Goal: Task Accomplishment & Management: Manage account settings

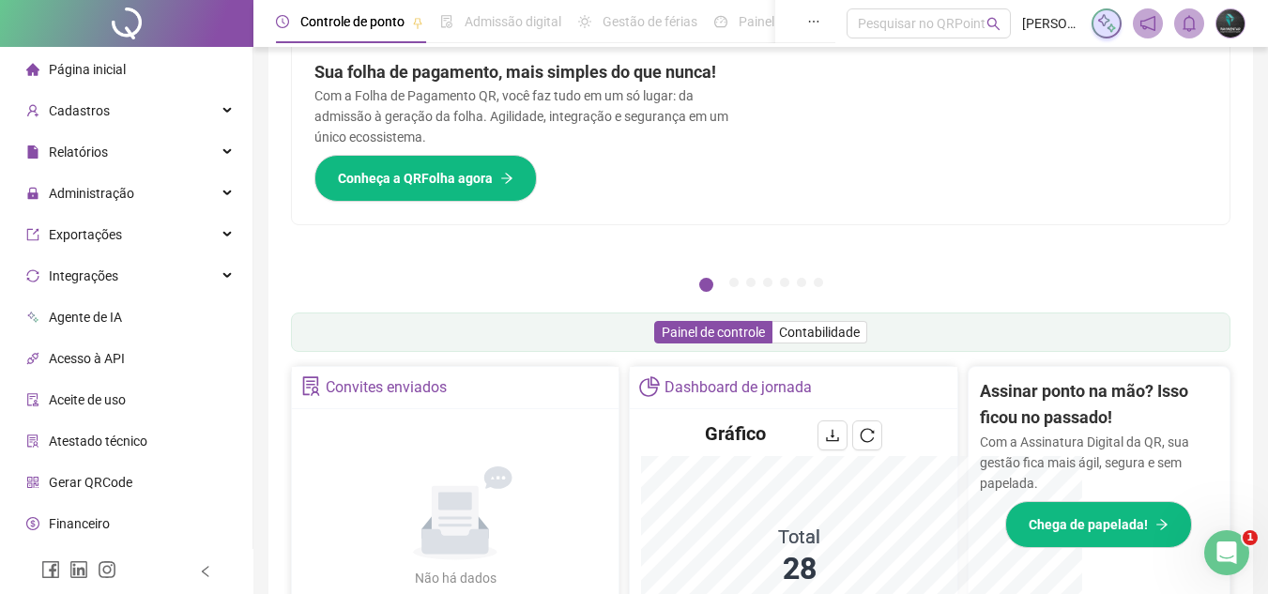
scroll to position [326, 0]
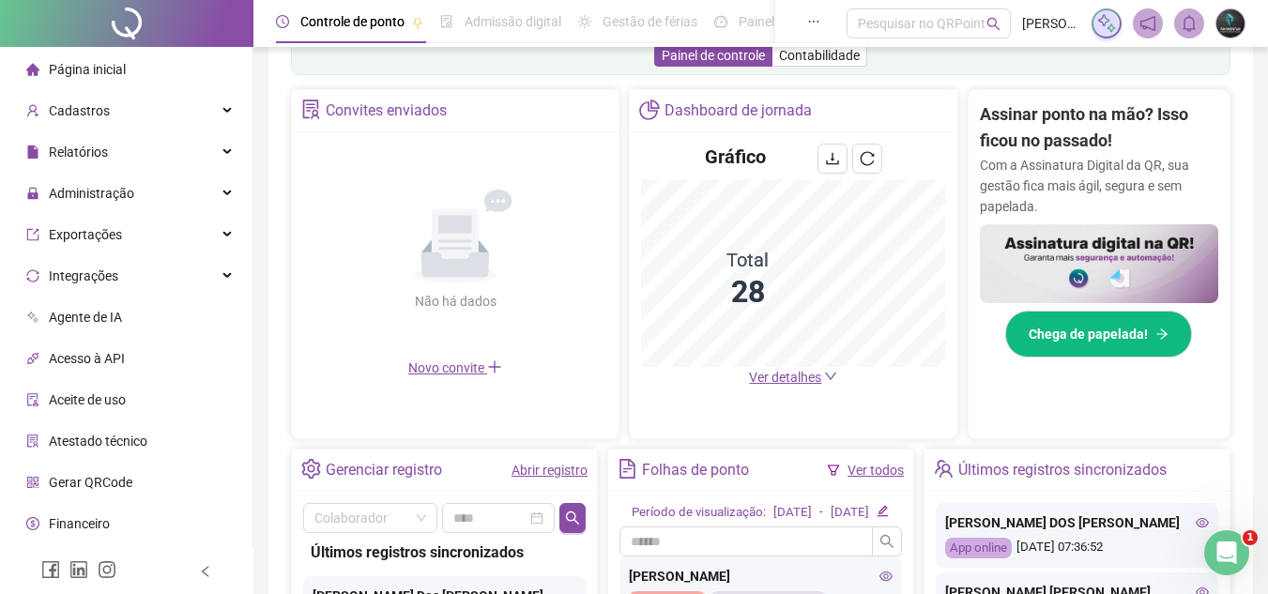
click at [811, 382] on span "Ver detalhes" at bounding box center [785, 377] width 72 height 15
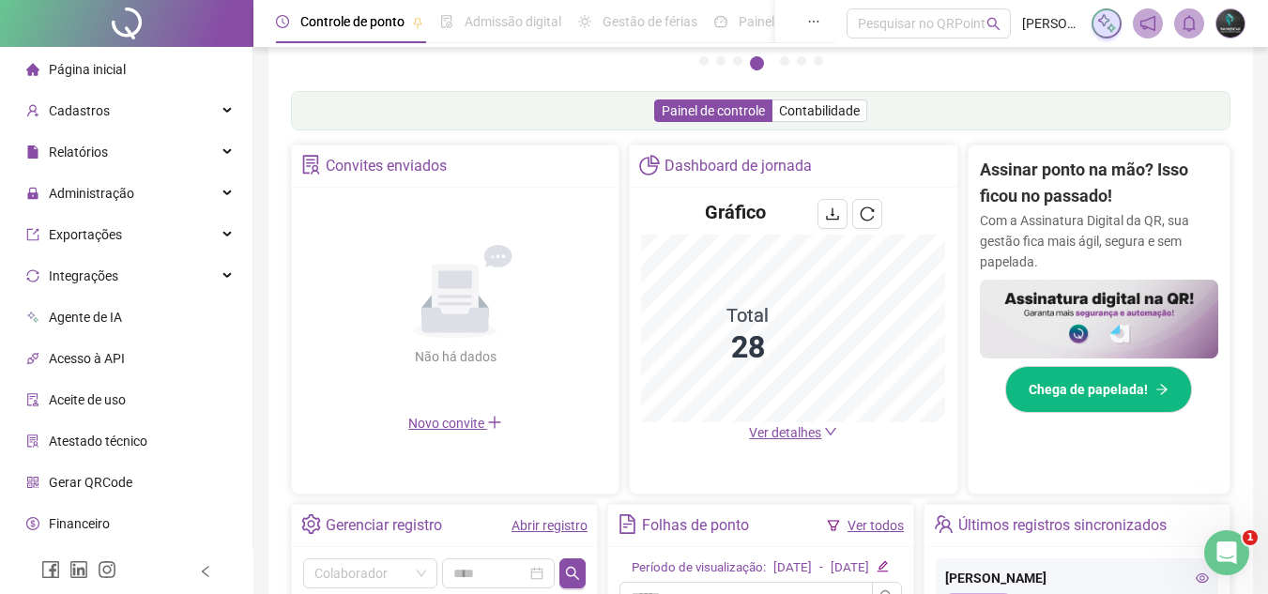
scroll to position [281, 0]
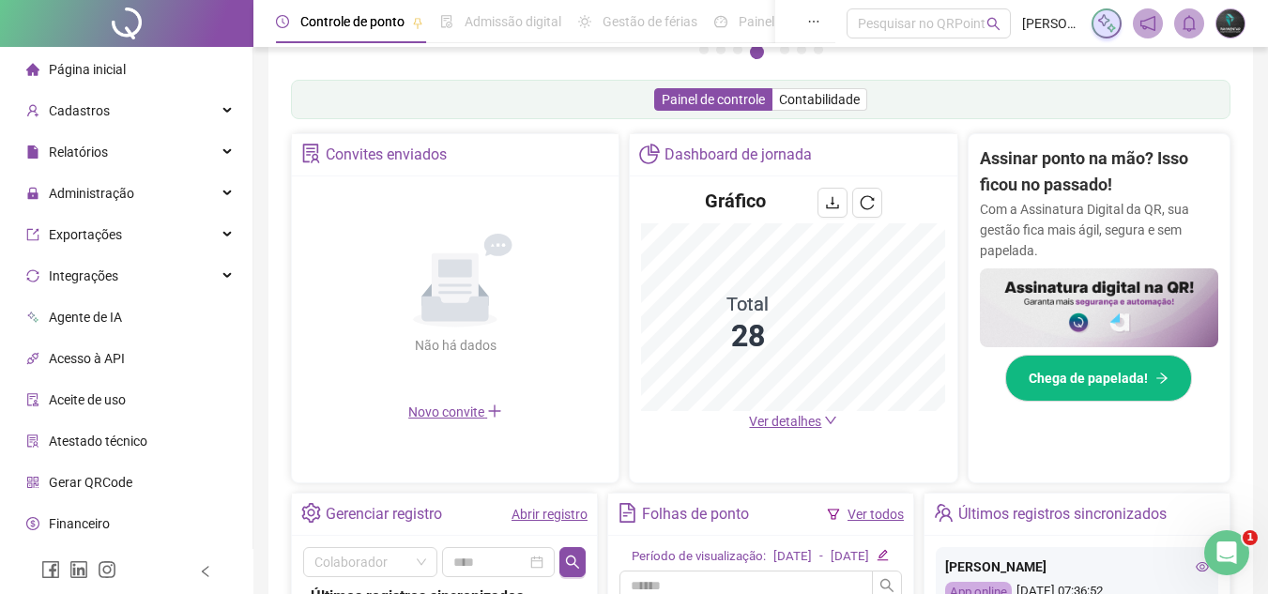
click at [805, 422] on span "Ver detalhes" at bounding box center [785, 421] width 72 height 15
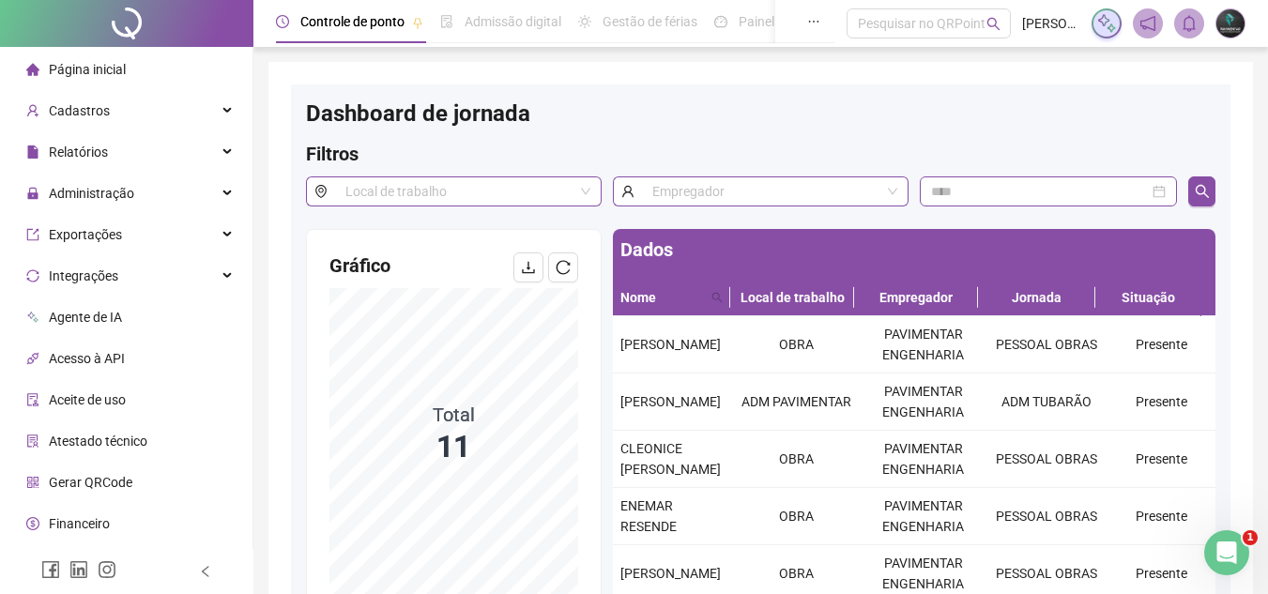
click at [149, 65] on li "Página inicial" at bounding box center [126, 70] width 245 height 38
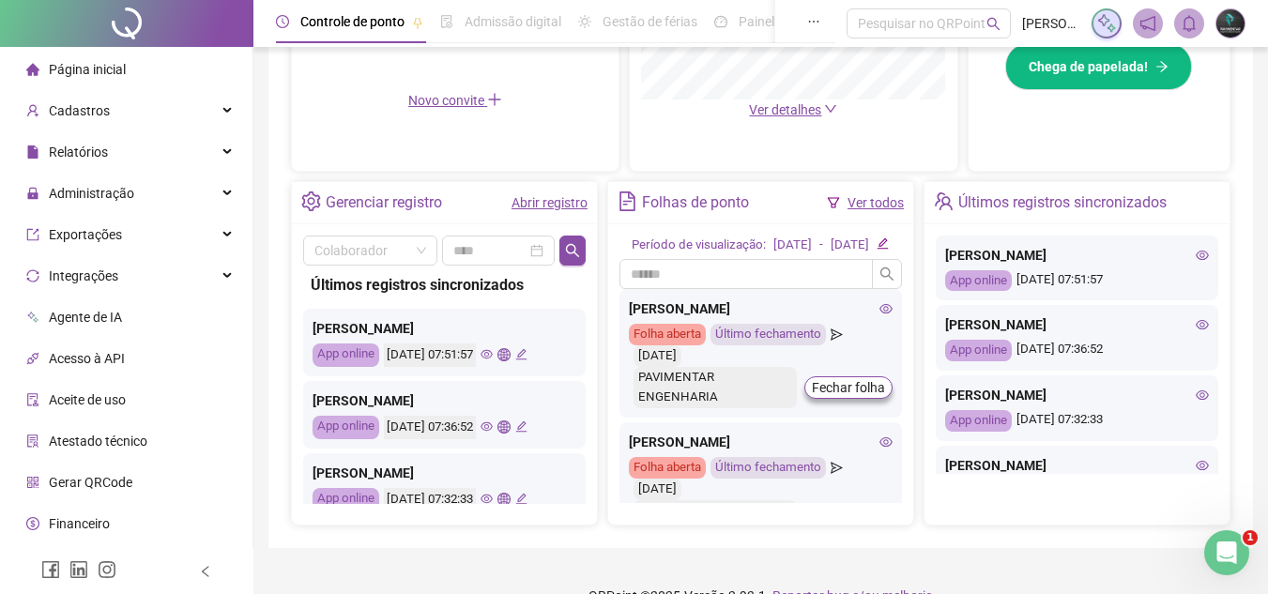
scroll to position [646, 0]
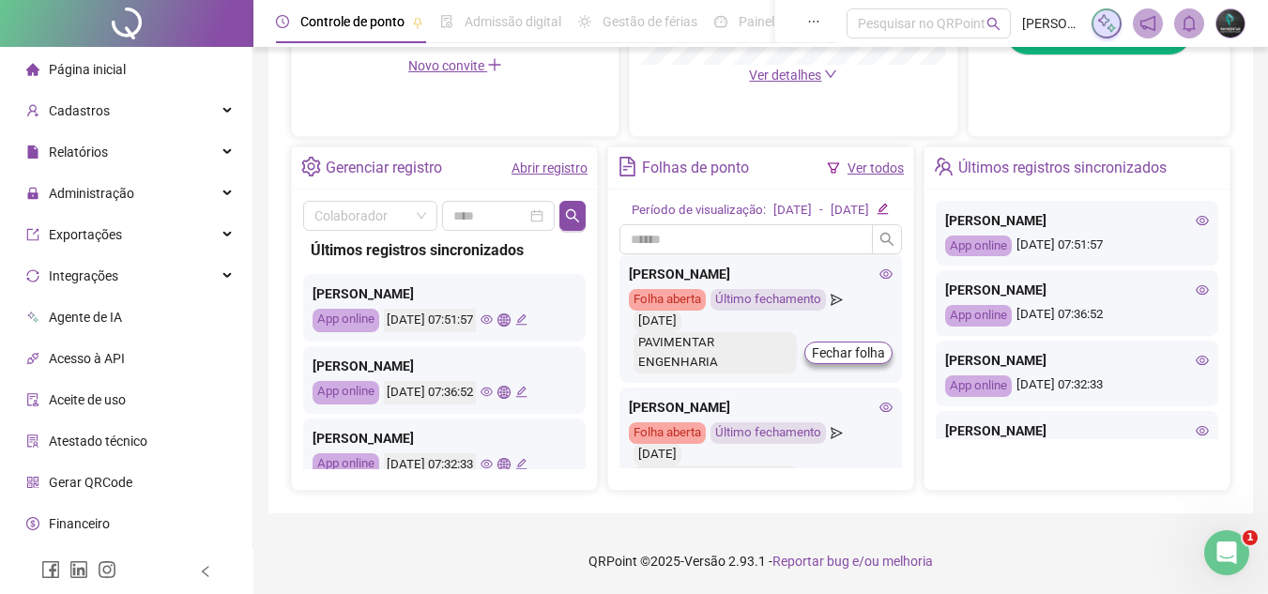
click at [539, 160] on link "Abrir registro" at bounding box center [549, 167] width 76 height 15
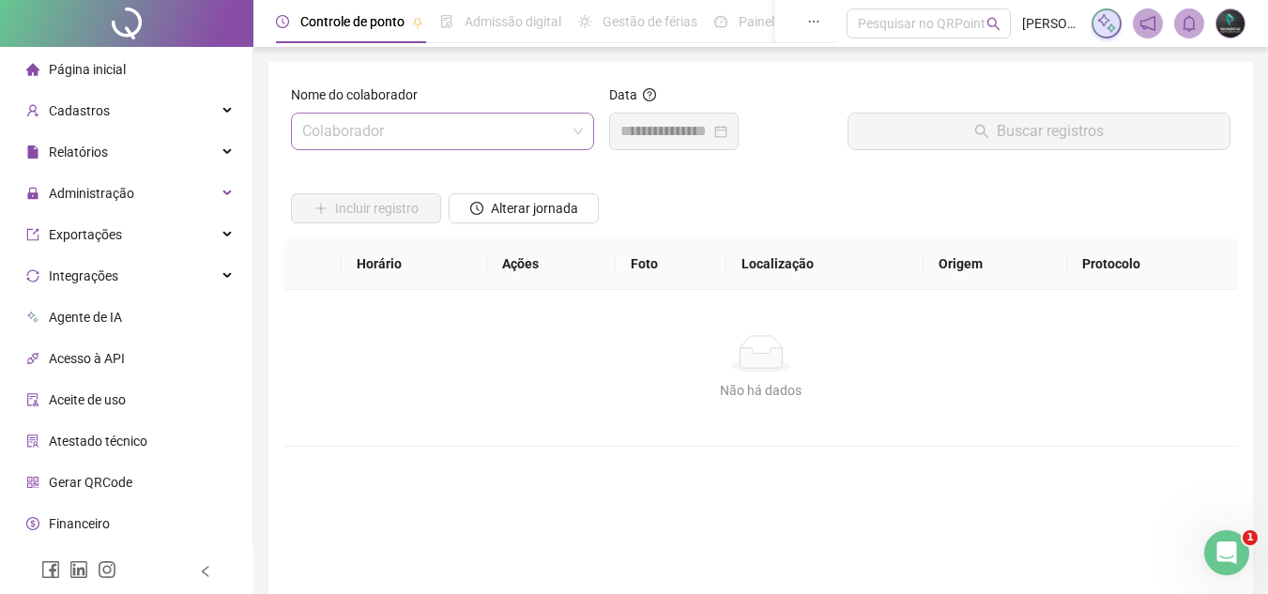
click at [449, 134] on input "search" at bounding box center [434, 132] width 264 height 36
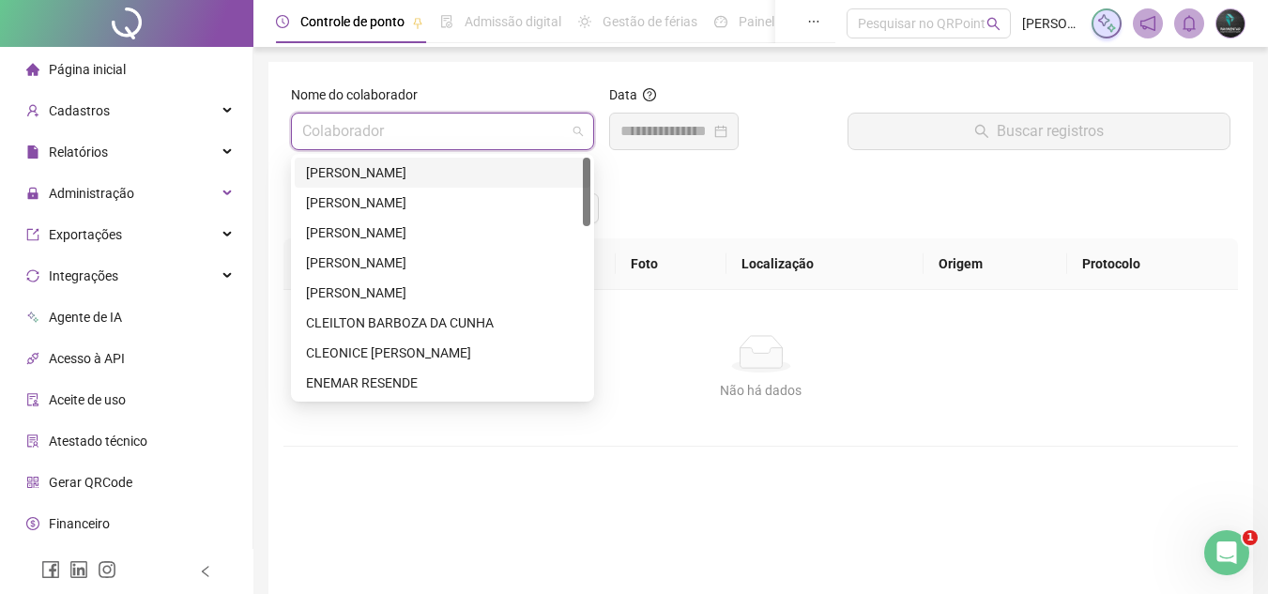
drag, startPoint x: 465, startPoint y: 170, endPoint x: 600, endPoint y: 209, distance: 140.7
click at [465, 170] on div "[PERSON_NAME]" at bounding box center [442, 172] width 273 height 21
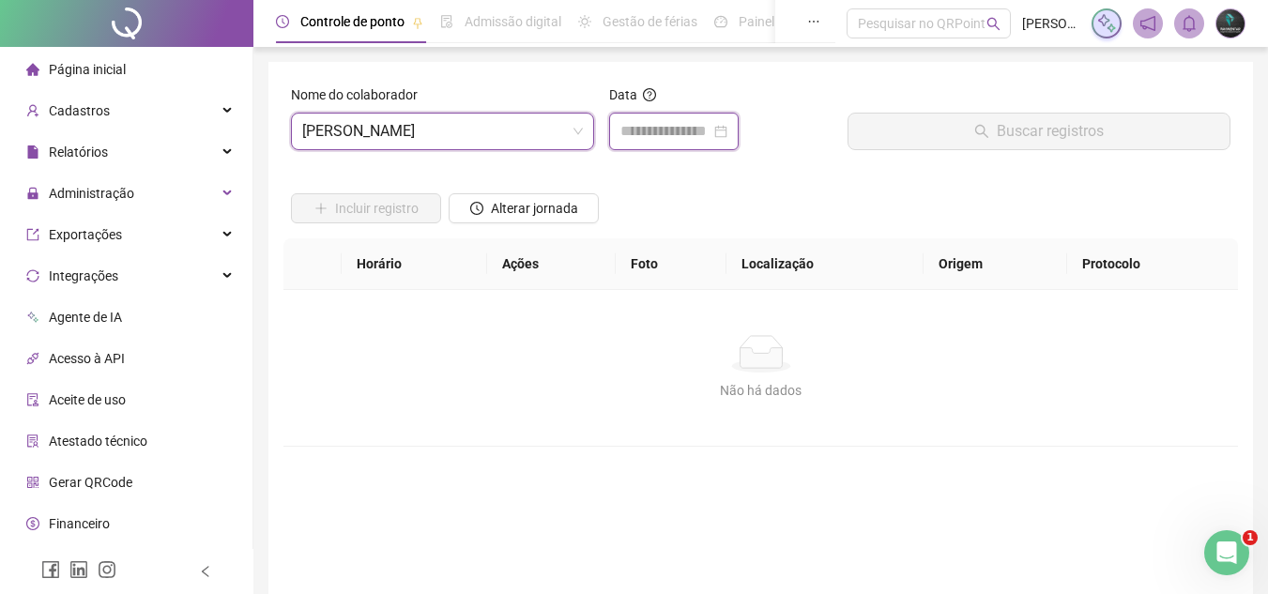
click at [710, 141] on input at bounding box center [665, 131] width 90 height 23
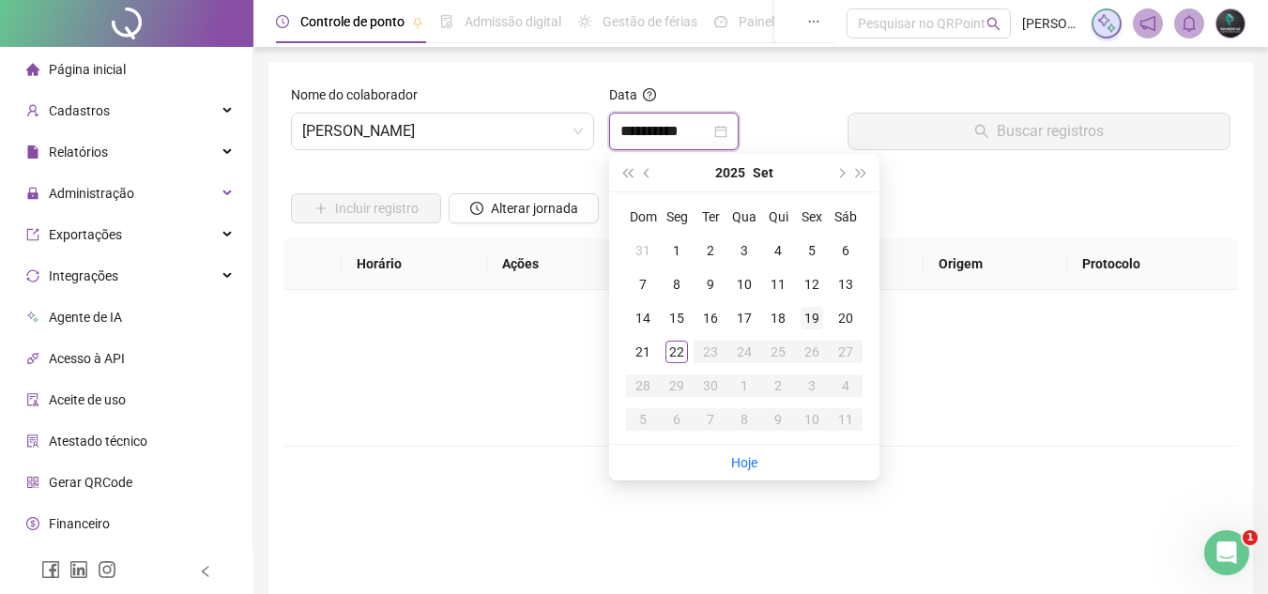
type input "**********"
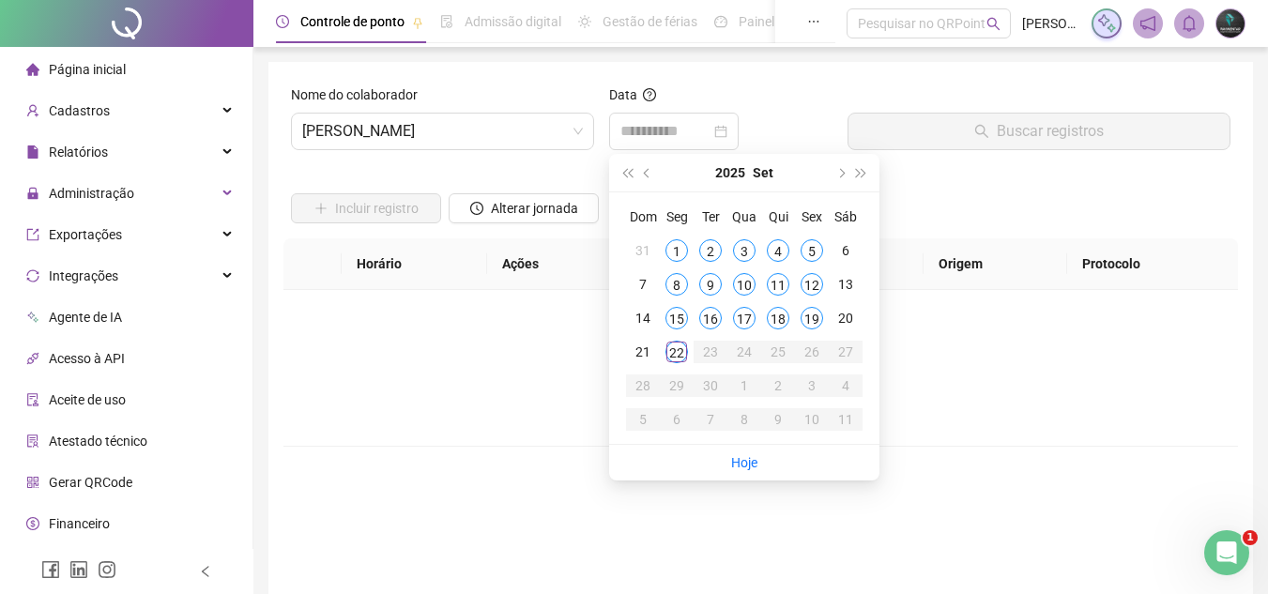
click at [813, 324] on div "19" at bounding box center [811, 318] width 23 height 23
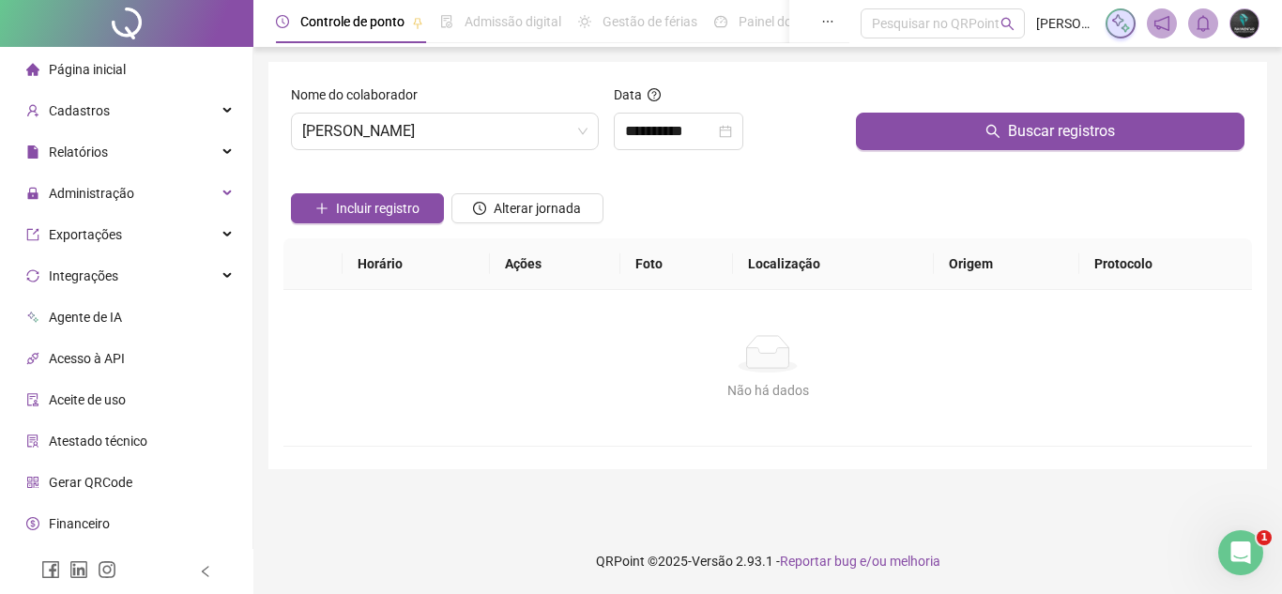
click at [944, 156] on div "Buscar registros" at bounding box center [1049, 124] width 403 height 81
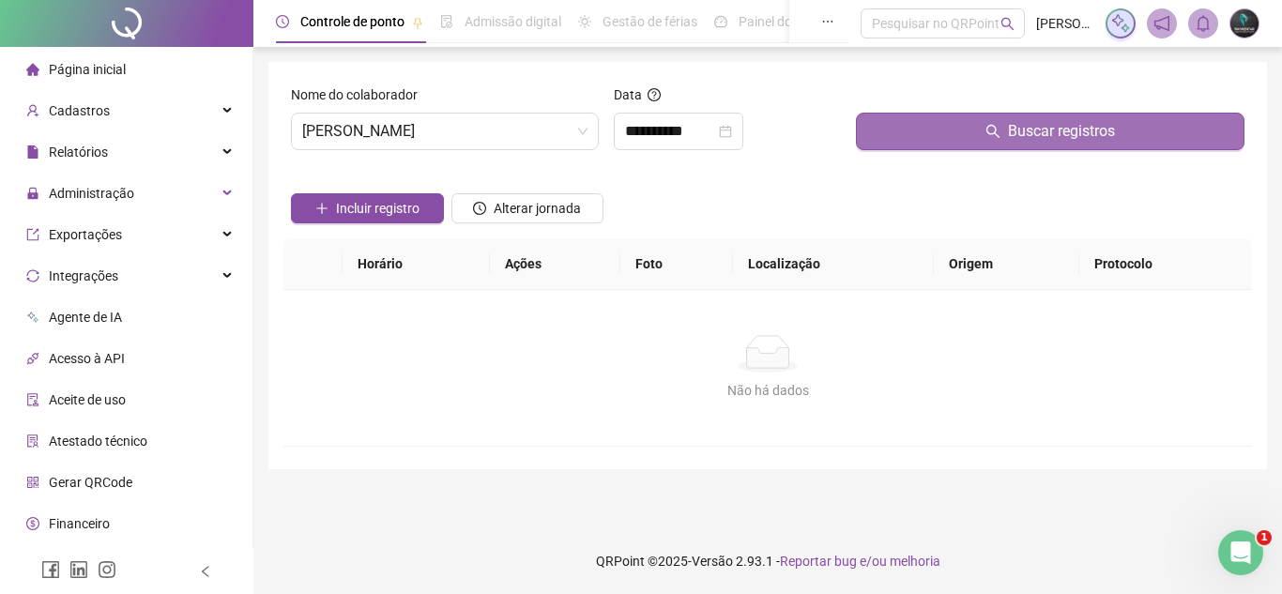
click at [951, 144] on button "Buscar registros" at bounding box center [1050, 132] width 388 height 38
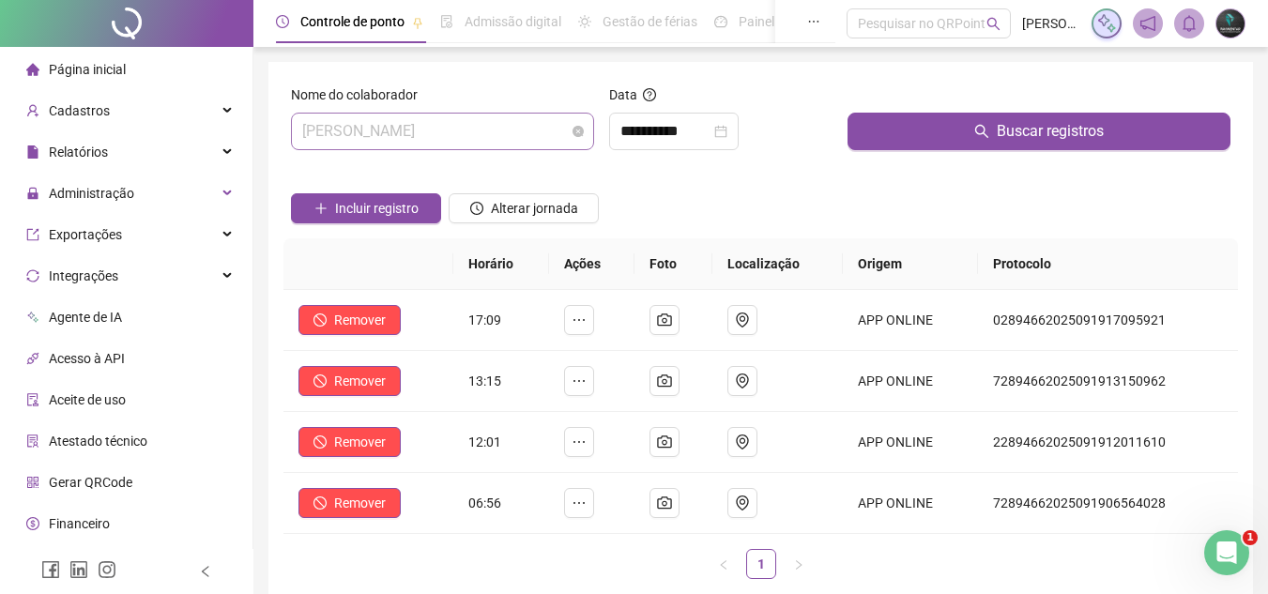
click at [490, 137] on span "[PERSON_NAME]" at bounding box center [442, 132] width 281 height 36
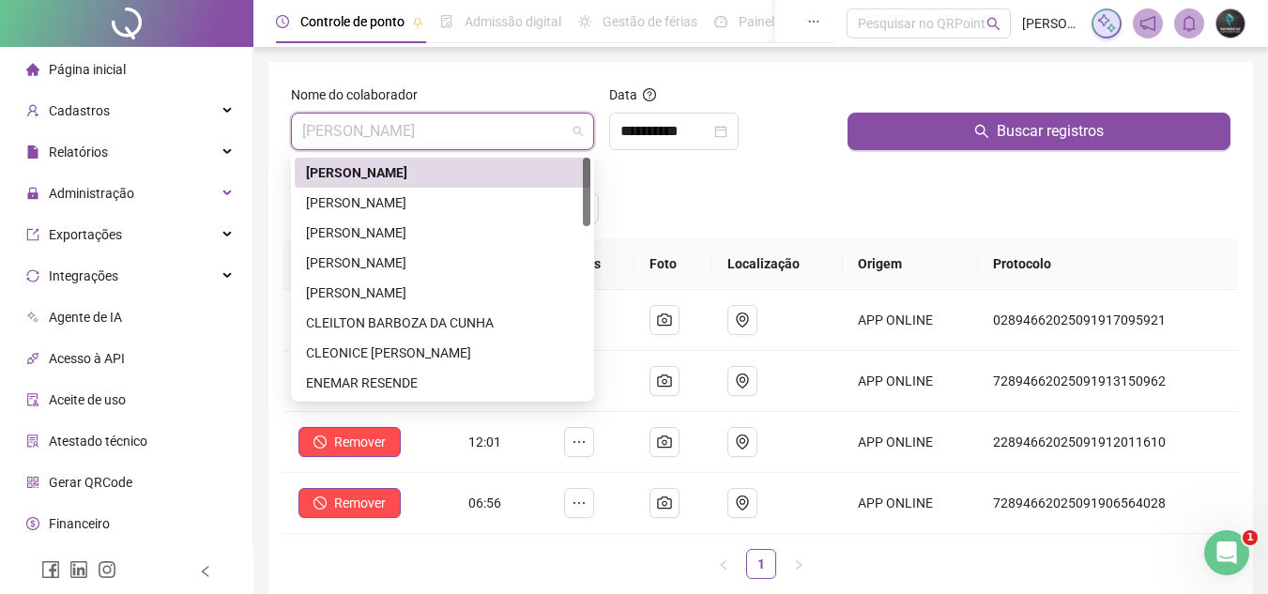
drag, startPoint x: 833, startPoint y: 220, endPoint x: 811, endPoint y: 221, distance: 22.6
click at [829, 221] on div "Incluir registro Alterar jornada" at bounding box center [760, 201] width 947 height 73
click at [457, 147] on span "[PERSON_NAME]" at bounding box center [442, 132] width 281 height 36
click at [487, 213] on div "[PERSON_NAME]" at bounding box center [443, 203] width 296 height 30
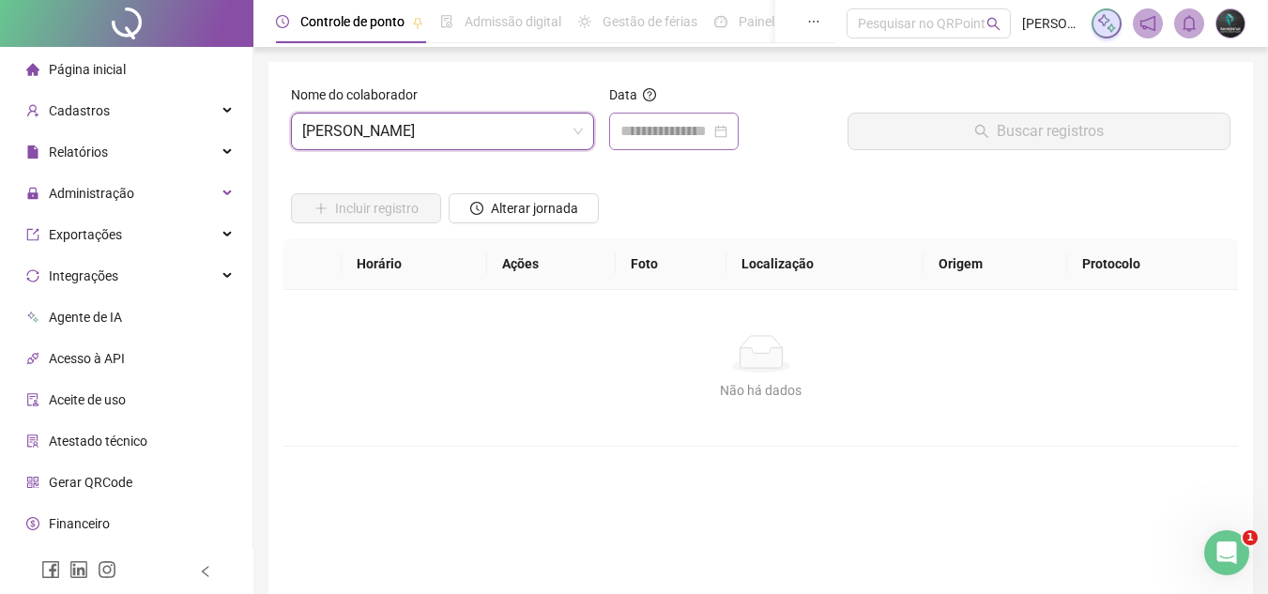
click at [649, 113] on div at bounding box center [673, 132] width 129 height 38
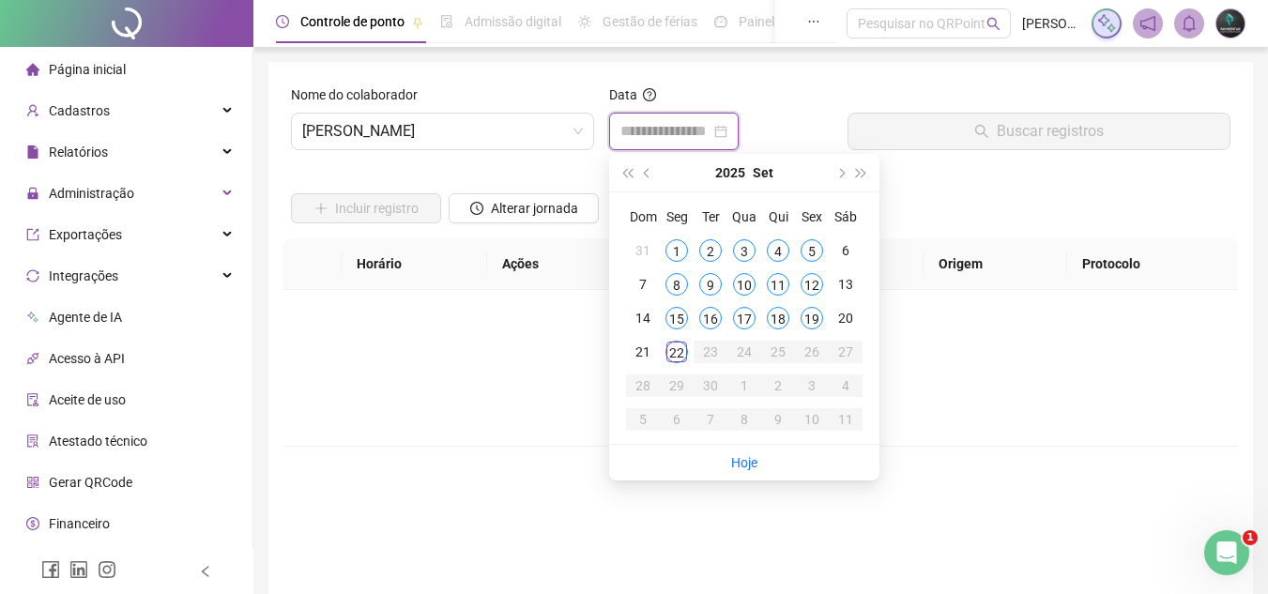
drag, startPoint x: 651, startPoint y: 126, endPoint x: 677, endPoint y: 144, distance: 31.7
click at [651, 127] on input at bounding box center [665, 131] width 90 height 23
type input "**********"
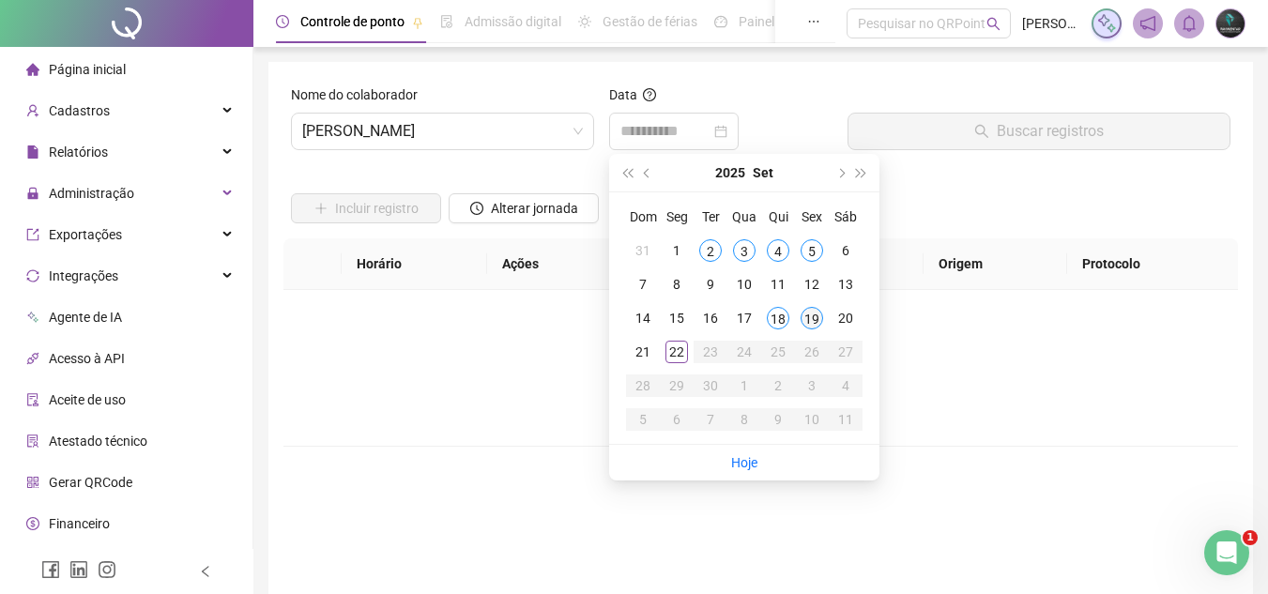
click at [815, 317] on div "19" at bounding box center [811, 318] width 23 height 23
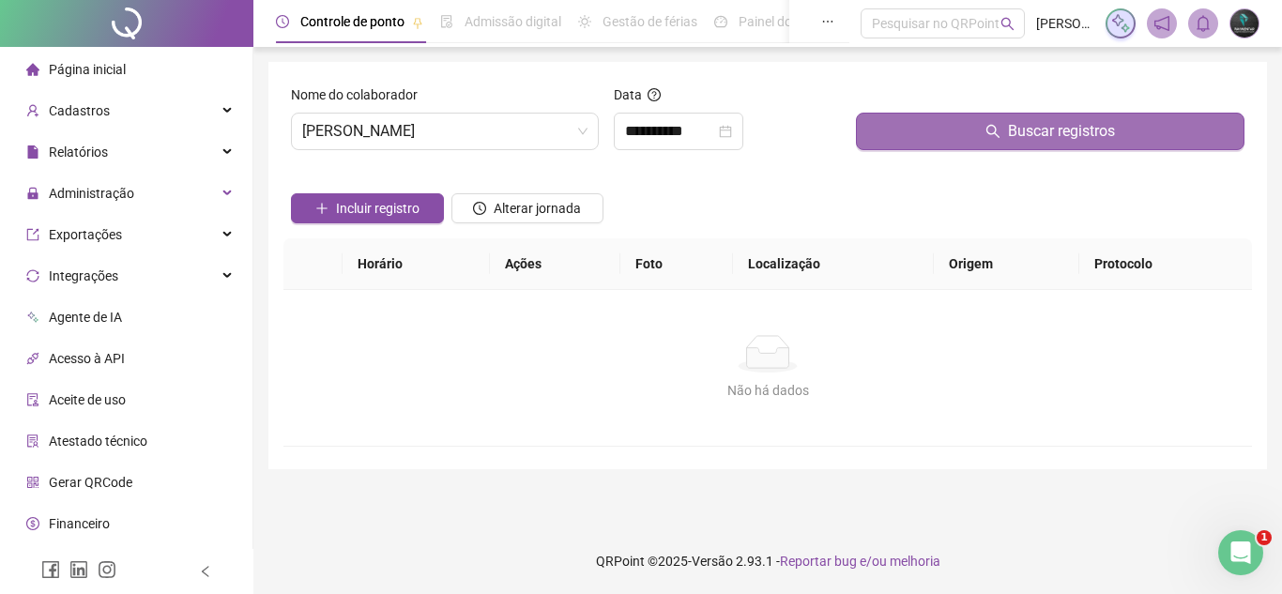
click at [912, 147] on button "Buscar registros" at bounding box center [1050, 132] width 388 height 38
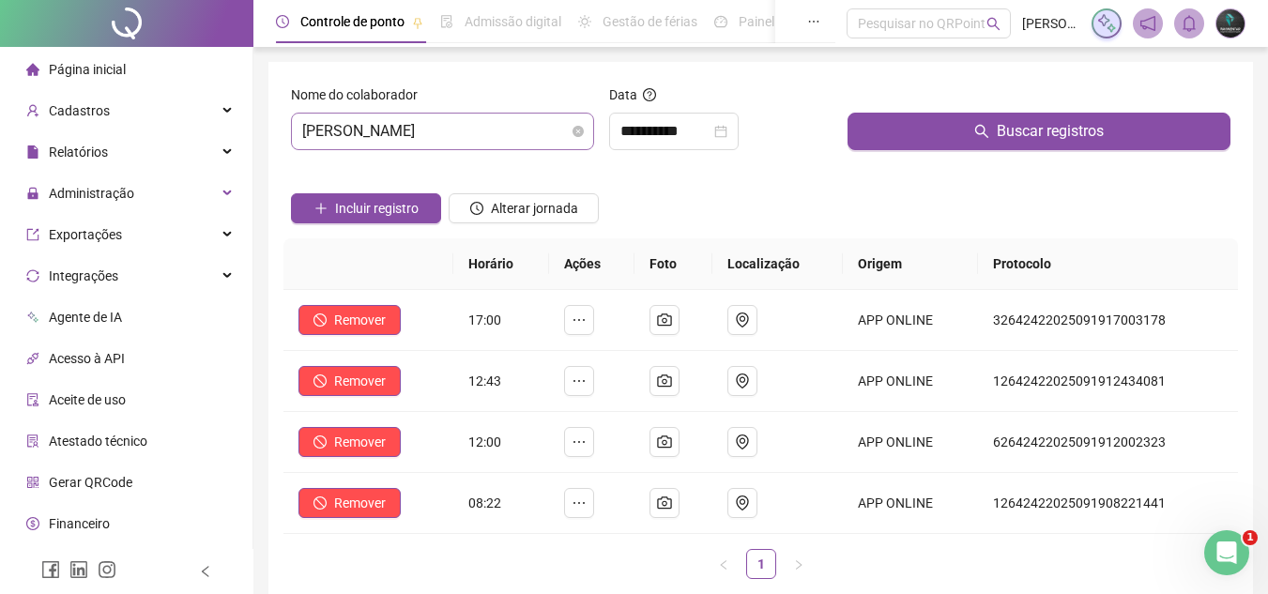
click at [494, 132] on span "[PERSON_NAME]" at bounding box center [442, 132] width 281 height 36
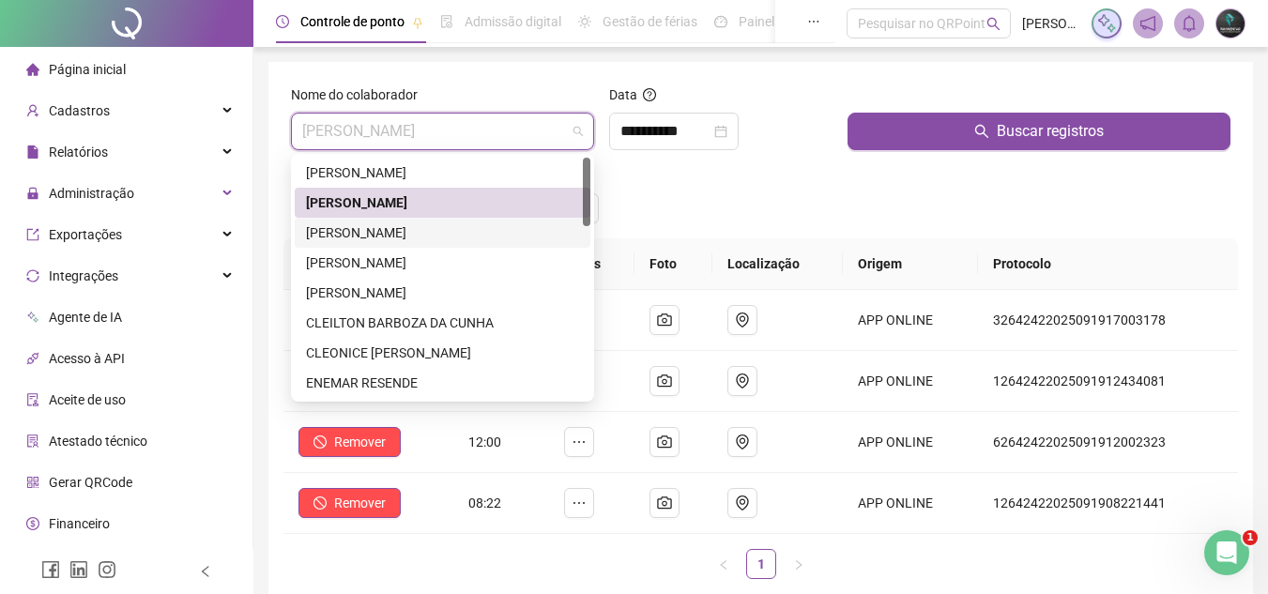
click at [455, 241] on div "[PERSON_NAME]" at bounding box center [442, 232] width 273 height 21
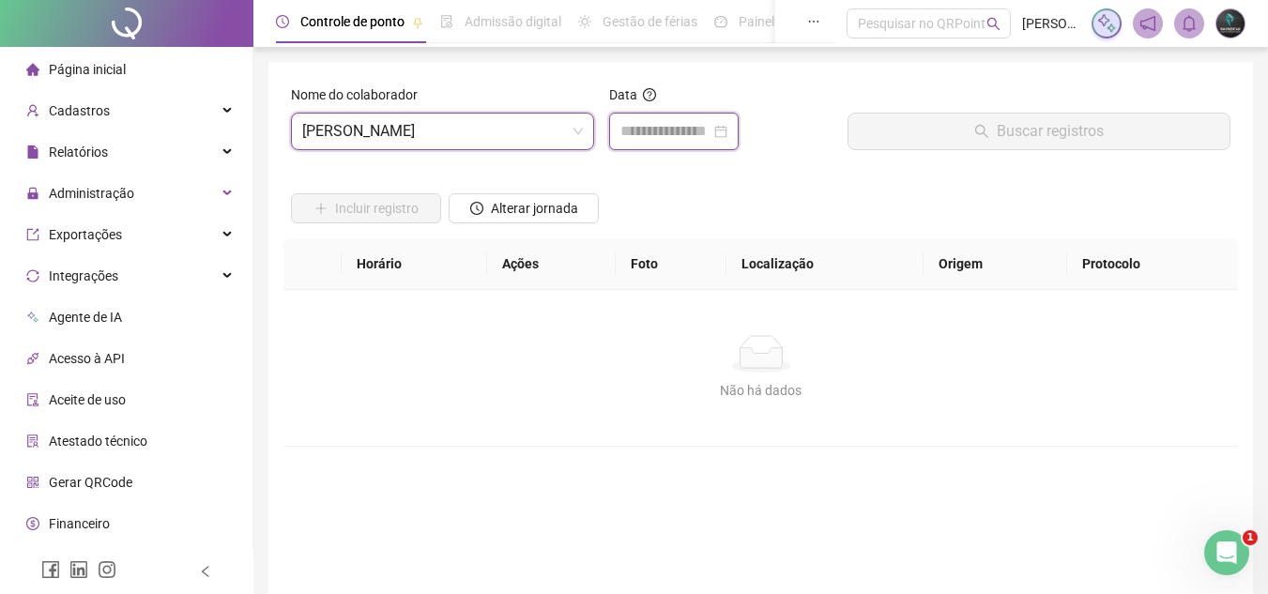
click at [678, 136] on input at bounding box center [665, 131] width 90 height 23
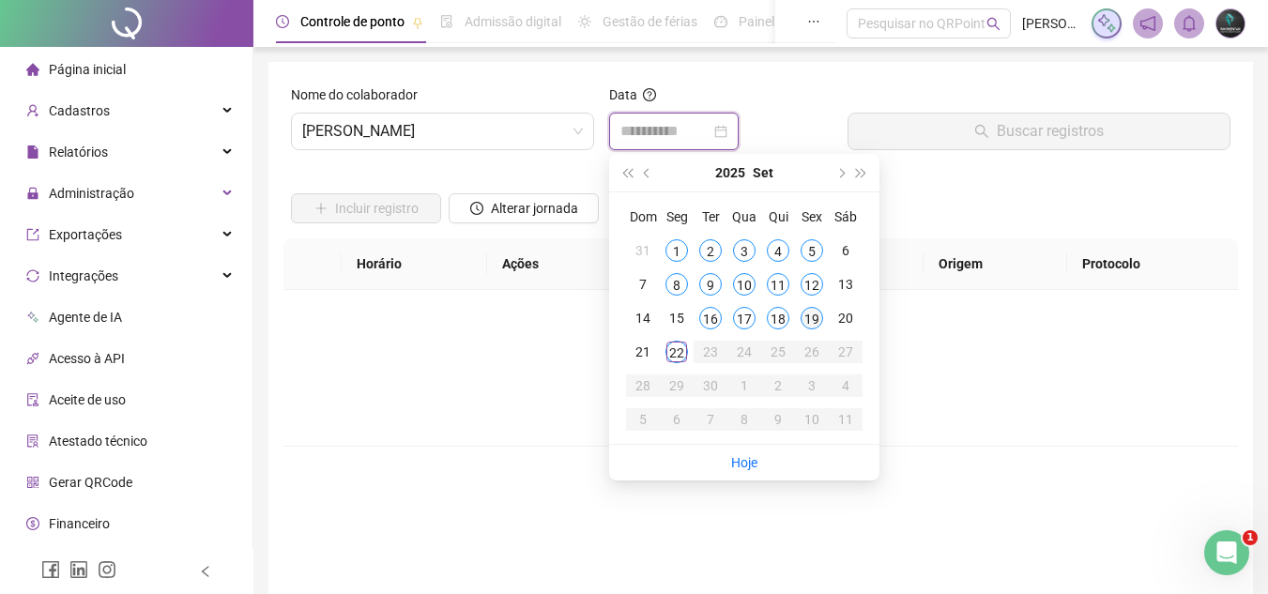
type input "**********"
click at [806, 319] on div "19" at bounding box center [811, 318] width 23 height 23
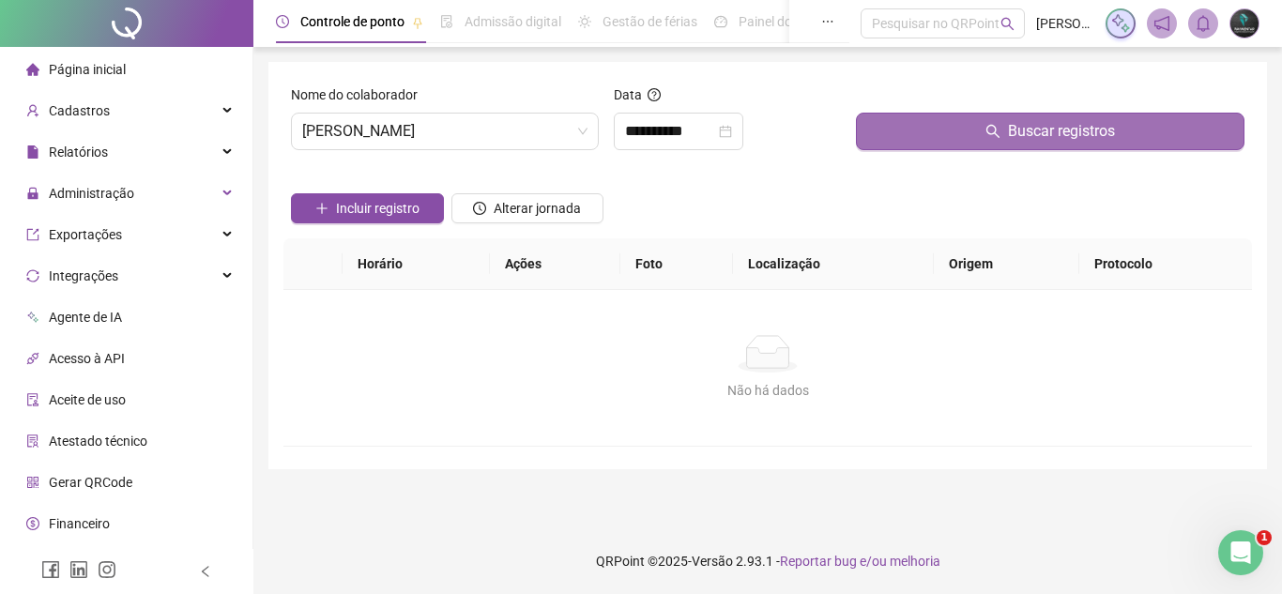
click at [887, 146] on button "Buscar registros" at bounding box center [1050, 132] width 388 height 38
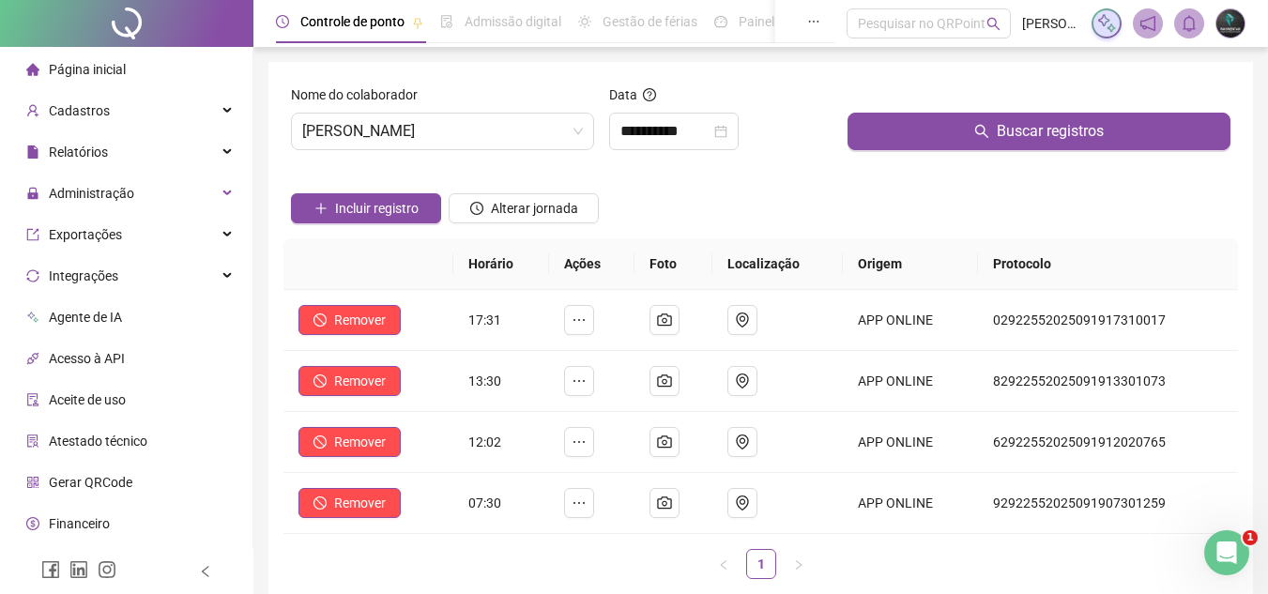
click at [474, 75] on div "**********" at bounding box center [760, 428] width 984 height 732
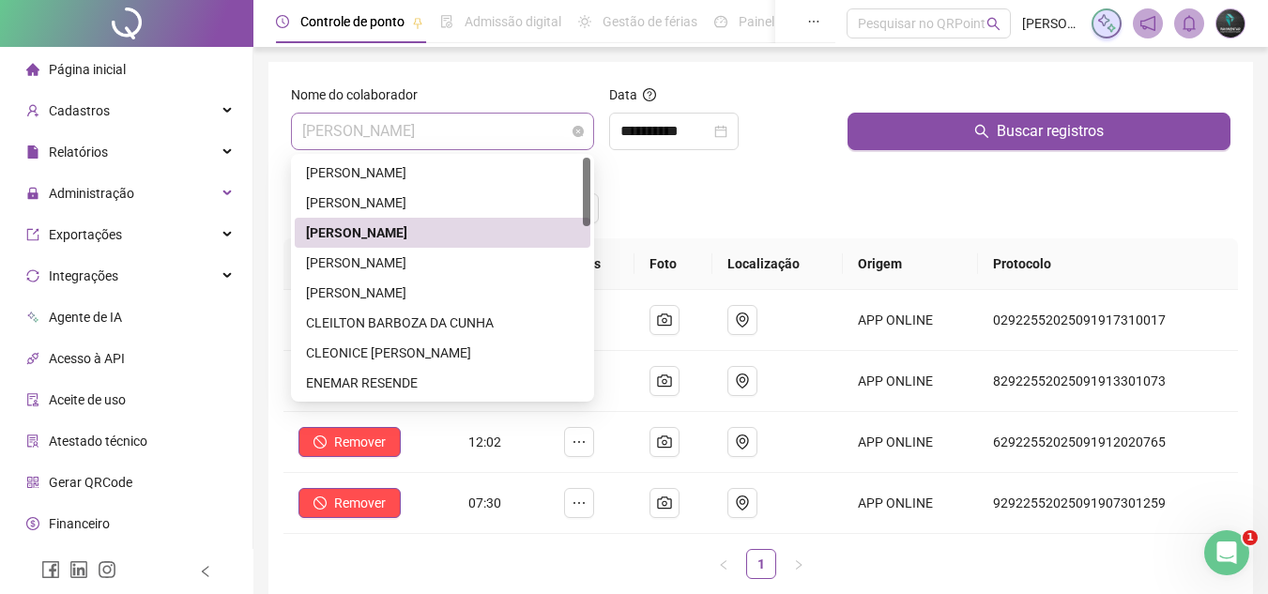
click at [470, 121] on span "[PERSON_NAME]" at bounding box center [442, 132] width 281 height 36
click at [459, 264] on div "[PERSON_NAME] [PERSON_NAME]" at bounding box center [442, 262] width 273 height 21
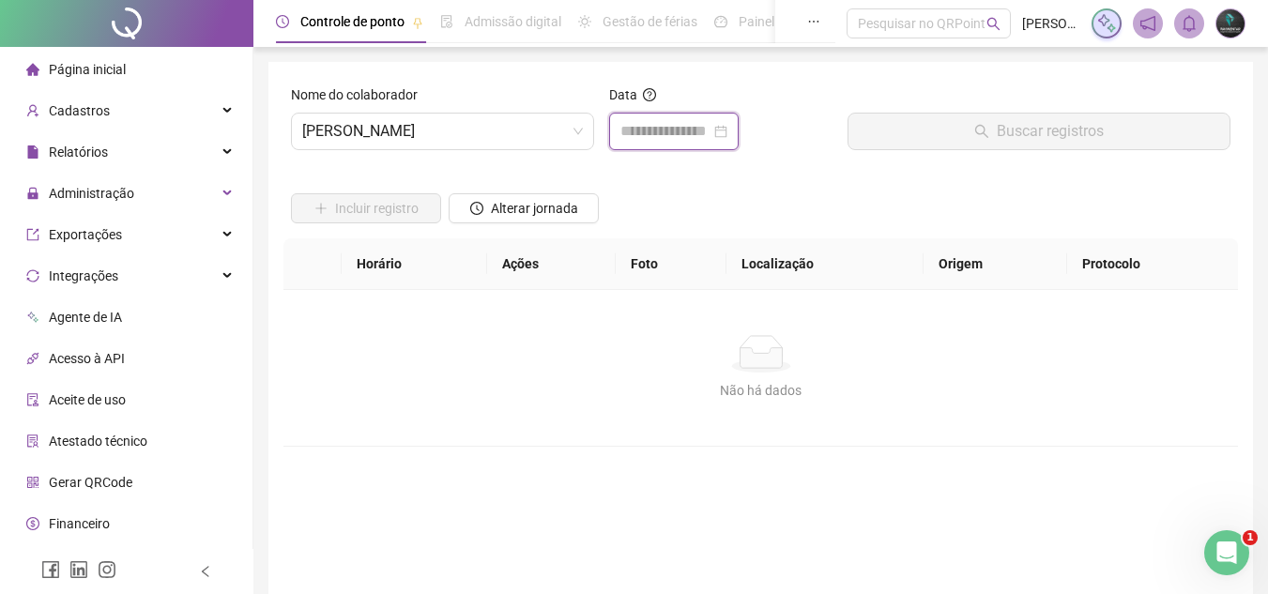
click at [676, 137] on input at bounding box center [665, 131] width 90 height 23
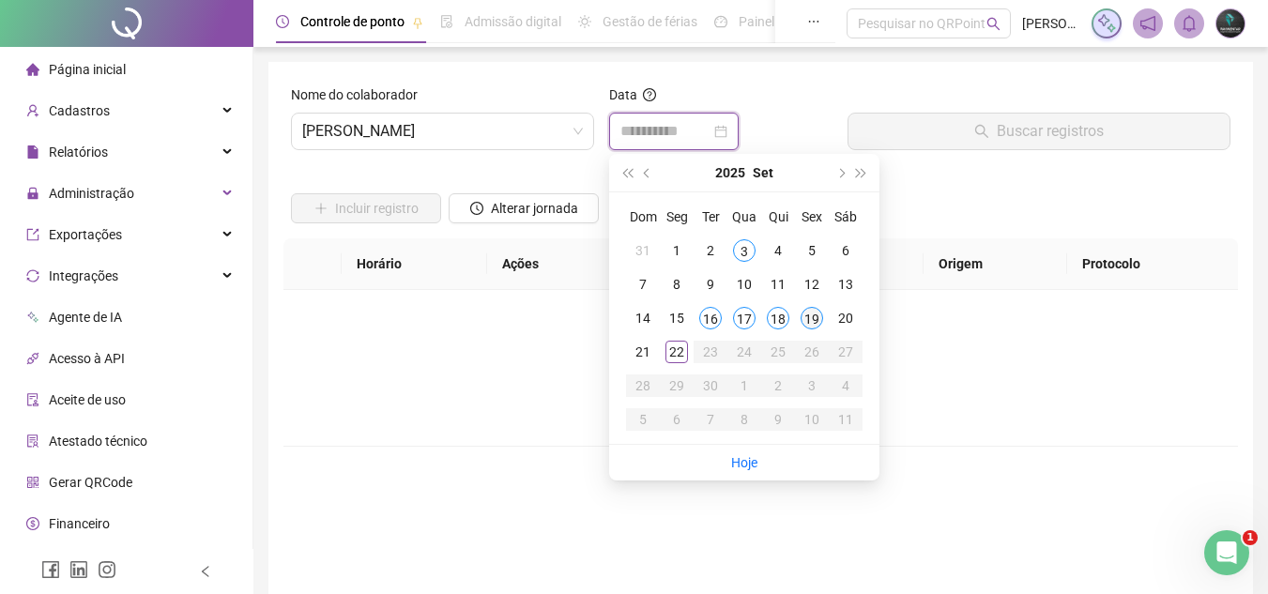
type input "**********"
click at [808, 318] on div "19" at bounding box center [811, 318] width 23 height 23
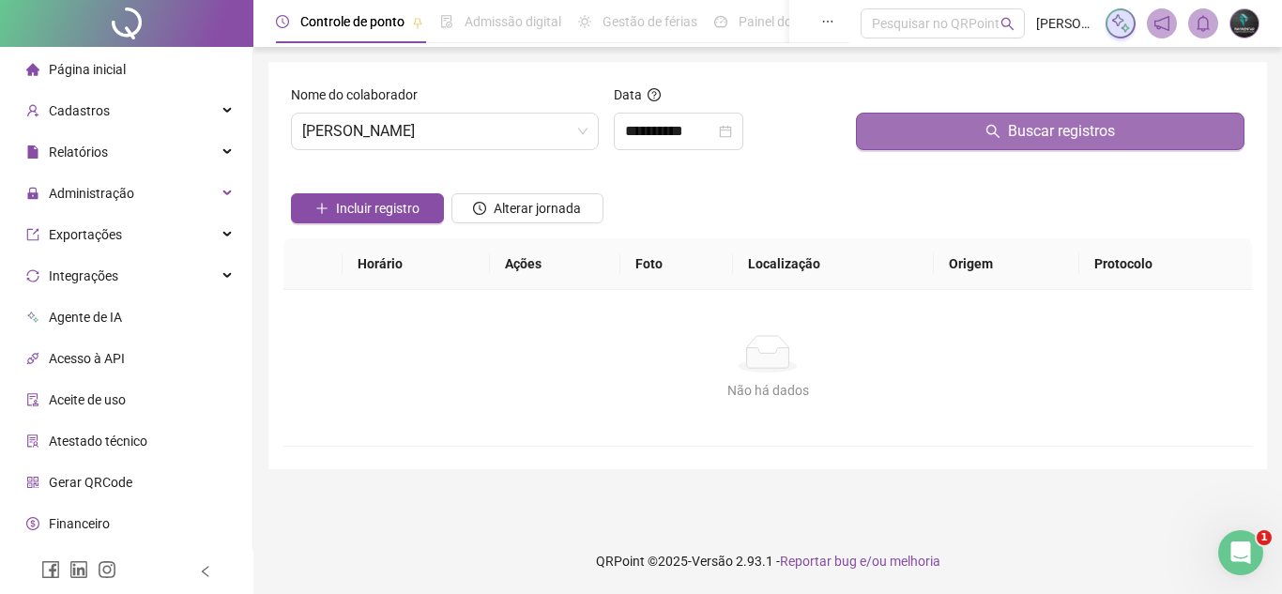
click at [923, 135] on button "Buscar registros" at bounding box center [1050, 132] width 388 height 38
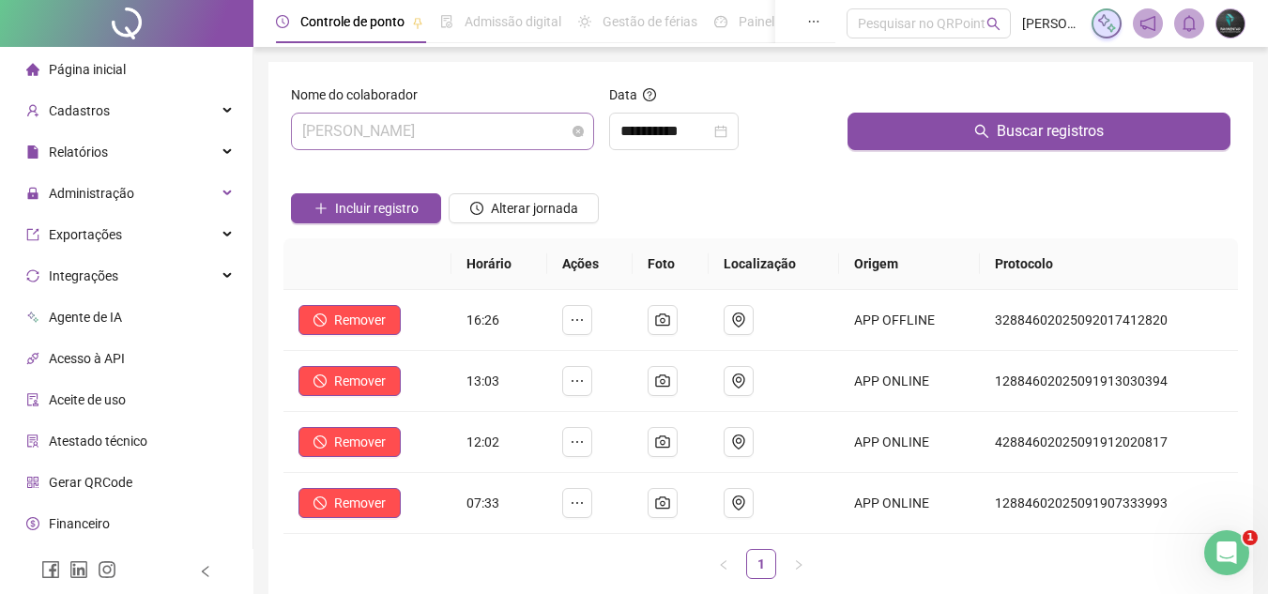
click at [518, 132] on span "[PERSON_NAME] [PERSON_NAME]" at bounding box center [442, 132] width 281 height 36
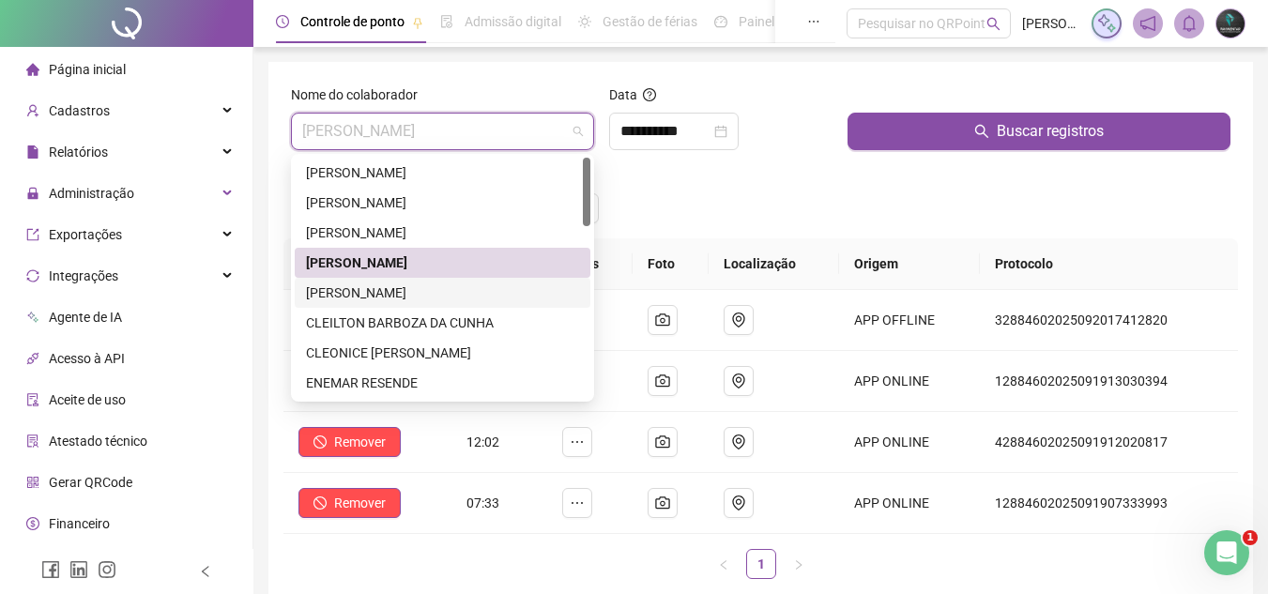
click at [469, 305] on div "[PERSON_NAME]" at bounding box center [443, 293] width 296 height 30
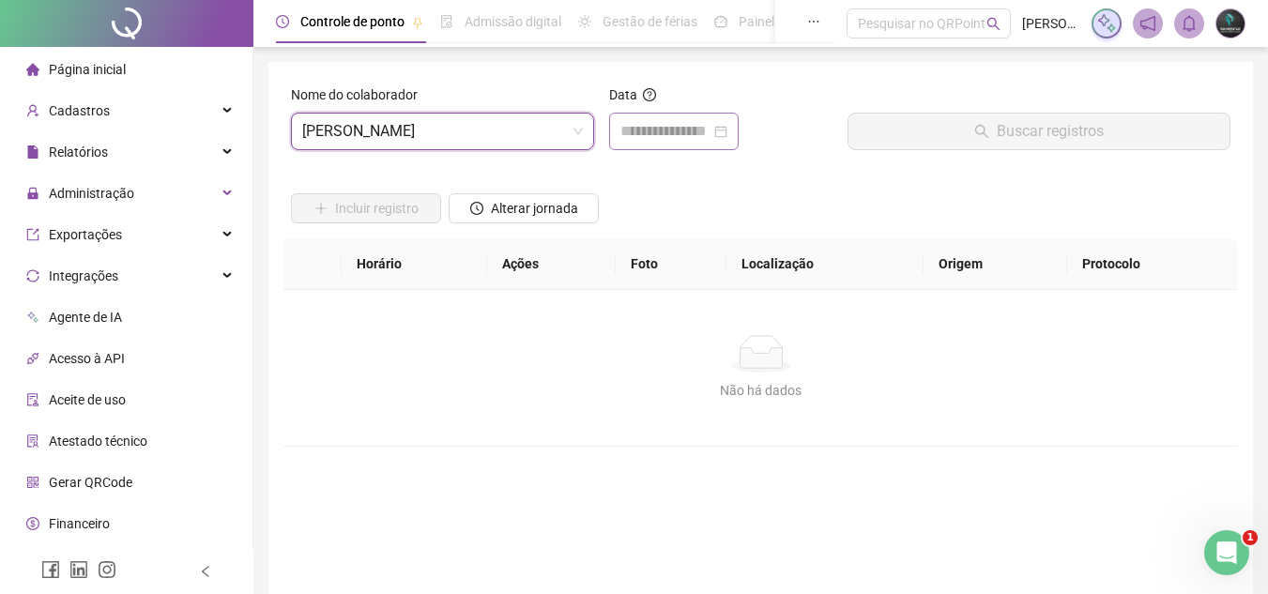
click at [658, 146] on div at bounding box center [673, 132] width 129 height 38
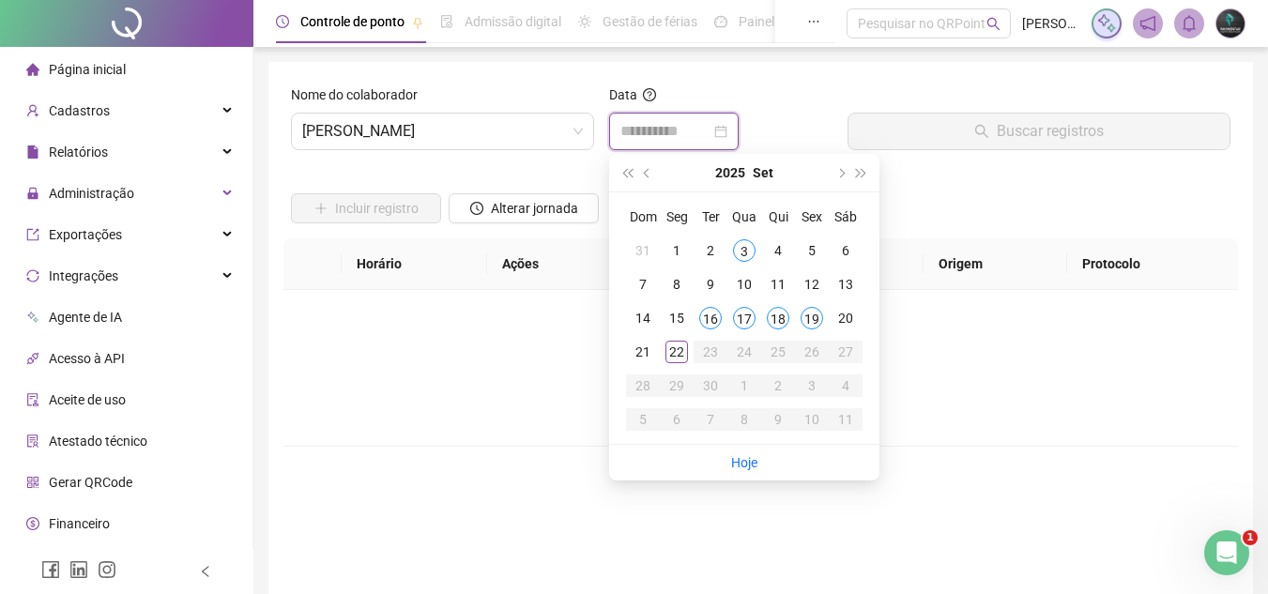
type input "**********"
click at [813, 317] on div "19" at bounding box center [811, 318] width 23 height 23
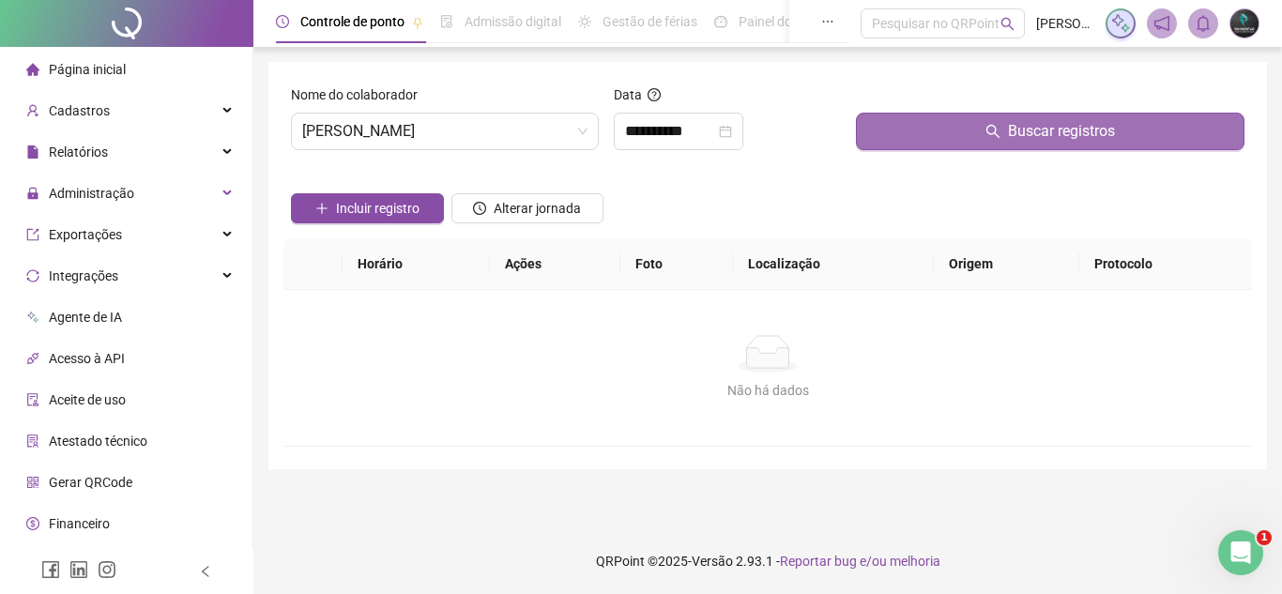
click at [932, 142] on button "Buscar registros" at bounding box center [1050, 132] width 388 height 38
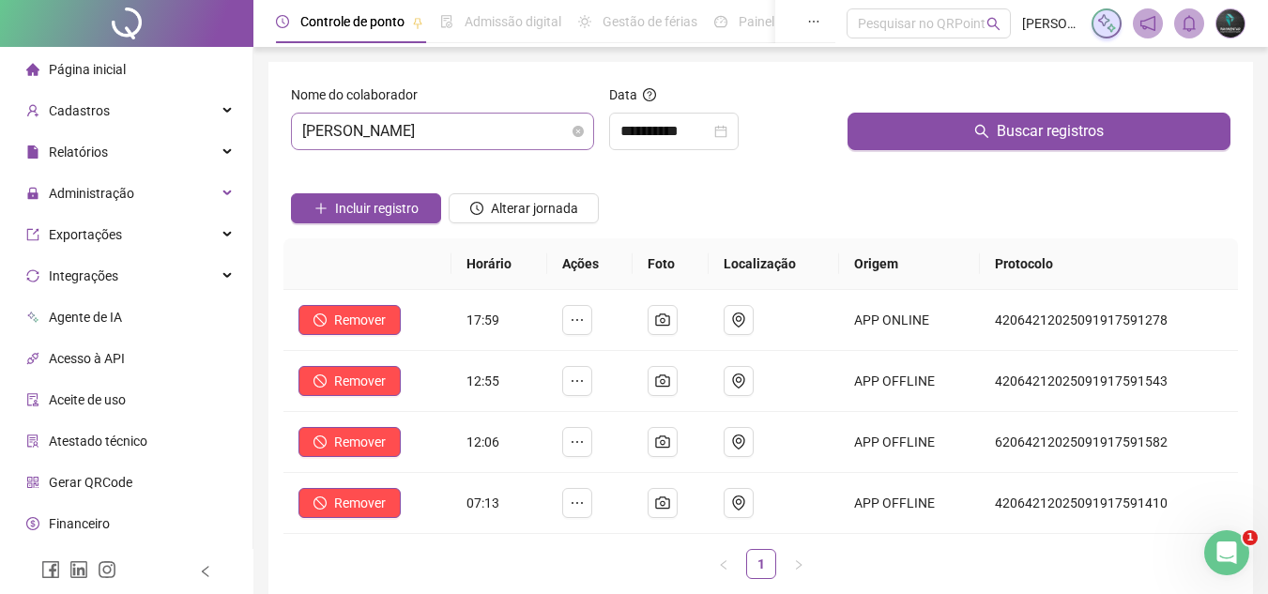
click at [512, 126] on span "[PERSON_NAME]" at bounding box center [442, 132] width 281 height 36
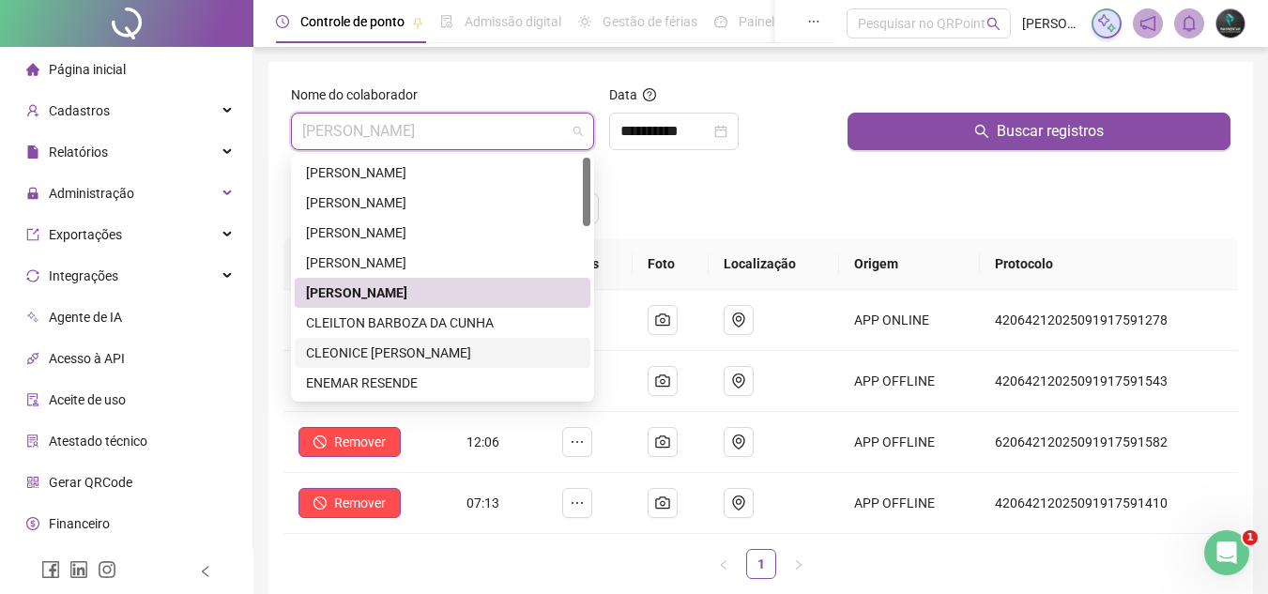
drag, startPoint x: 408, startPoint y: 353, endPoint x: 489, endPoint y: 281, distance: 108.3
click at [408, 354] on div "CLEONICE [PERSON_NAME] [PERSON_NAME]" at bounding box center [442, 352] width 273 height 21
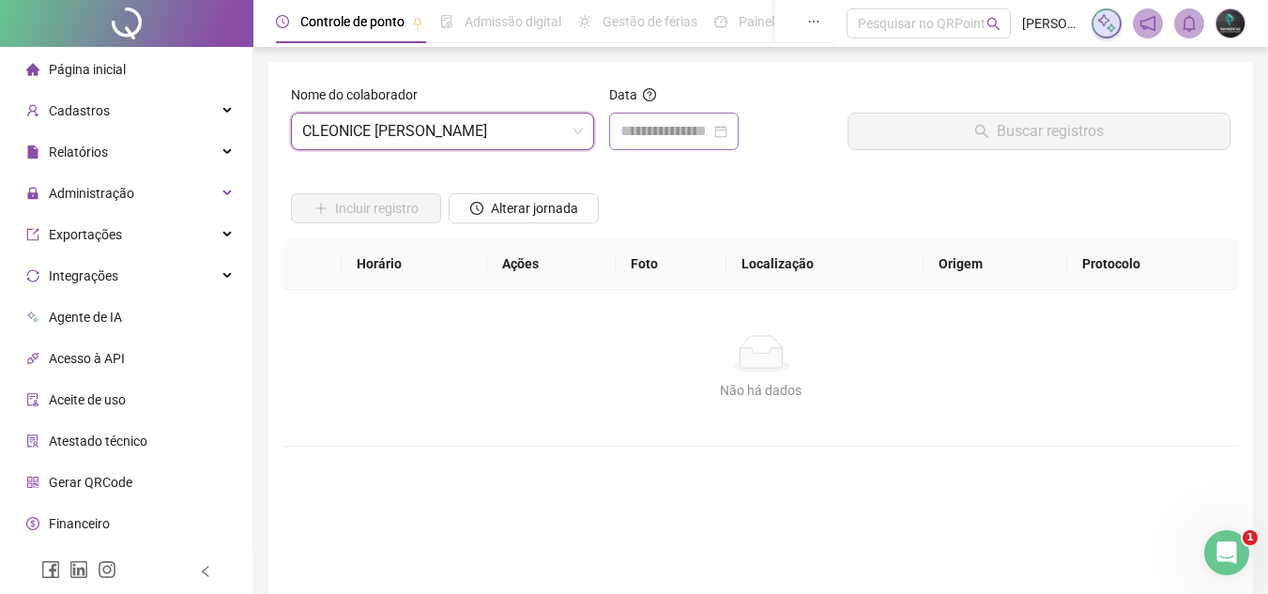
click at [638, 148] on div at bounding box center [673, 132] width 129 height 38
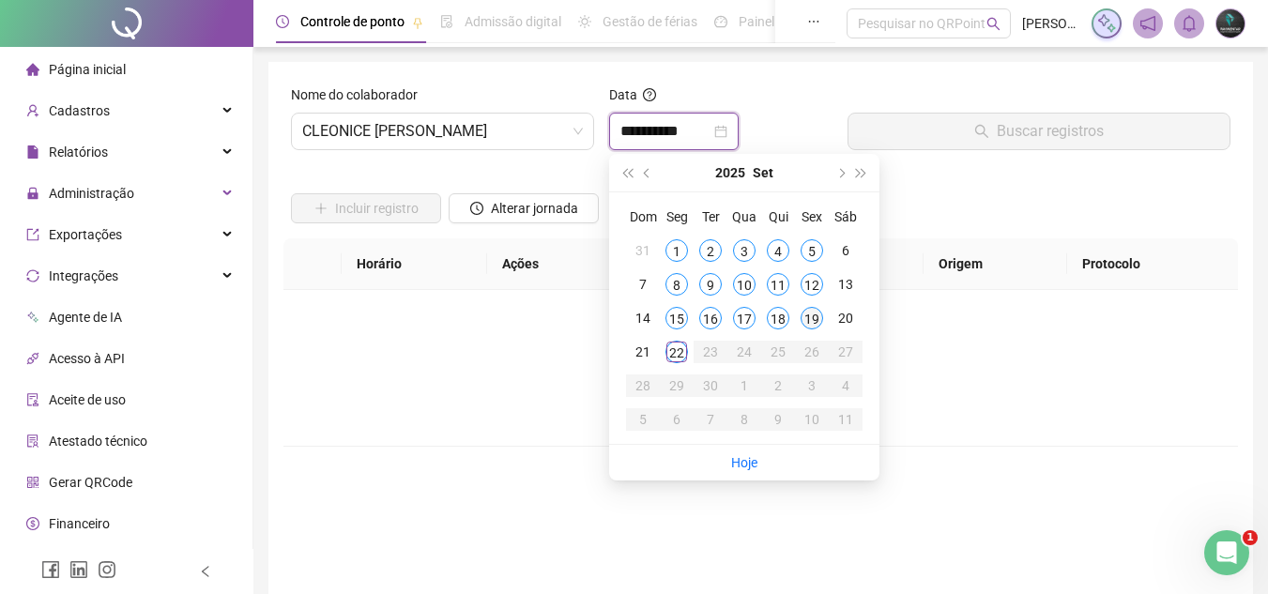
type input "**********"
click at [810, 321] on div "19" at bounding box center [811, 318] width 23 height 23
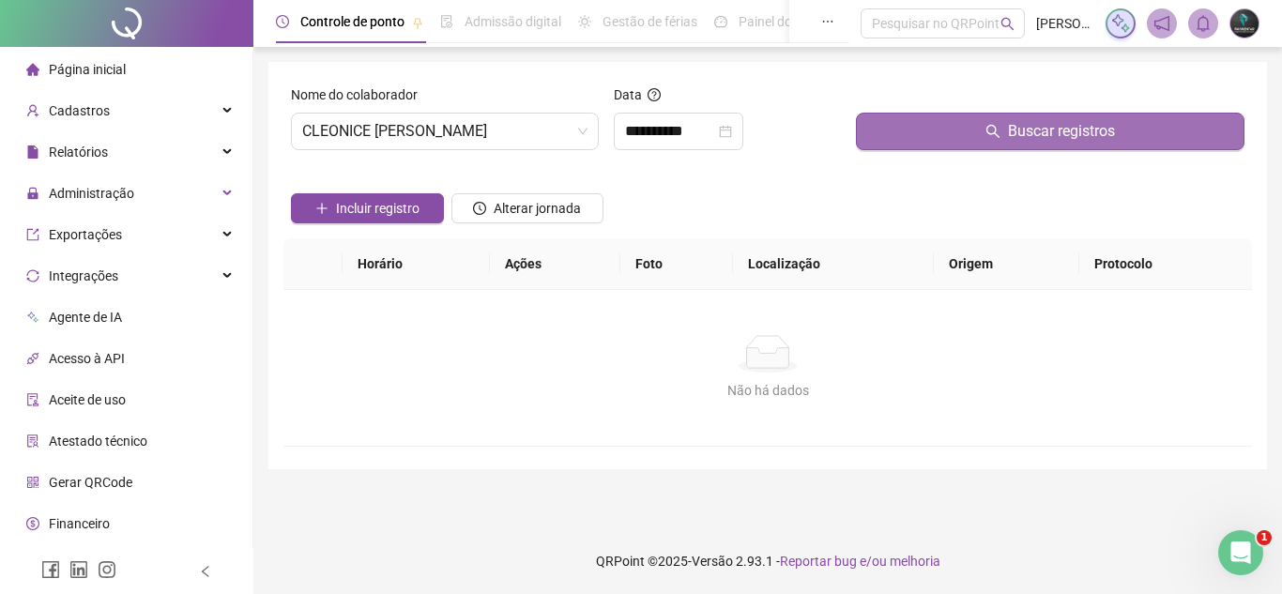
click at [918, 144] on button "Buscar registros" at bounding box center [1050, 132] width 388 height 38
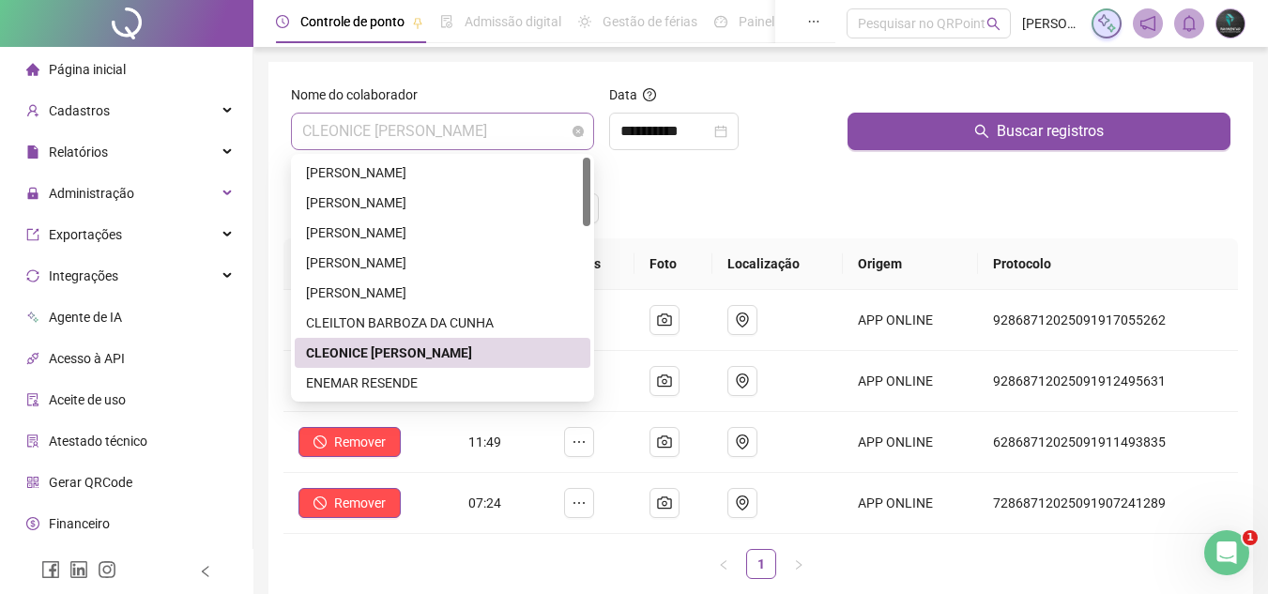
click at [484, 132] on span "CLEONICE [PERSON_NAME] [PERSON_NAME]" at bounding box center [442, 132] width 281 height 36
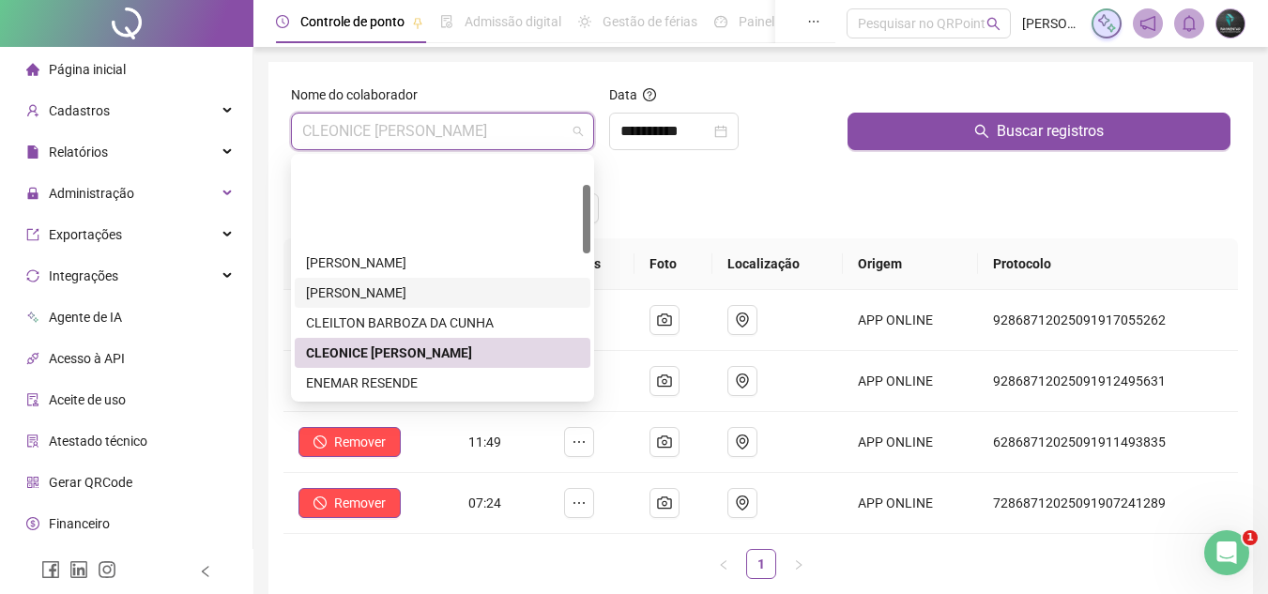
scroll to position [94, 0]
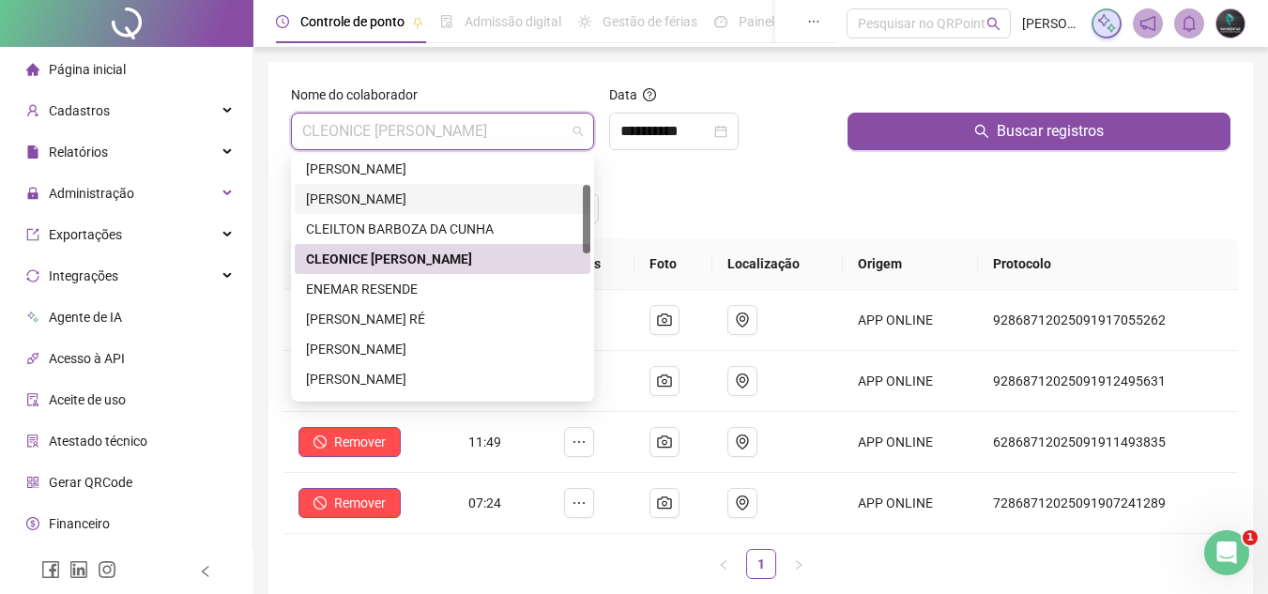
click at [437, 302] on div "ENEMAR RESENDE" at bounding box center [443, 289] width 296 height 30
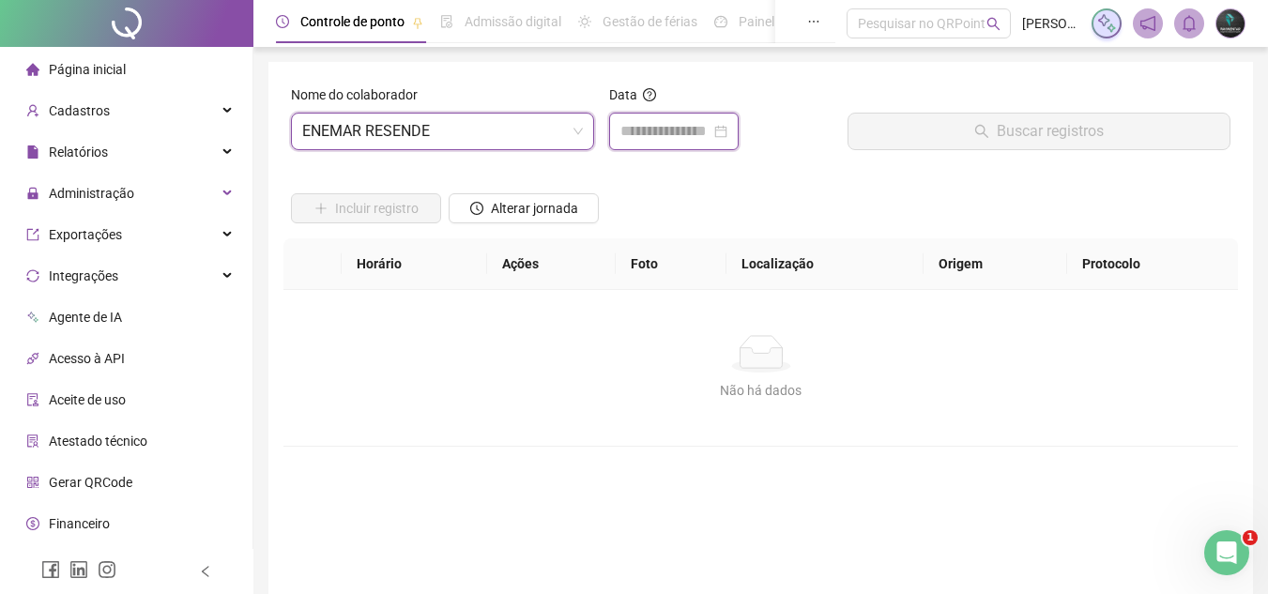
click at [656, 124] on input at bounding box center [665, 131] width 90 height 23
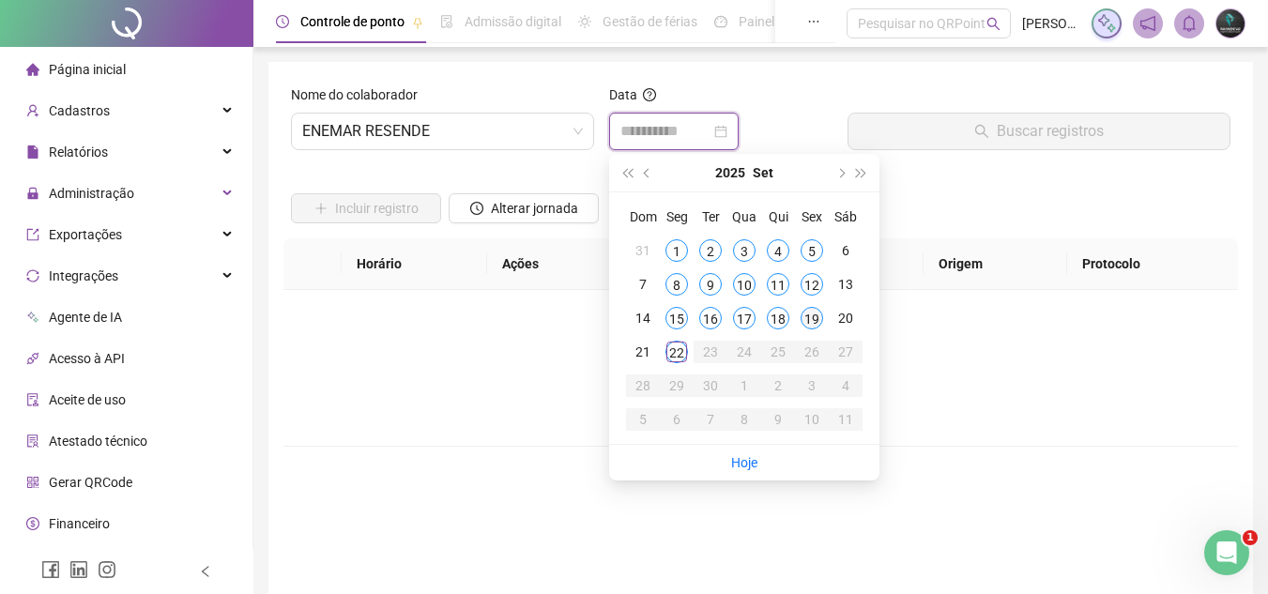
type input "**********"
click at [812, 325] on div "19" at bounding box center [811, 318] width 23 height 23
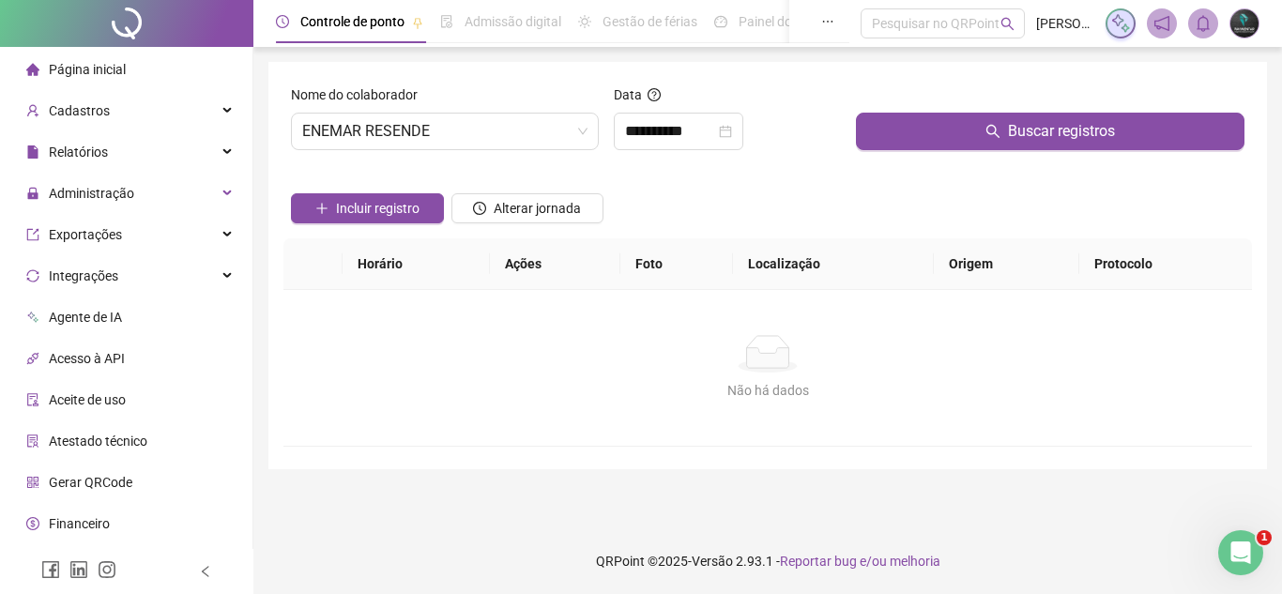
click at [876, 160] on div "Buscar registros" at bounding box center [1049, 124] width 403 height 81
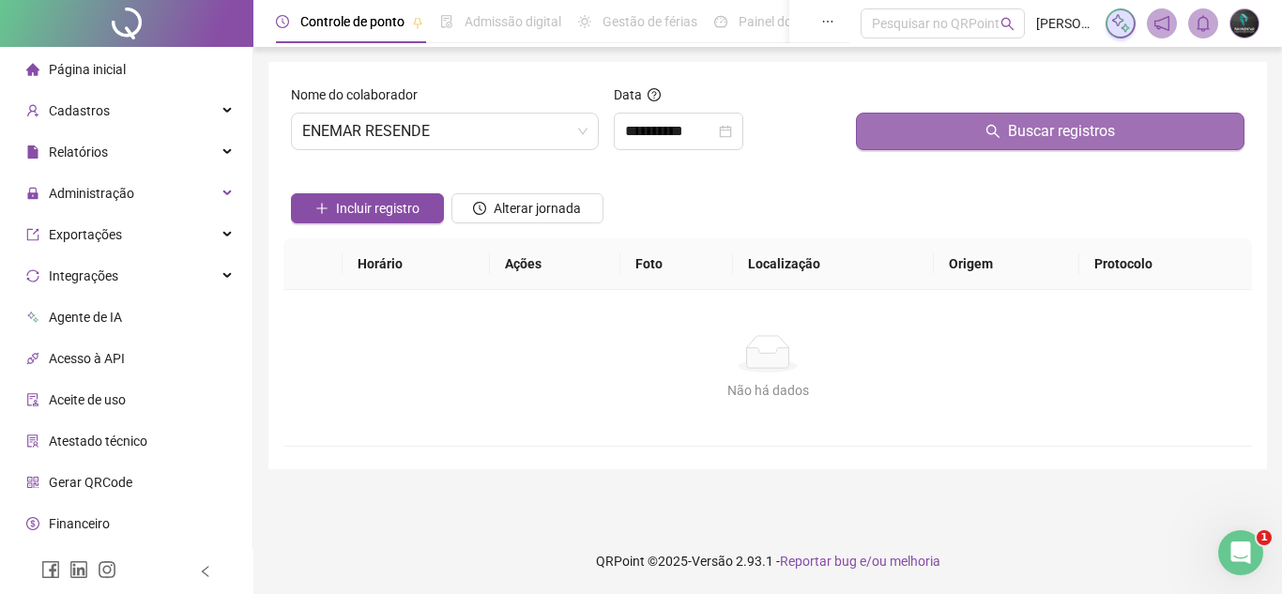
click at [885, 146] on button "Buscar registros" at bounding box center [1050, 132] width 388 height 38
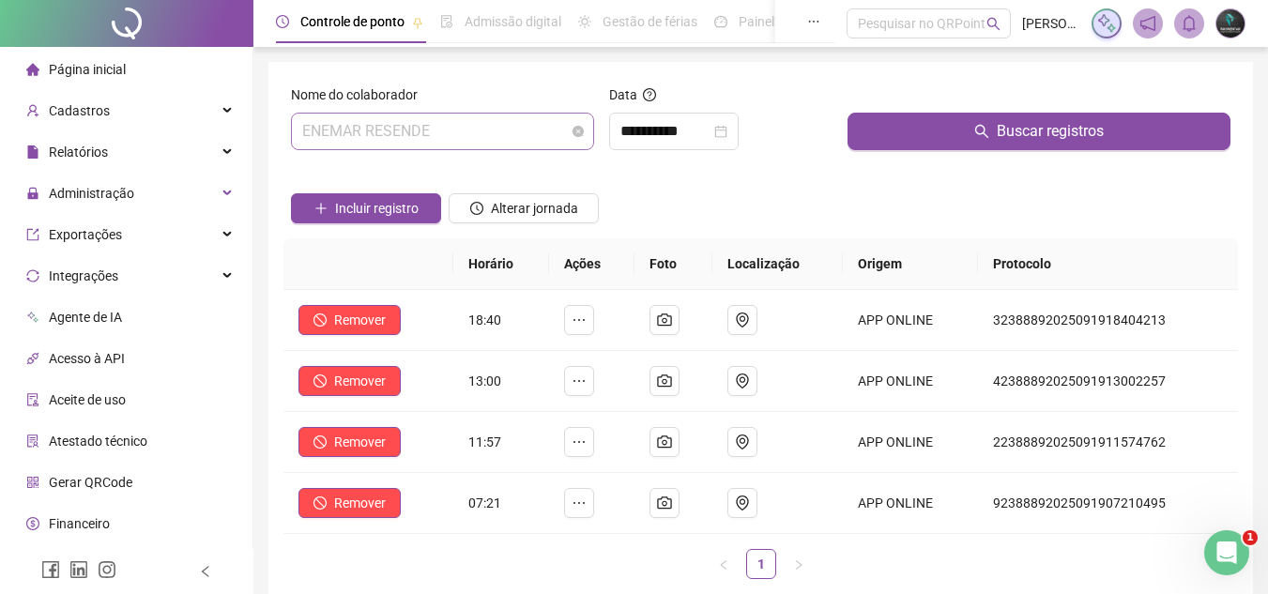
click at [405, 141] on span "ENEMAR RESENDE" at bounding box center [442, 132] width 281 height 36
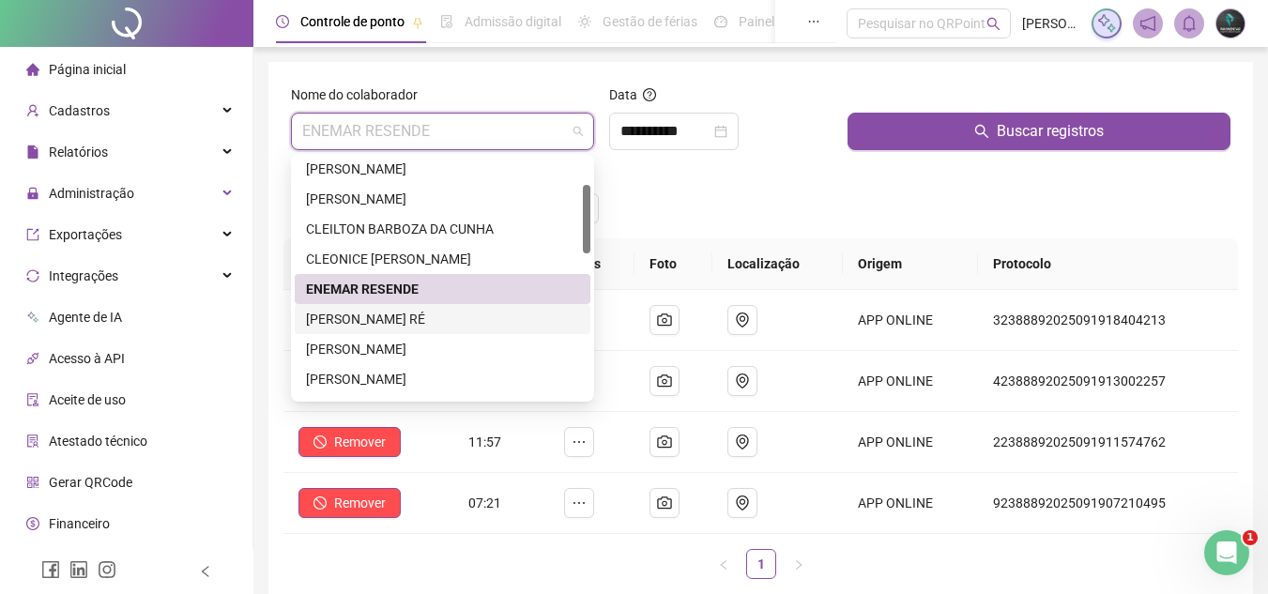
click at [407, 318] on div "[PERSON_NAME] RÉ" at bounding box center [442, 319] width 273 height 21
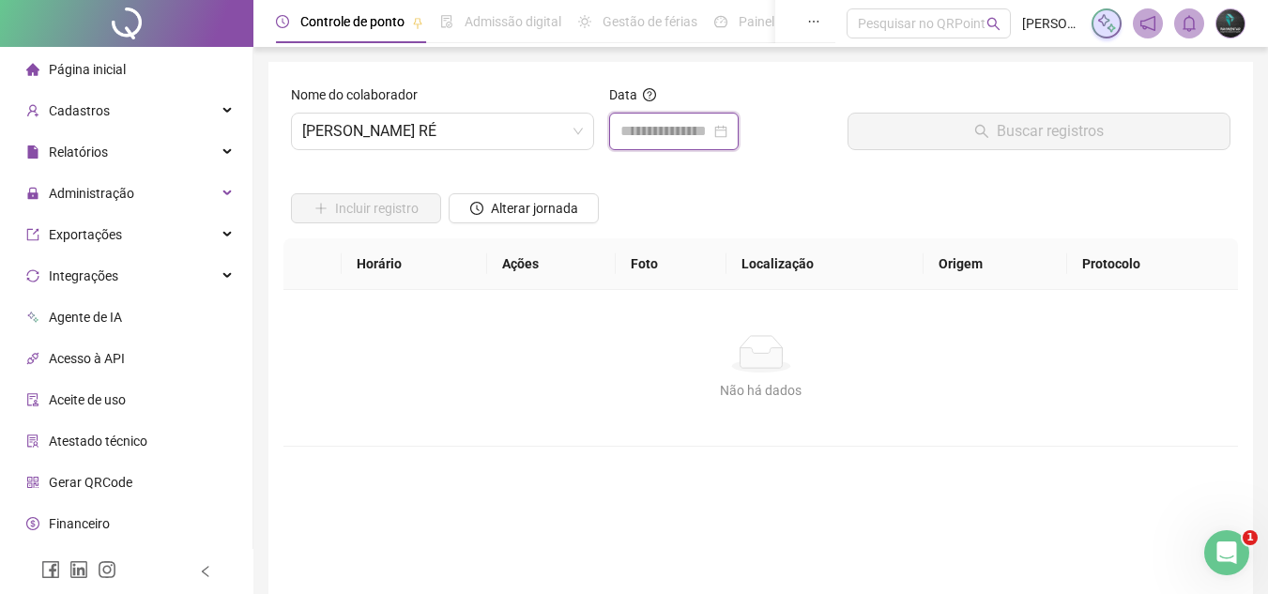
click at [710, 128] on input at bounding box center [665, 131] width 90 height 23
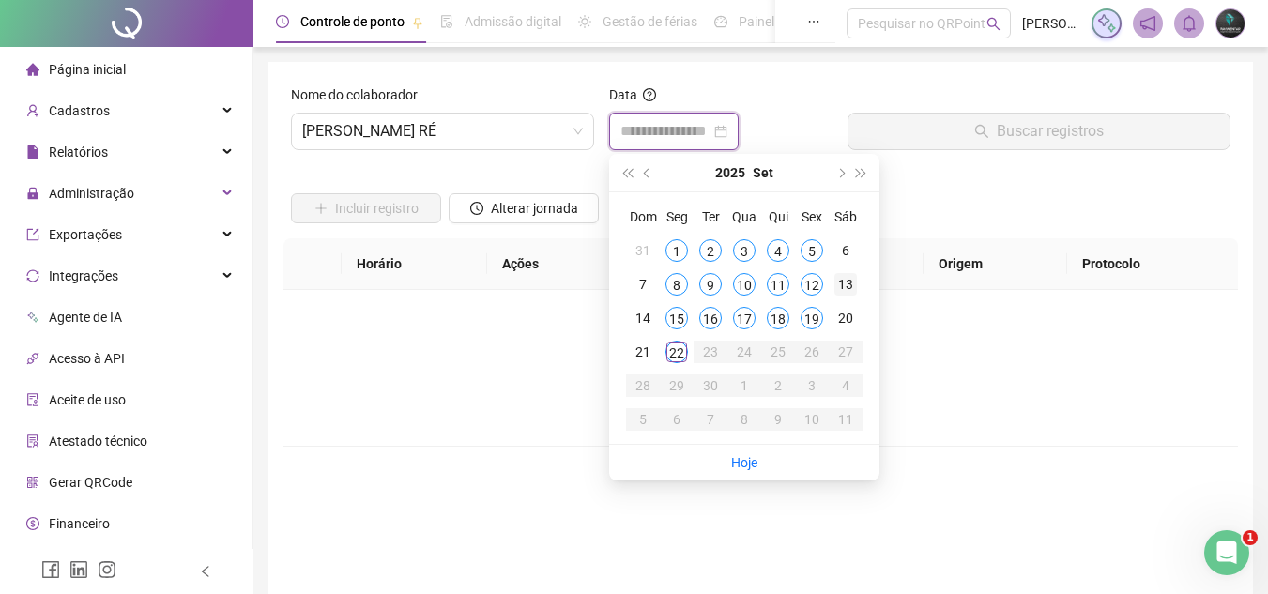
type input "**********"
click at [817, 324] on div "19" at bounding box center [811, 318] width 23 height 23
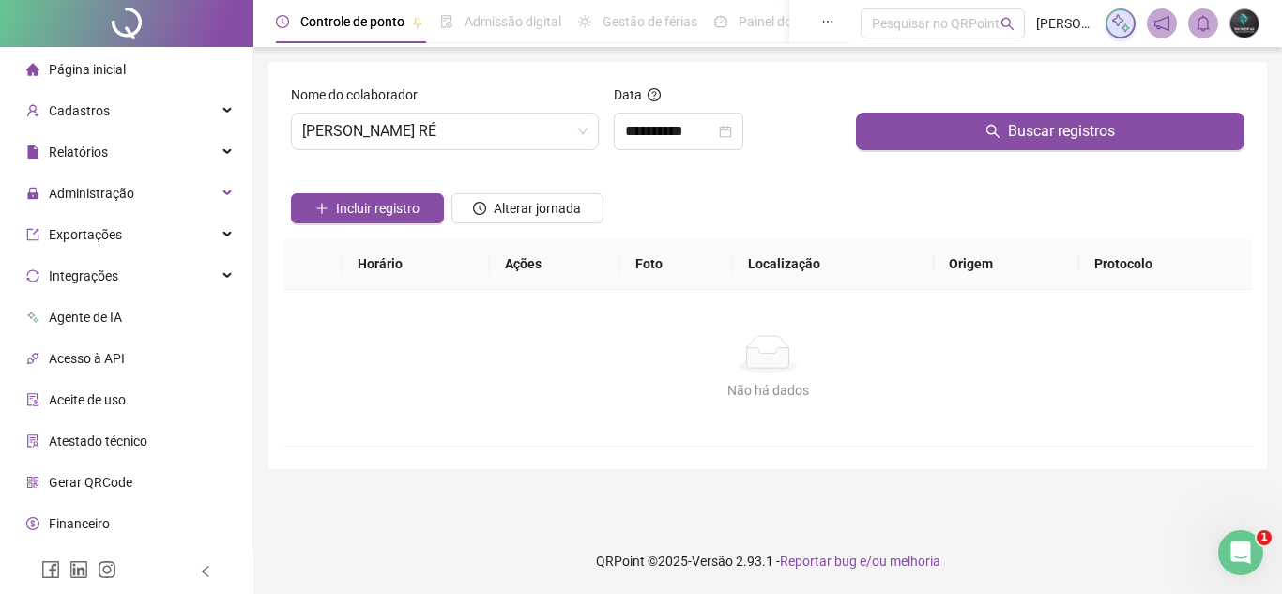
click at [940, 150] on div "Buscar registros" at bounding box center [1049, 124] width 403 height 81
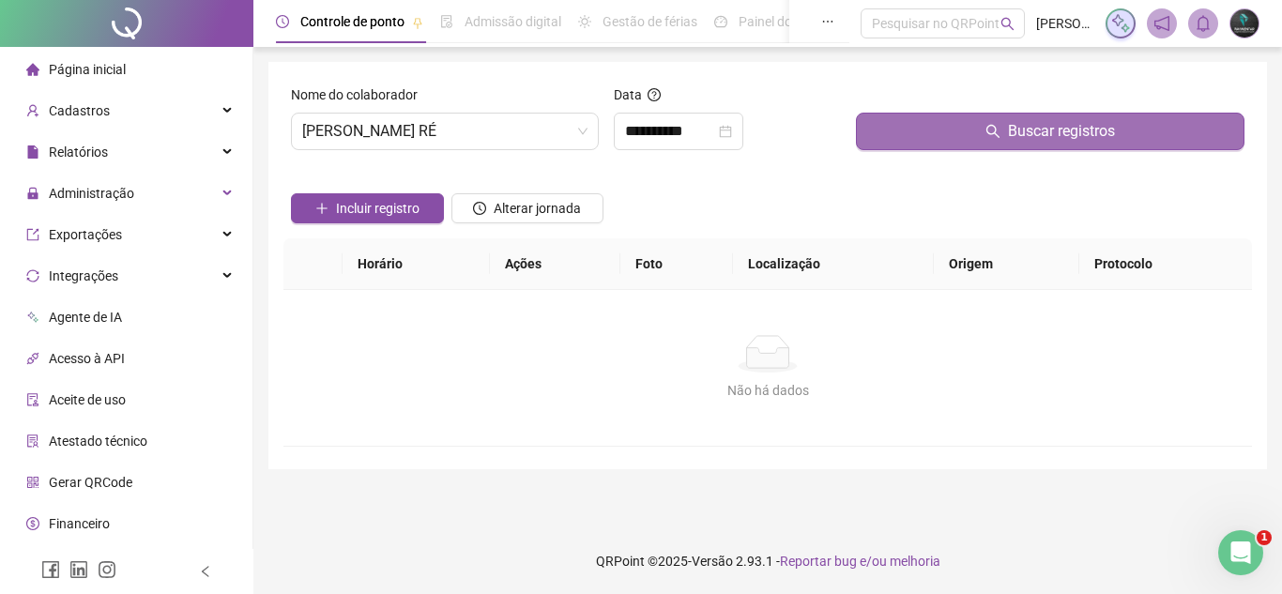
click at [953, 134] on button "Buscar registros" at bounding box center [1050, 132] width 388 height 38
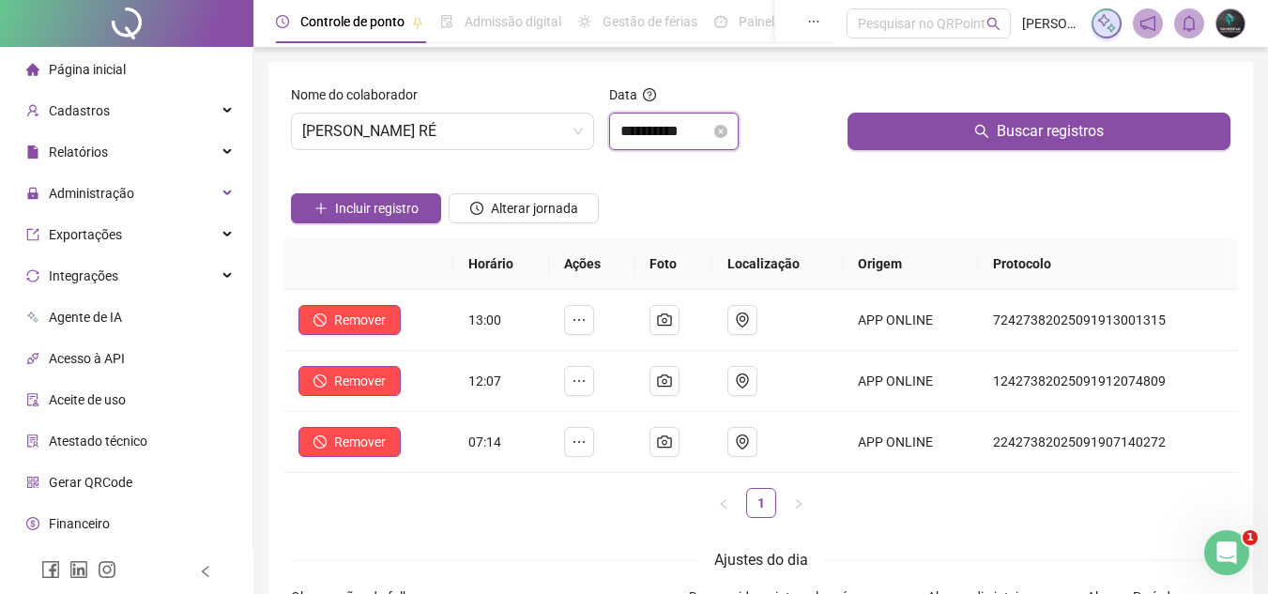
click at [658, 132] on input "**********" at bounding box center [665, 131] width 90 height 23
click at [539, 131] on span "[PERSON_NAME] RÉ" at bounding box center [442, 132] width 281 height 36
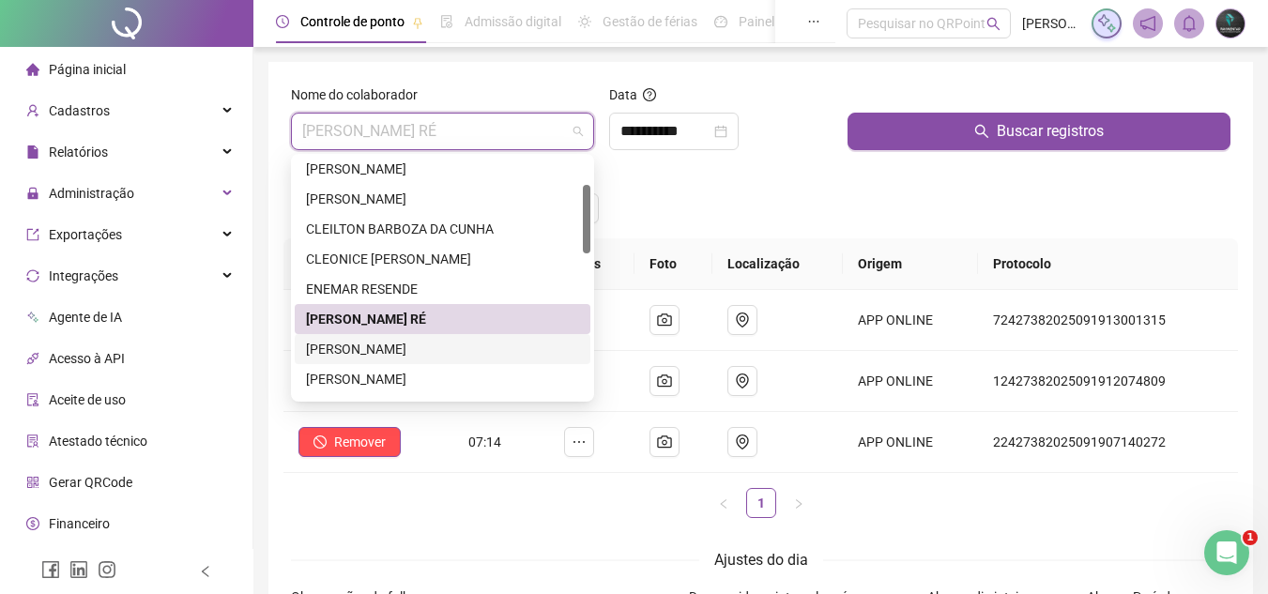
click at [492, 357] on div "[PERSON_NAME] [PERSON_NAME]" at bounding box center [442, 349] width 273 height 21
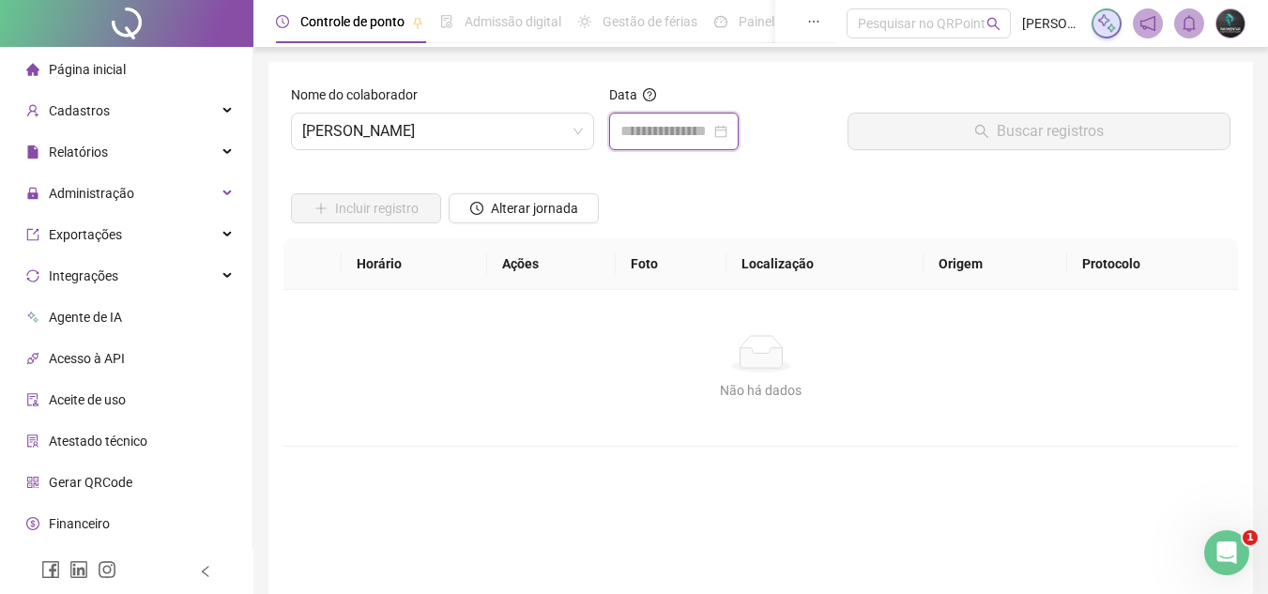
click at [659, 129] on input at bounding box center [665, 131] width 90 height 23
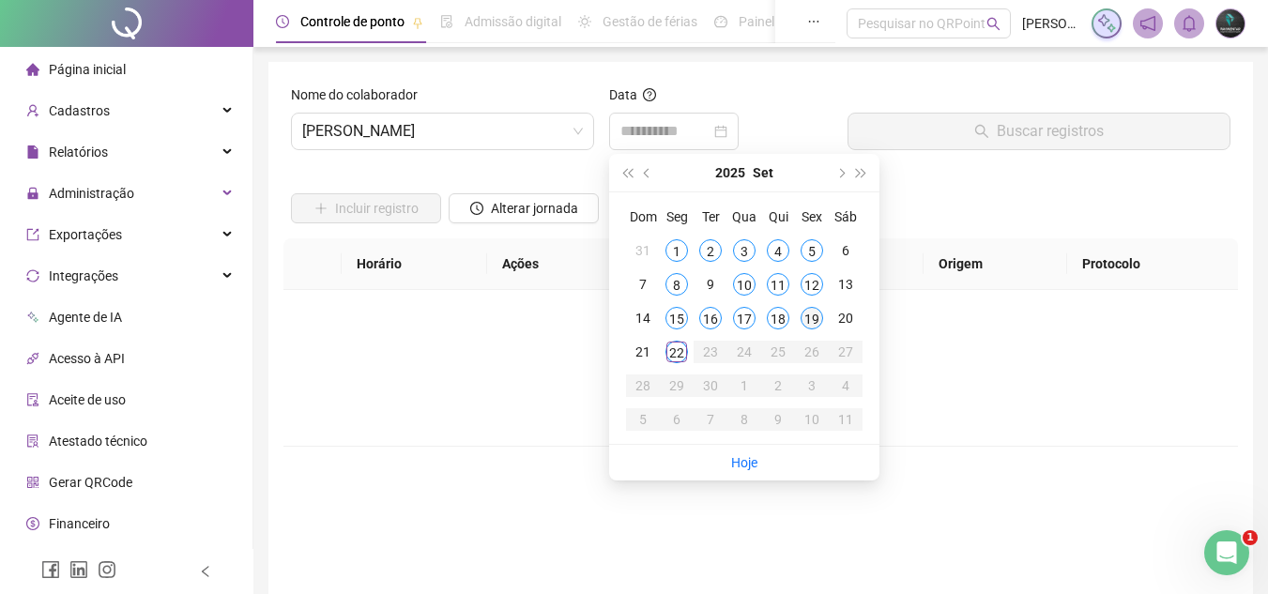
click at [807, 321] on div "19" at bounding box center [811, 318] width 23 height 23
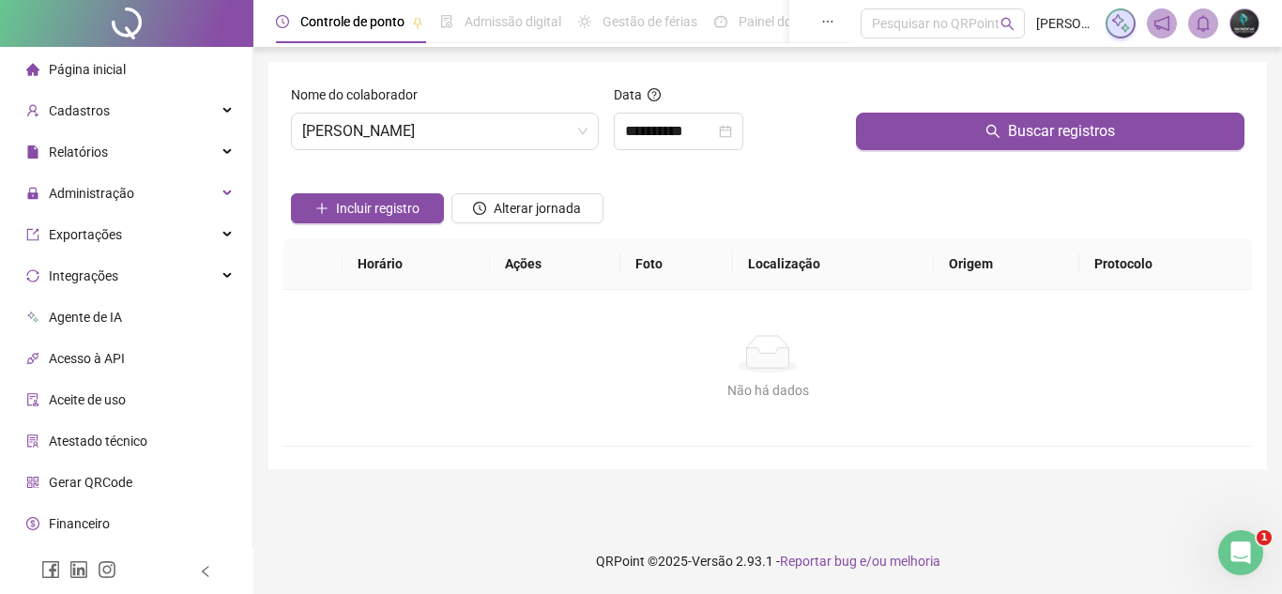
drag, startPoint x: 901, startPoint y: 166, endPoint x: 947, endPoint y: 110, distance: 72.7
click at [904, 164] on form "**********" at bounding box center [767, 265] width 953 height 362
click at [947, 111] on div at bounding box center [1050, 98] width 388 height 28
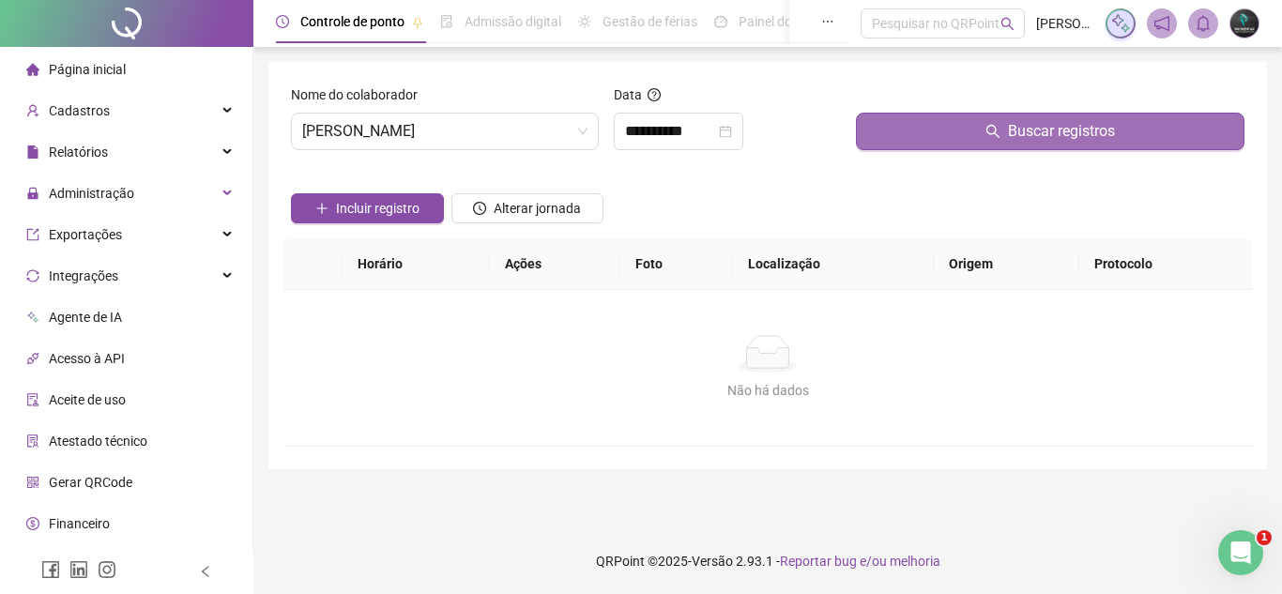
click at [938, 125] on button "Buscar registros" at bounding box center [1050, 132] width 388 height 38
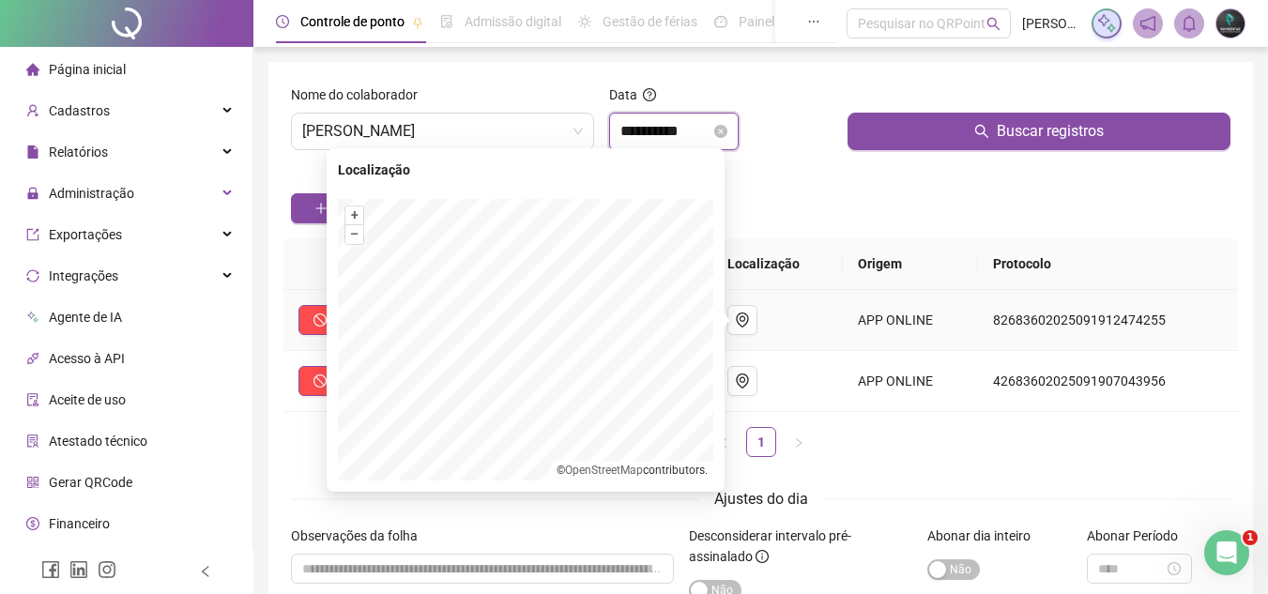
click at [672, 134] on input "**********" at bounding box center [665, 131] width 90 height 23
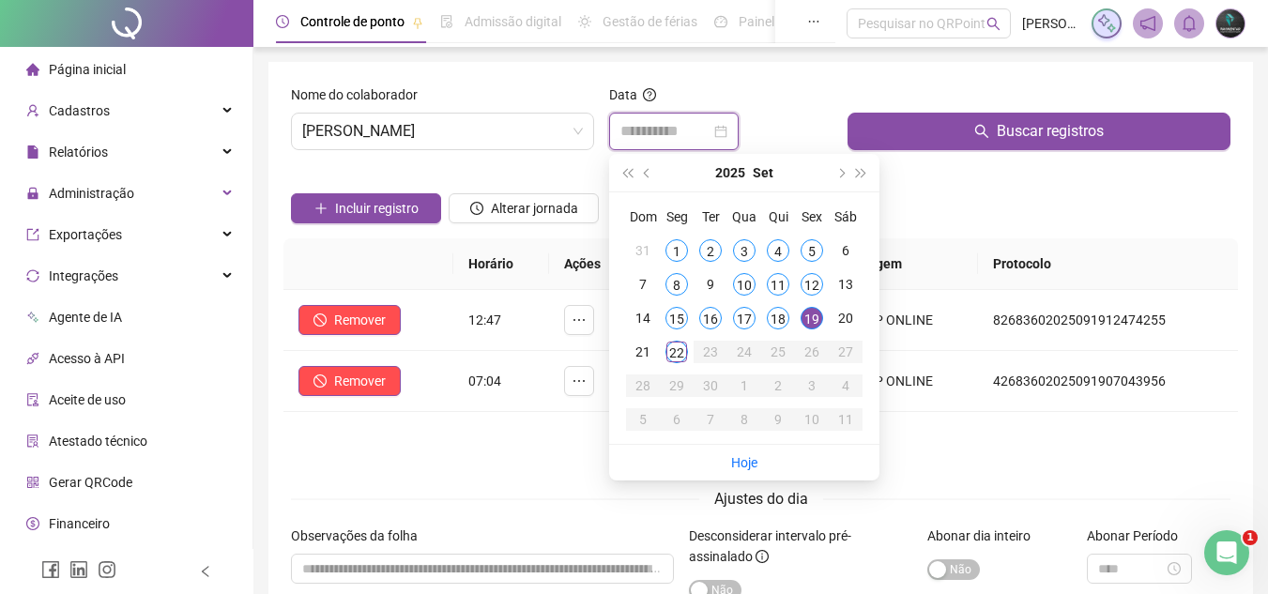
type input "**********"
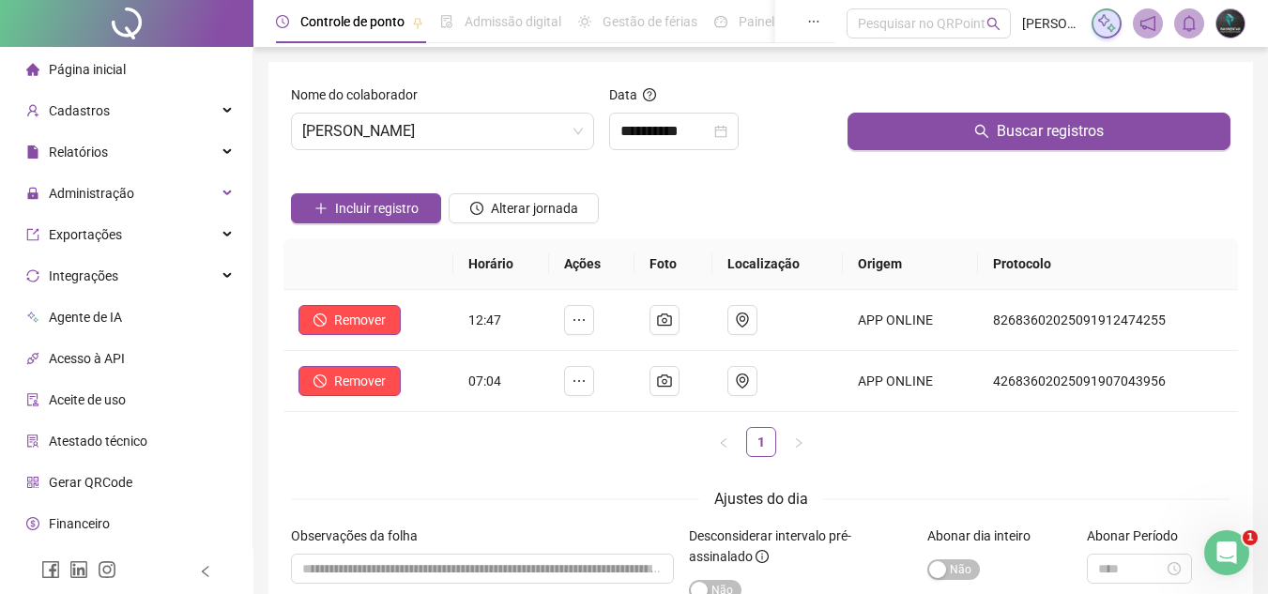
click at [945, 232] on div "Incluir registro Alterar jornada" at bounding box center [760, 201] width 947 height 73
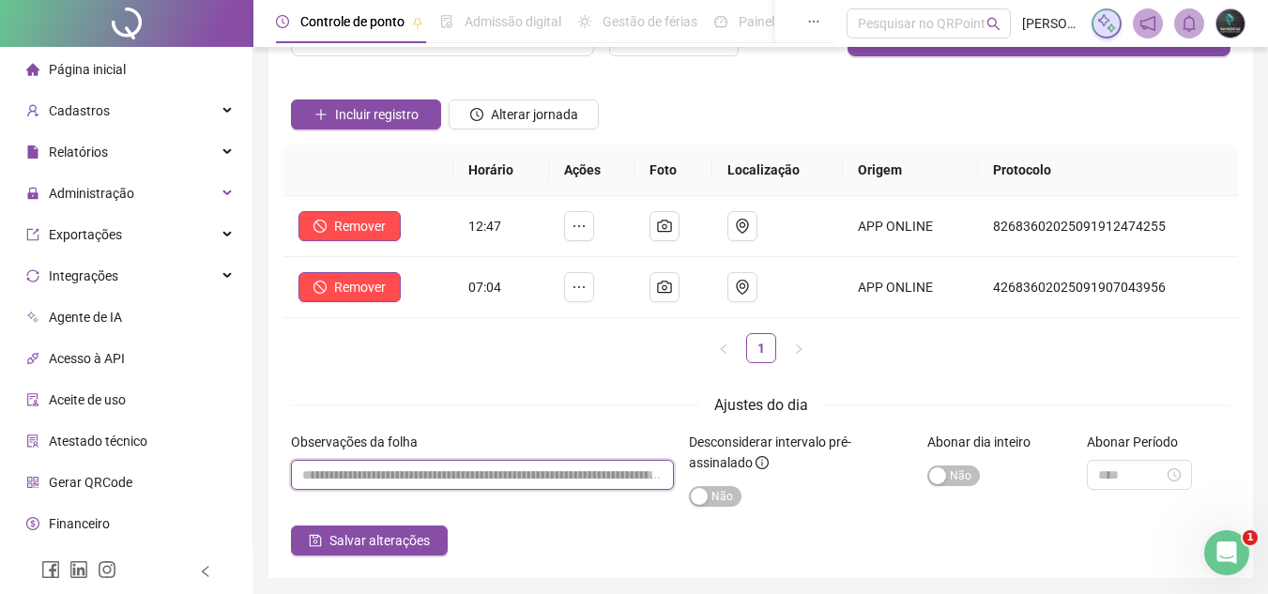
click at [520, 470] on input "textarea" at bounding box center [482, 475] width 383 height 30
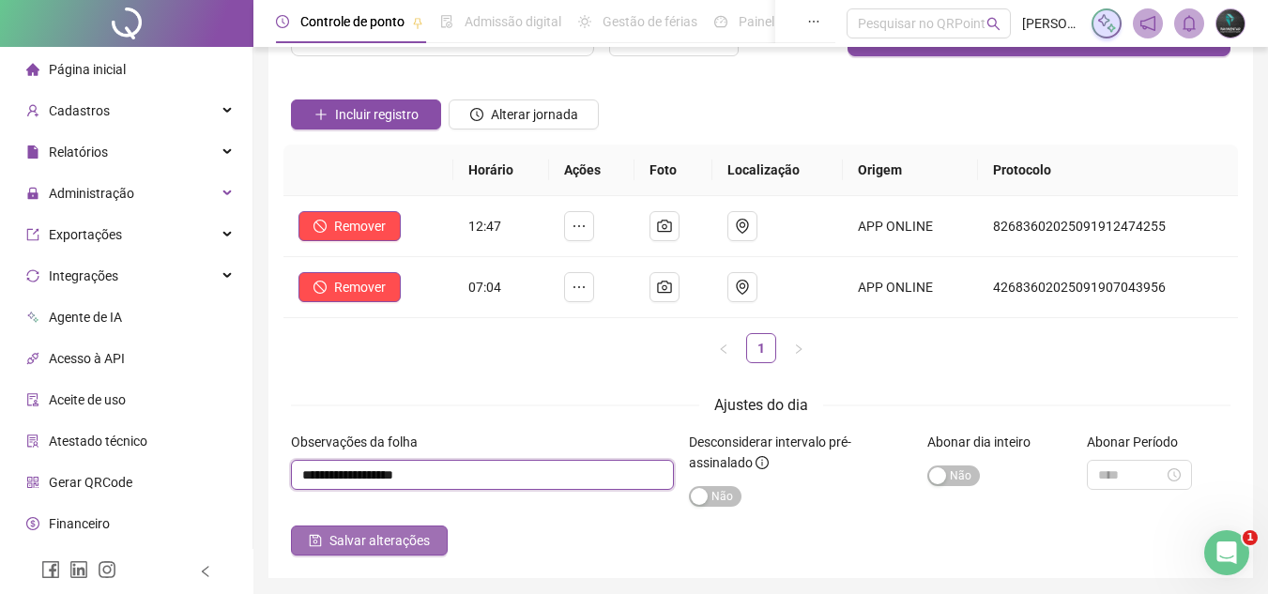
type input "**********"
click at [418, 545] on span "Salvar alterações" at bounding box center [379, 540] width 100 height 21
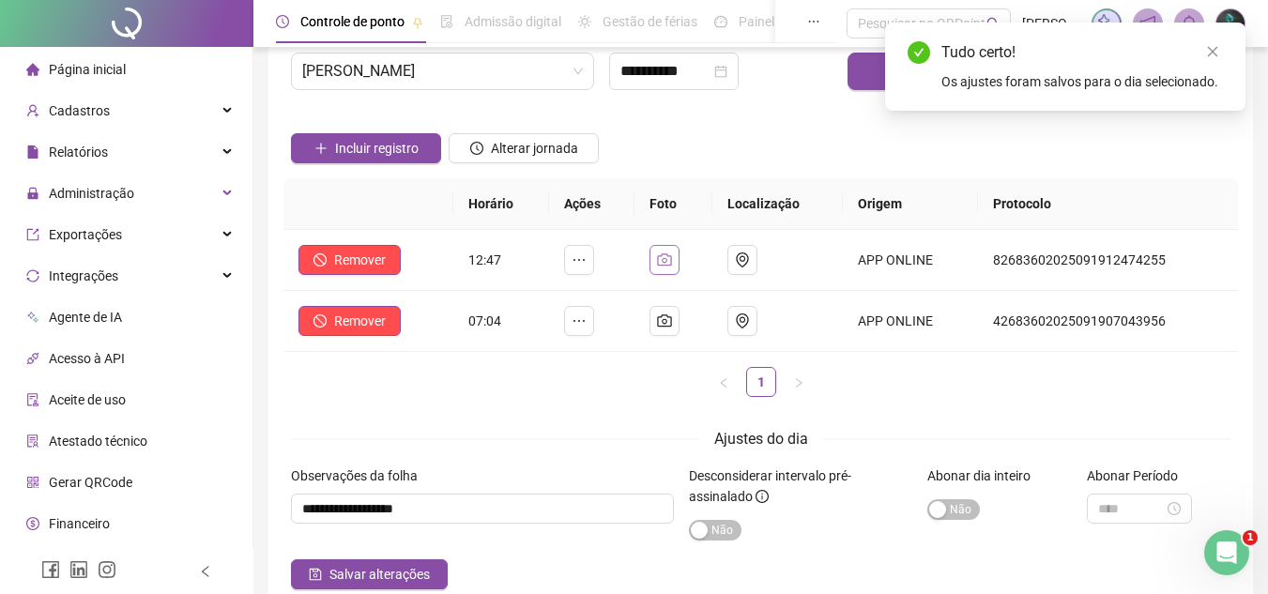
scroll to position [0, 0]
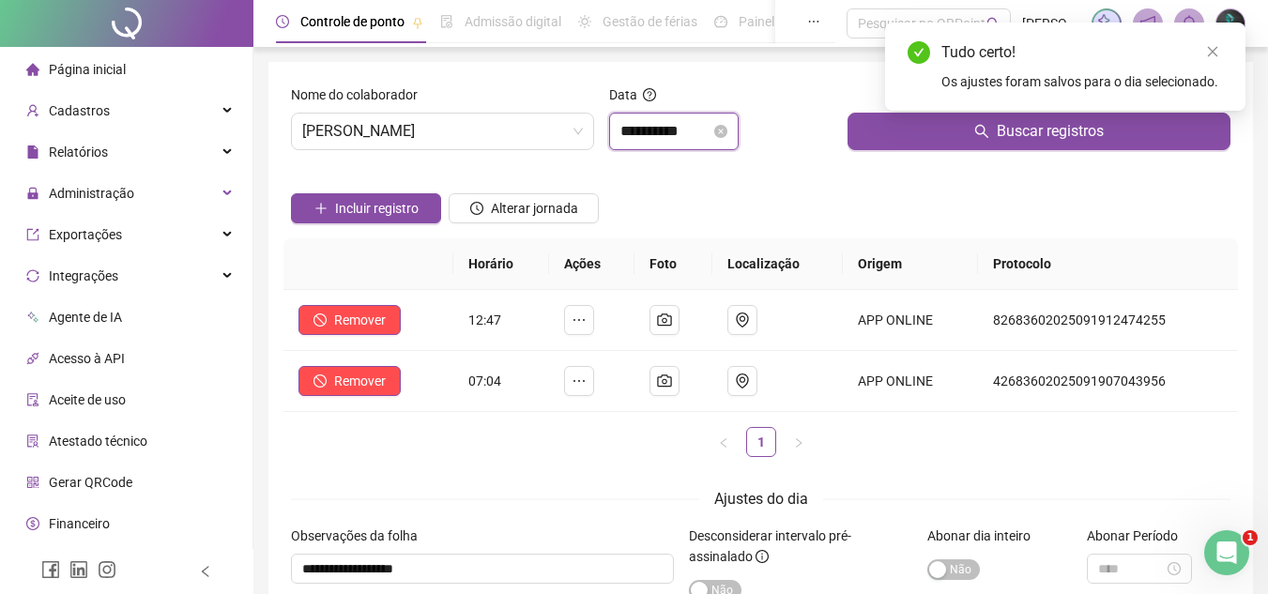
click at [649, 124] on input "**********" at bounding box center [665, 131] width 90 height 23
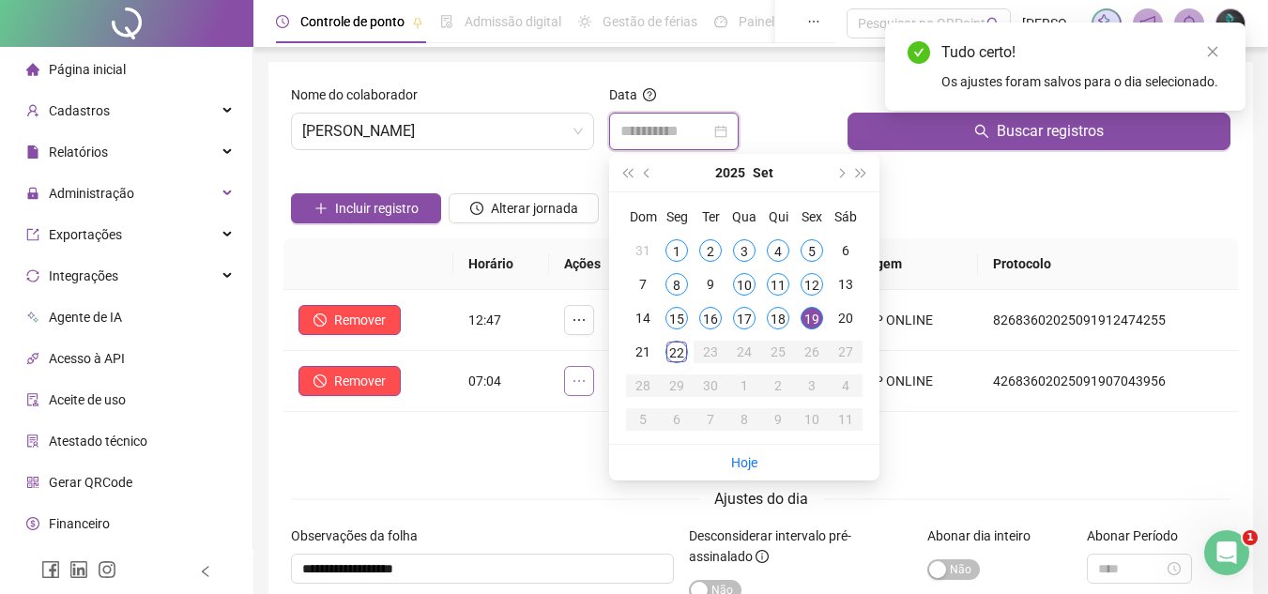
type input "**********"
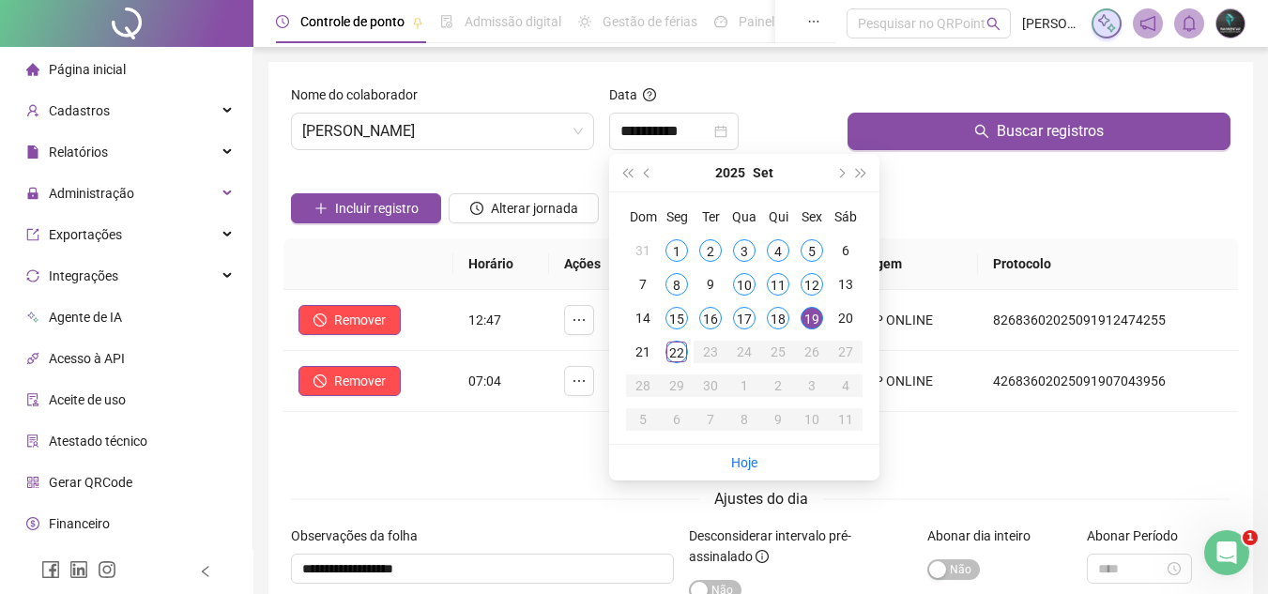
click at [387, 152] on div "Nome do colaborador GUSTAVO DA SILVA QUEIROZ" at bounding box center [442, 124] width 318 height 81
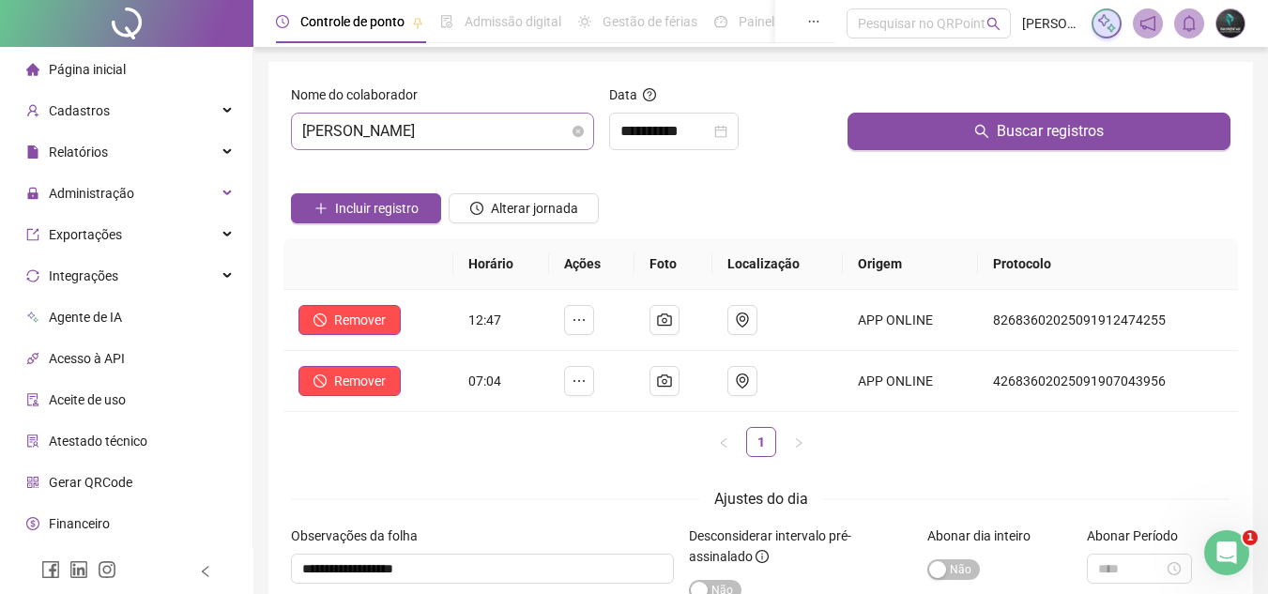
click at [403, 137] on span "[PERSON_NAME] [PERSON_NAME]" at bounding box center [442, 132] width 281 height 36
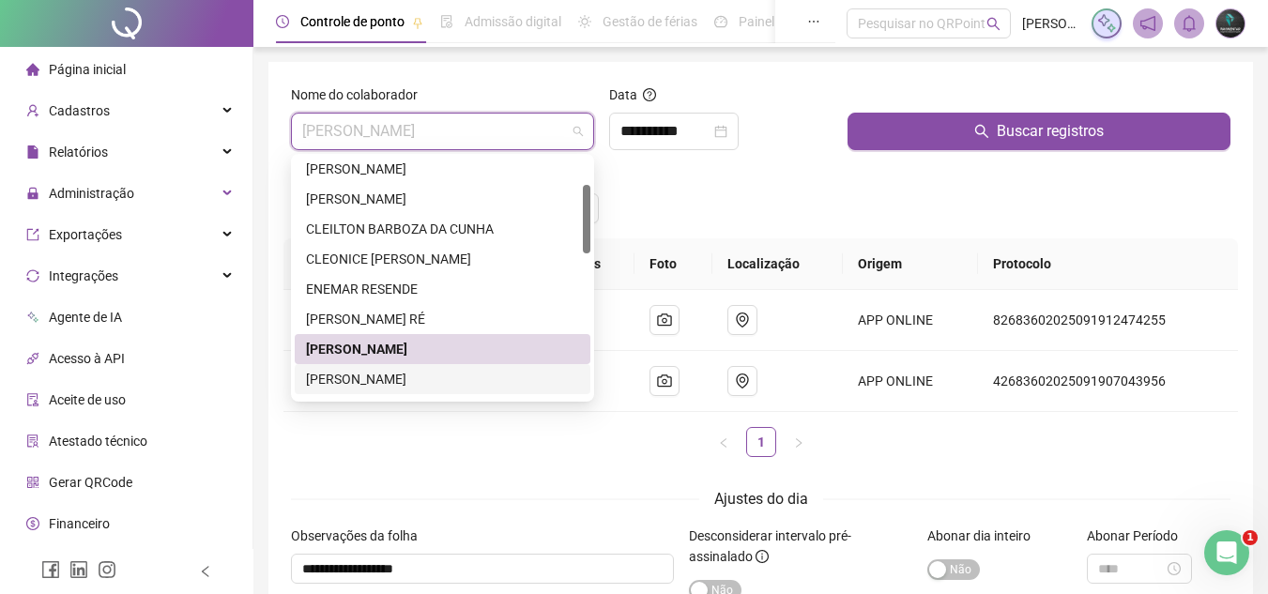
click at [404, 378] on div "[PERSON_NAME] DOS [PERSON_NAME]" at bounding box center [442, 379] width 273 height 21
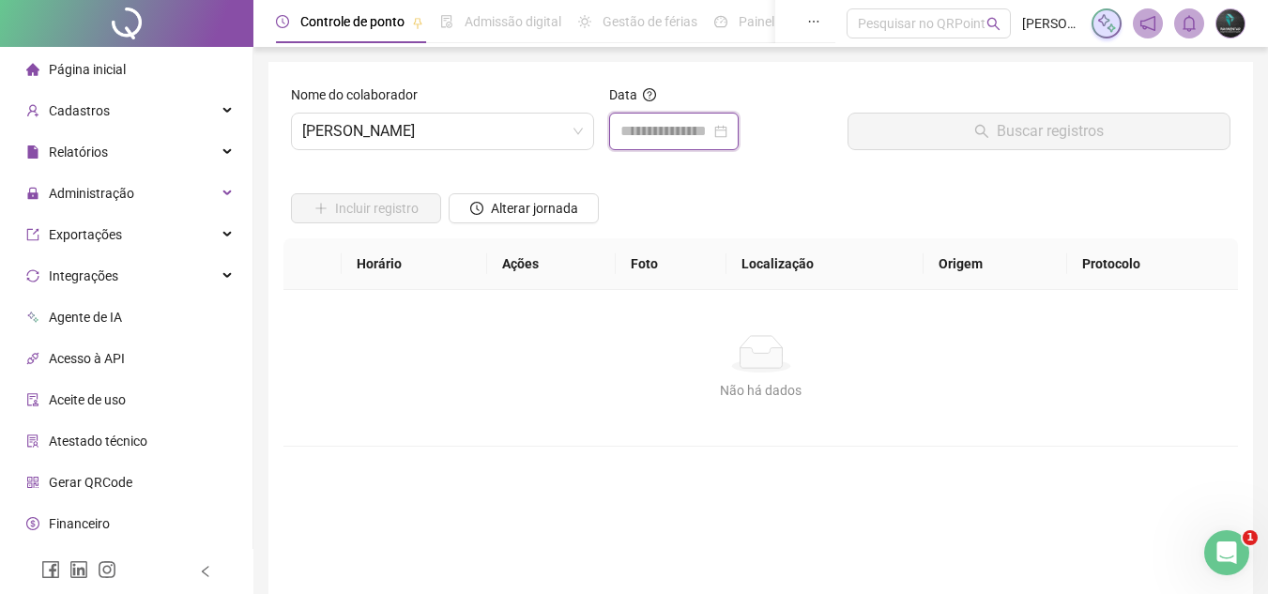
click at [663, 135] on input at bounding box center [665, 131] width 90 height 23
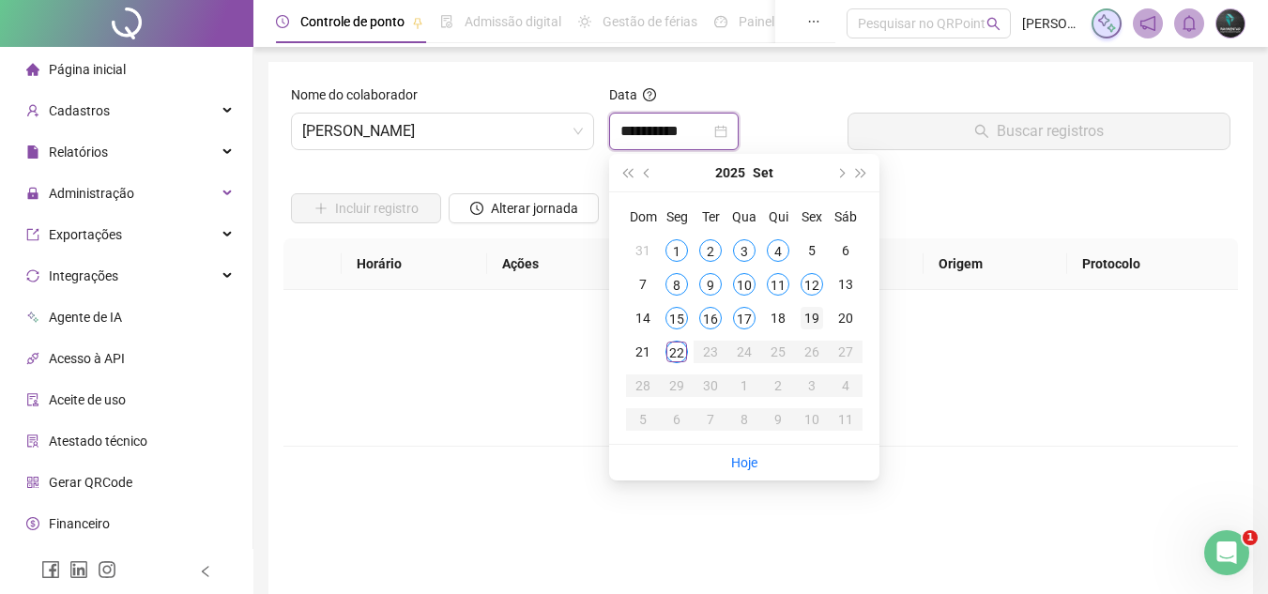
type input "**********"
click at [800, 320] on div "19" at bounding box center [811, 318] width 23 height 23
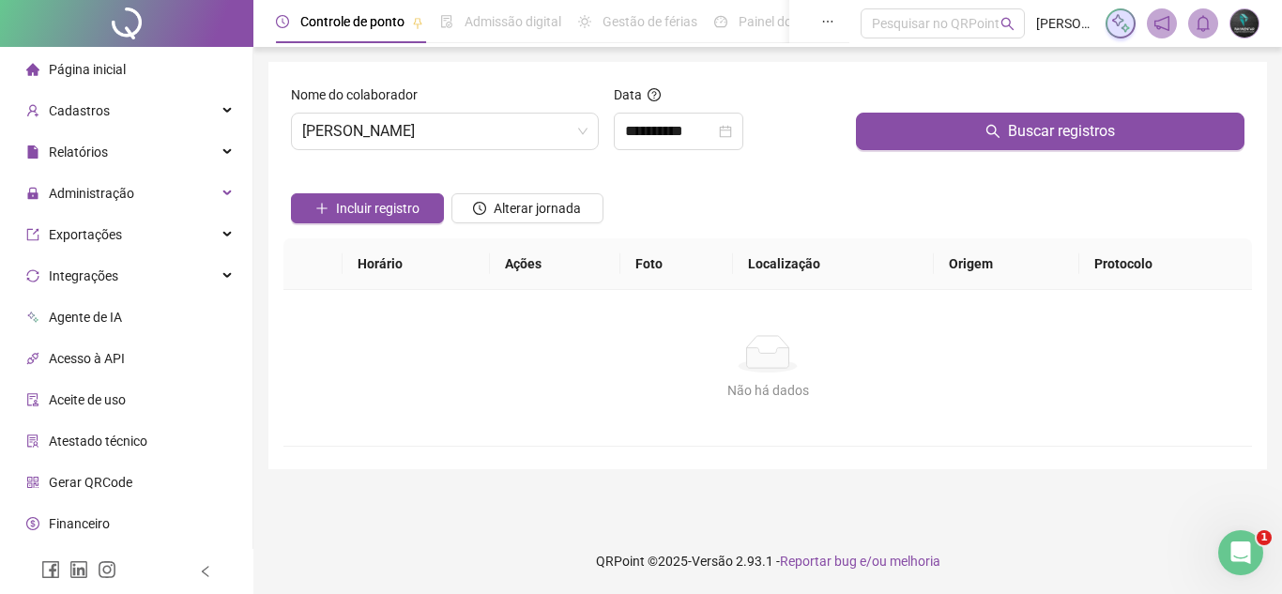
click at [936, 112] on div at bounding box center [1050, 98] width 388 height 28
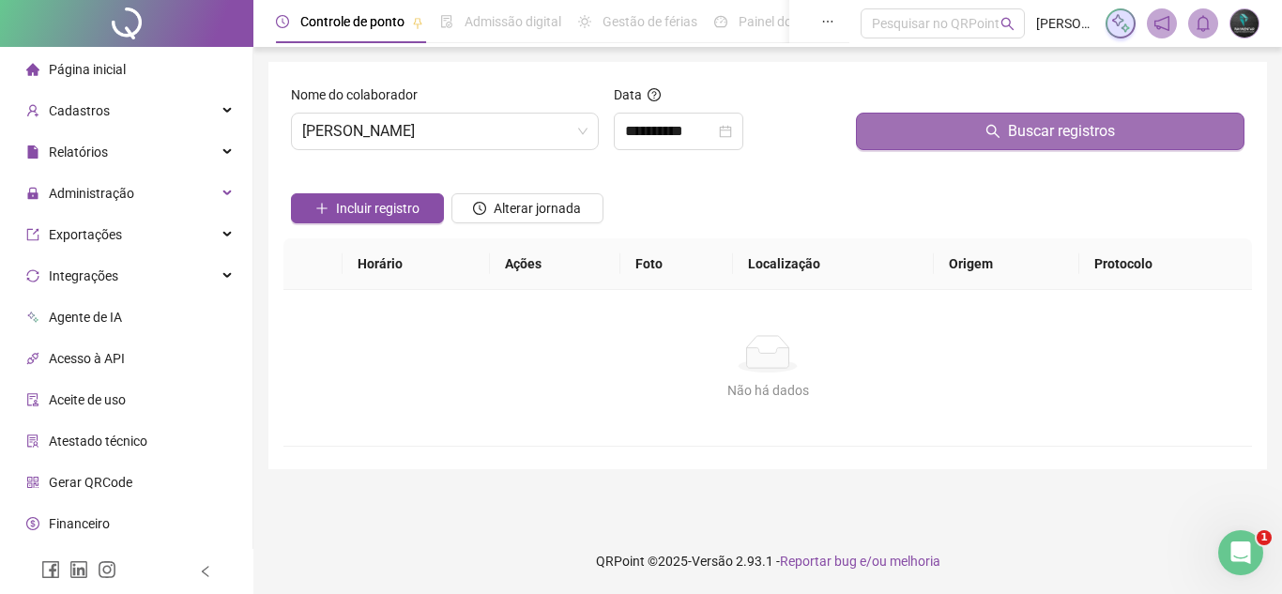
click at [928, 129] on button "Buscar registros" at bounding box center [1050, 132] width 388 height 38
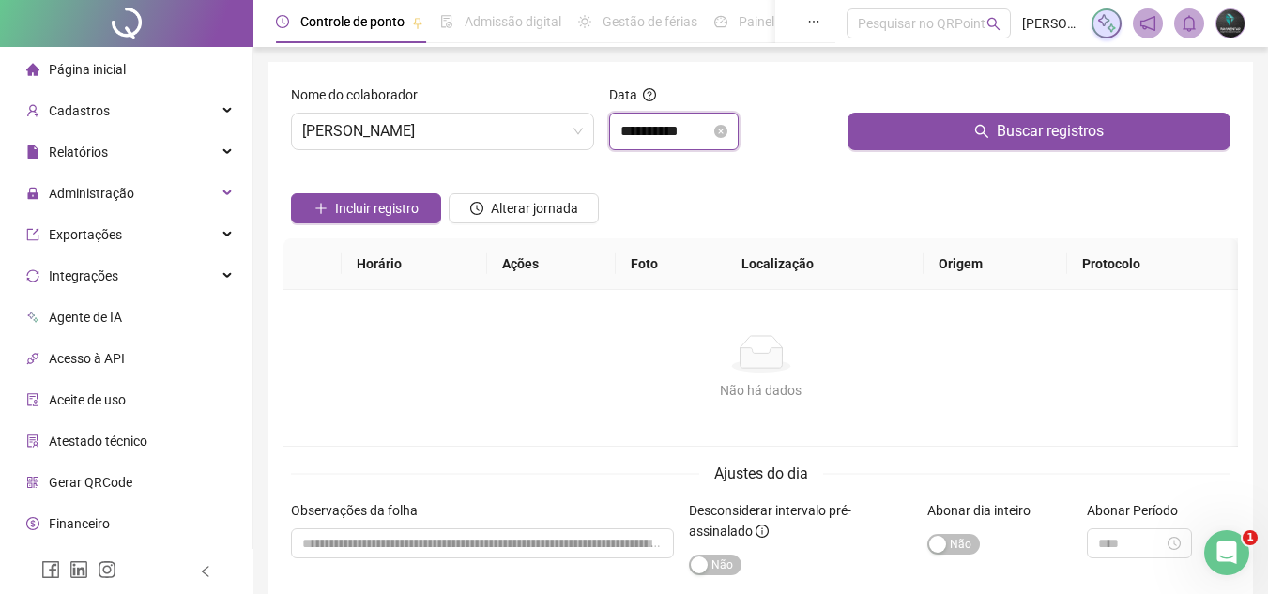
click at [652, 126] on input "**********" at bounding box center [665, 131] width 90 height 23
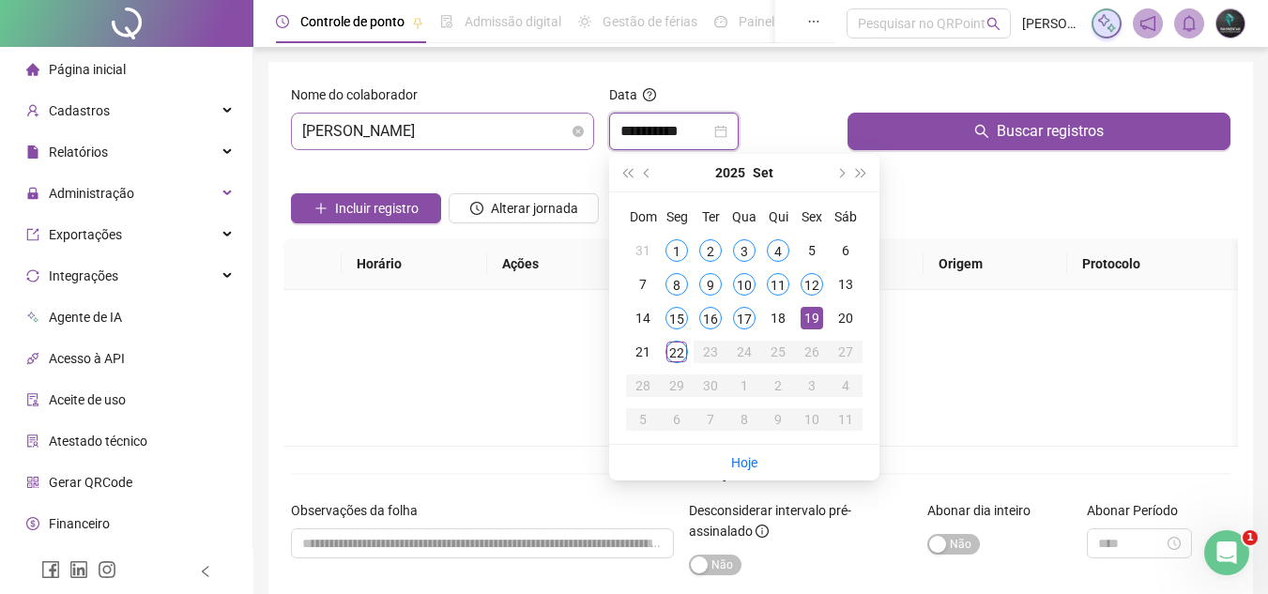
click at [540, 134] on span "[PERSON_NAME] DOS [PERSON_NAME]" at bounding box center [442, 132] width 281 height 36
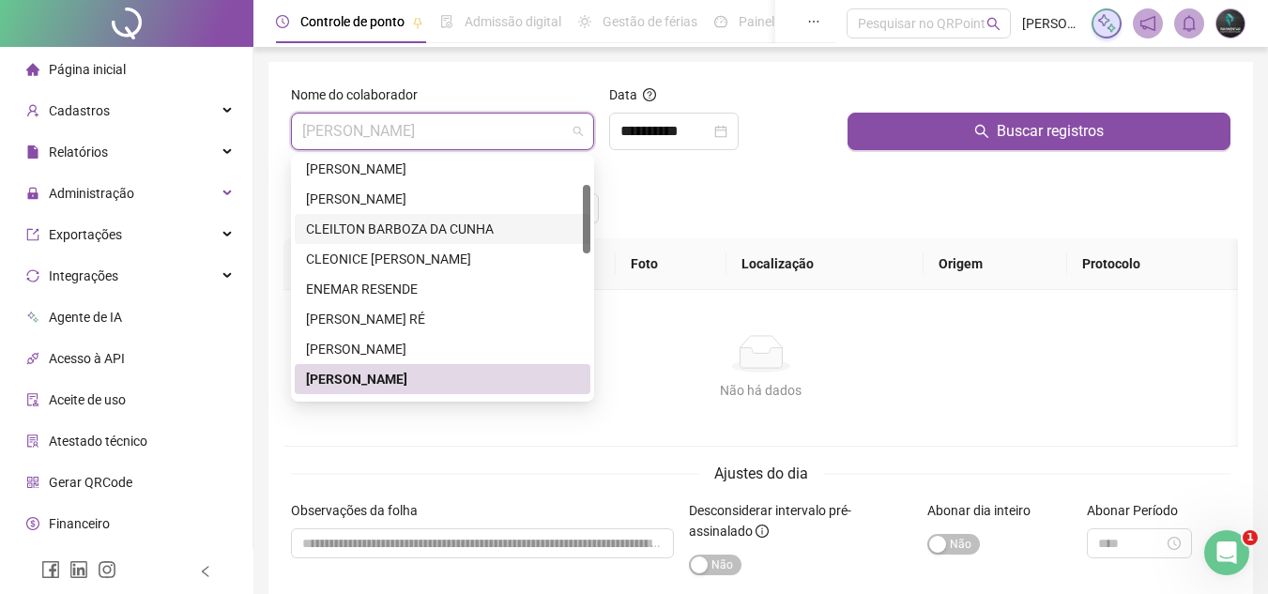
scroll to position [188, 0]
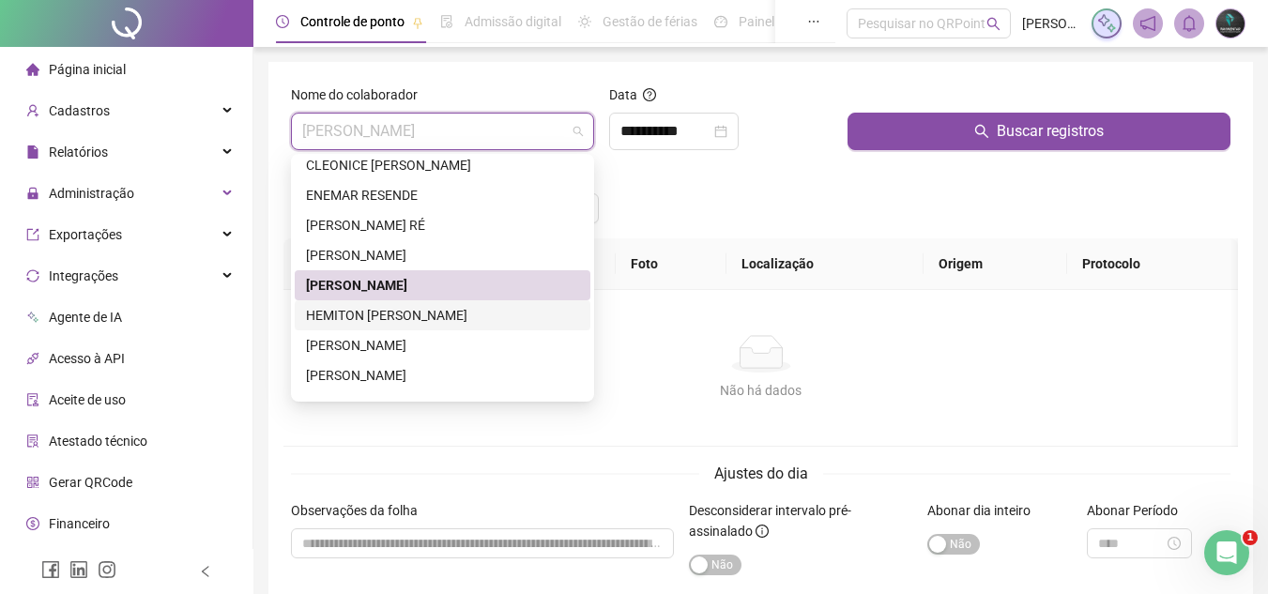
click at [512, 317] on div "HEMITON [PERSON_NAME]" at bounding box center [442, 315] width 273 height 21
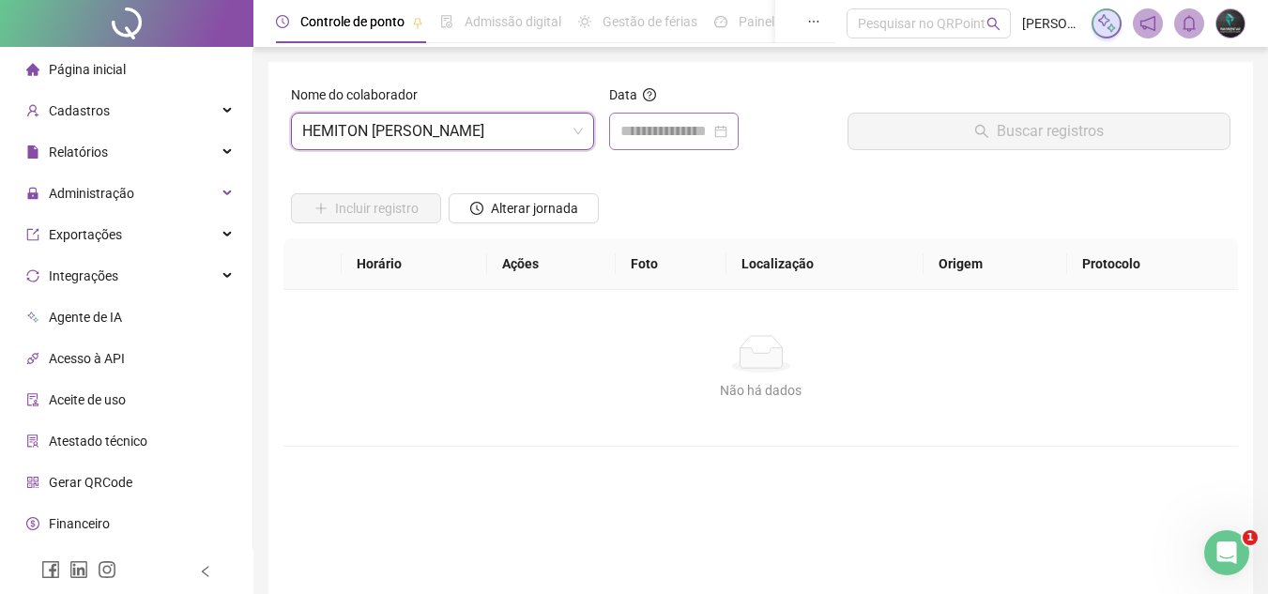
click at [714, 115] on div at bounding box center [673, 132] width 129 height 38
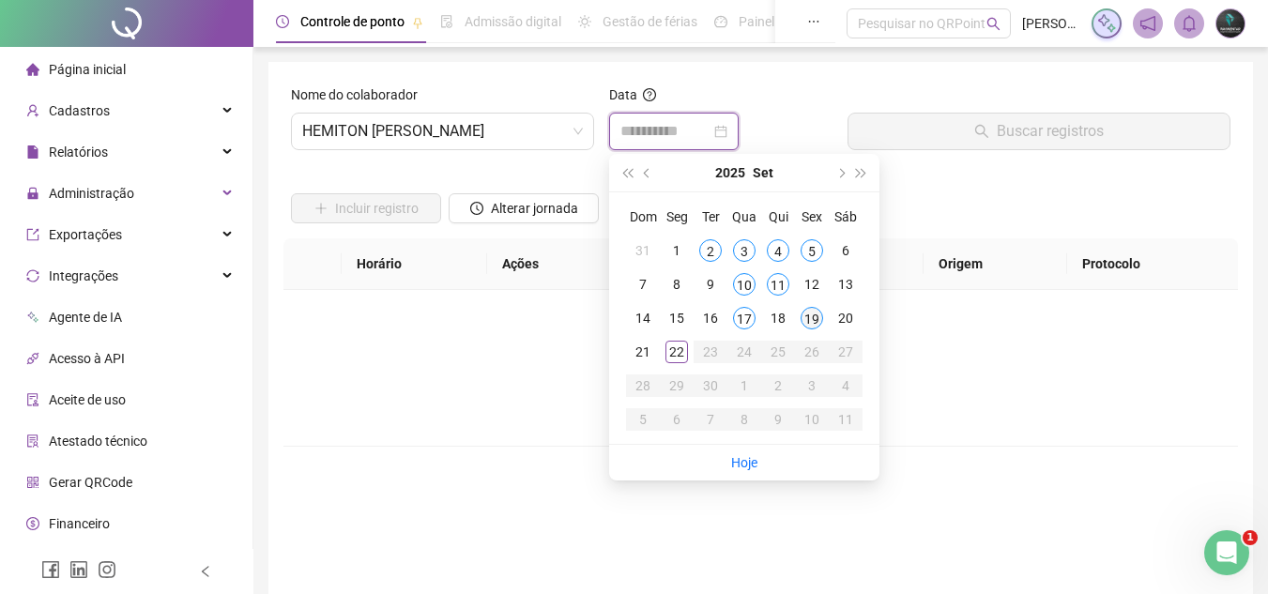
type input "**********"
click at [809, 327] on div "19" at bounding box center [811, 318] width 23 height 23
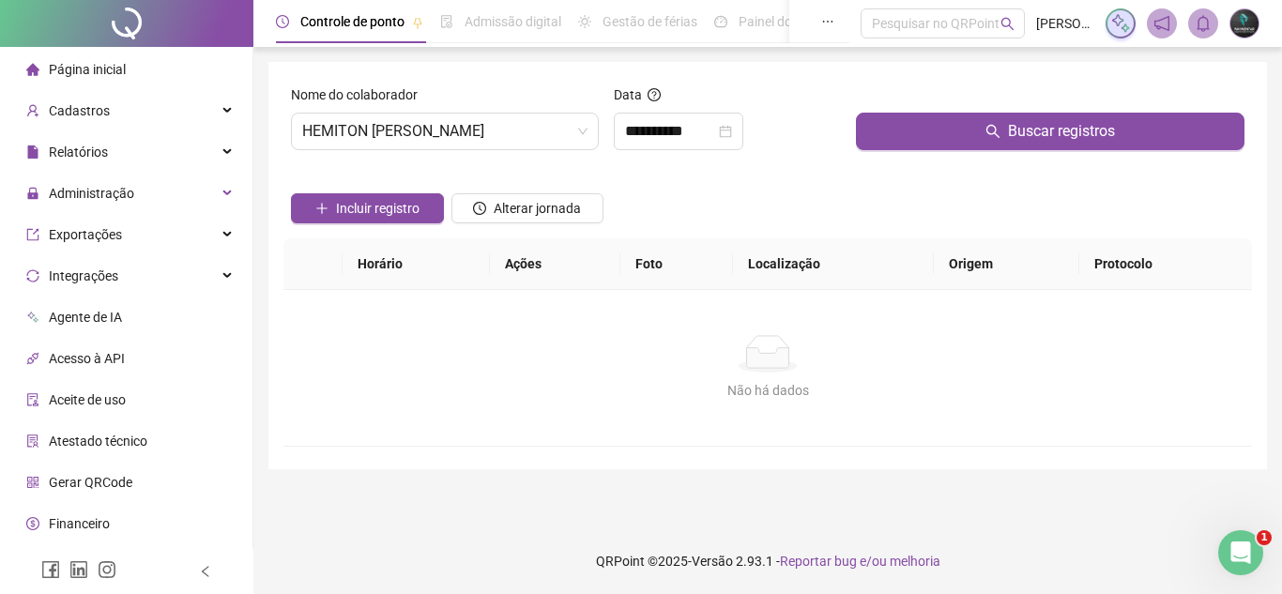
click at [884, 152] on div "Buscar registros" at bounding box center [1049, 124] width 403 height 81
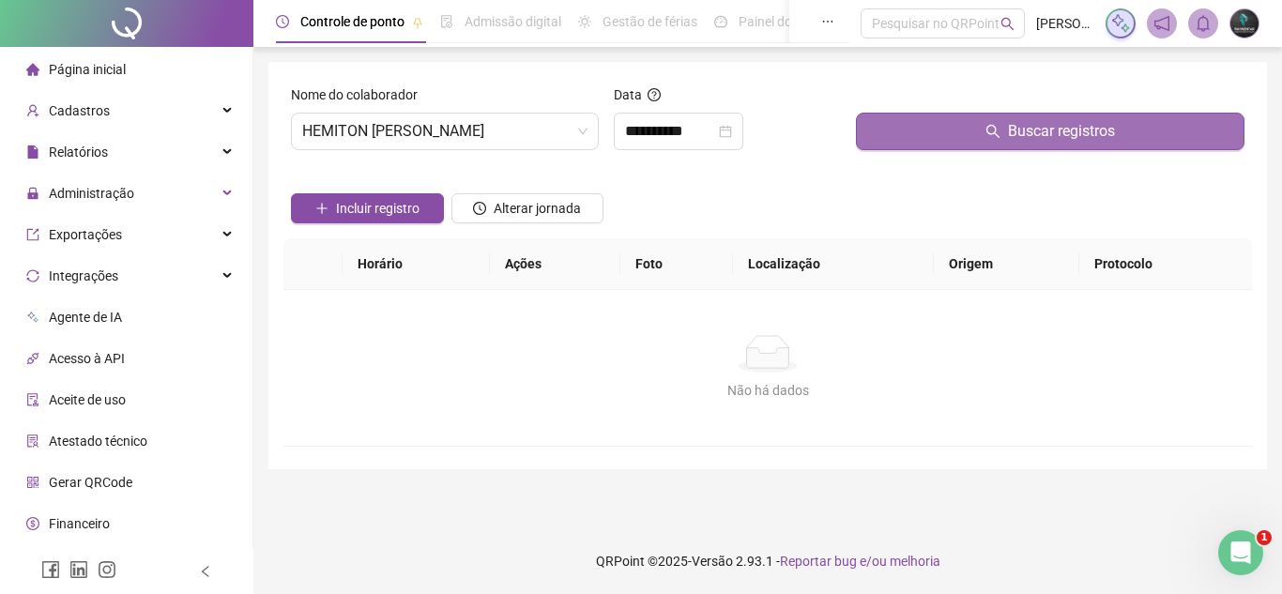
click at [892, 143] on button "Buscar registros" at bounding box center [1050, 132] width 388 height 38
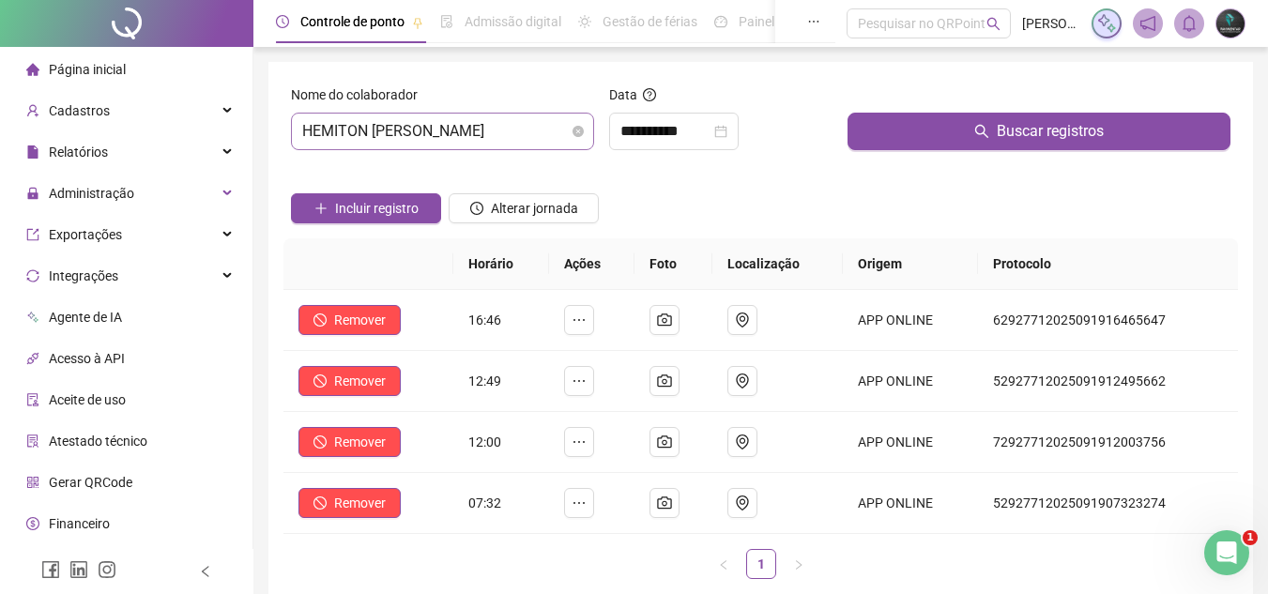
click at [453, 132] on span "HEMITON [PERSON_NAME]" at bounding box center [442, 132] width 281 height 36
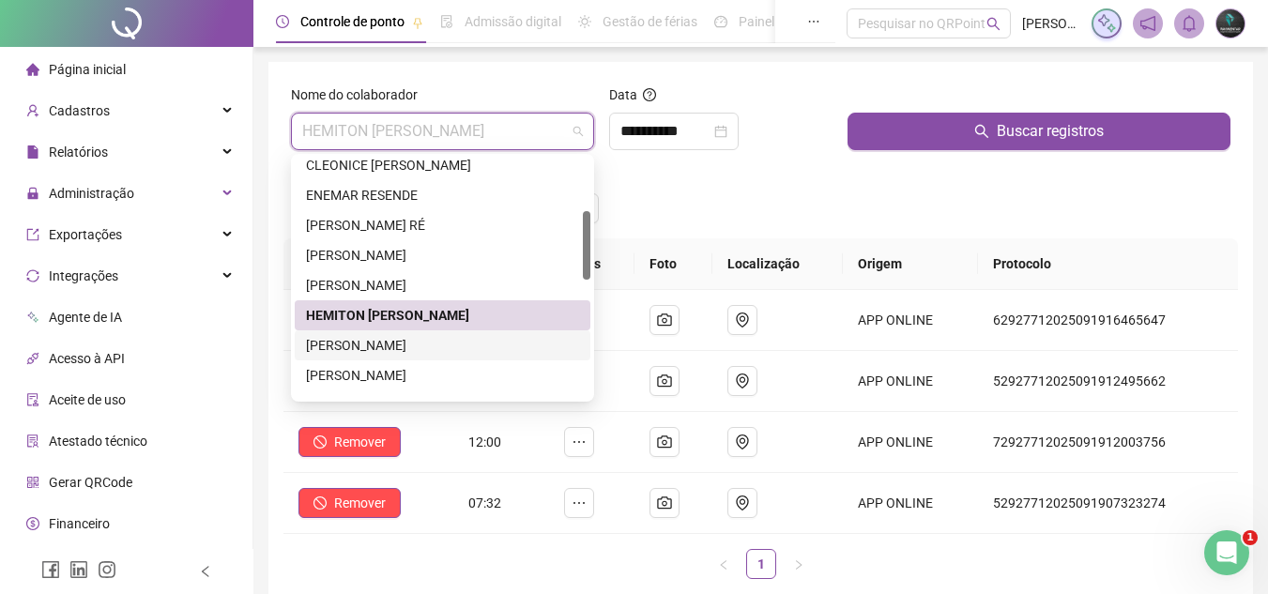
click at [401, 349] on div "[PERSON_NAME]" at bounding box center [442, 345] width 273 height 21
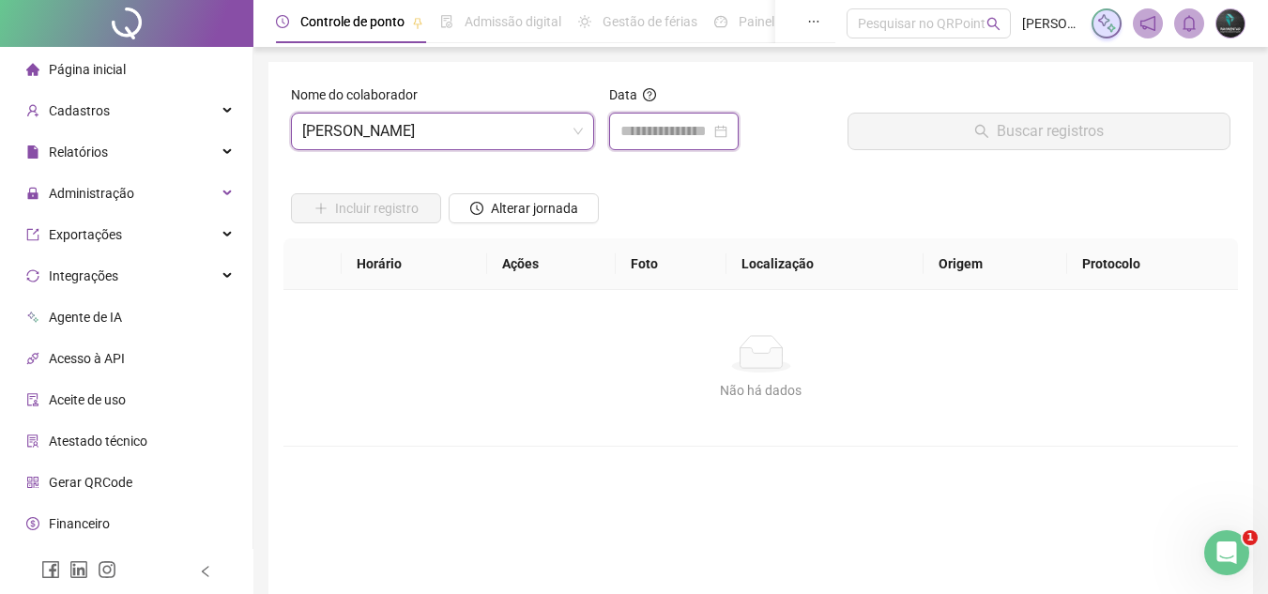
click at [632, 137] on input at bounding box center [665, 131] width 90 height 23
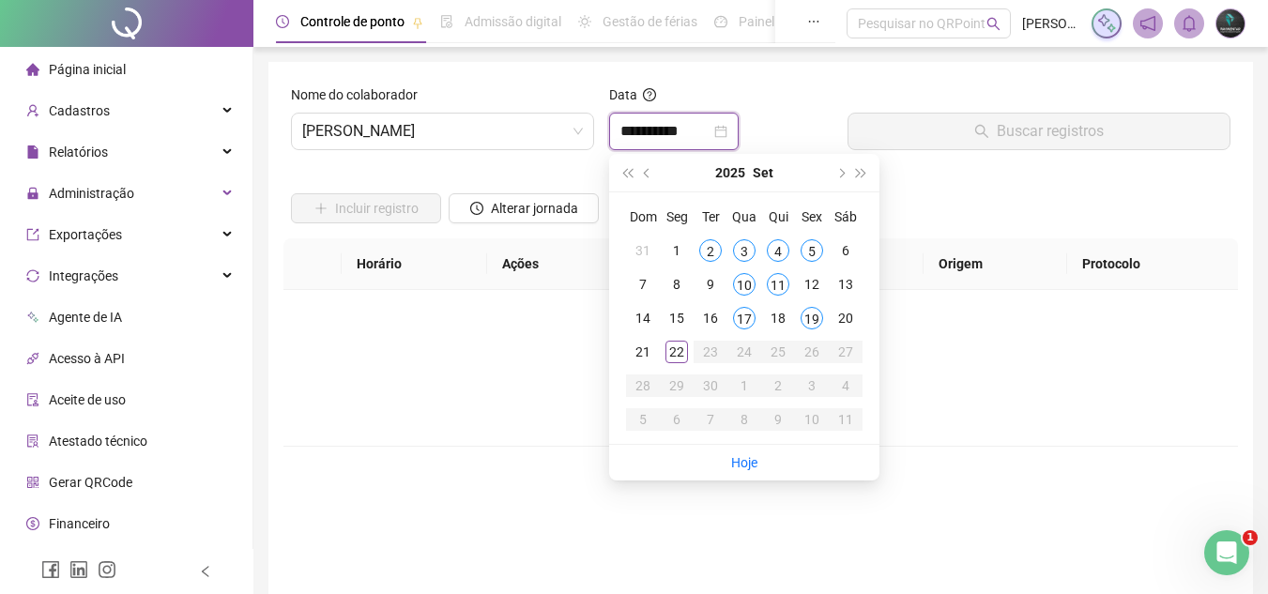
type input "**********"
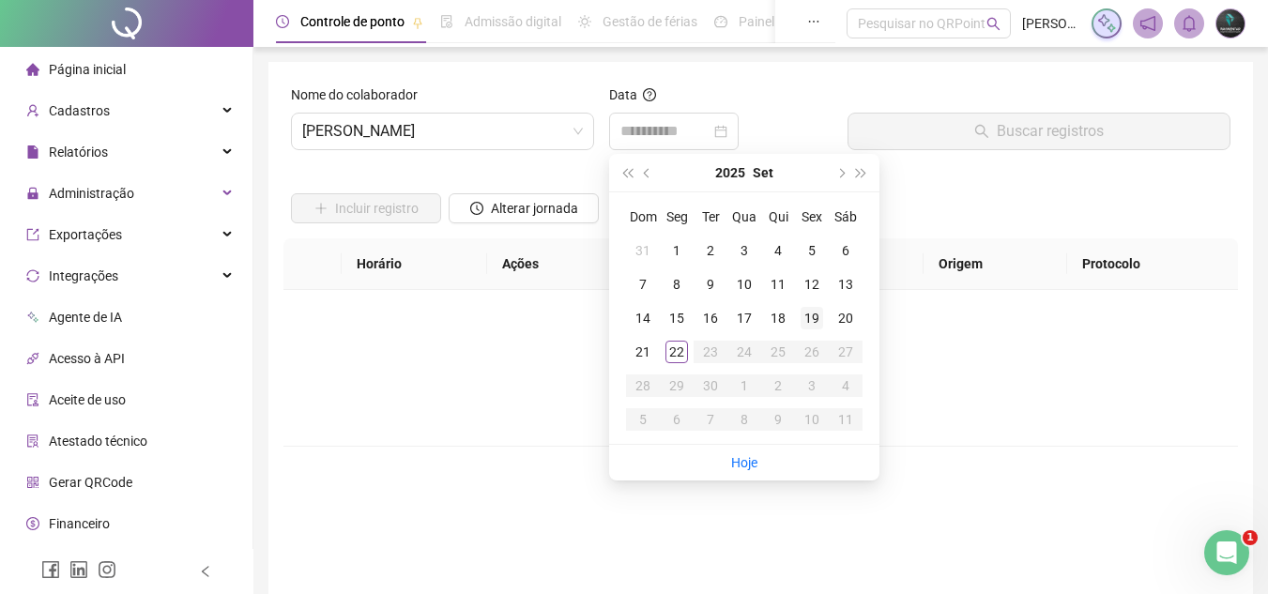
click at [813, 324] on div "19" at bounding box center [811, 318] width 23 height 23
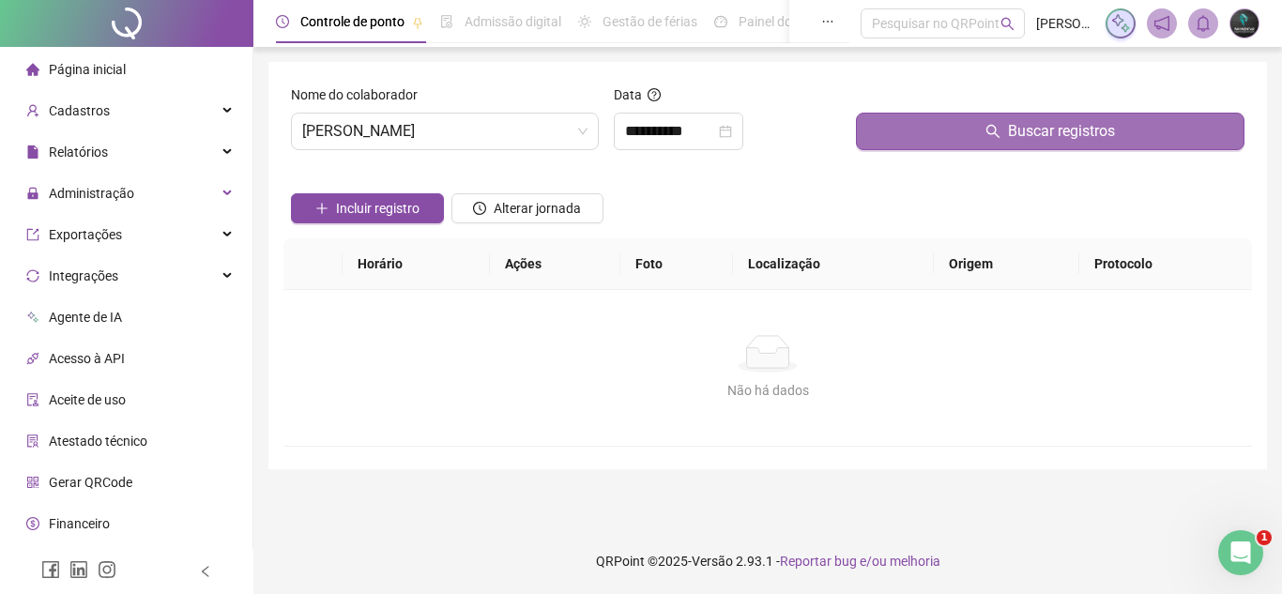
click at [942, 126] on button "Buscar registros" at bounding box center [1050, 132] width 388 height 38
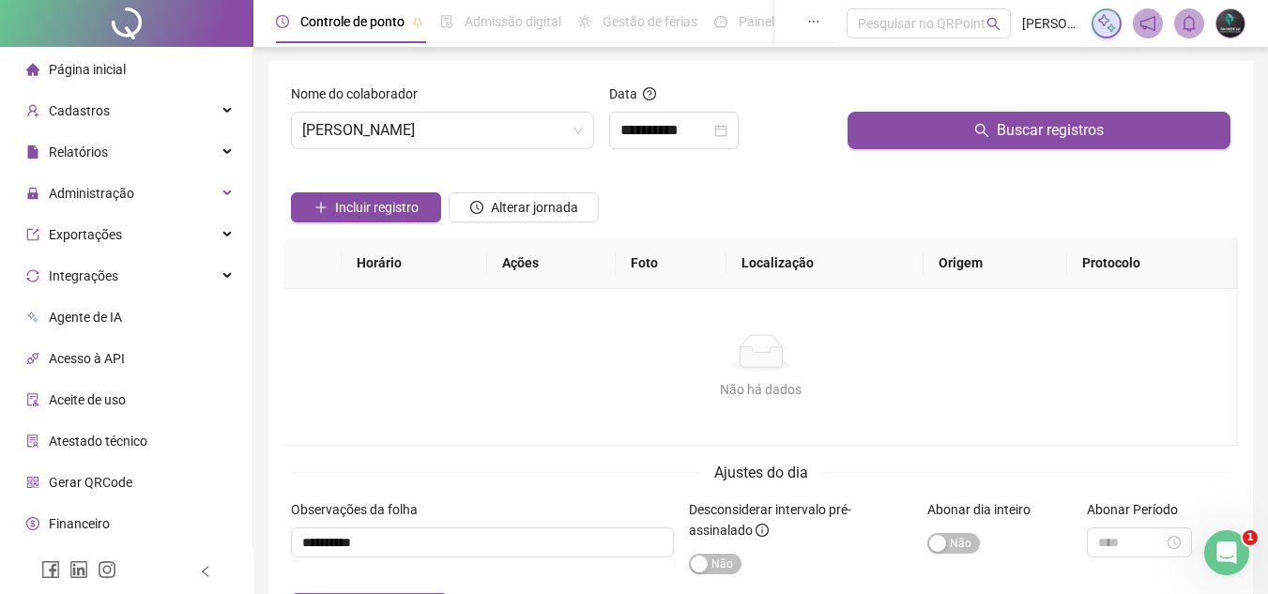
scroll to position [0, 0]
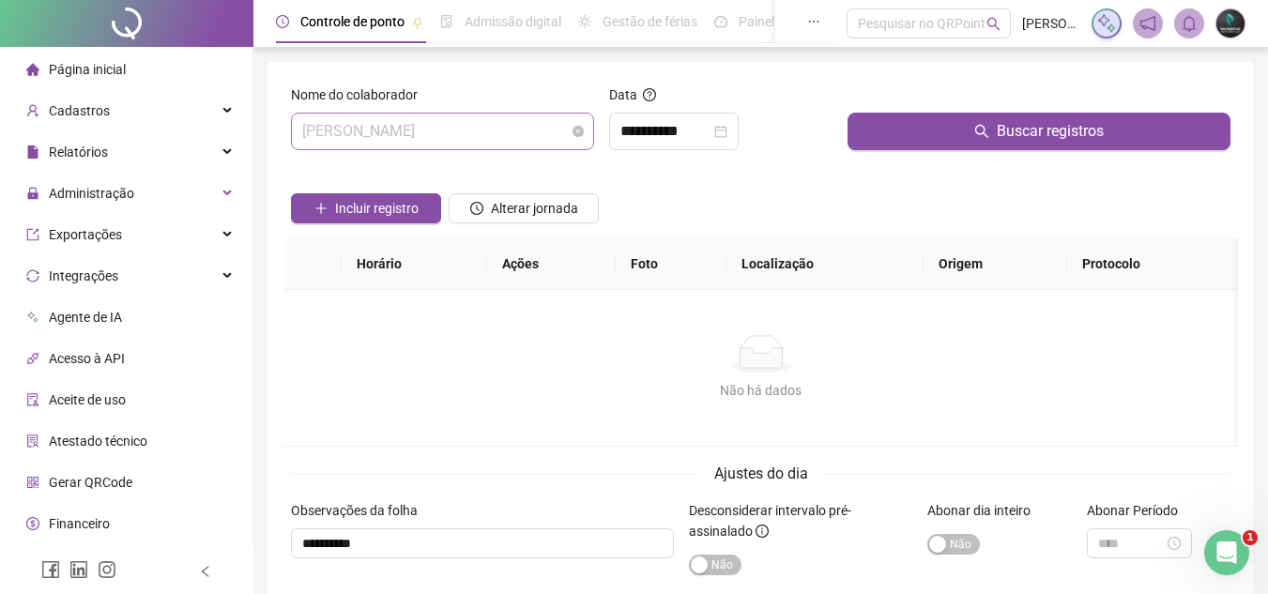
click at [502, 140] on span "[PERSON_NAME]" at bounding box center [442, 132] width 281 height 36
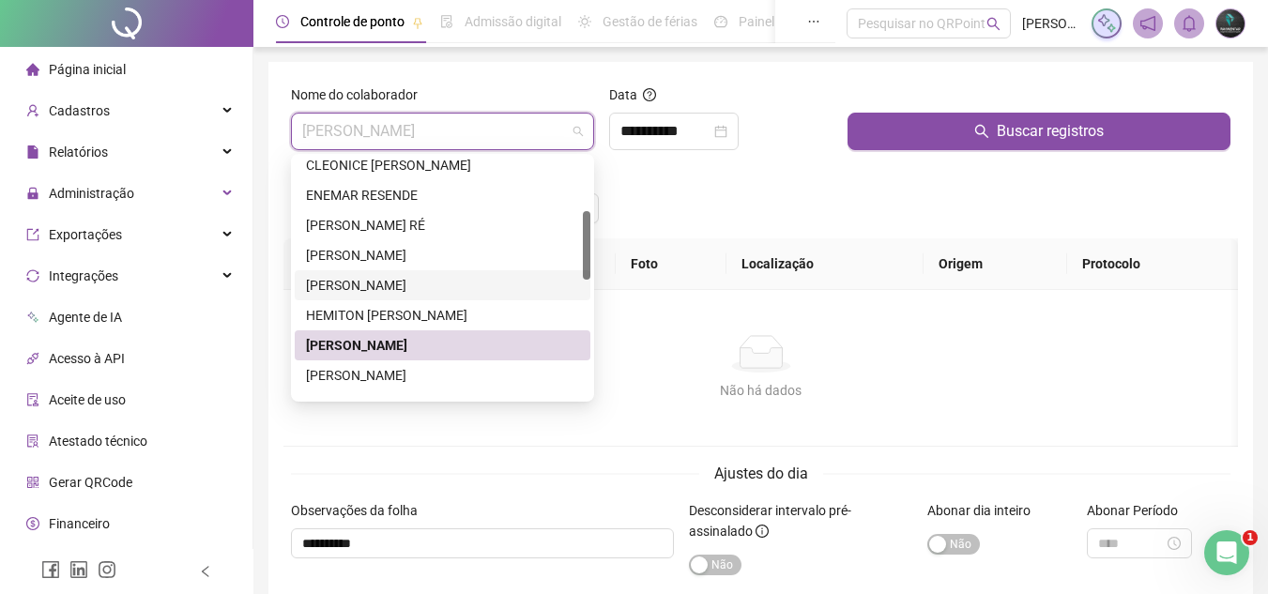
scroll to position [281, 0]
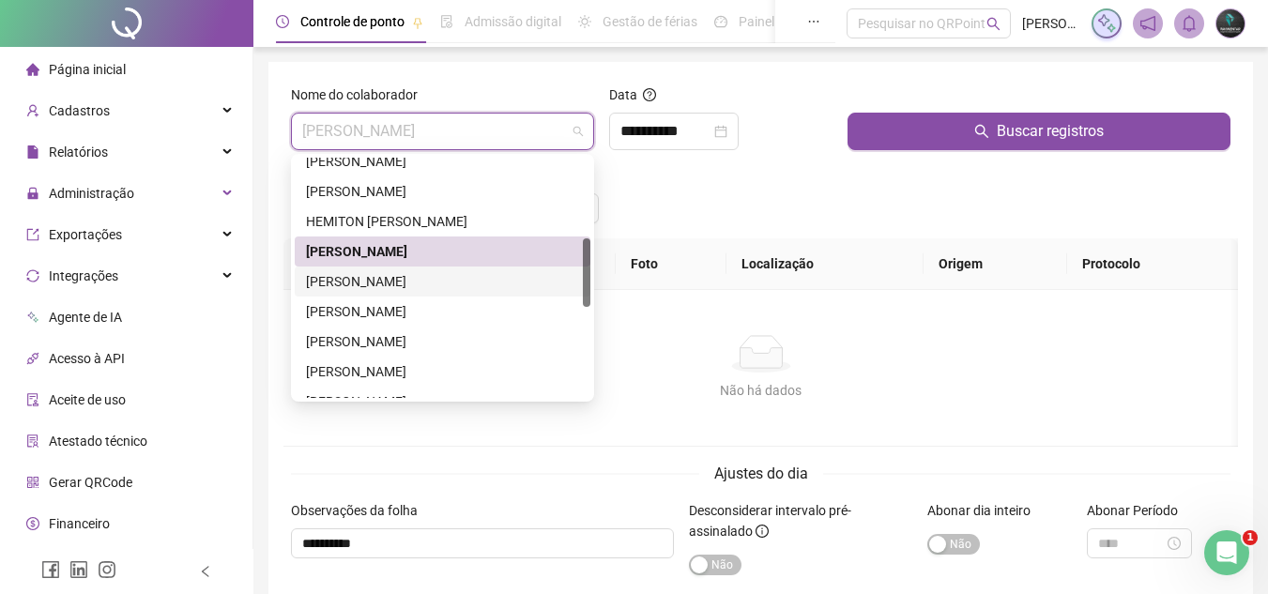
click at [425, 286] on div "[PERSON_NAME]" at bounding box center [442, 281] width 273 height 21
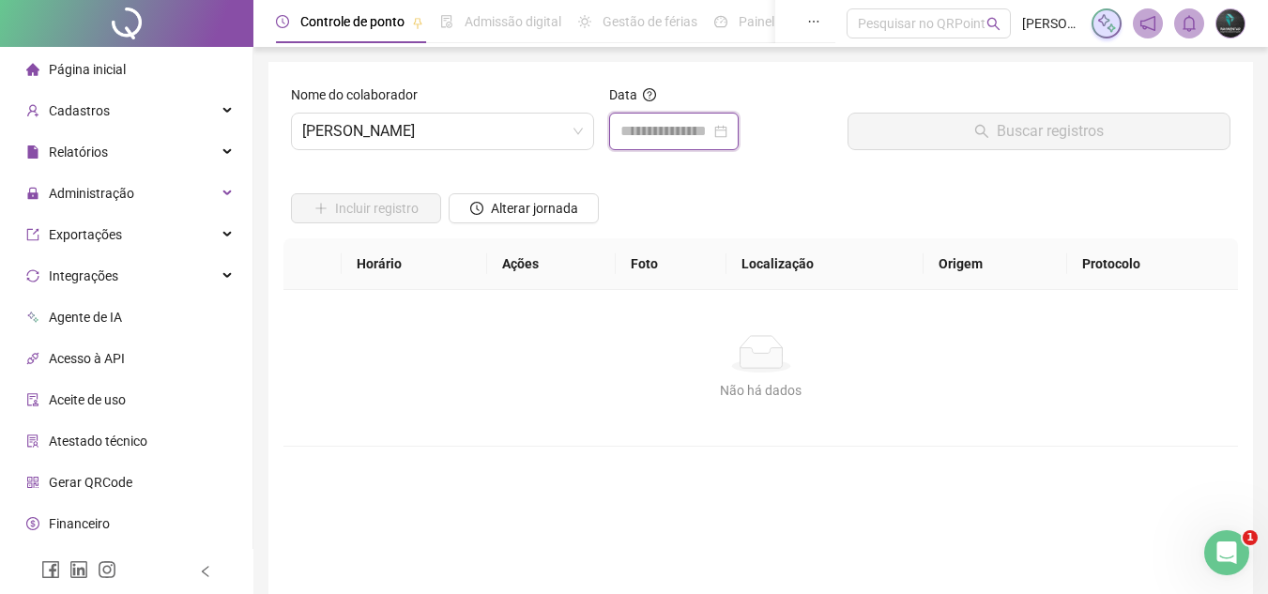
click at [638, 123] on input at bounding box center [665, 131] width 90 height 23
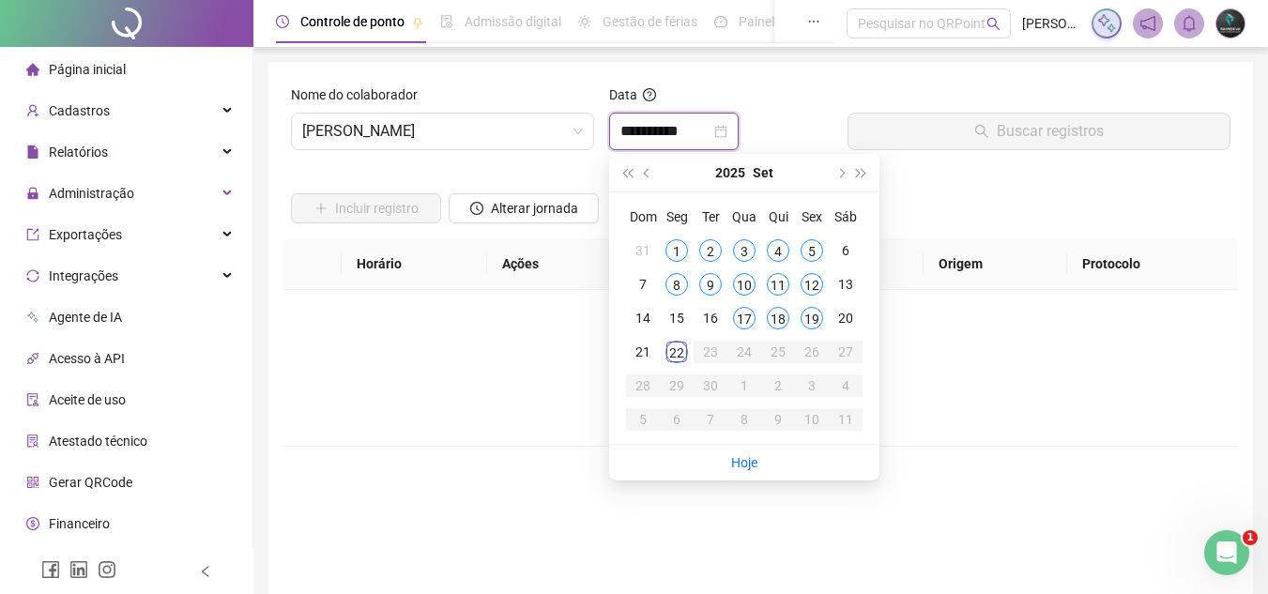
type input "**********"
click at [814, 322] on div "19" at bounding box center [811, 318] width 23 height 23
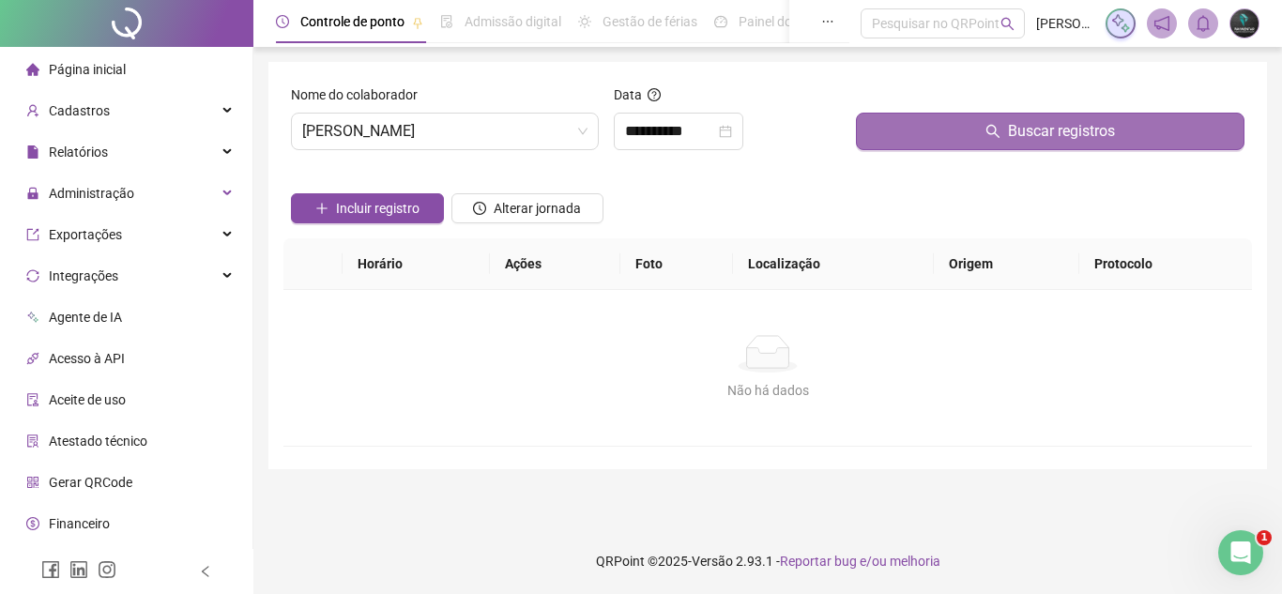
click at [930, 141] on button "Buscar registros" at bounding box center [1050, 132] width 388 height 38
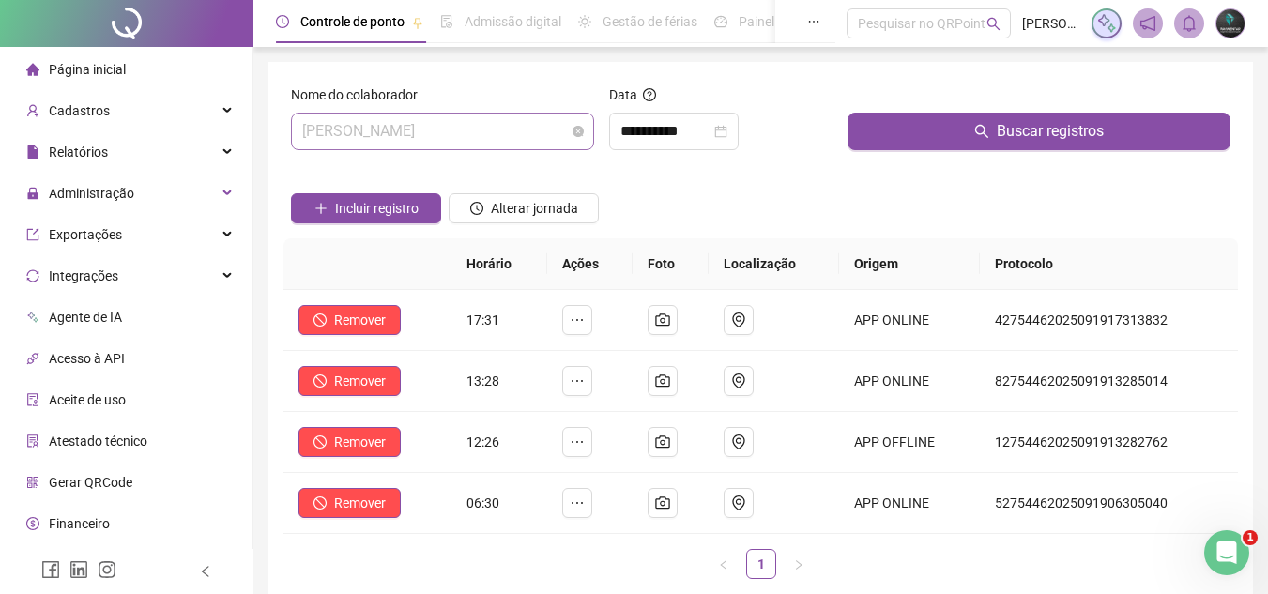
click at [390, 121] on span "[PERSON_NAME]" at bounding box center [442, 132] width 281 height 36
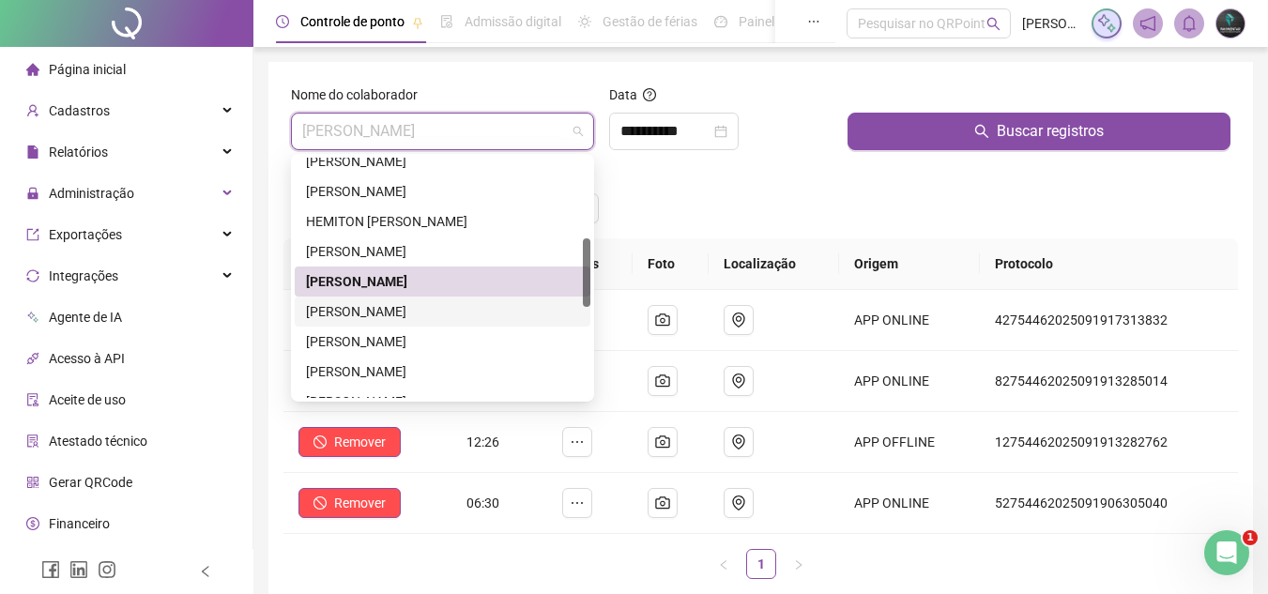
click at [404, 317] on div "[PERSON_NAME]" at bounding box center [442, 311] width 273 height 21
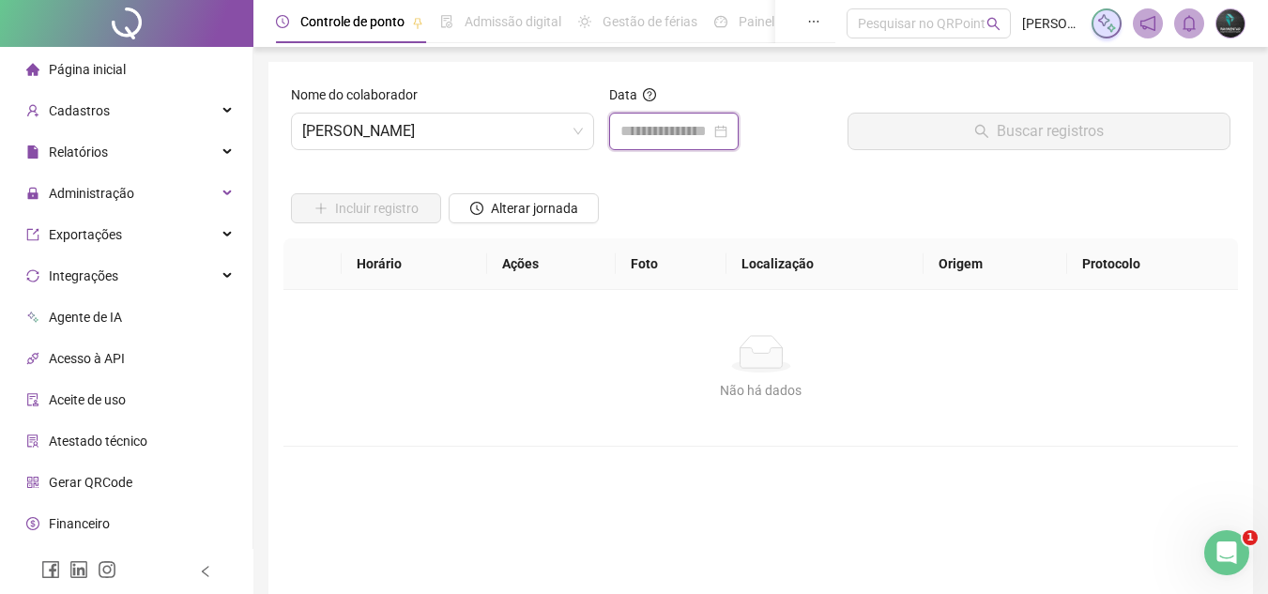
click at [644, 129] on input at bounding box center [665, 131] width 90 height 23
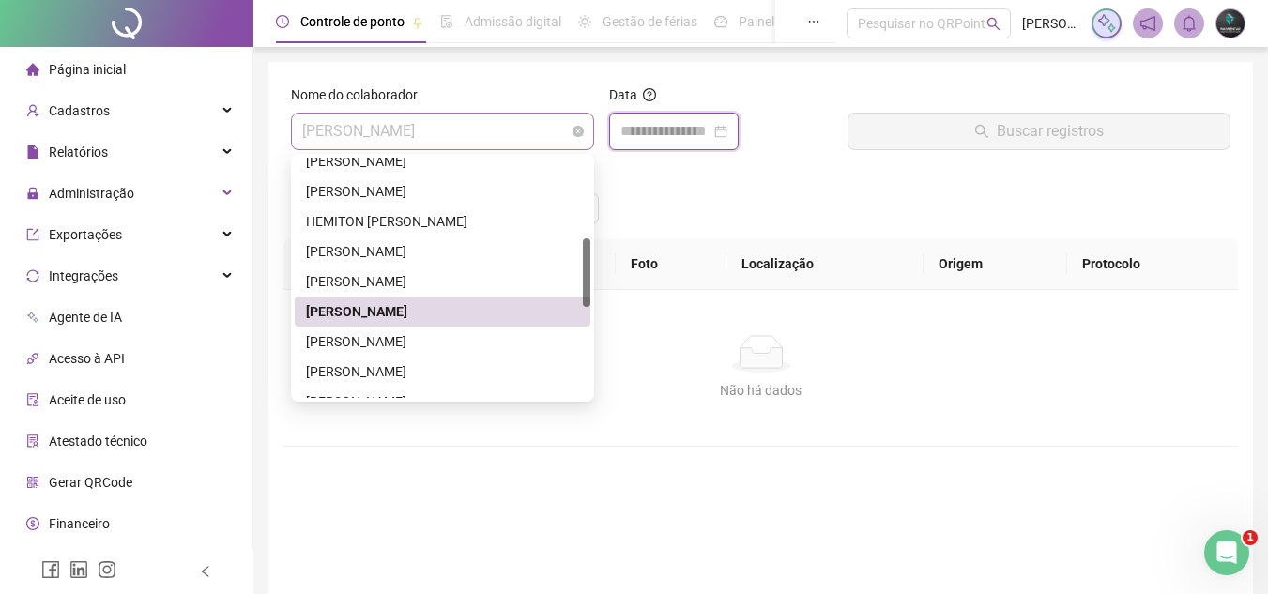
click at [528, 147] on span "[PERSON_NAME]" at bounding box center [442, 132] width 281 height 36
click at [698, 126] on input at bounding box center [665, 131] width 90 height 23
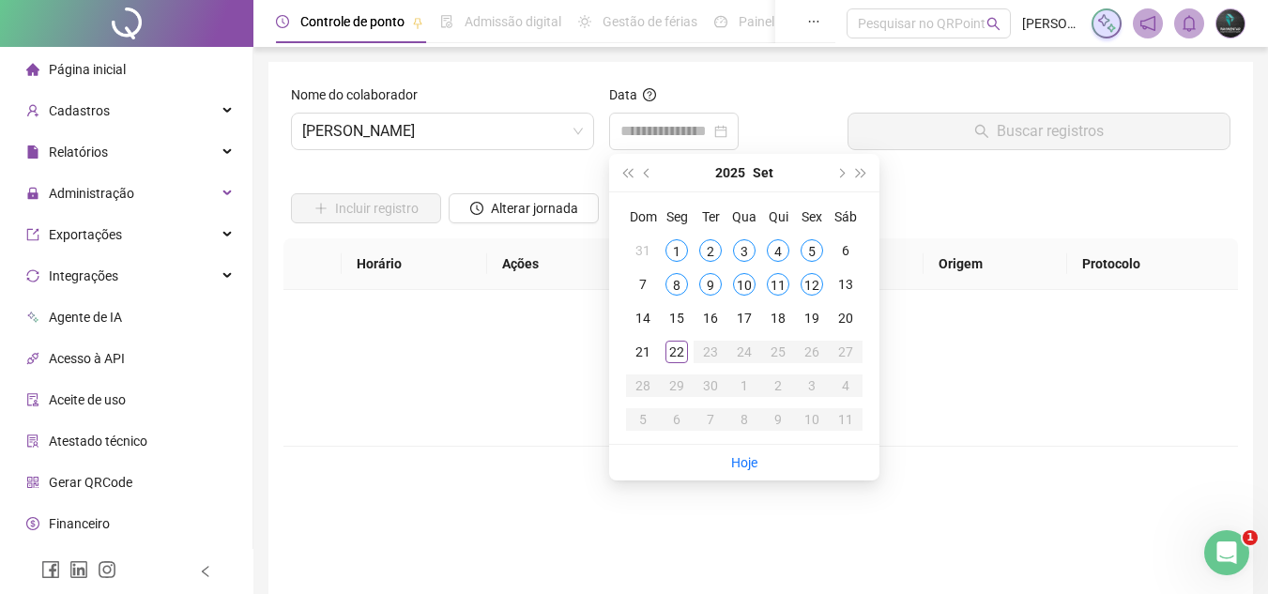
click at [547, 157] on div "Nome do colaborador JANÍSIO DE FARIAS" at bounding box center [442, 124] width 318 height 81
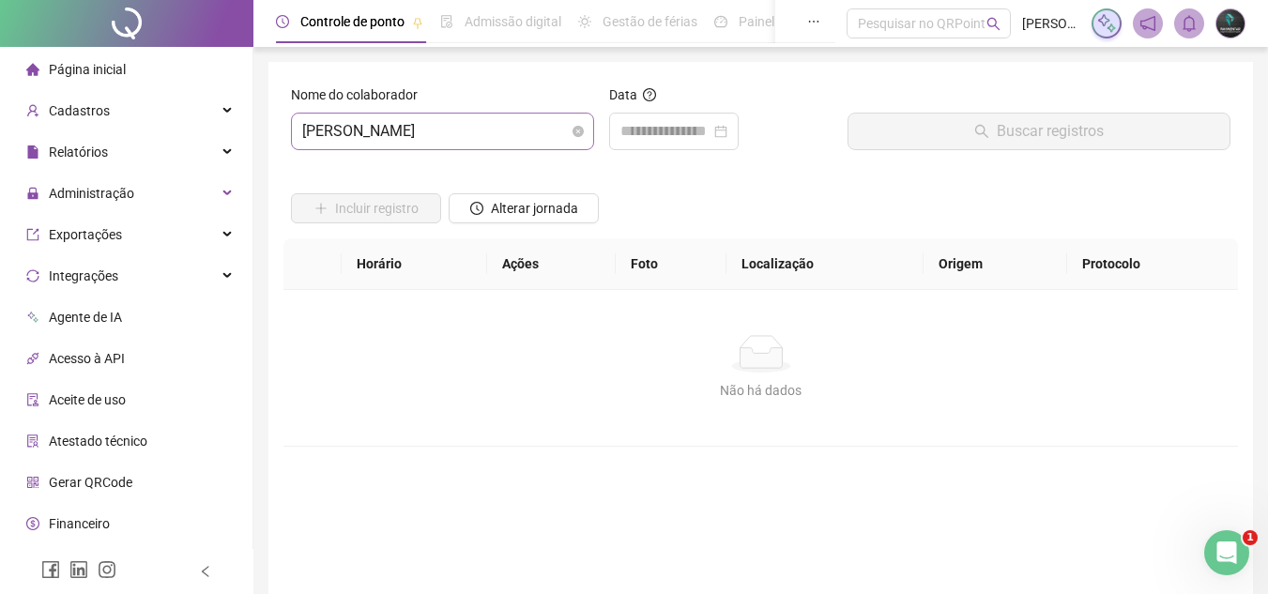
click at [542, 139] on span "[PERSON_NAME]" at bounding box center [442, 132] width 281 height 36
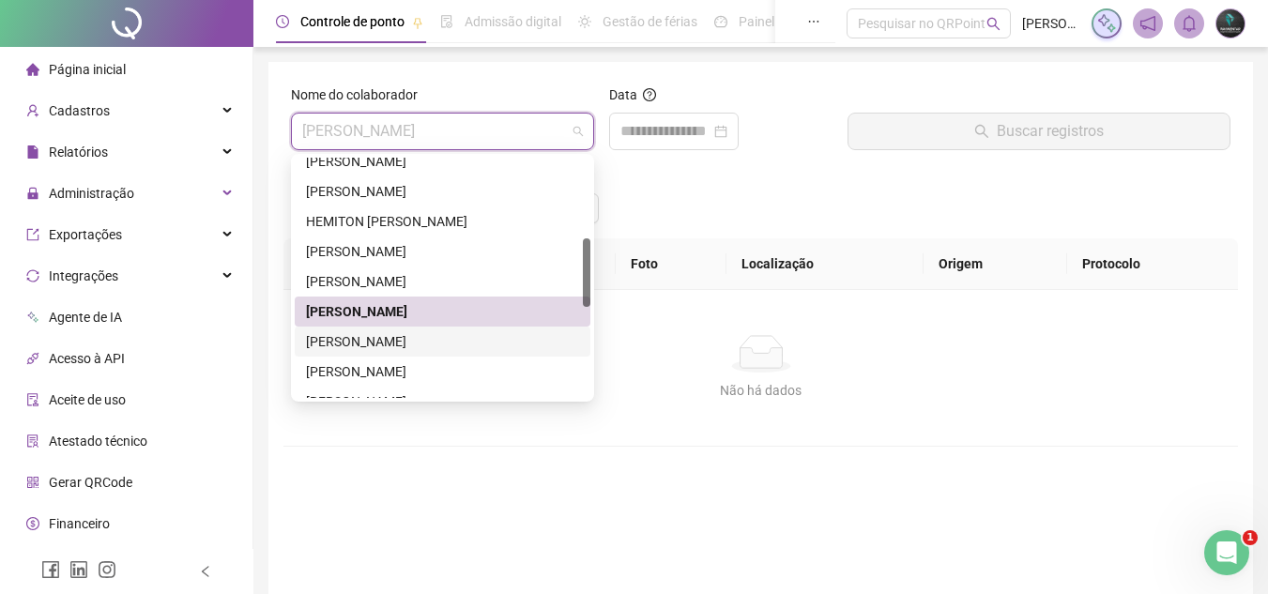
click at [478, 338] on div "JEAN CARLOS ZIMMERMANN" at bounding box center [442, 341] width 273 height 21
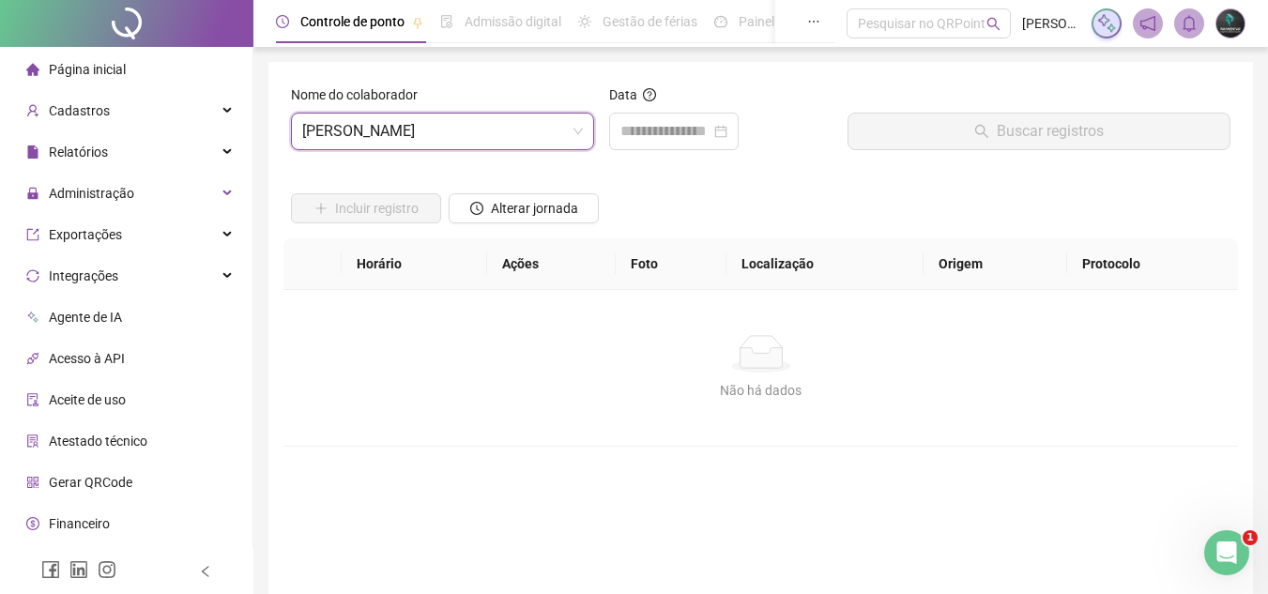
click at [616, 112] on div "Data" at bounding box center [720, 117] width 223 height 66
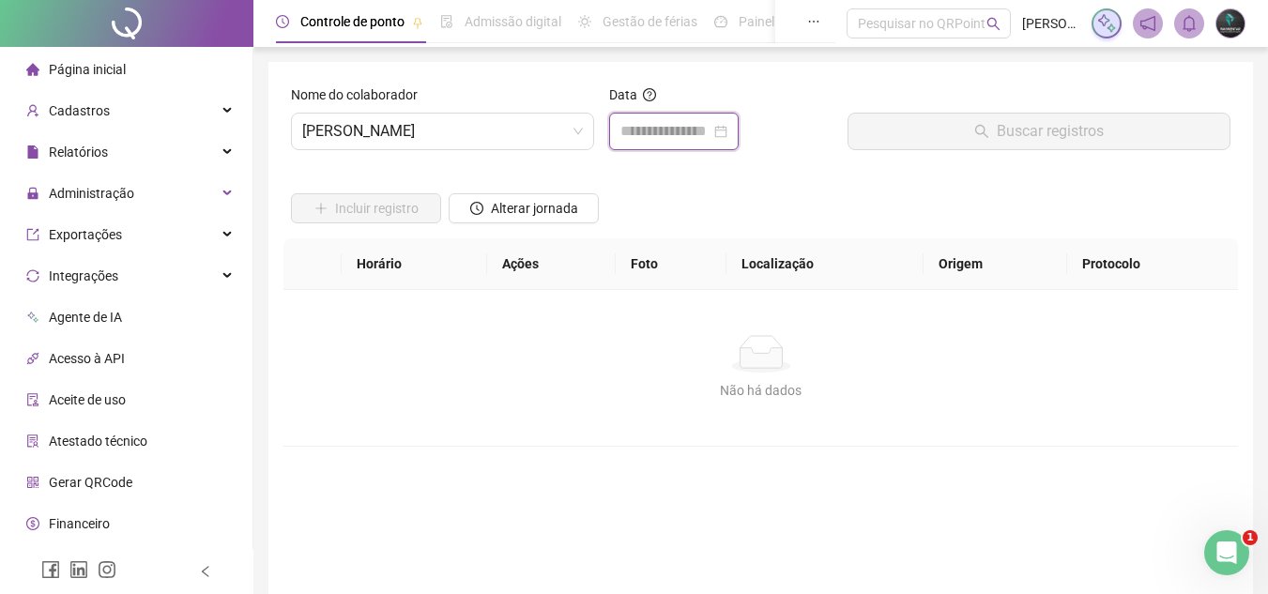
drag, startPoint x: 646, startPoint y: 134, endPoint x: 767, endPoint y: 211, distance: 142.6
click at [648, 135] on input at bounding box center [665, 131] width 90 height 23
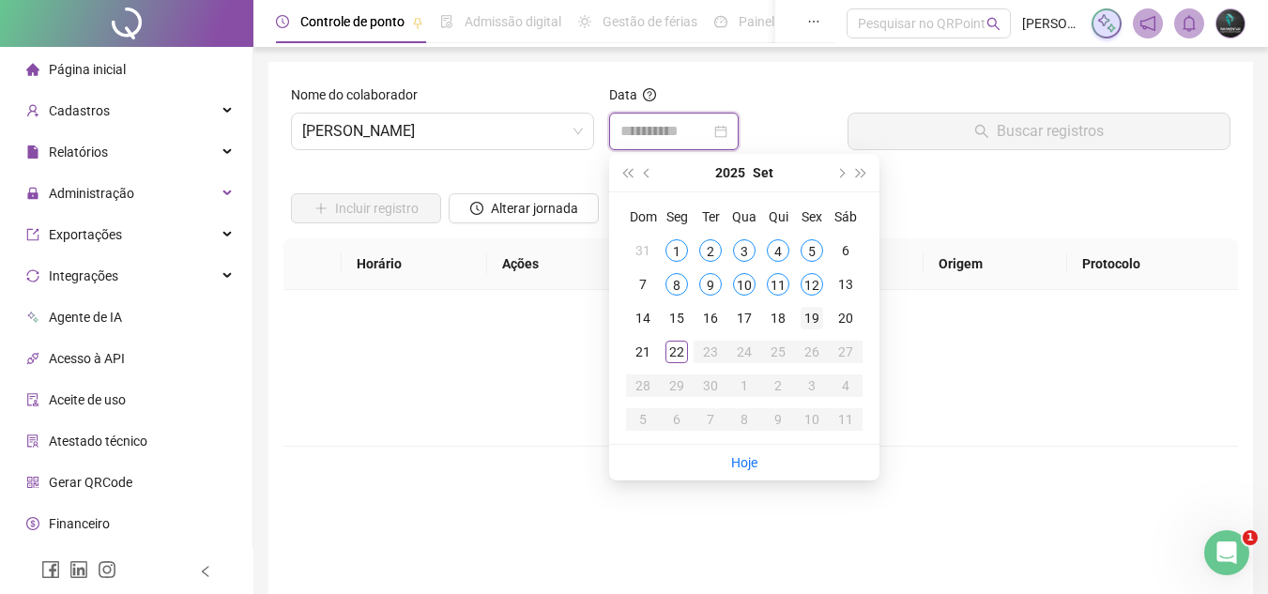
type input "**********"
click at [811, 314] on div "19" at bounding box center [811, 318] width 23 height 23
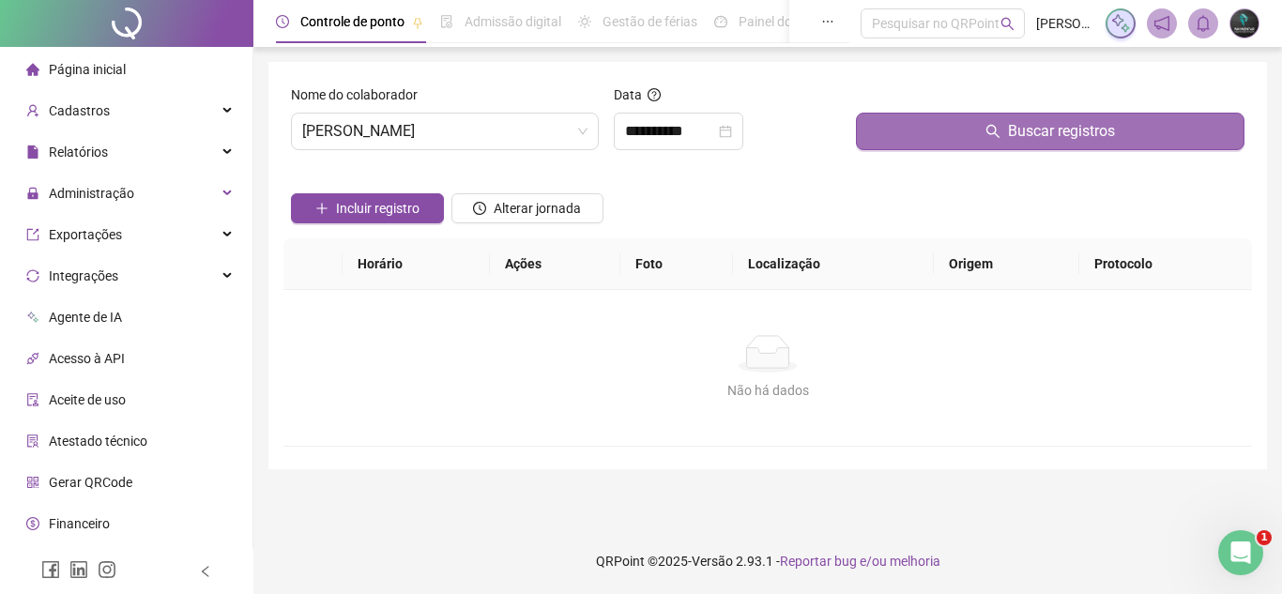
click at [920, 118] on button "Buscar registros" at bounding box center [1050, 132] width 388 height 38
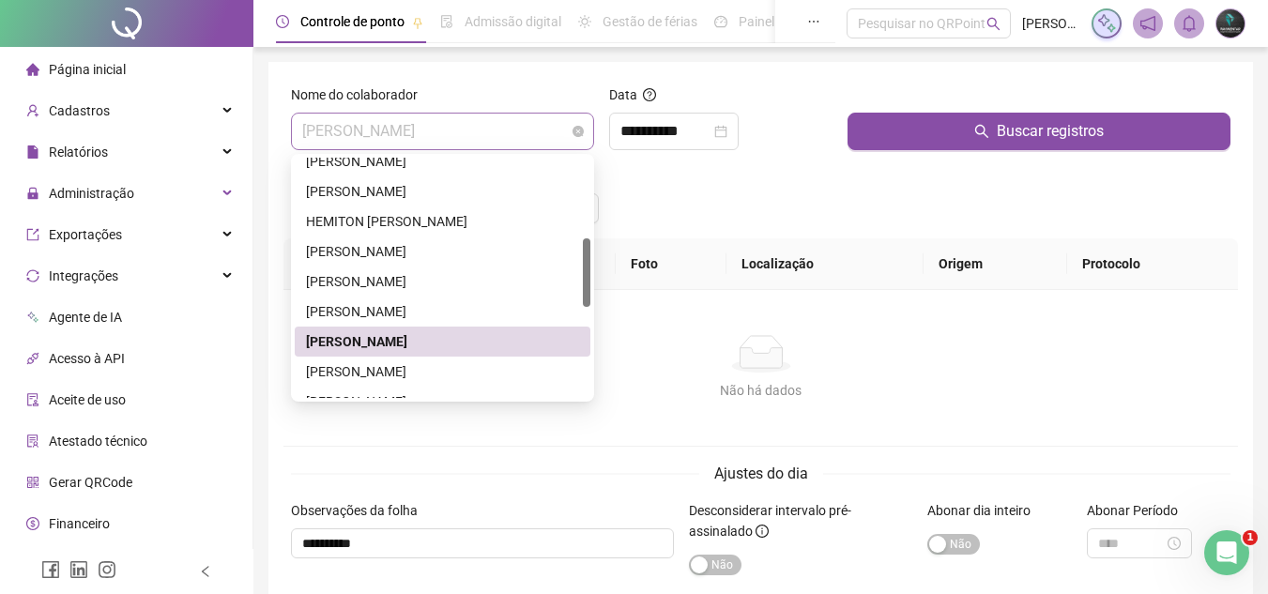
click at [403, 128] on span "JEAN CARLOS ZIMMERMANN" at bounding box center [442, 132] width 281 height 36
click at [407, 378] on div "JOÃO VITOR FRANCISCO FERNANDES" at bounding box center [442, 371] width 273 height 21
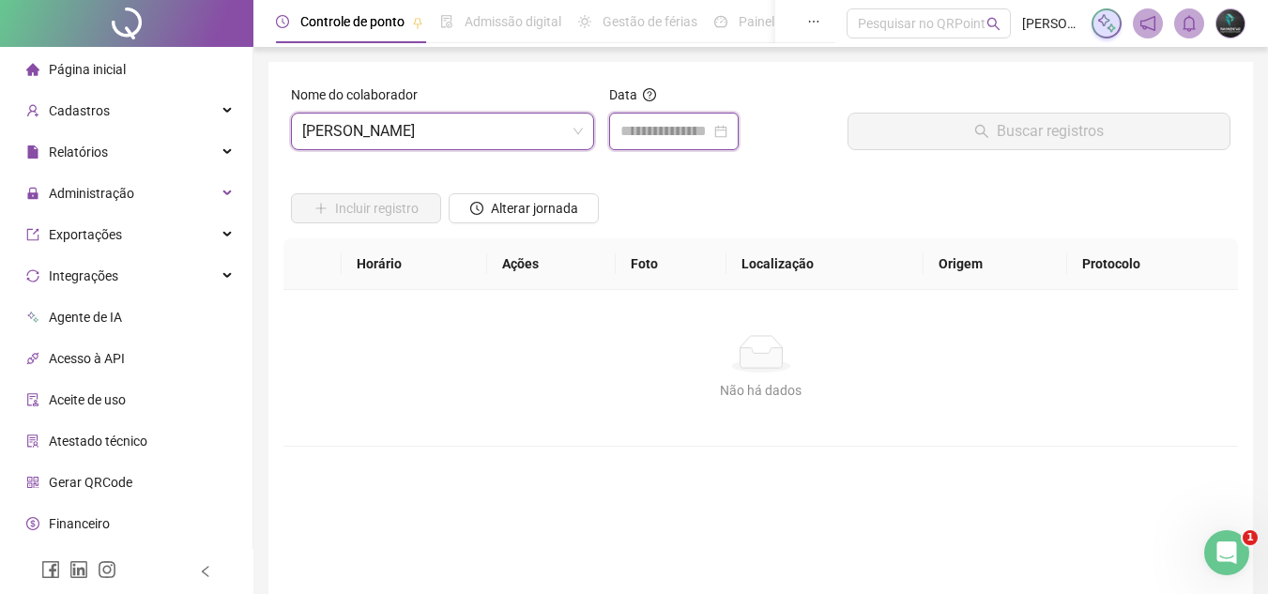
click at [628, 127] on input at bounding box center [665, 131] width 90 height 23
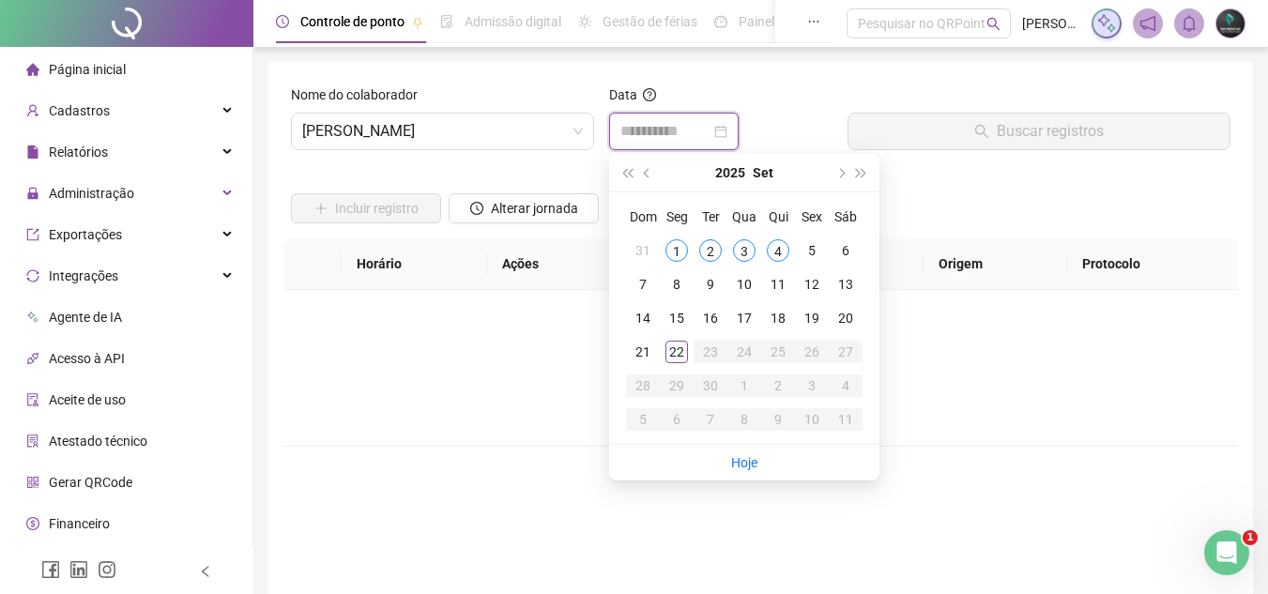
type input "**********"
click at [815, 327] on div "19" at bounding box center [811, 318] width 23 height 23
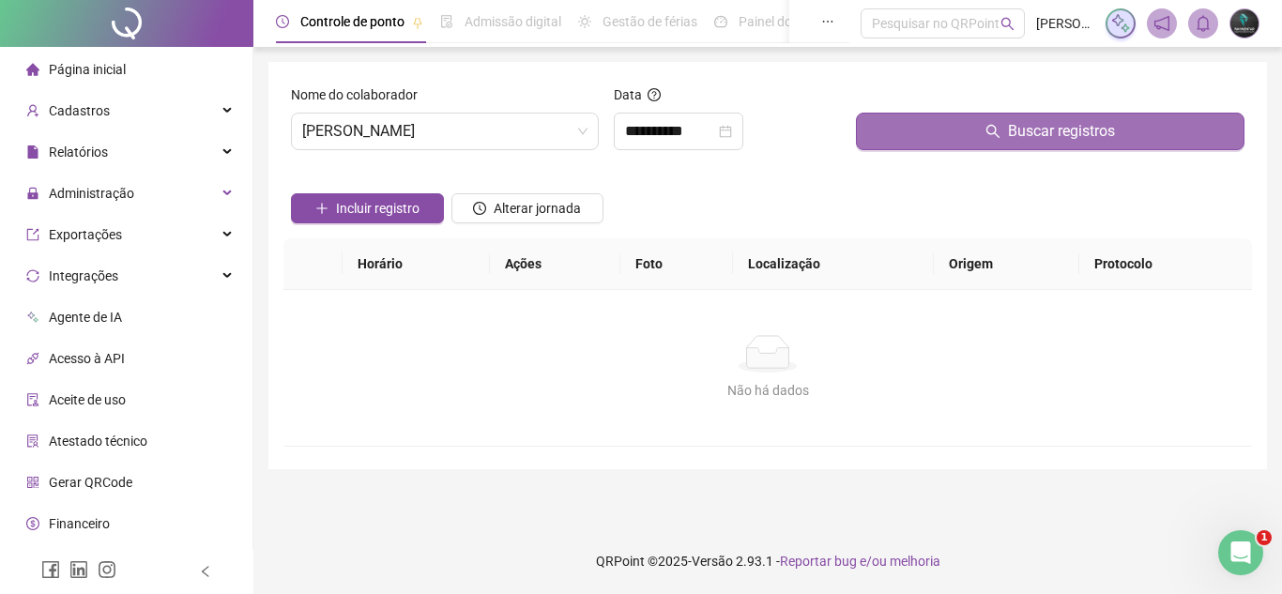
click at [920, 141] on button "Buscar registros" at bounding box center [1050, 132] width 388 height 38
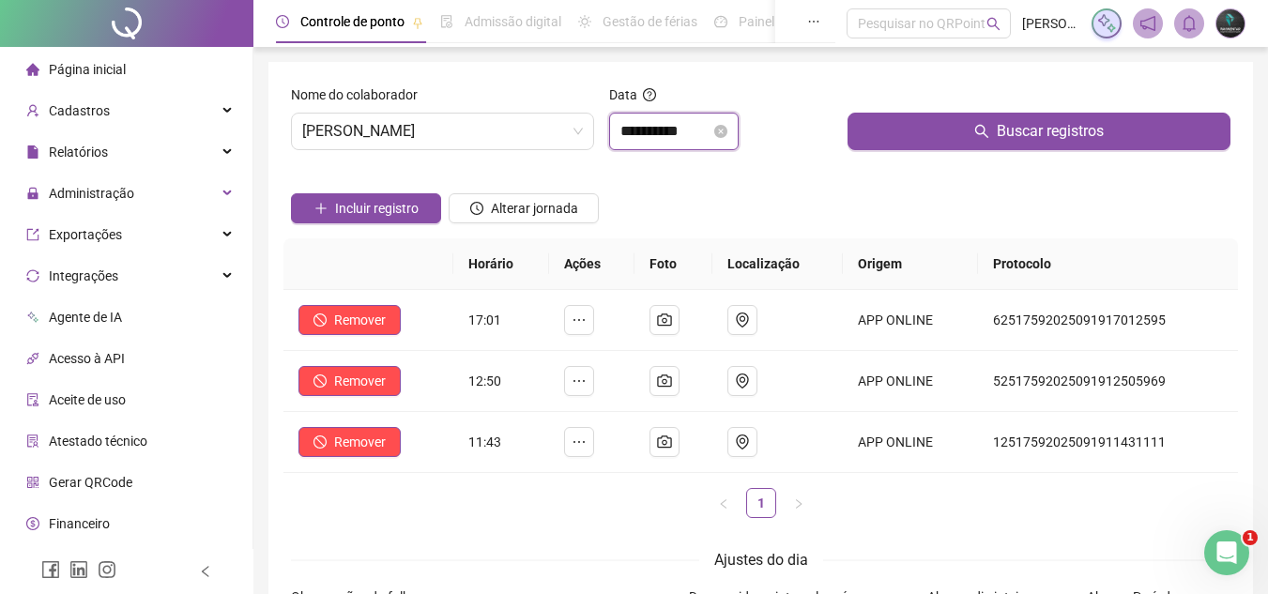
click at [641, 127] on input "**********" at bounding box center [665, 131] width 90 height 23
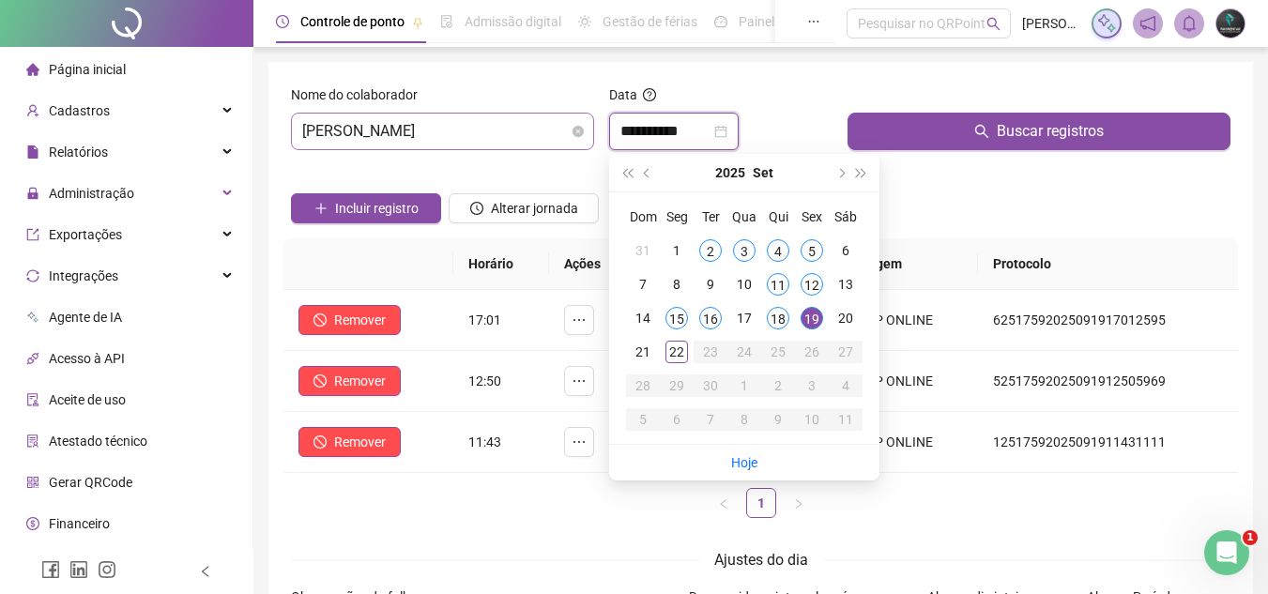
click at [570, 136] on span "JOÃO VITOR FRANCISCO FERNANDES" at bounding box center [442, 132] width 281 height 36
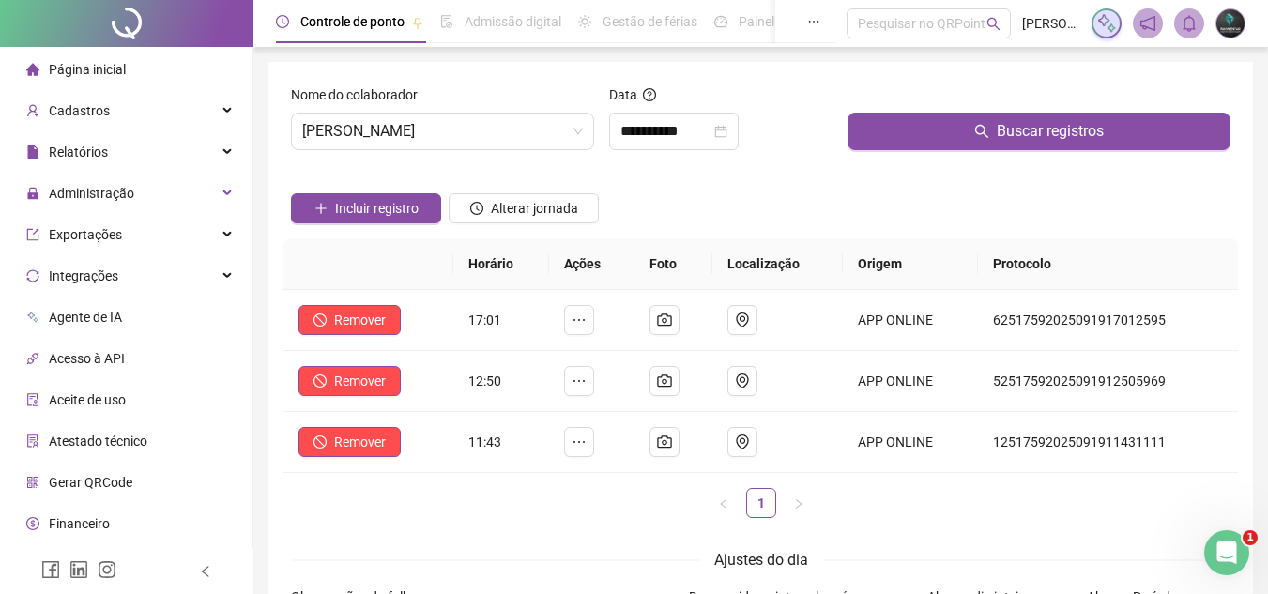
click at [685, 194] on div "Incluir registro Alterar jornada" at bounding box center [760, 201] width 947 height 73
click at [418, 143] on span "JOÃO VITOR FRANCISCO FERNANDES" at bounding box center [442, 132] width 281 height 36
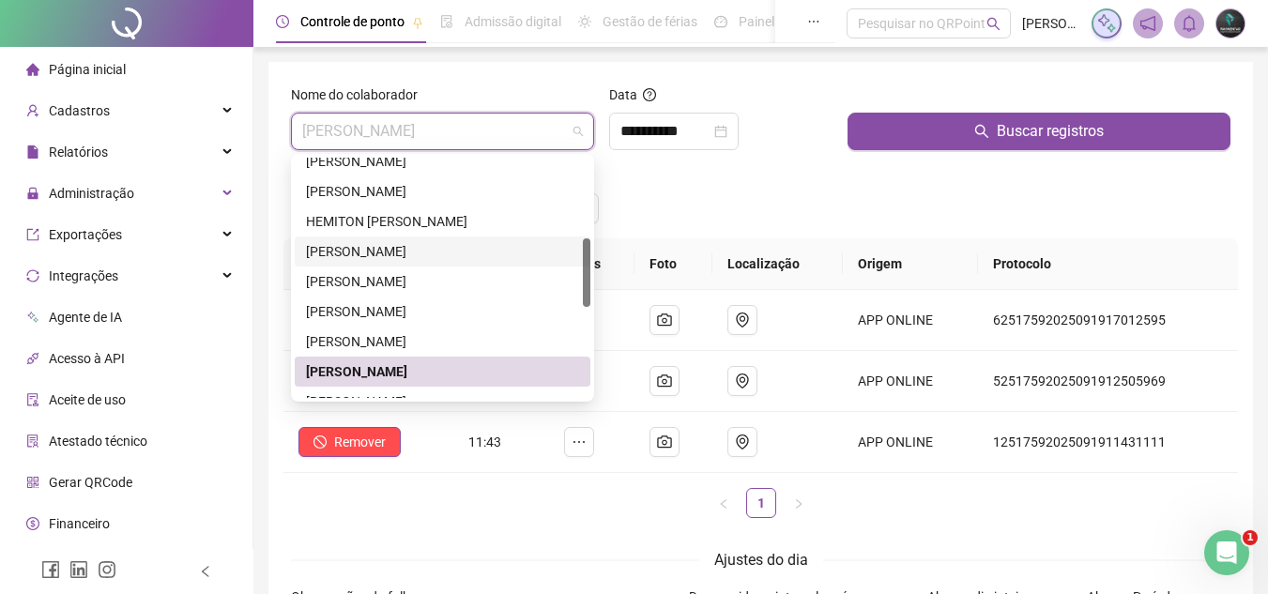
scroll to position [375, 0]
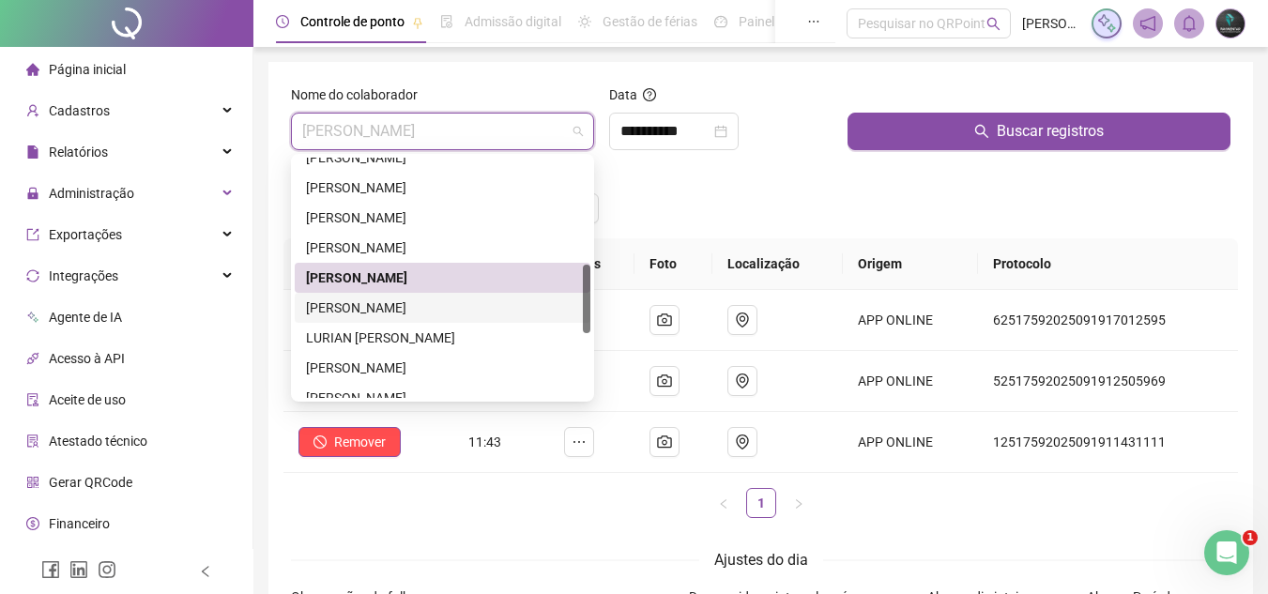
click at [355, 309] on div "JOSÉ MANOEL VALDEVINO" at bounding box center [442, 307] width 273 height 21
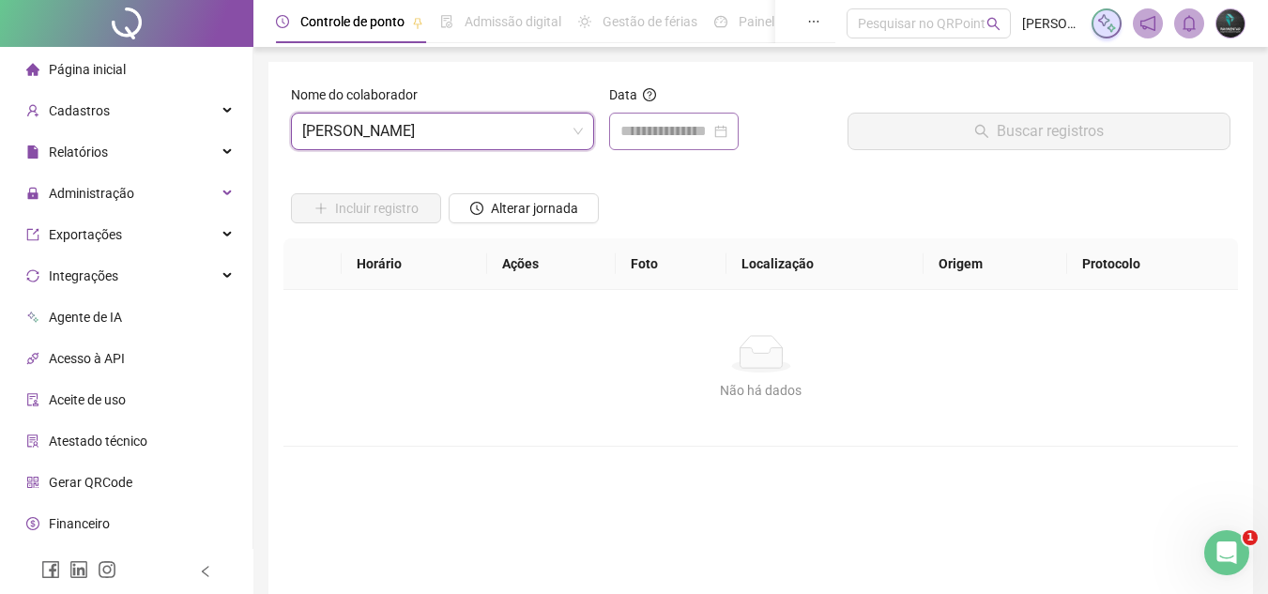
drag, startPoint x: 615, startPoint y: 124, endPoint x: 626, endPoint y: 120, distance: 11.0
click at [623, 121] on div at bounding box center [673, 132] width 129 height 38
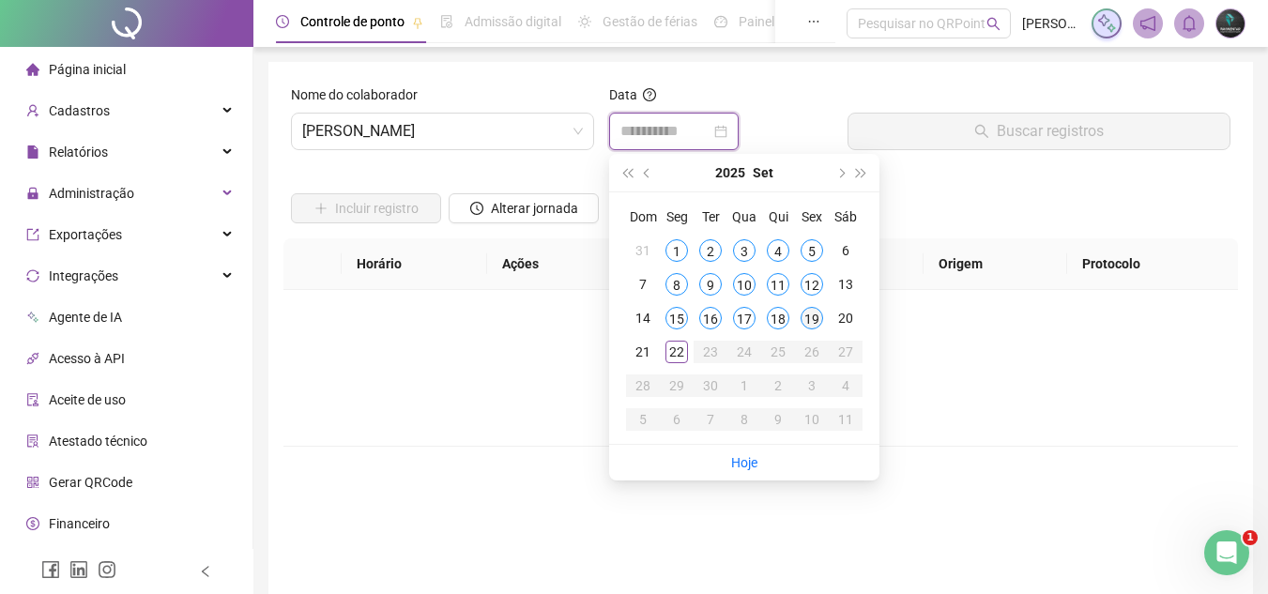
type input "**********"
click at [807, 315] on div "19" at bounding box center [811, 318] width 23 height 23
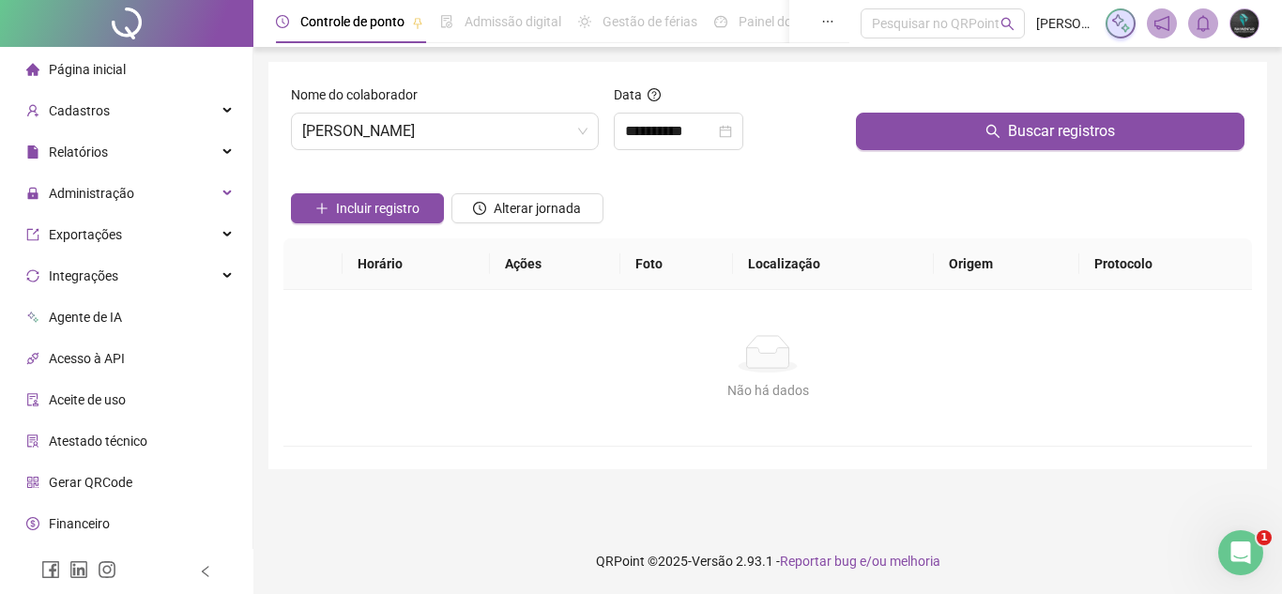
click at [933, 154] on div "Buscar registros" at bounding box center [1049, 124] width 403 height 81
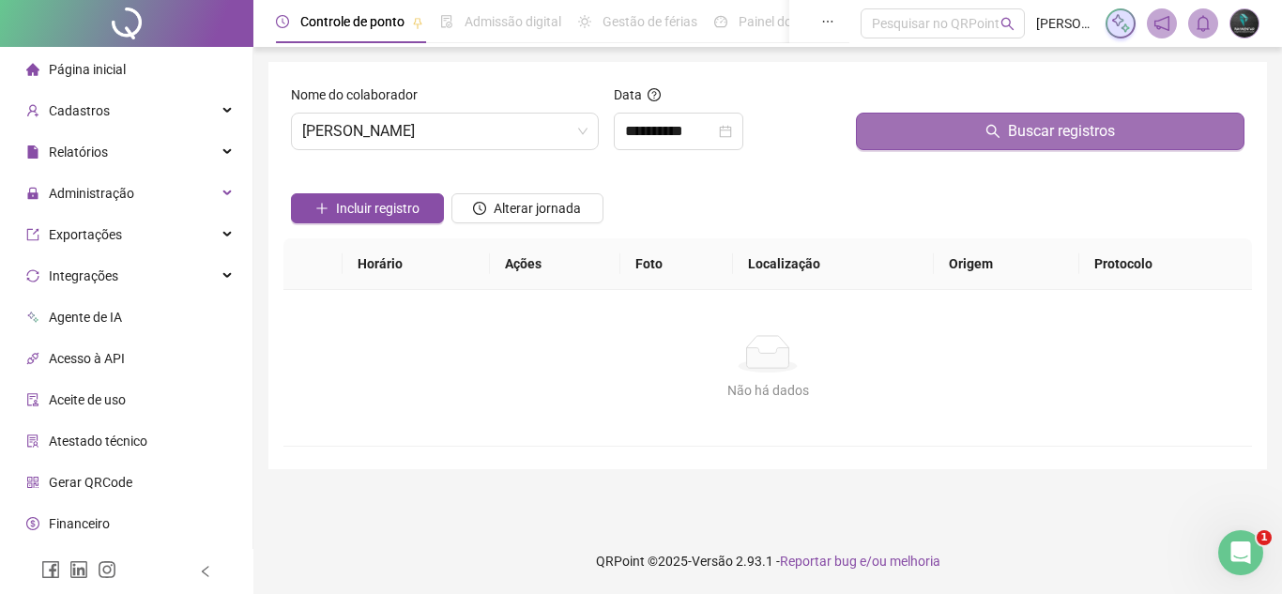
click at [946, 143] on button "Buscar registros" at bounding box center [1050, 132] width 388 height 38
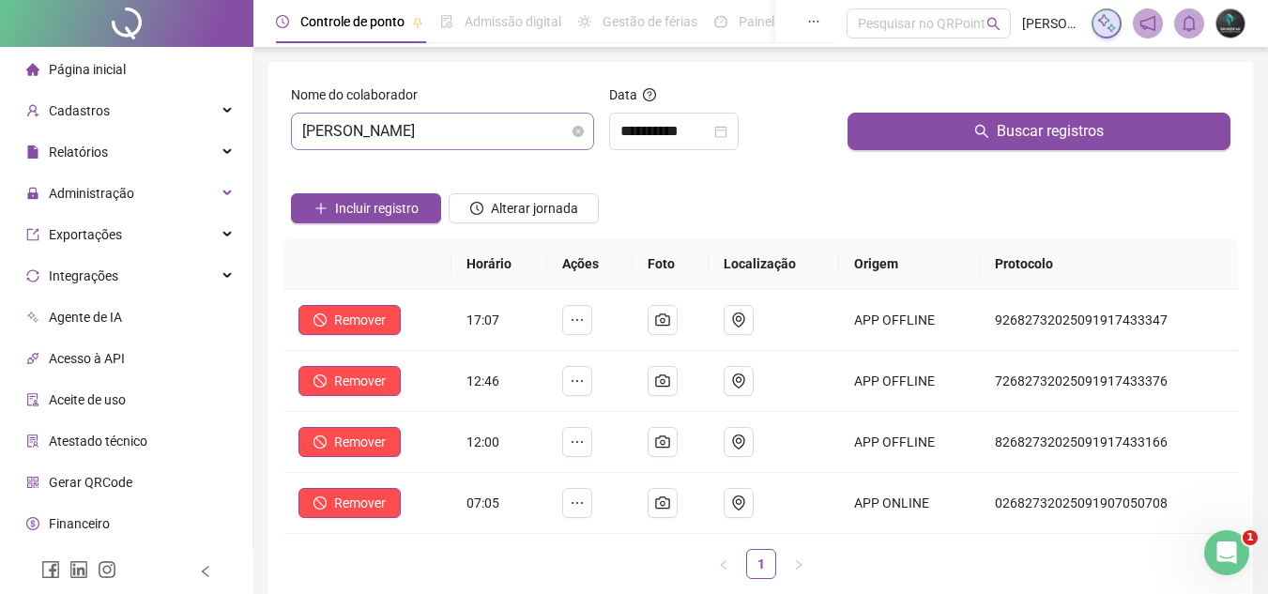
click at [479, 144] on span "JOSÉ MANOEL VALDEVINO" at bounding box center [442, 132] width 281 height 36
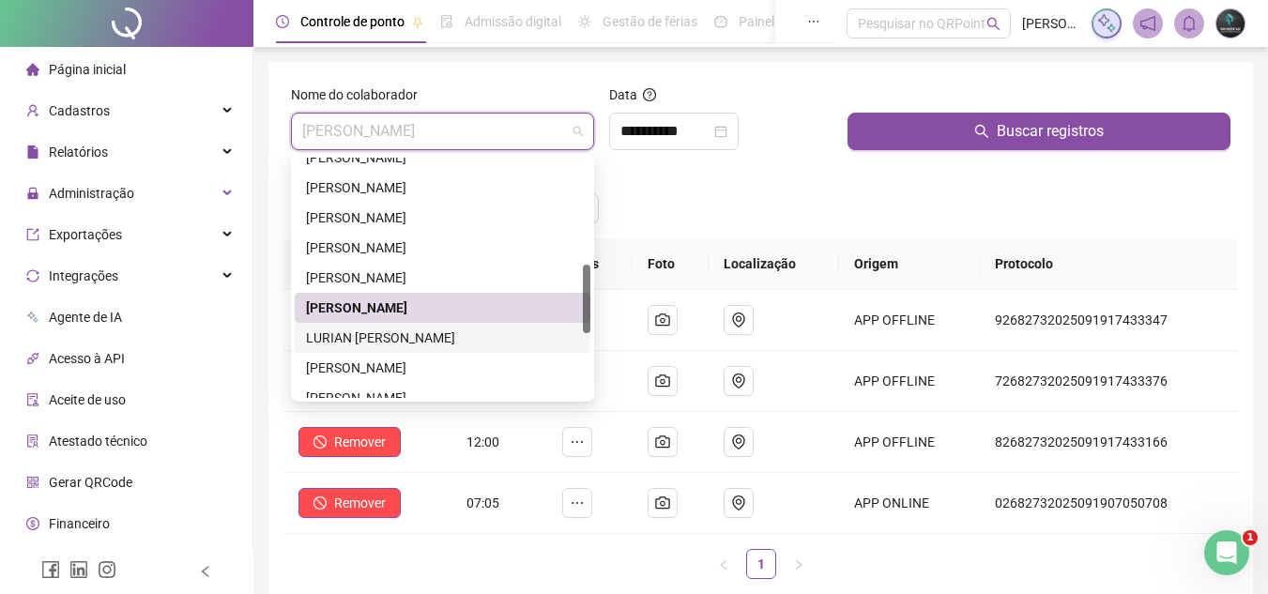
click at [453, 338] on div "LURIAN AMAURI ROCHA" at bounding box center [442, 337] width 273 height 21
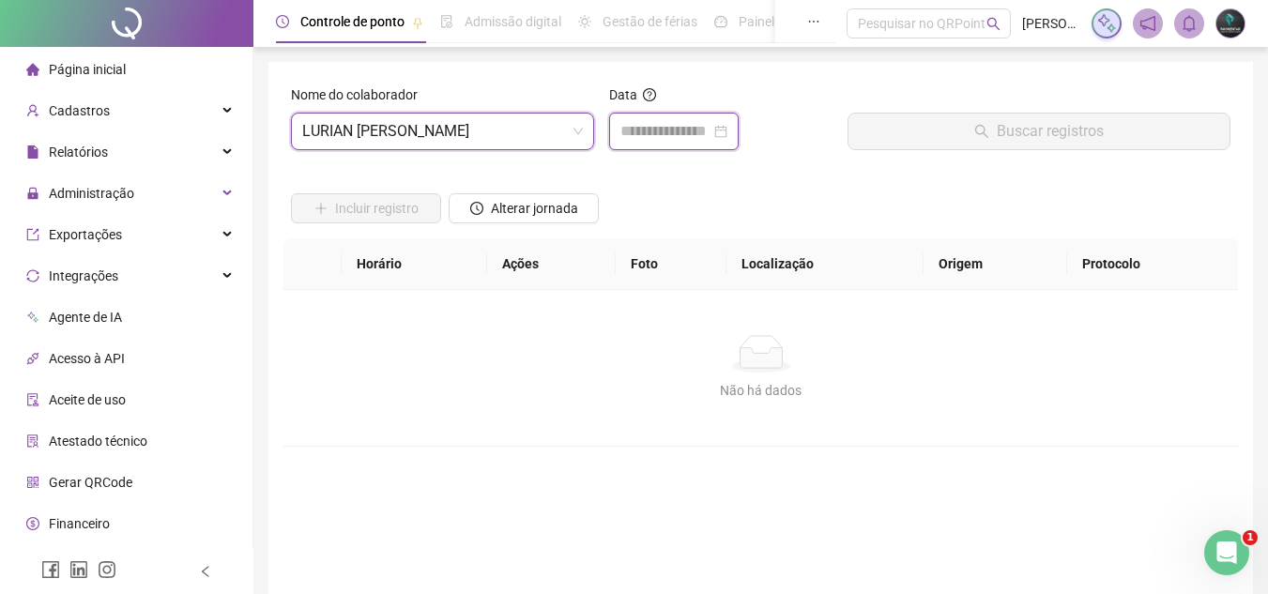
click at [656, 136] on input at bounding box center [665, 131] width 90 height 23
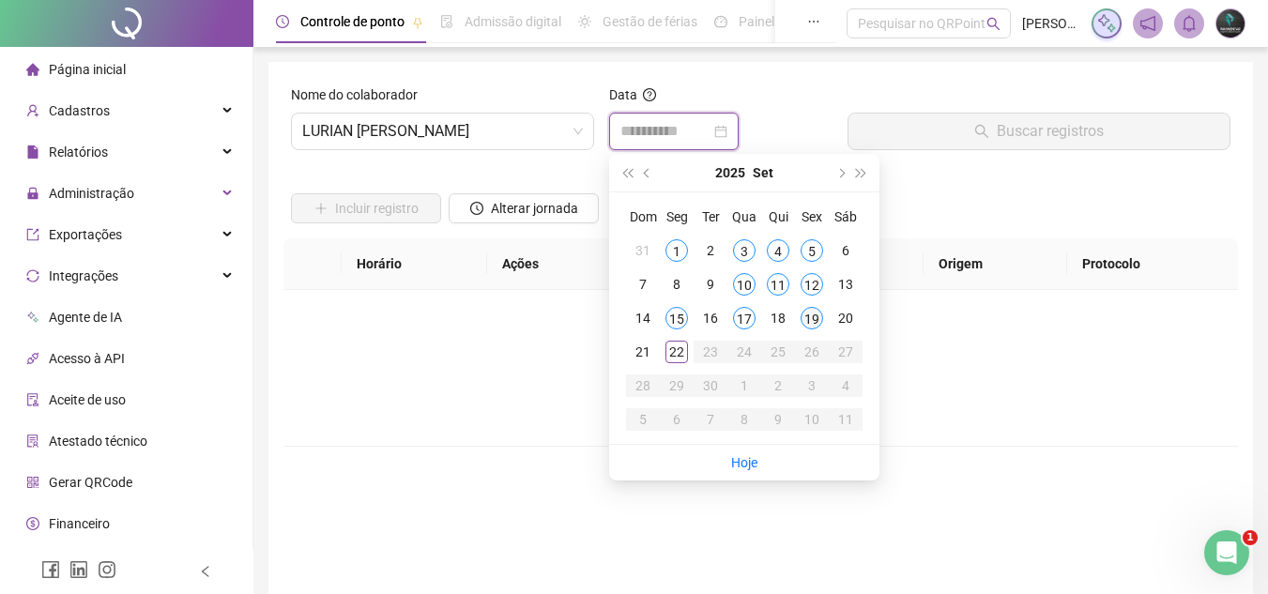
type input "**********"
click at [801, 319] on div "19" at bounding box center [811, 318] width 23 height 23
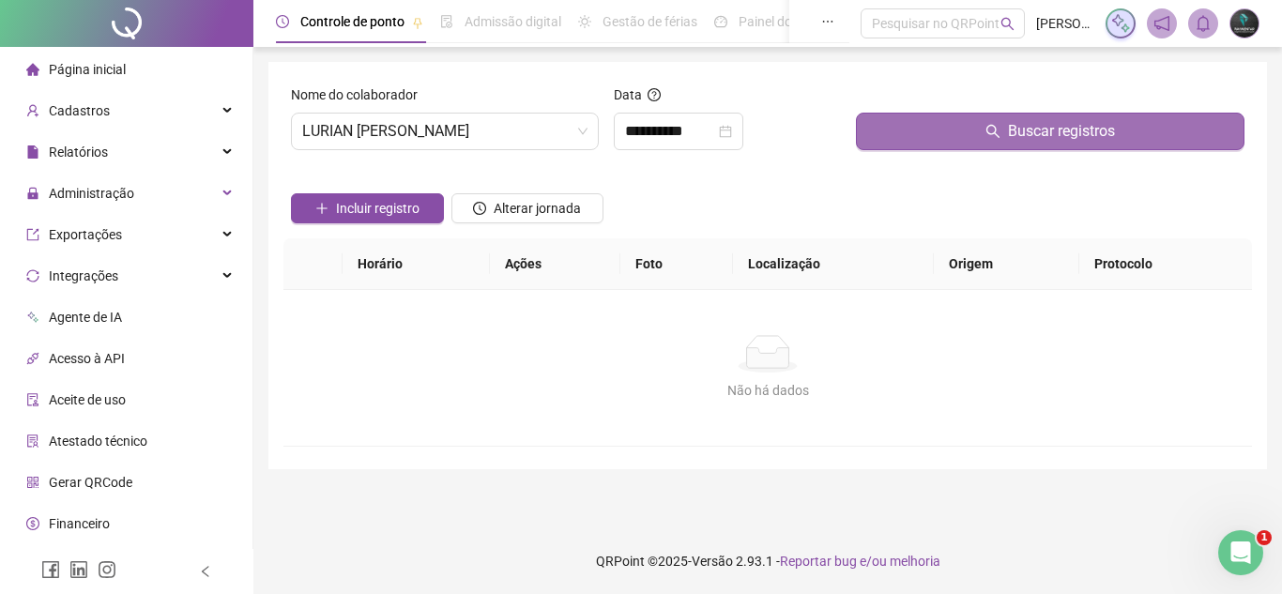
click at [889, 124] on button "Buscar registros" at bounding box center [1050, 132] width 388 height 38
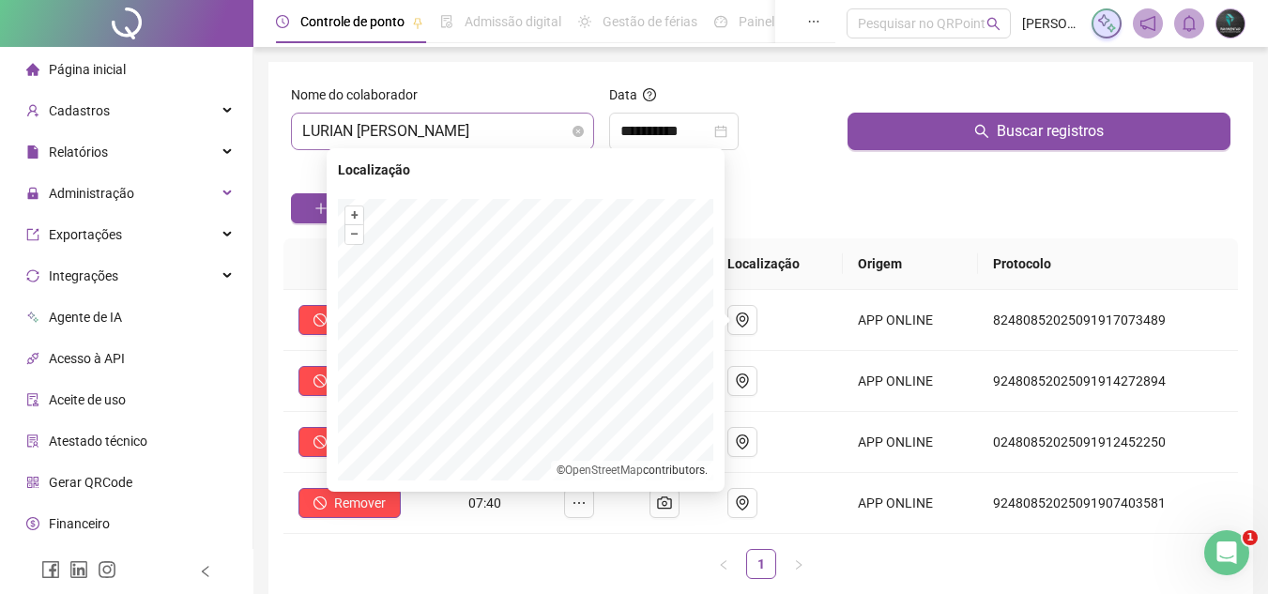
click at [500, 141] on span "LURIAN AMAURI ROCHA" at bounding box center [442, 132] width 281 height 36
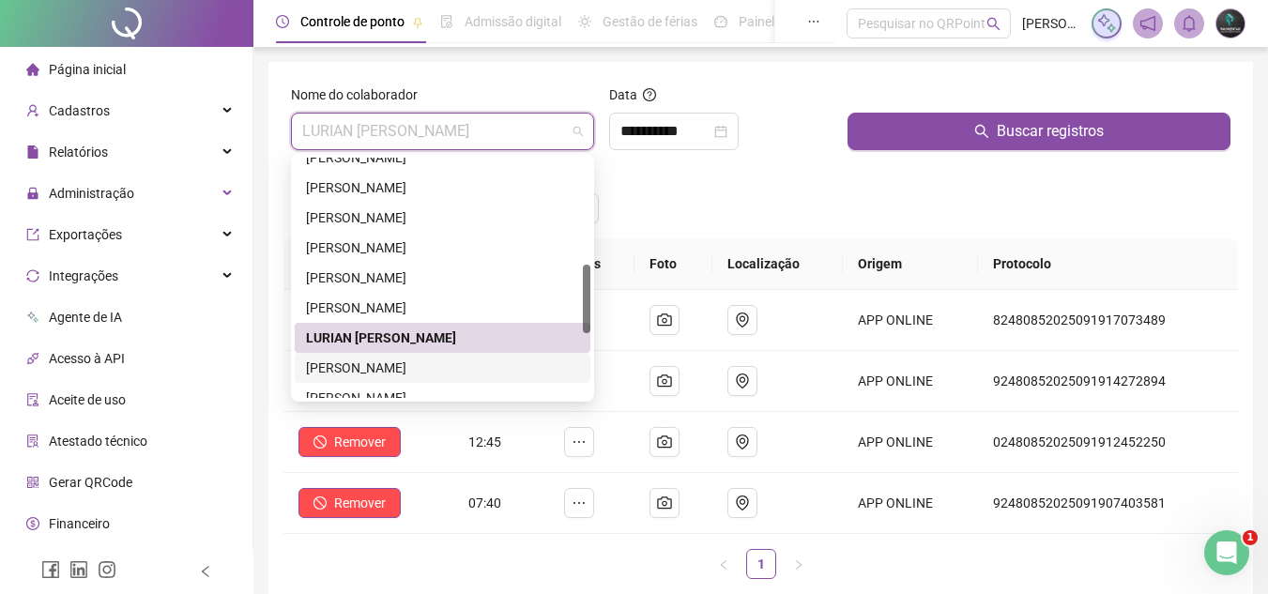
click at [453, 372] on div "[PERSON_NAME] DOS [PERSON_NAME]" at bounding box center [442, 367] width 273 height 21
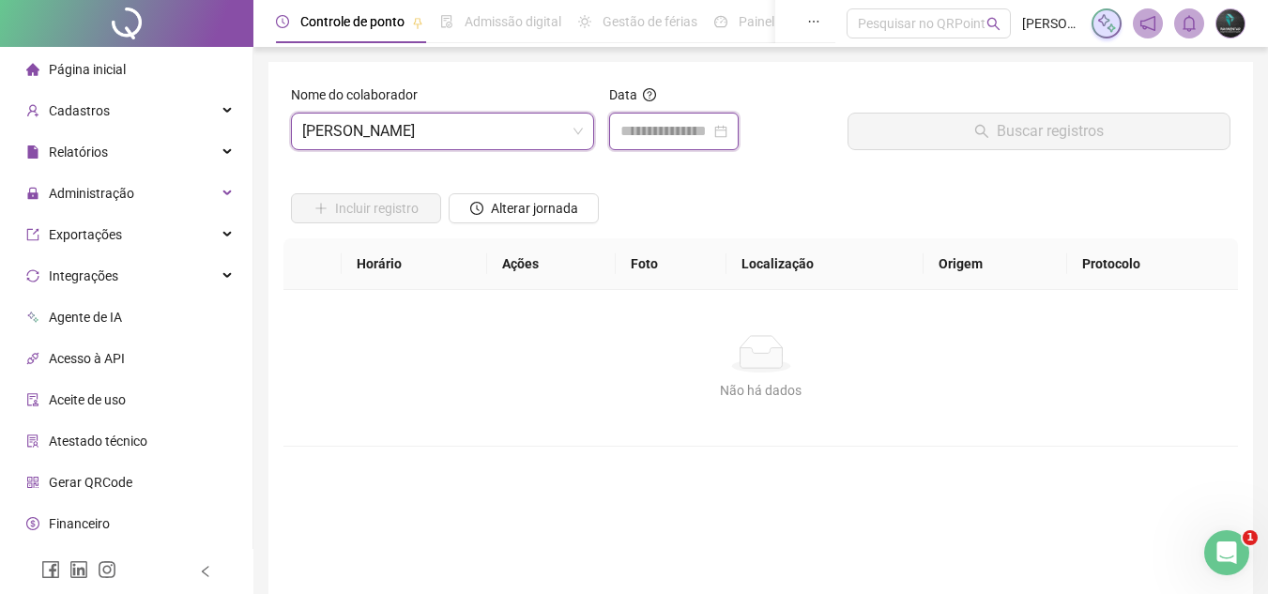
click at [693, 139] on input at bounding box center [665, 131] width 90 height 23
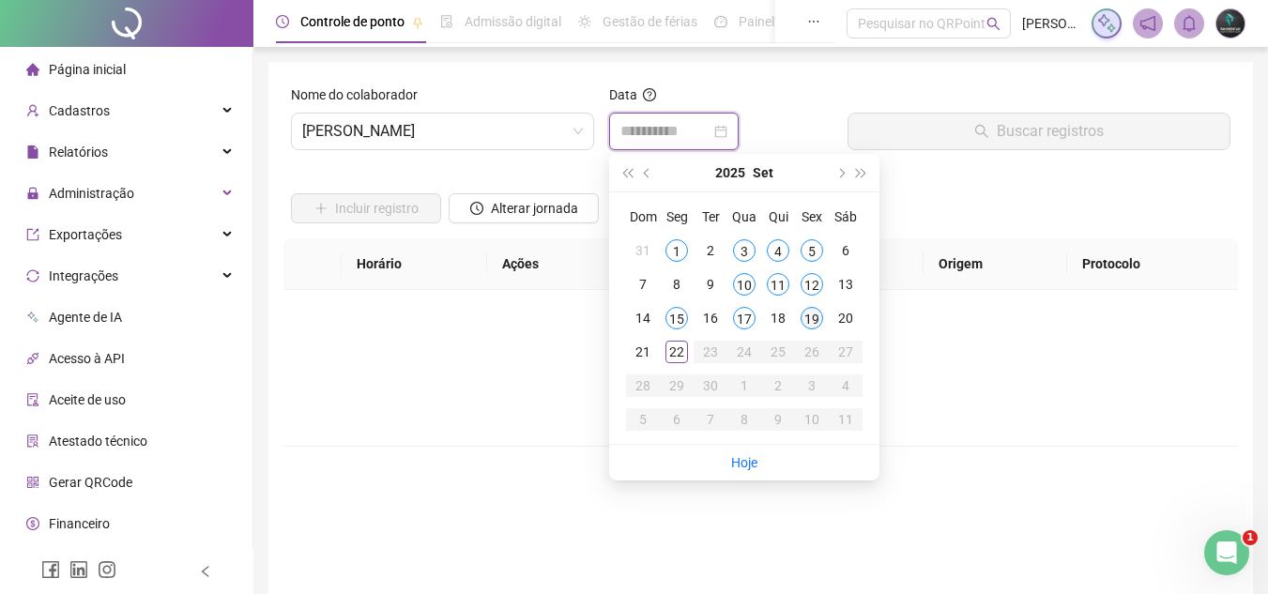
type input "**********"
drag, startPoint x: 809, startPoint y: 315, endPoint x: 867, endPoint y: 228, distance: 104.9
click at [809, 316] on div "19" at bounding box center [811, 318] width 23 height 23
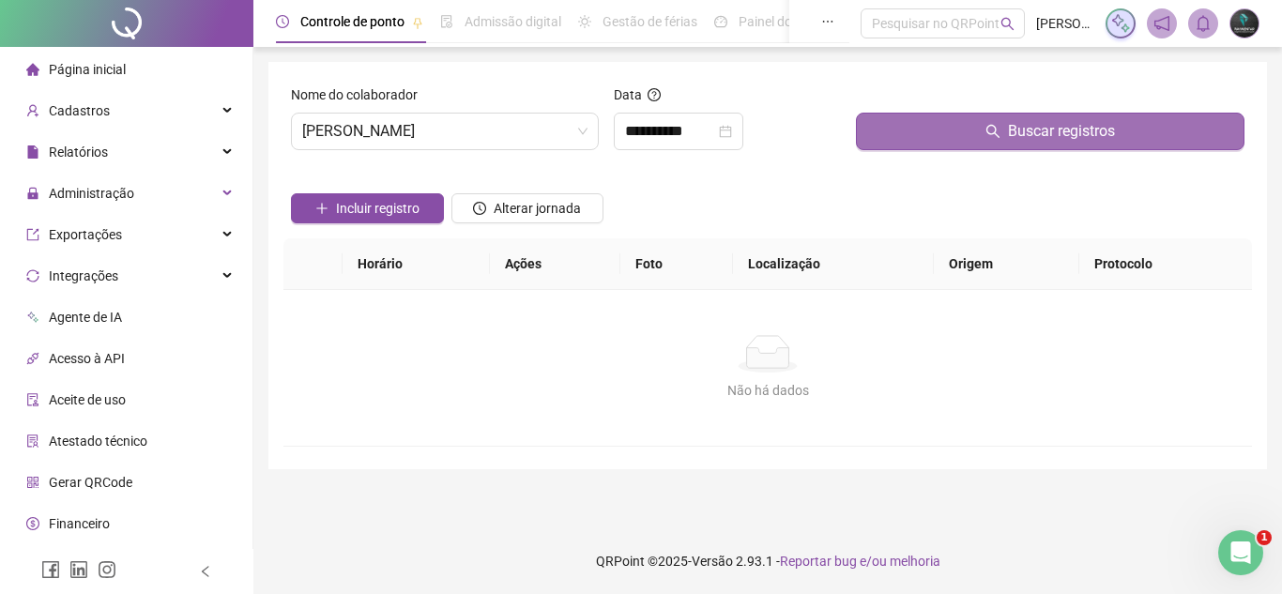
click at [939, 118] on button "Buscar registros" at bounding box center [1050, 132] width 388 height 38
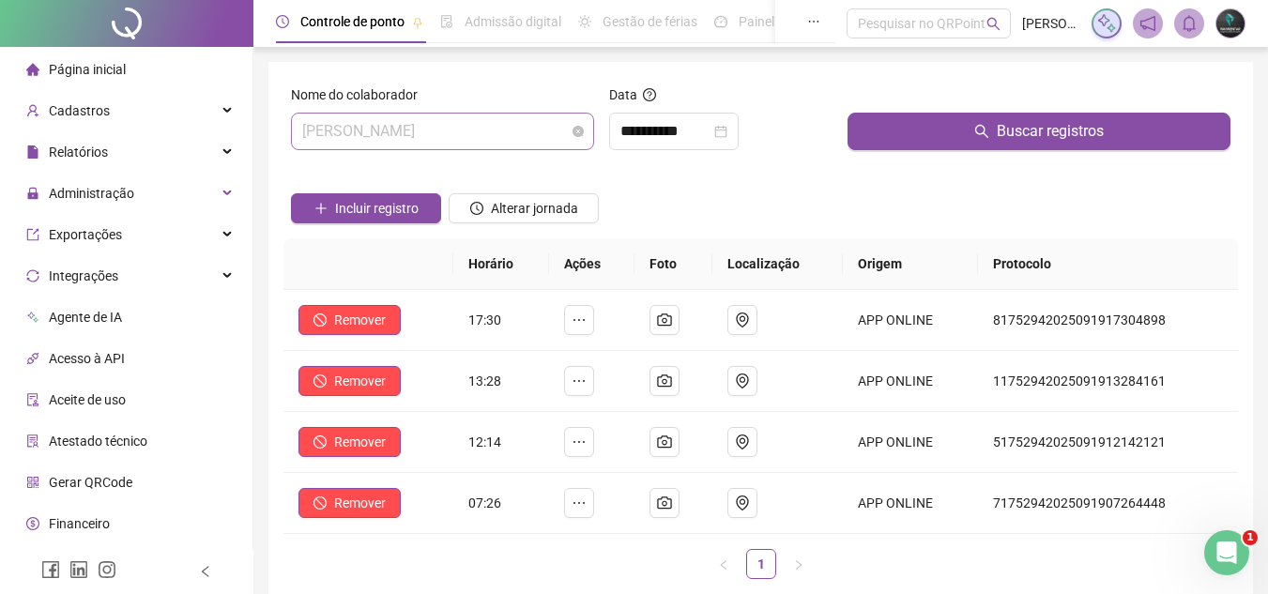
click at [514, 128] on span "[PERSON_NAME] DOS [PERSON_NAME]" at bounding box center [442, 132] width 281 height 36
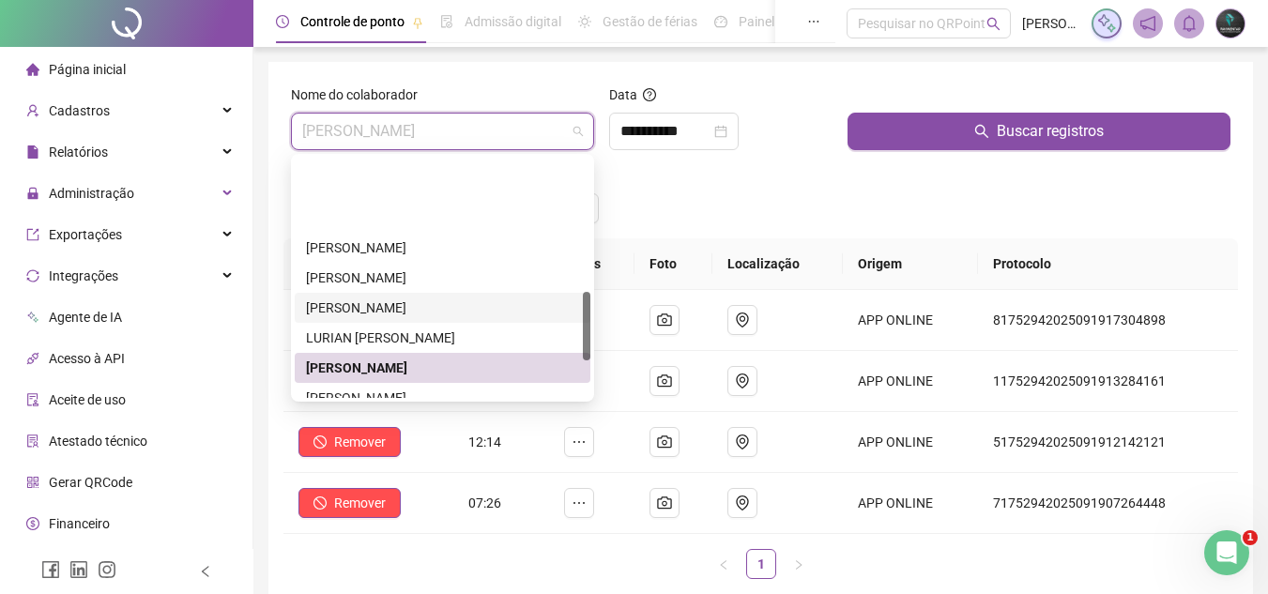
scroll to position [469, 0]
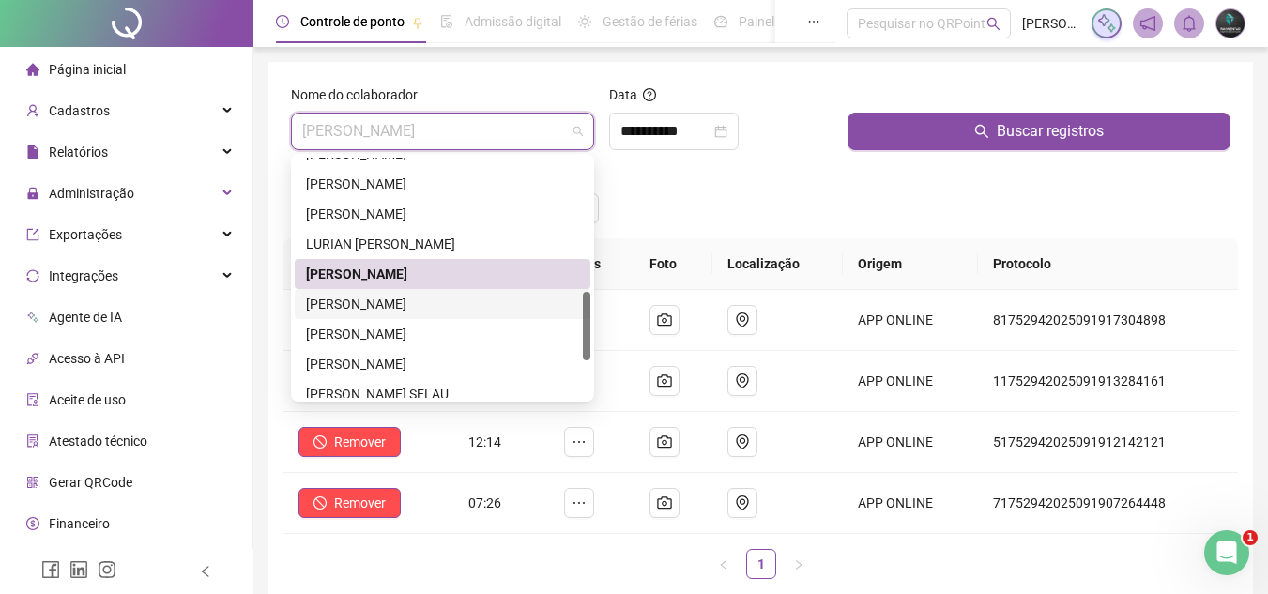
click at [459, 302] on div "[PERSON_NAME] [PERSON_NAME]" at bounding box center [442, 304] width 273 height 21
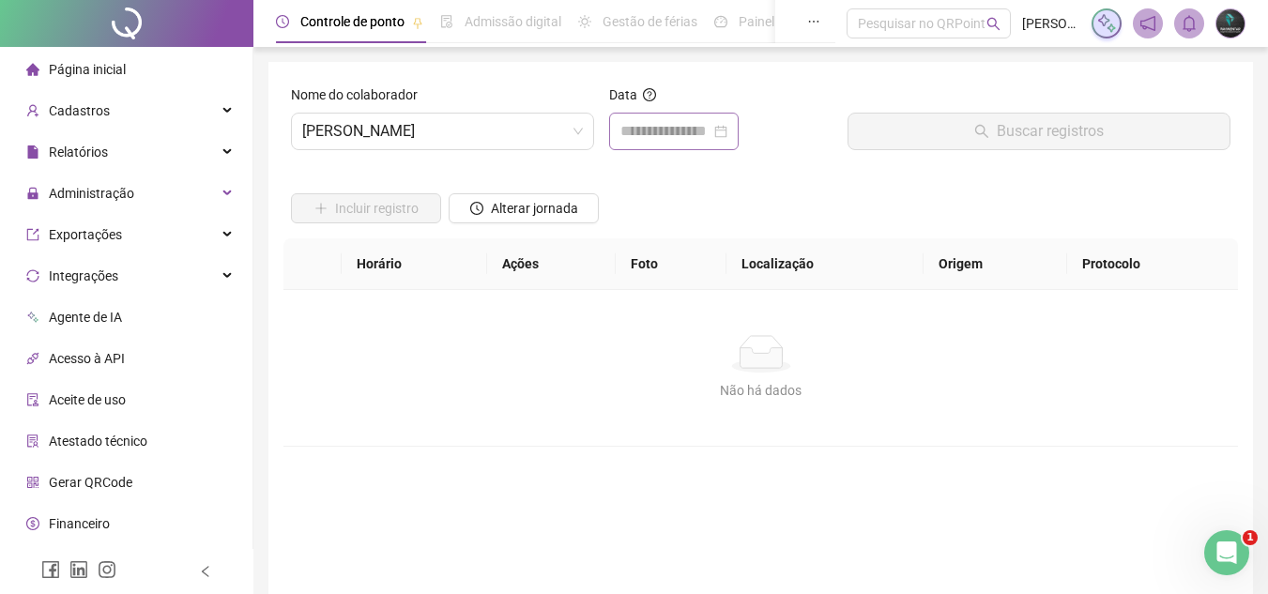
drag, startPoint x: 630, startPoint y: 160, endPoint x: 656, endPoint y: 116, distance: 50.0
click at [656, 116] on div "Data" at bounding box center [720, 124] width 238 height 81
click at [660, 136] on input at bounding box center [665, 131] width 90 height 23
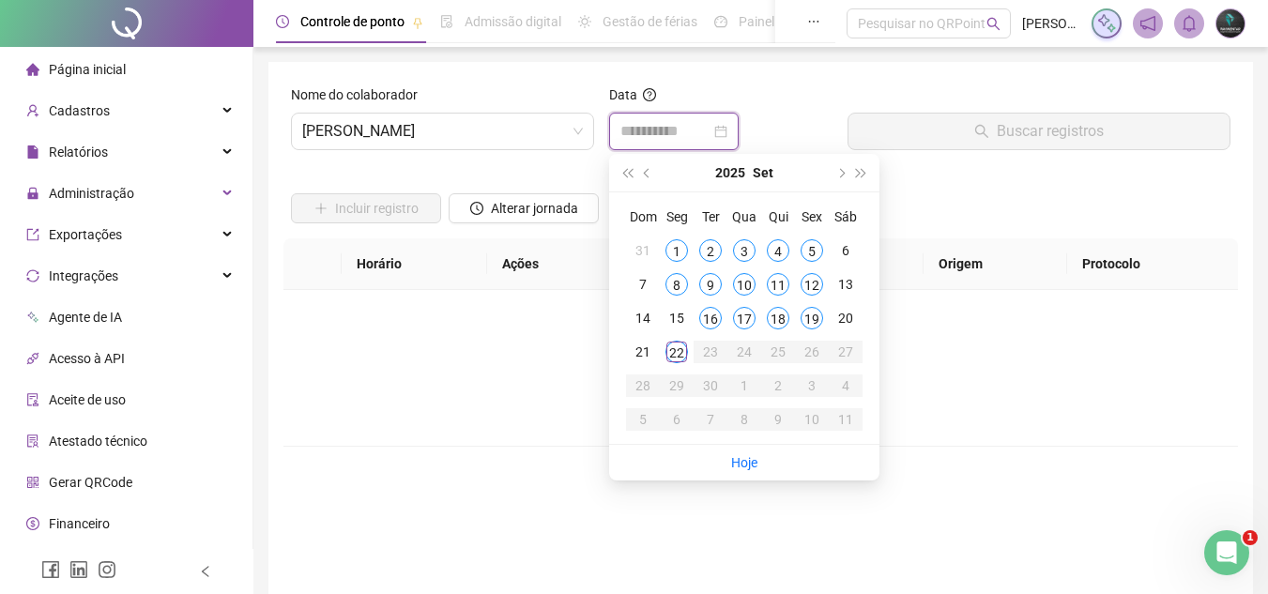
type input "**********"
click at [813, 326] on div "19" at bounding box center [811, 318] width 23 height 23
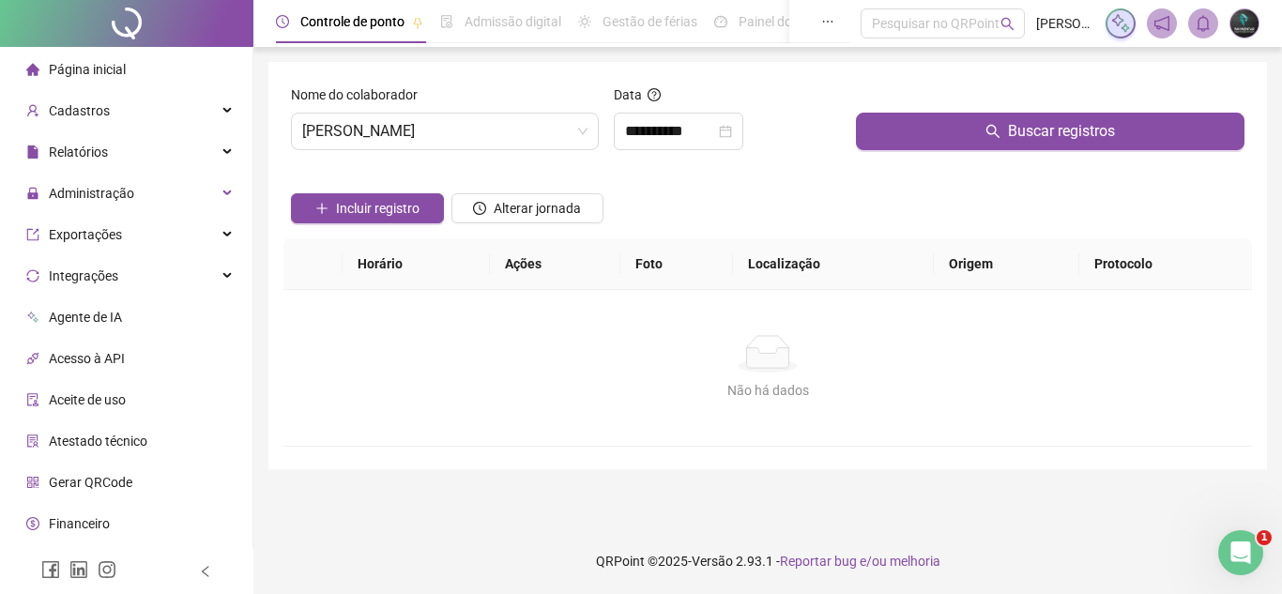
click at [880, 102] on div at bounding box center [1050, 98] width 388 height 28
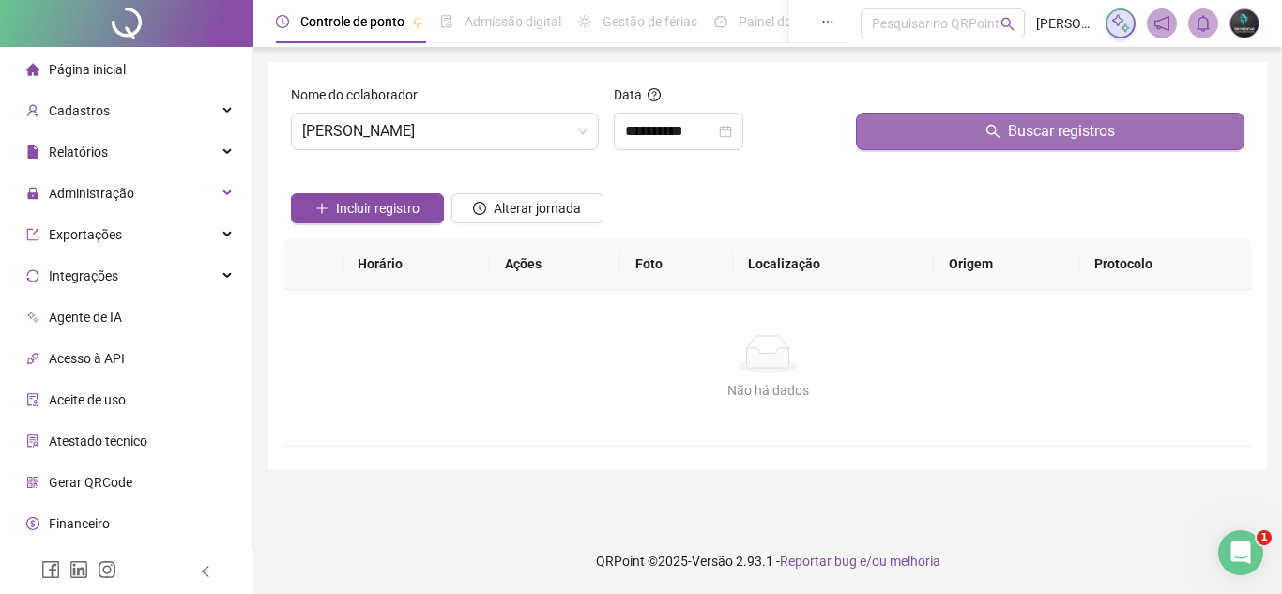
click at [880, 121] on button "Buscar registros" at bounding box center [1050, 132] width 388 height 38
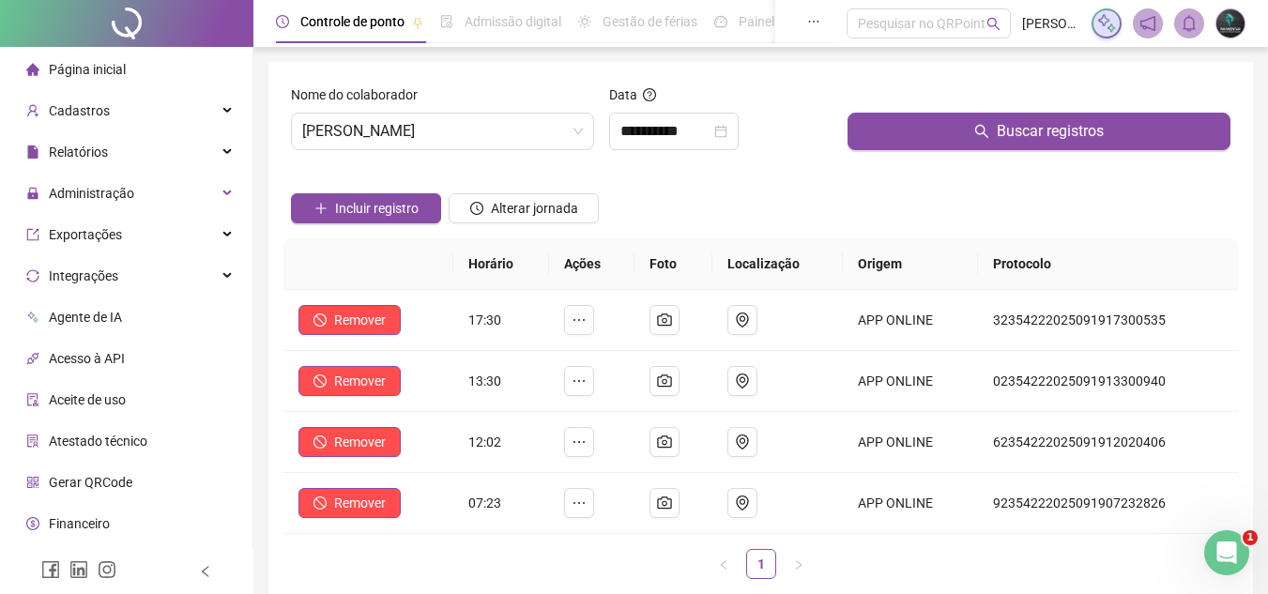
click at [433, 150] on div "Nome do colaborador MARIA PAULA MARCOLINO MENDES" at bounding box center [442, 124] width 318 height 81
click at [456, 152] on div "Nome do colaborador MARIA PAULA MARCOLINO MENDES" at bounding box center [442, 124] width 318 height 81
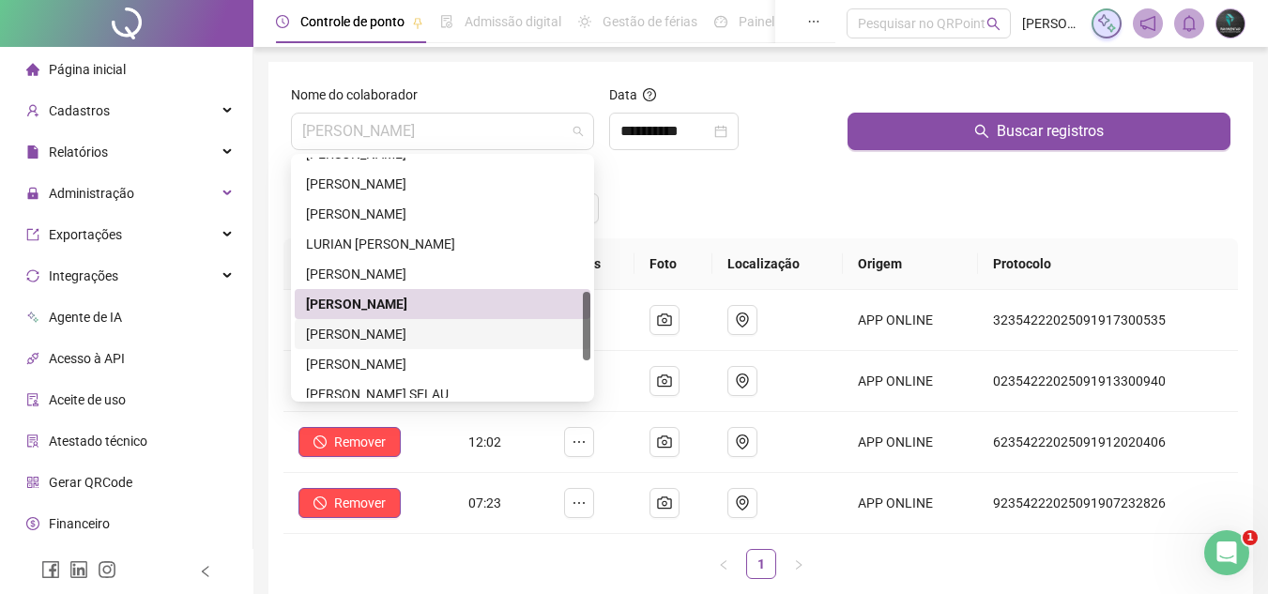
click at [456, 324] on div "[PERSON_NAME] [PERSON_NAME]" at bounding box center [443, 334] width 296 height 30
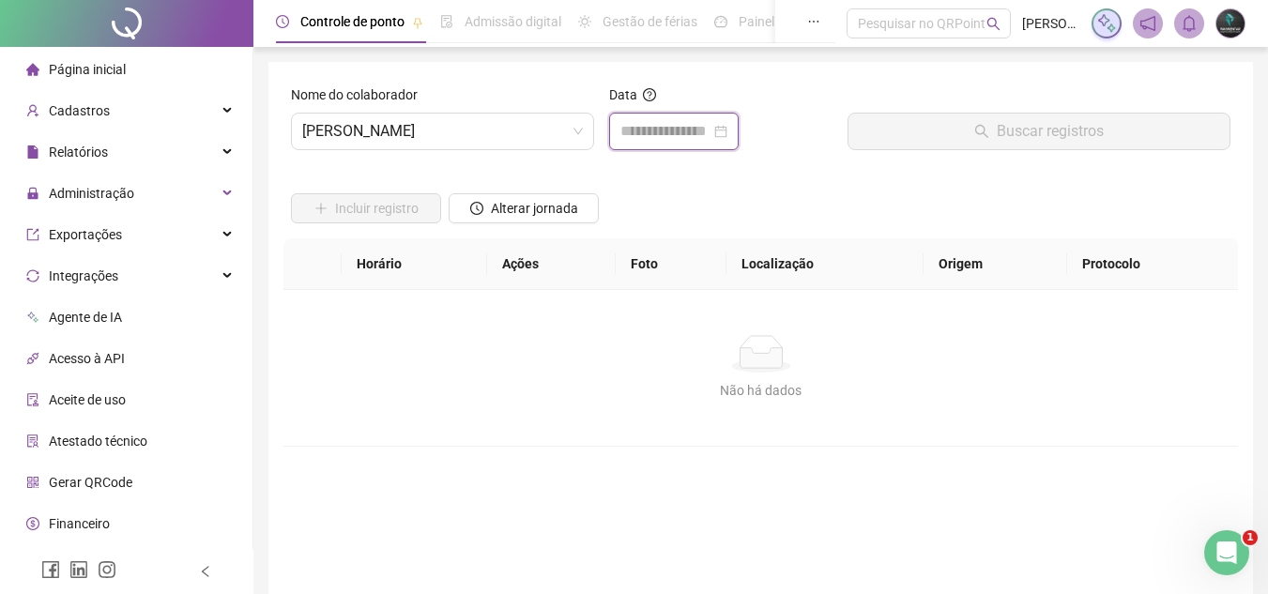
click at [671, 129] on input at bounding box center [665, 131] width 90 height 23
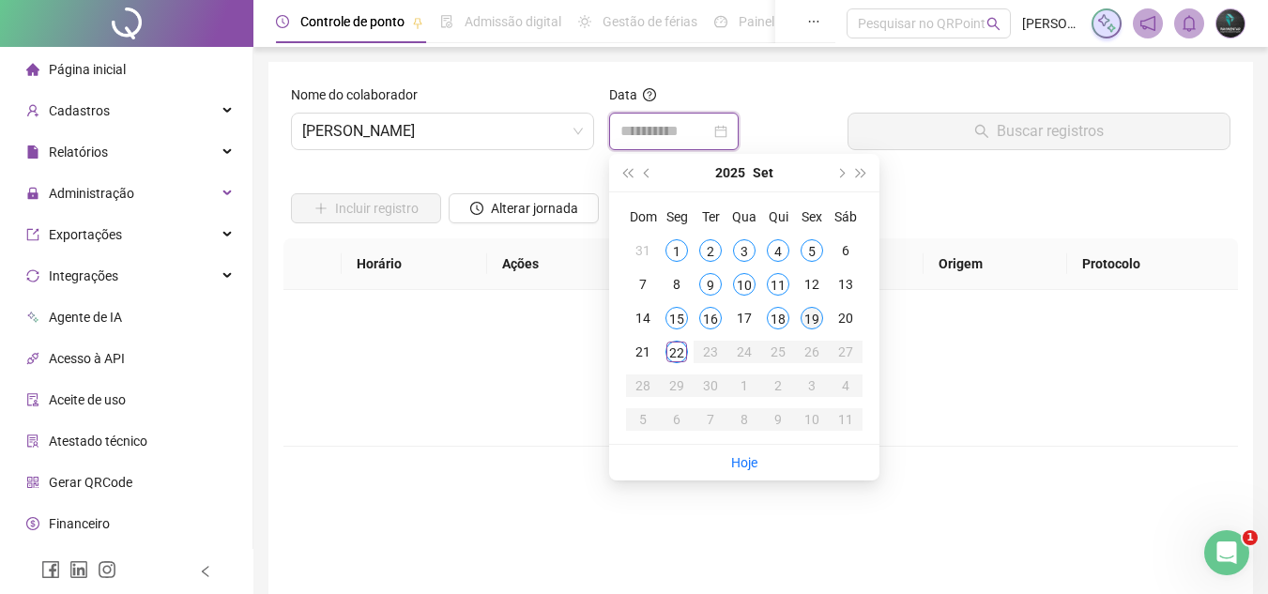
type input "**********"
click at [804, 326] on div "19" at bounding box center [811, 318] width 23 height 23
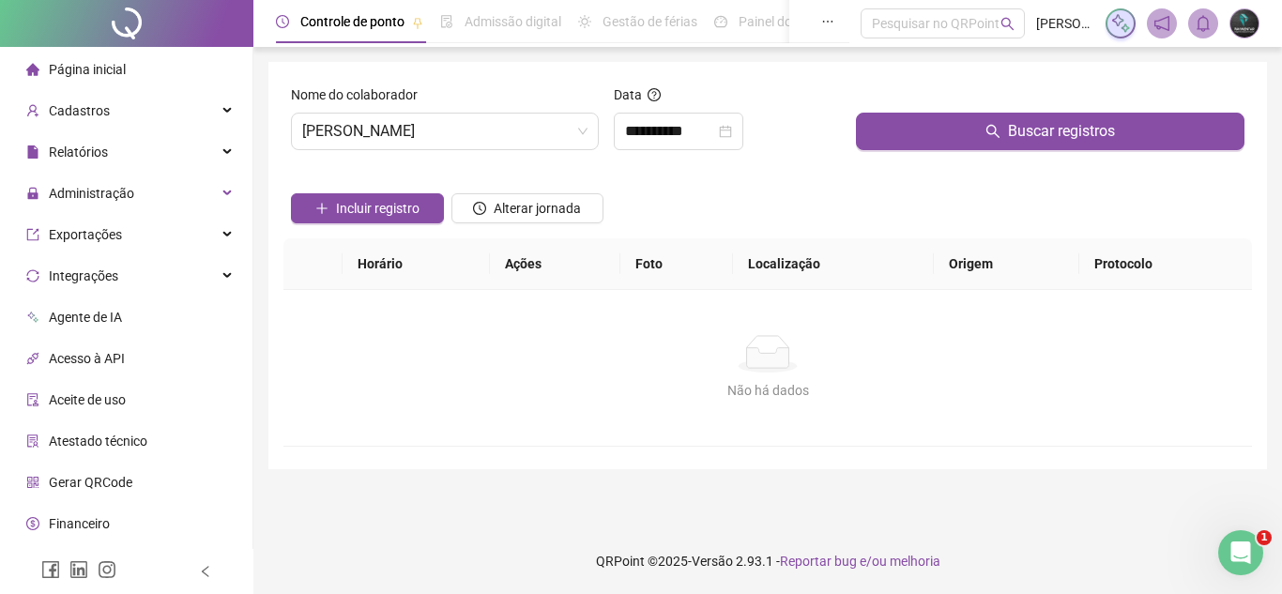
click at [923, 153] on div "Buscar registros" at bounding box center [1049, 124] width 403 height 81
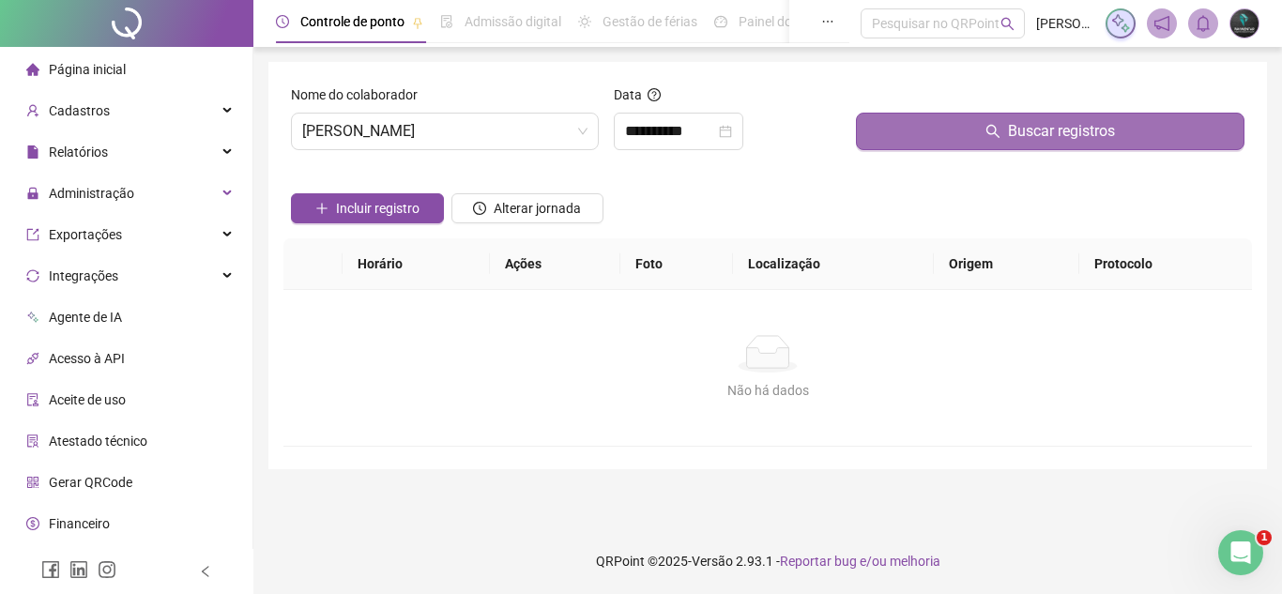
click at [933, 139] on button "Buscar registros" at bounding box center [1050, 132] width 388 height 38
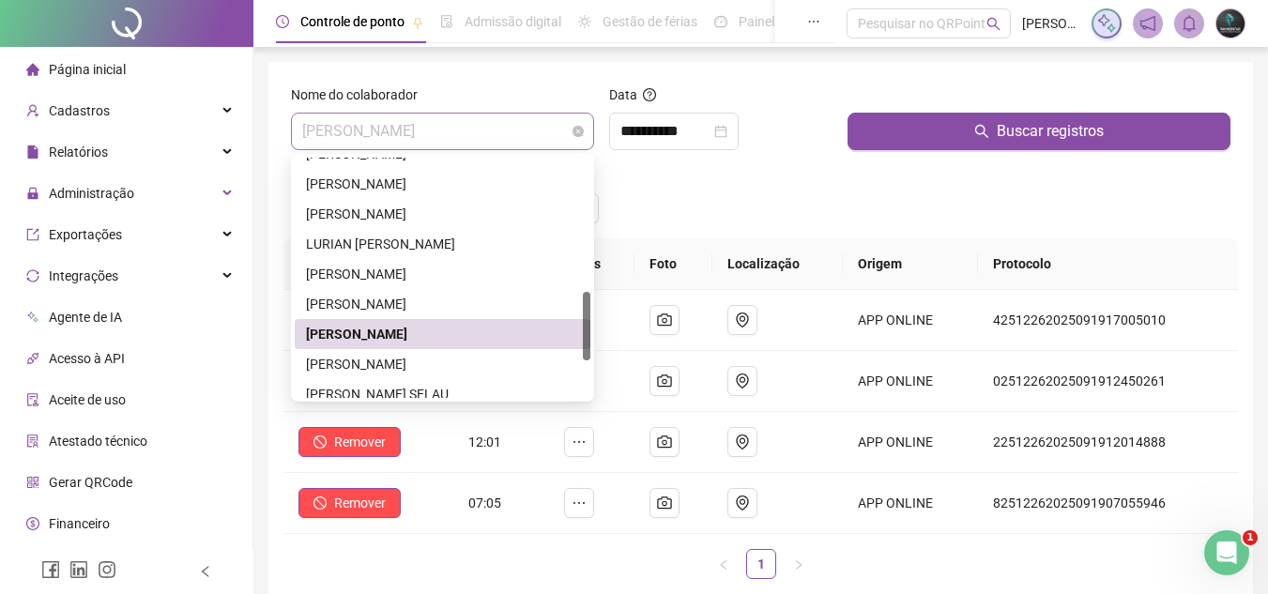
click at [468, 144] on span "[PERSON_NAME] [PERSON_NAME]" at bounding box center [442, 132] width 281 height 36
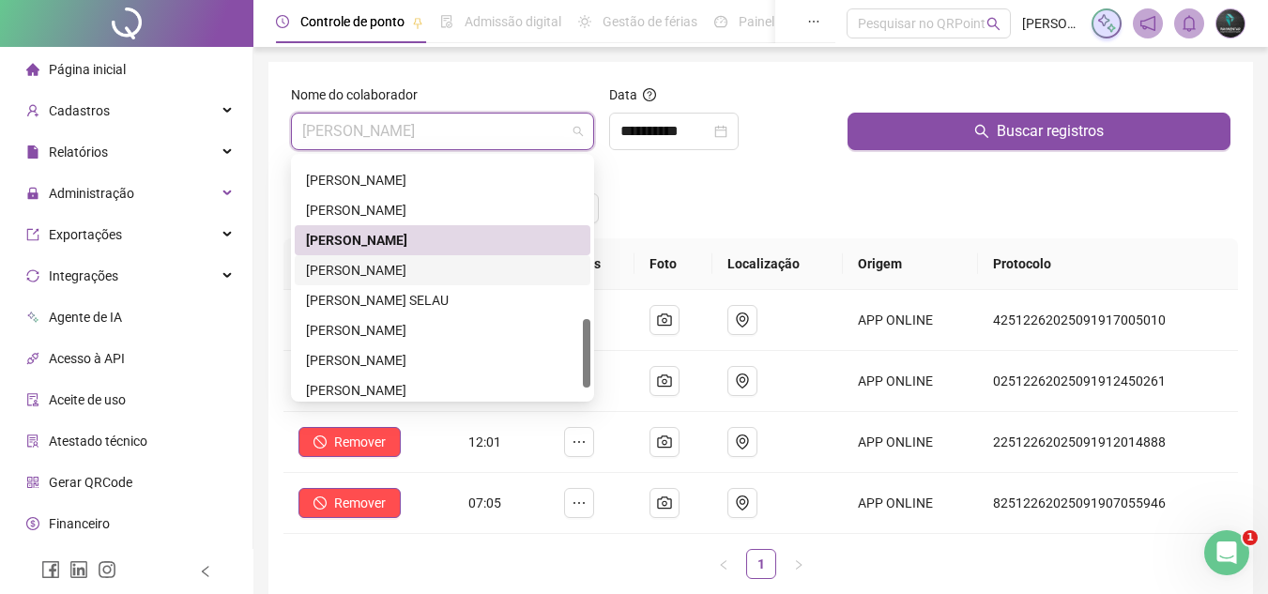
click at [477, 276] on div "[PERSON_NAME]" at bounding box center [442, 270] width 273 height 21
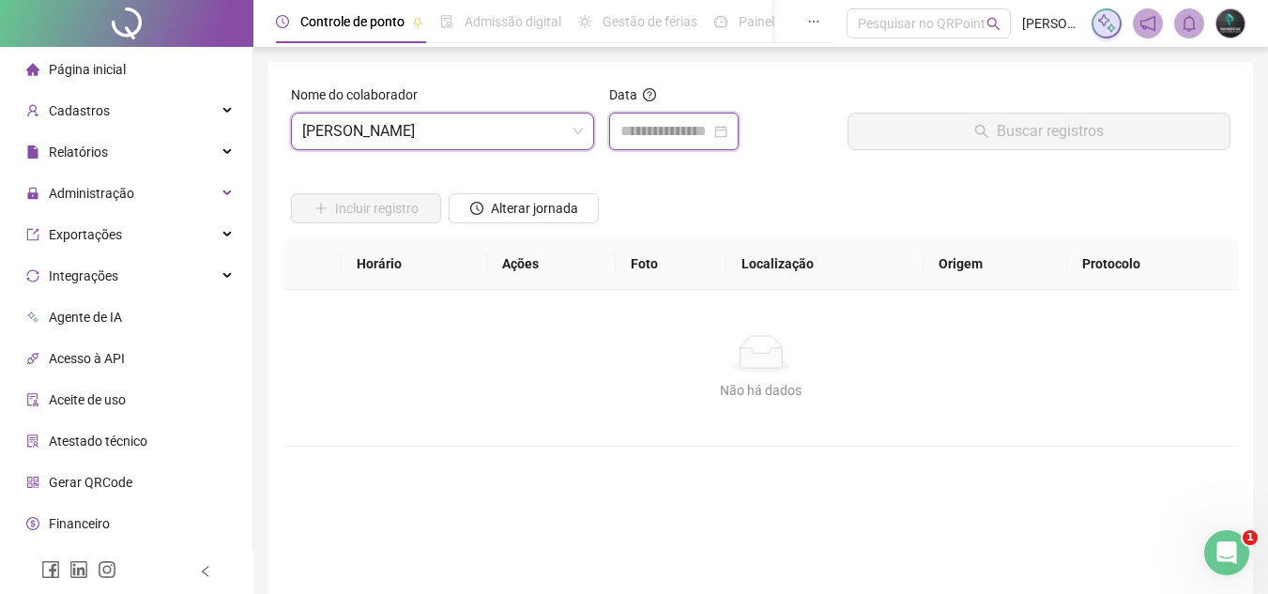
click at [710, 138] on input at bounding box center [665, 131] width 90 height 23
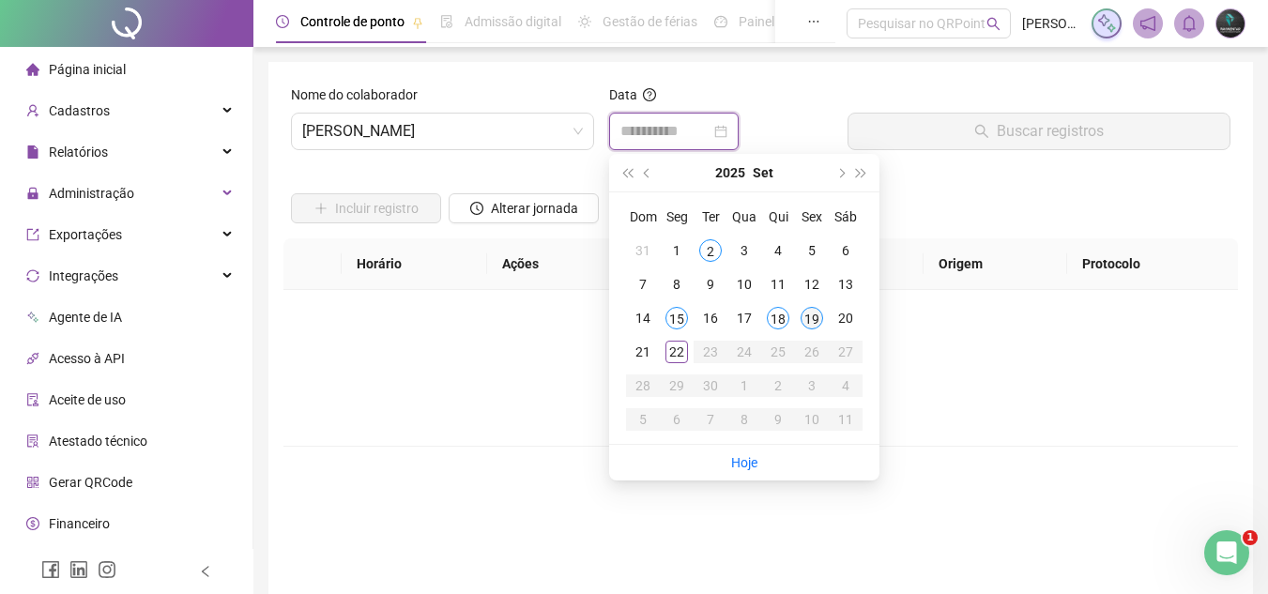
type input "**********"
click at [802, 315] on div "19" at bounding box center [811, 318] width 23 height 23
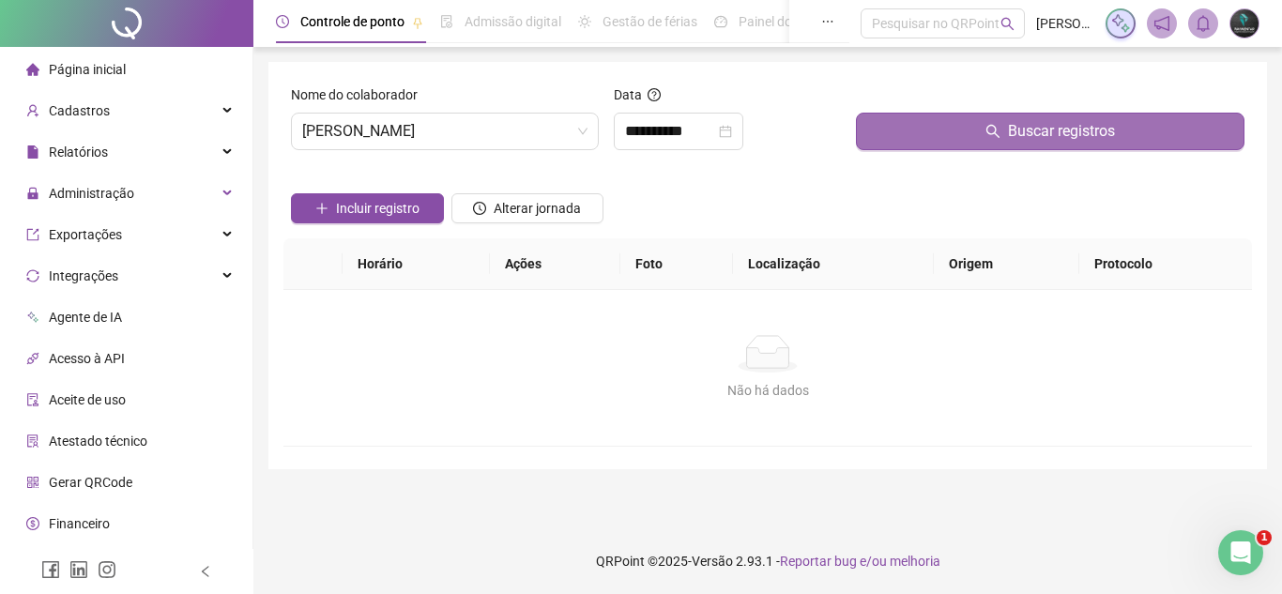
click at [944, 124] on button "Buscar registros" at bounding box center [1050, 132] width 388 height 38
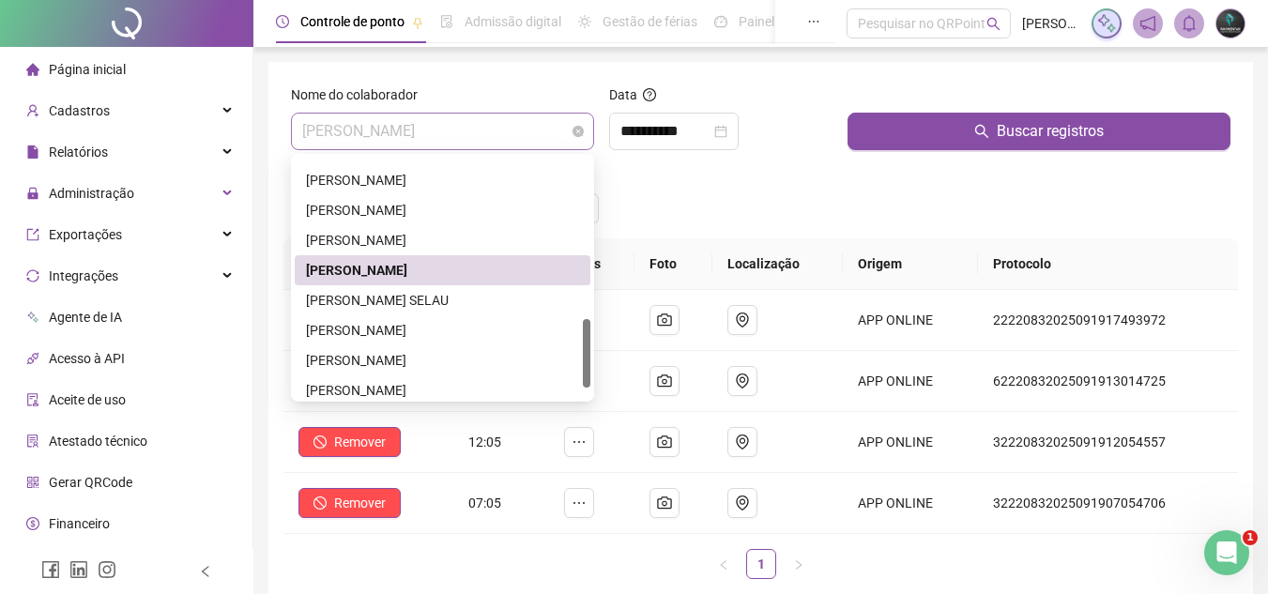
click at [503, 138] on span "[PERSON_NAME]" at bounding box center [442, 132] width 281 height 36
click at [461, 309] on div "ROBERTO SCANDOLARA SELAU" at bounding box center [442, 300] width 273 height 21
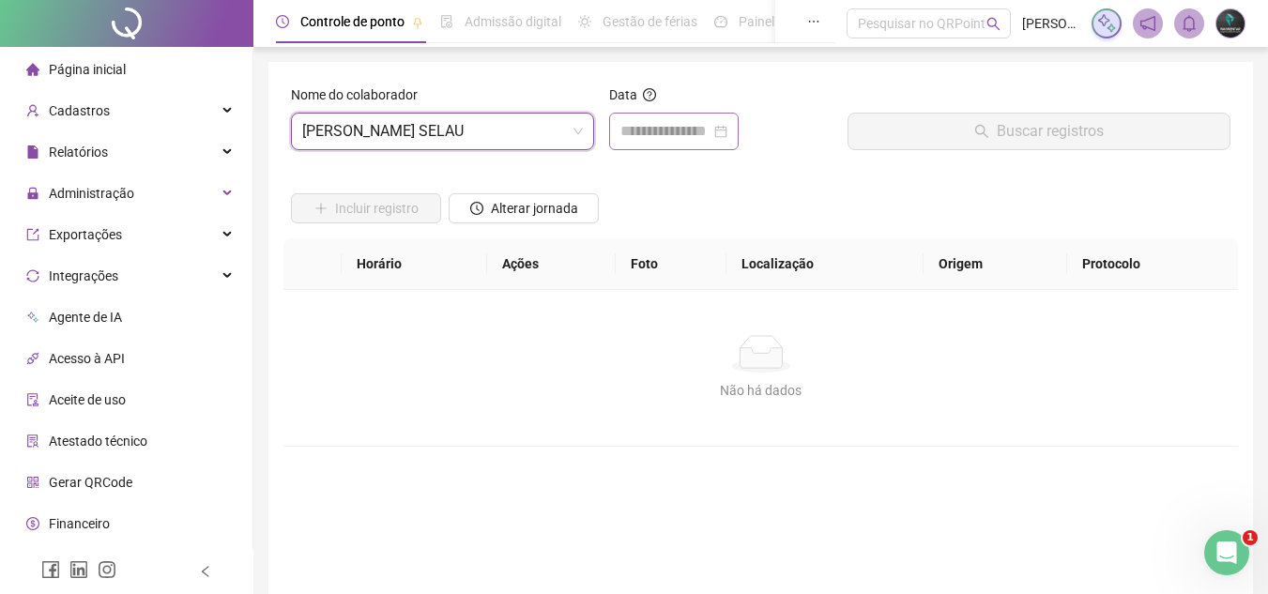
click at [621, 144] on div at bounding box center [673, 132] width 129 height 38
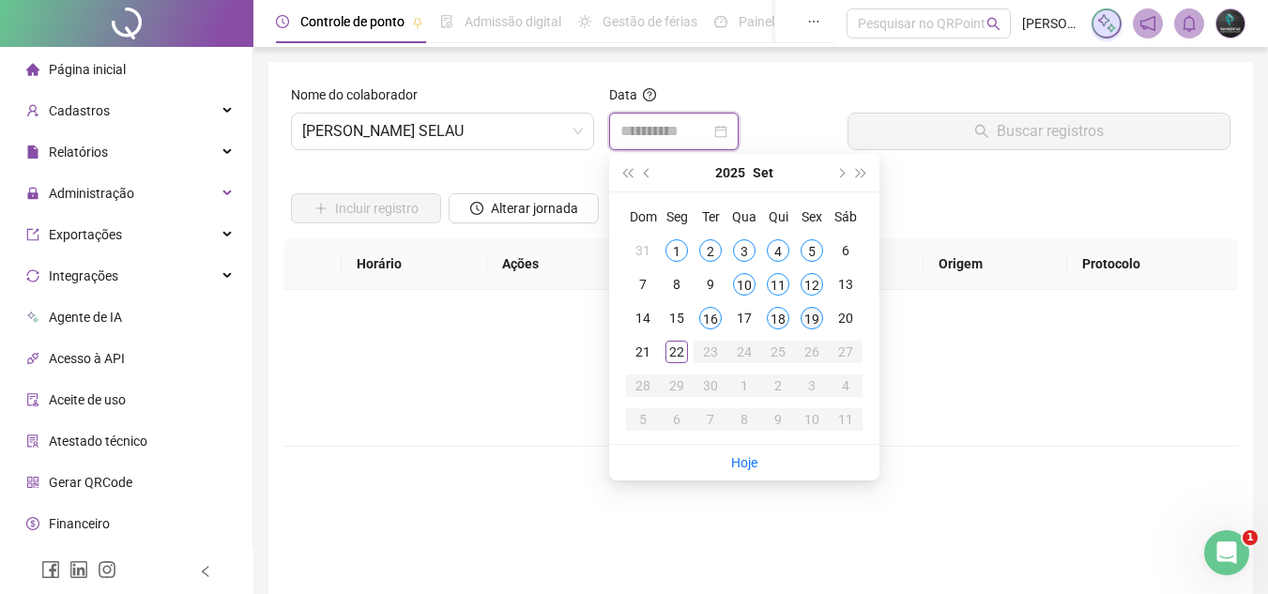
type input "**********"
click at [805, 319] on div "19" at bounding box center [811, 318] width 23 height 23
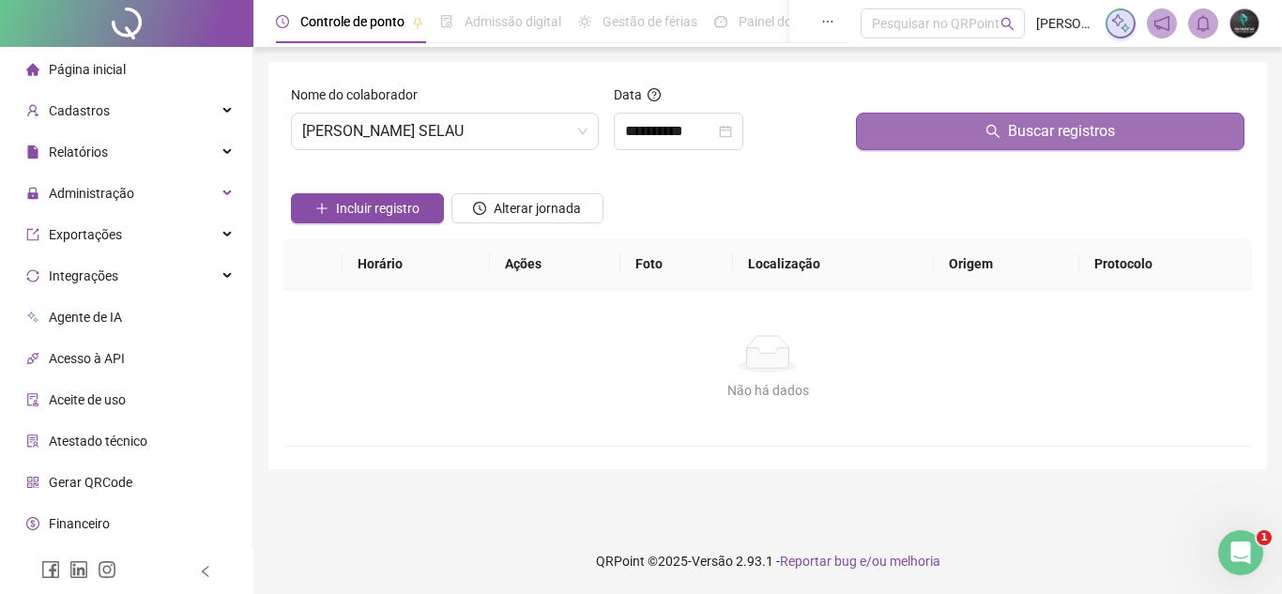
click at [902, 143] on button "Buscar registros" at bounding box center [1050, 132] width 388 height 38
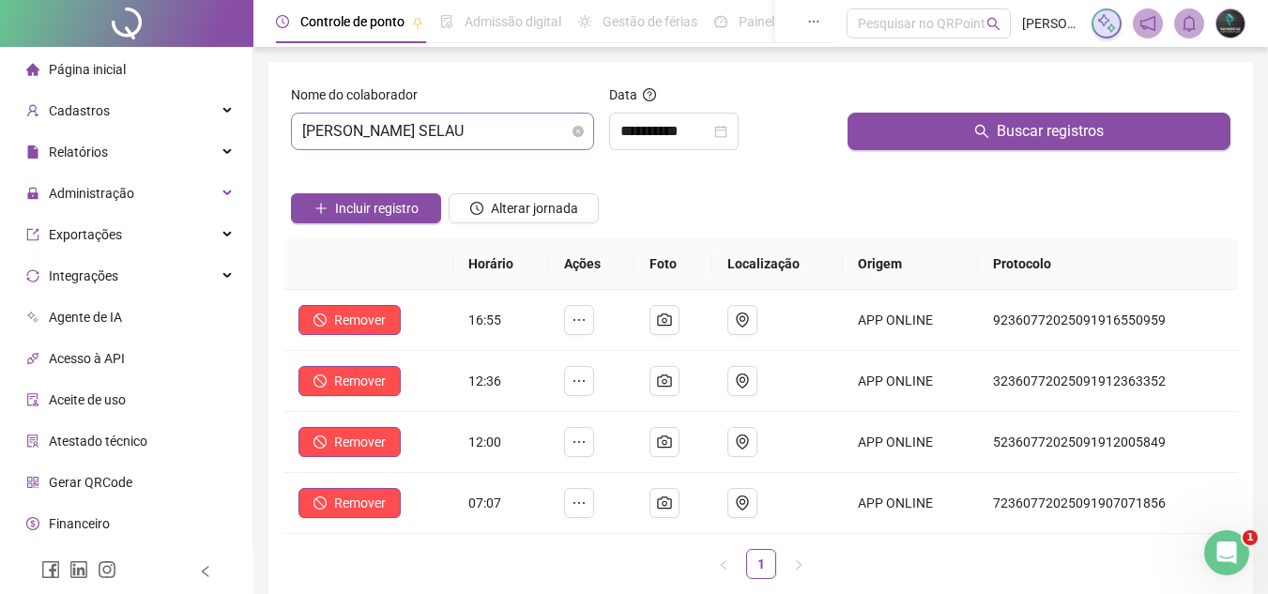
click at [484, 140] on span "ROBERTO SCANDOLARA SELAU" at bounding box center [442, 132] width 281 height 36
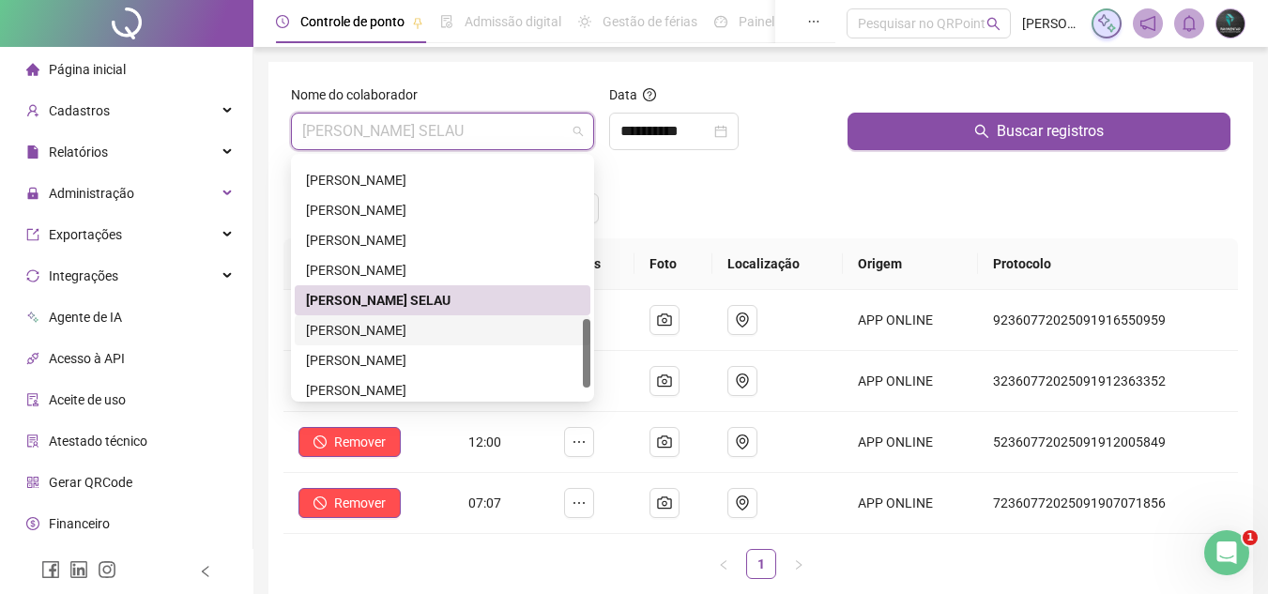
click at [484, 324] on div "[PERSON_NAME]" at bounding box center [442, 330] width 273 height 21
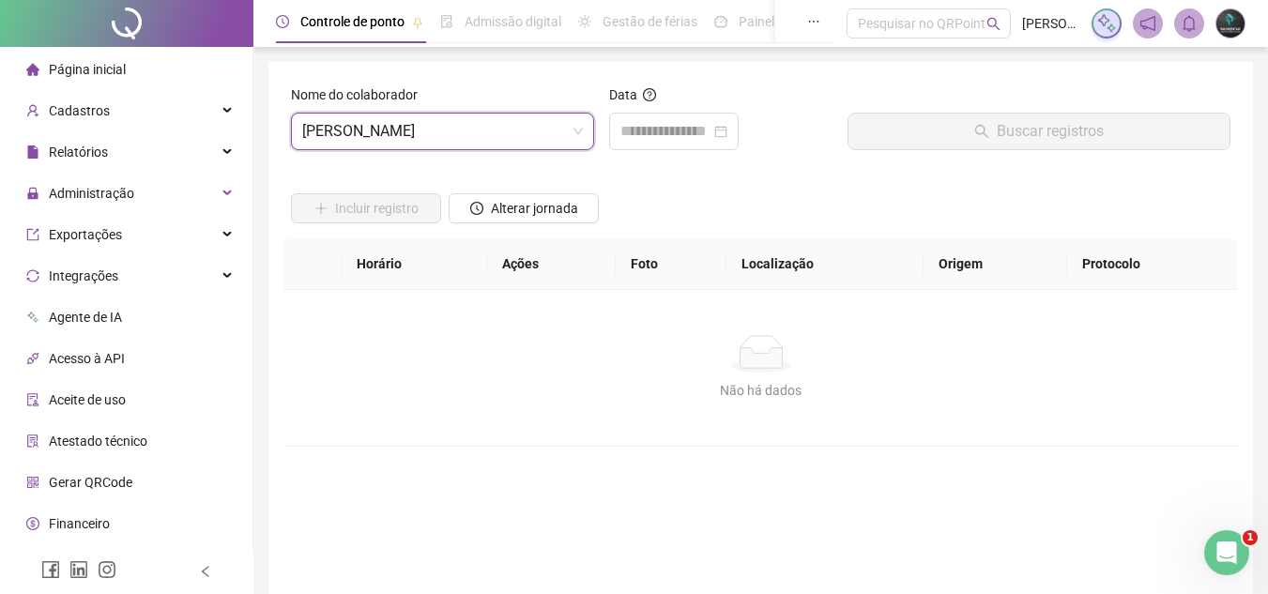
click at [673, 112] on div "Data" at bounding box center [720, 98] width 223 height 28
click at [674, 114] on div at bounding box center [673, 132] width 129 height 38
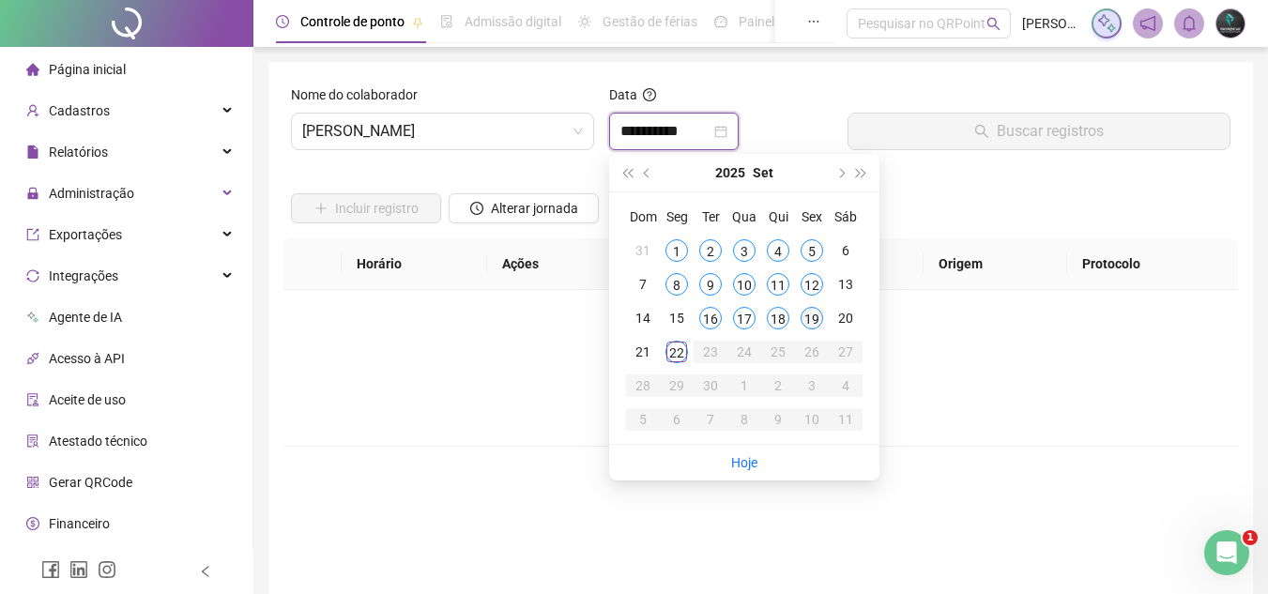
type input "**********"
click at [810, 326] on div "19" at bounding box center [811, 318] width 23 height 23
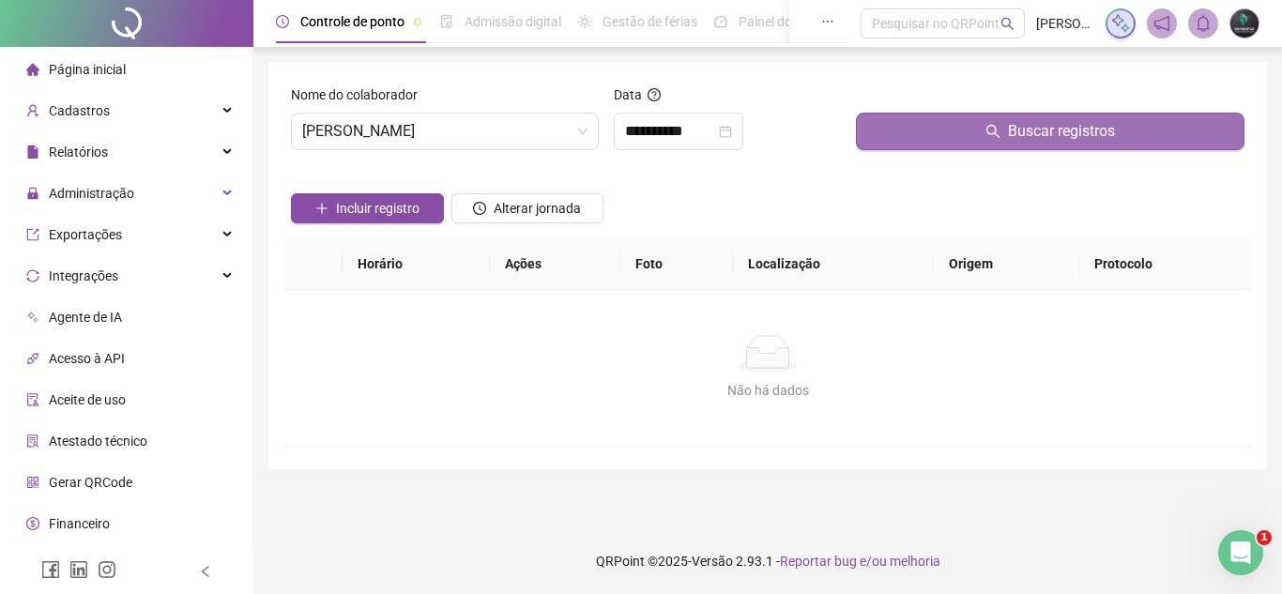
click at [942, 148] on button "Buscar registros" at bounding box center [1050, 132] width 388 height 38
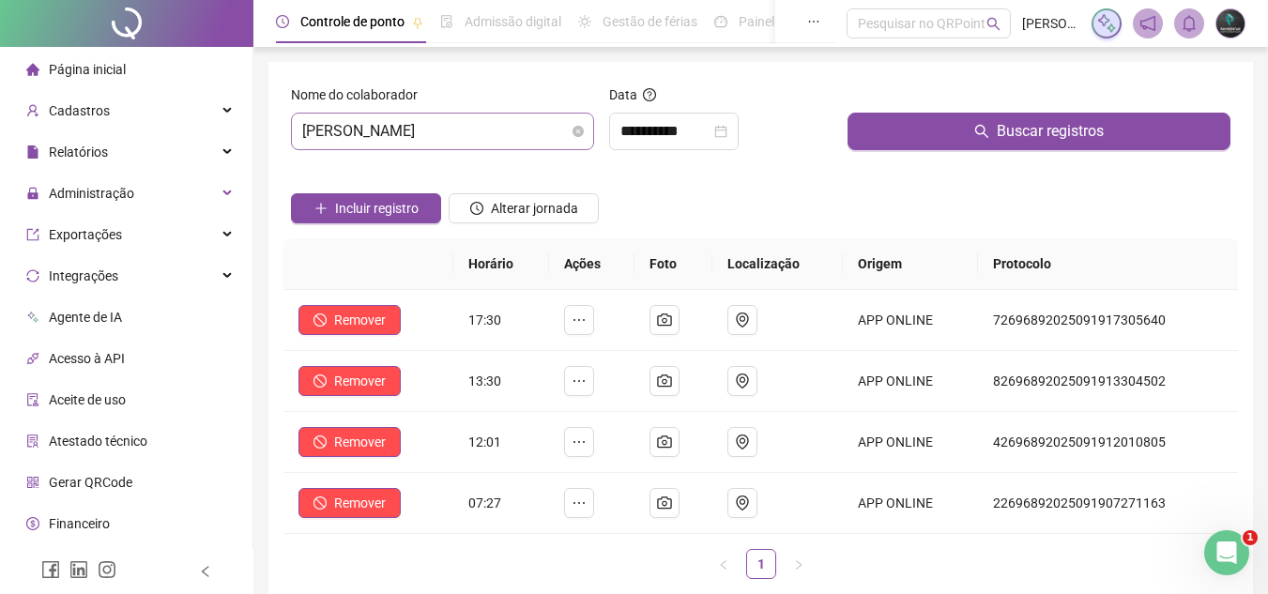
click at [442, 126] on span "[PERSON_NAME]" at bounding box center [442, 132] width 281 height 36
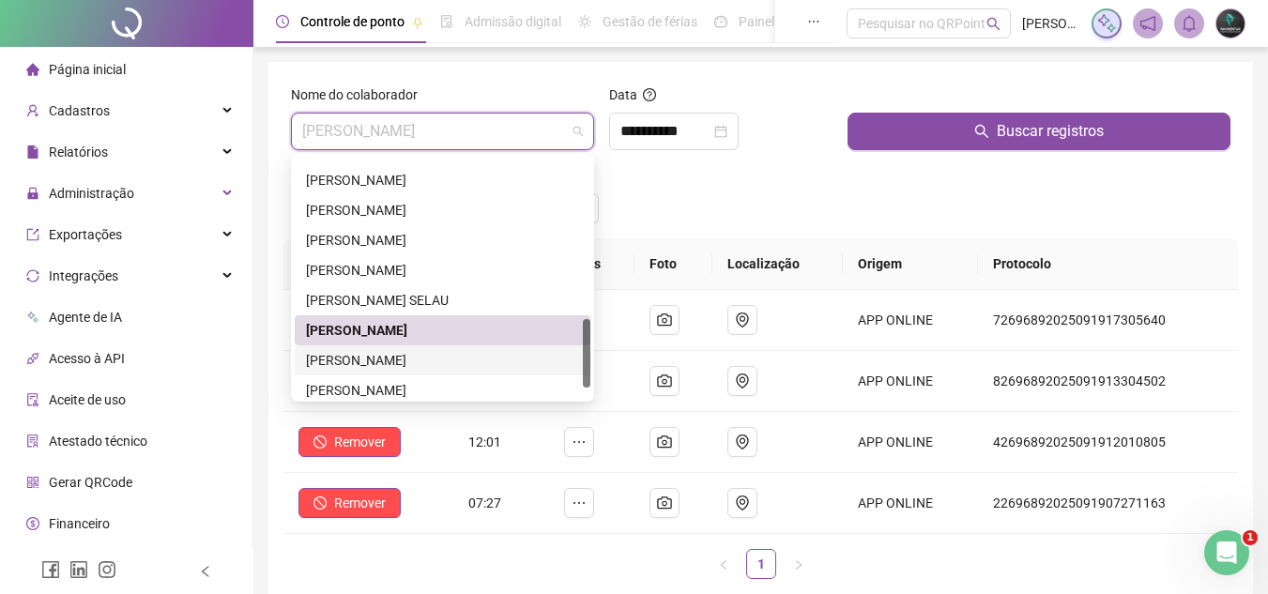
click at [438, 361] on div "[PERSON_NAME]" at bounding box center [442, 360] width 273 height 21
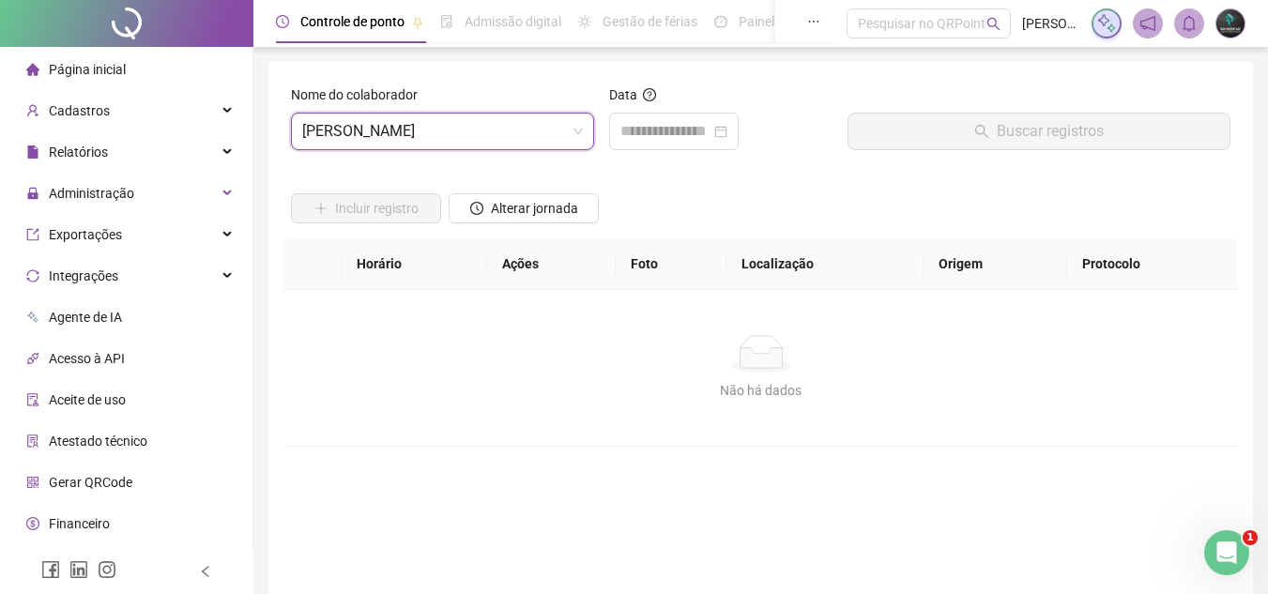
click at [685, 150] on div "Data" at bounding box center [720, 124] width 238 height 81
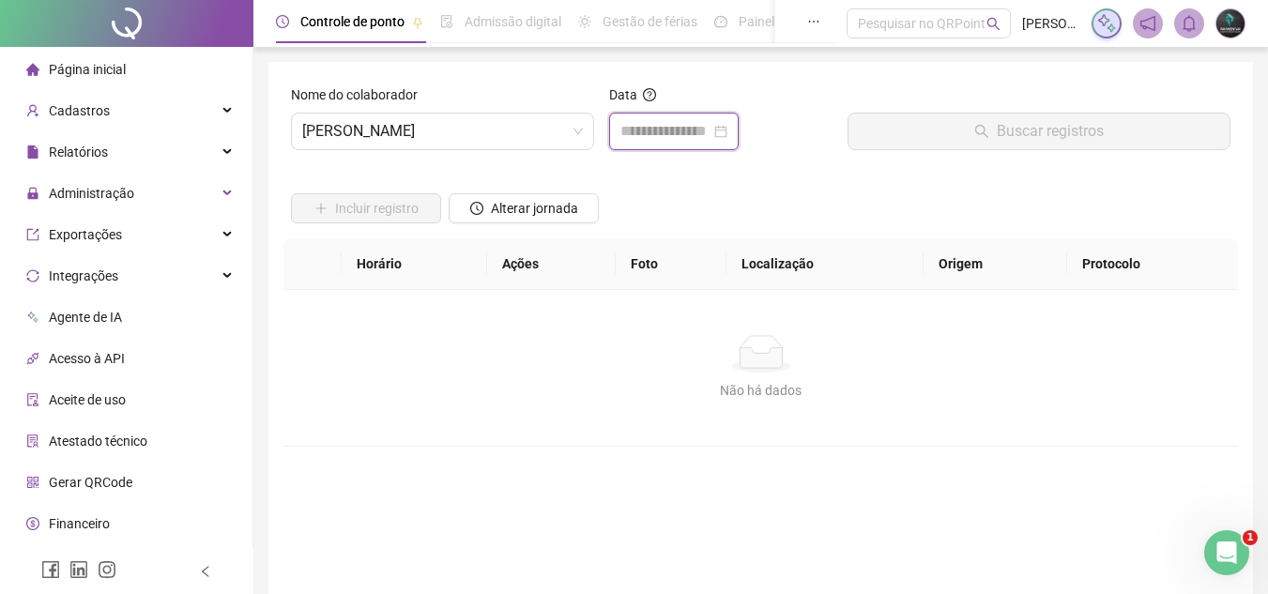
click at [697, 133] on input at bounding box center [665, 131] width 90 height 23
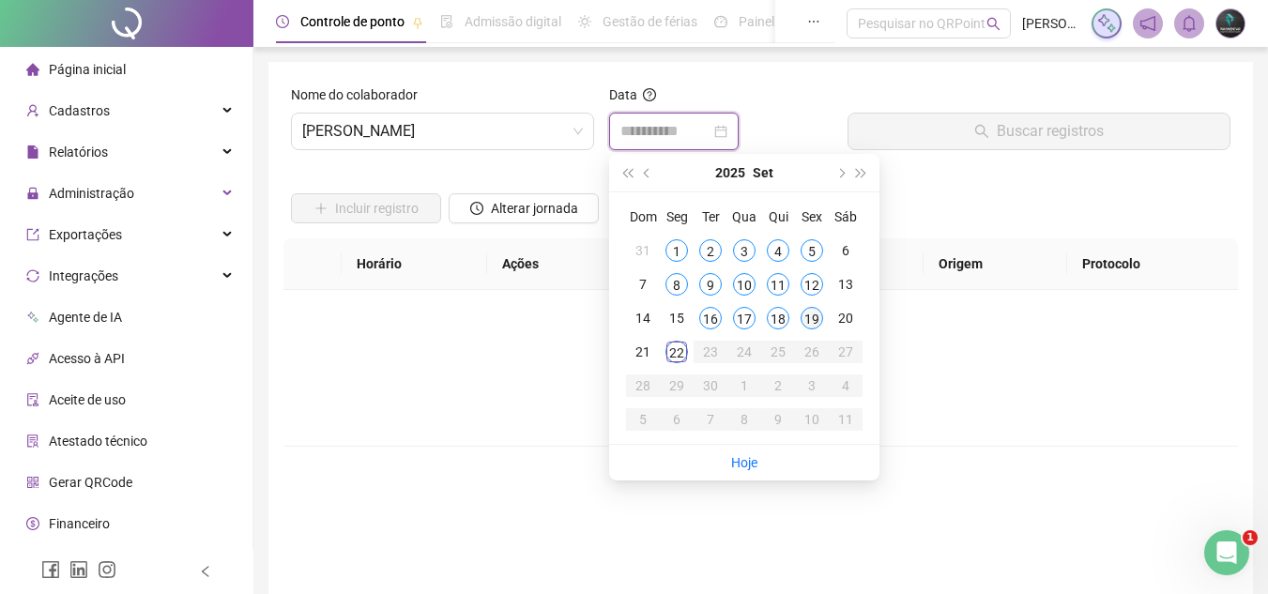
type input "**********"
click at [806, 318] on div "19" at bounding box center [811, 318] width 23 height 23
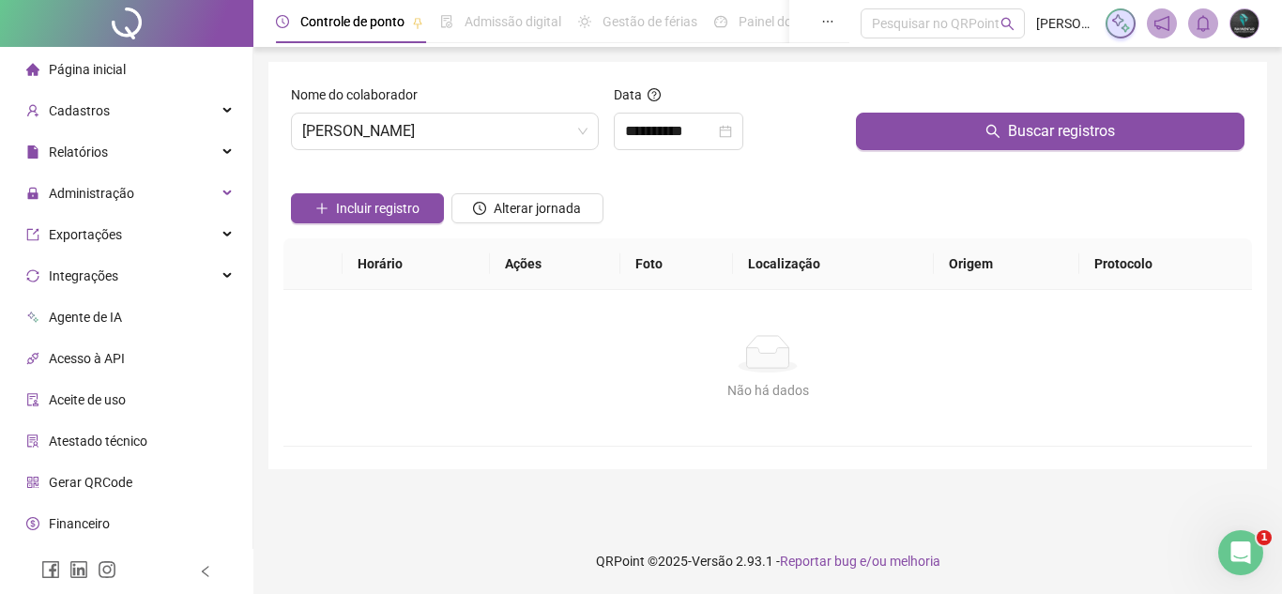
click at [947, 150] on div "Buscar registros" at bounding box center [1049, 124] width 403 height 81
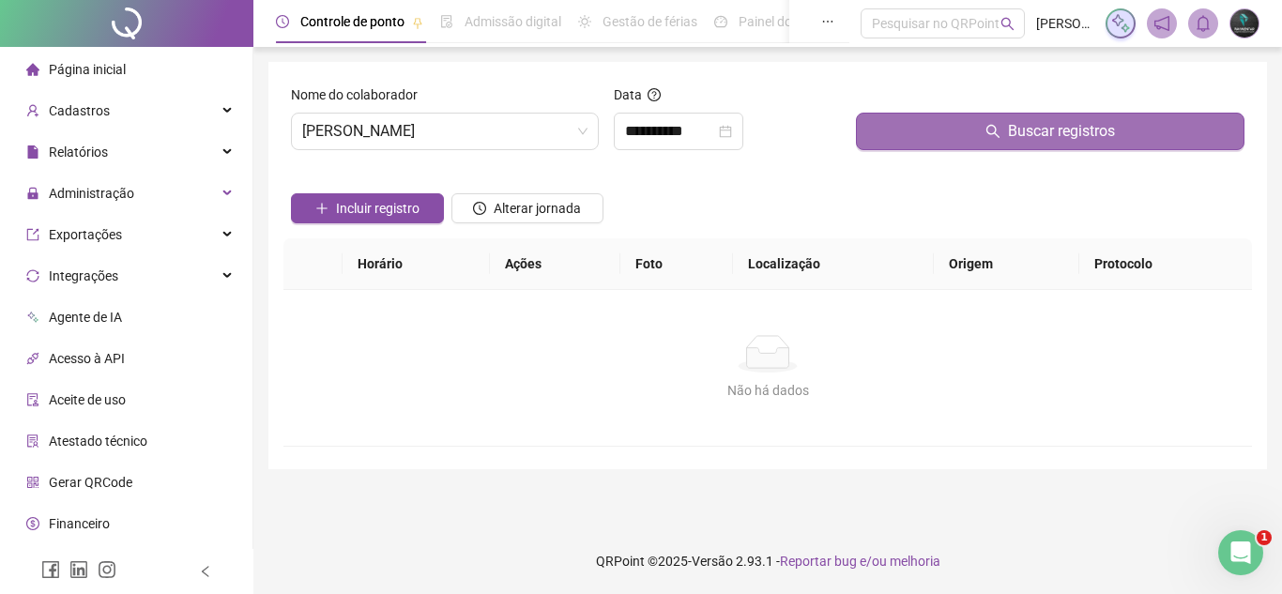
click at [956, 128] on button "Buscar registros" at bounding box center [1050, 132] width 388 height 38
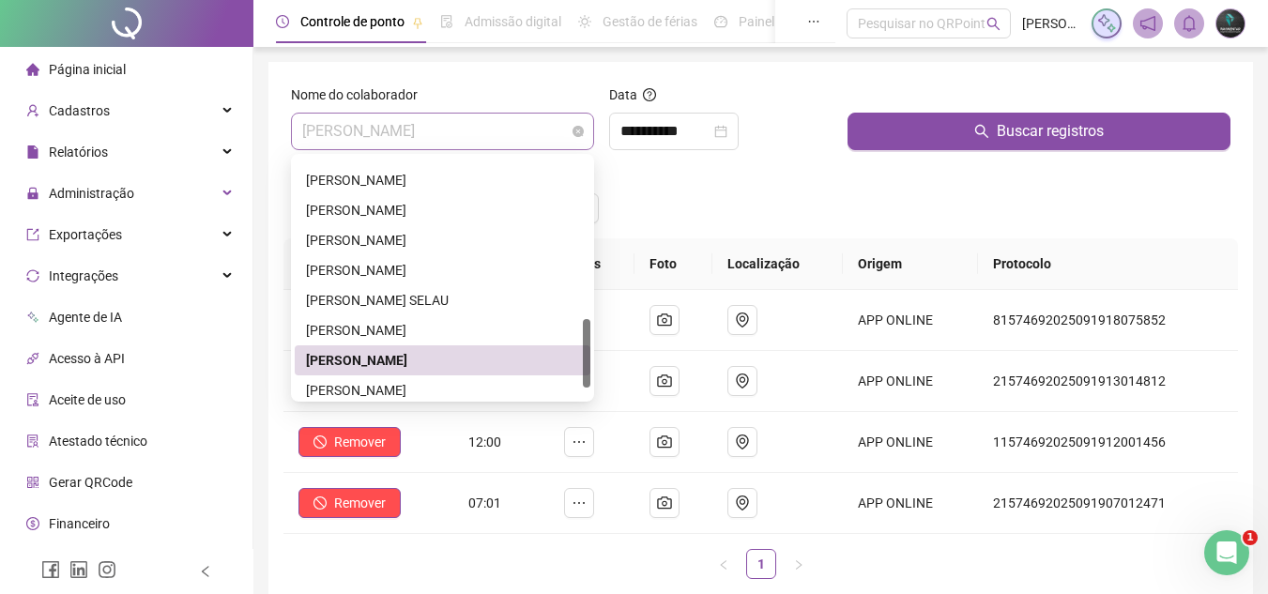
click at [504, 133] on span "[PERSON_NAME]" at bounding box center [442, 132] width 281 height 36
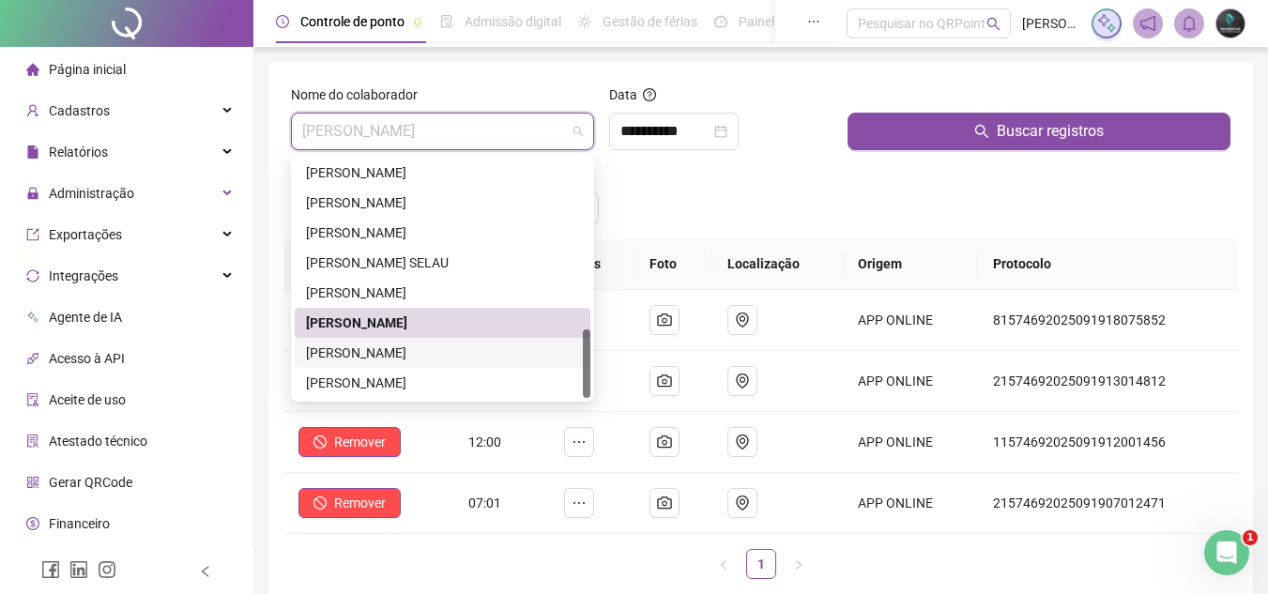
click at [423, 359] on div "VALDINEI PATRICIO SOARES" at bounding box center [442, 352] width 273 height 21
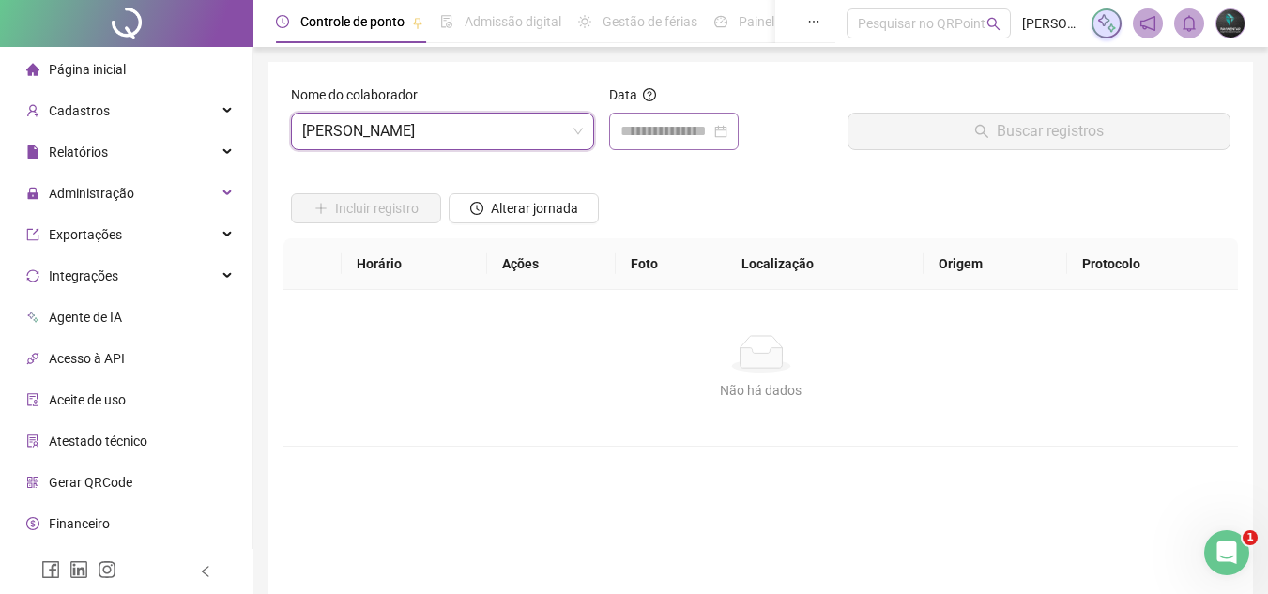
drag, startPoint x: 611, startPoint y: 144, endPoint x: 630, endPoint y: 134, distance: 21.0
click at [612, 143] on div at bounding box center [673, 132] width 129 height 38
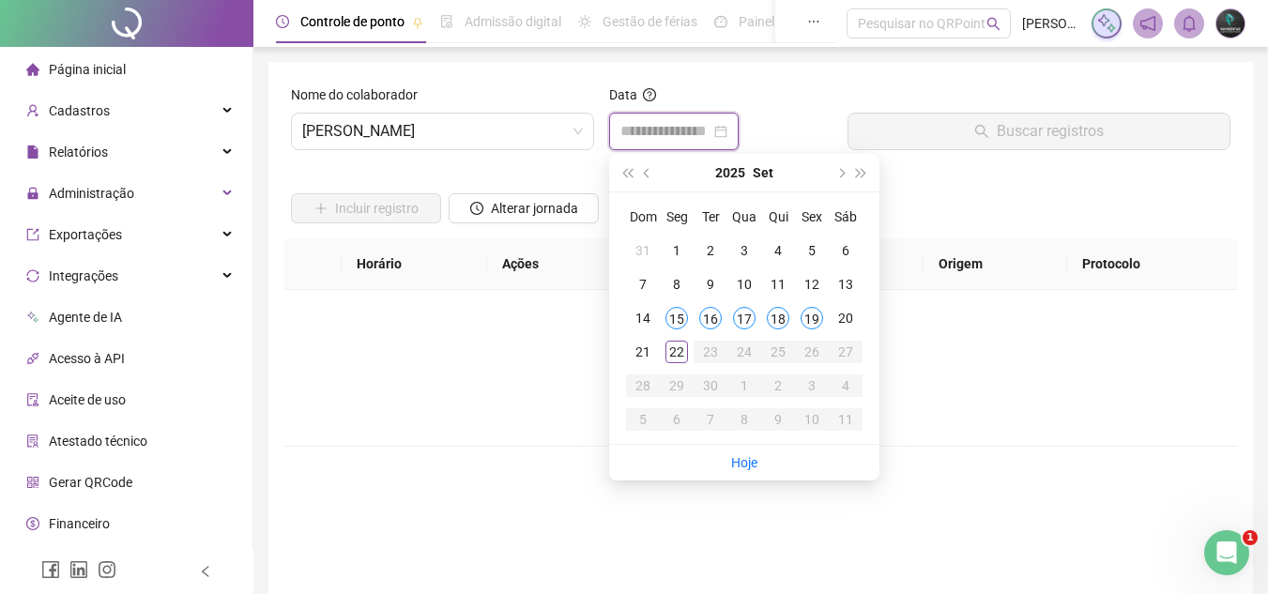
click at [630, 133] on input at bounding box center [665, 131] width 90 height 23
type input "**********"
click at [804, 327] on div "19" at bounding box center [811, 318] width 23 height 23
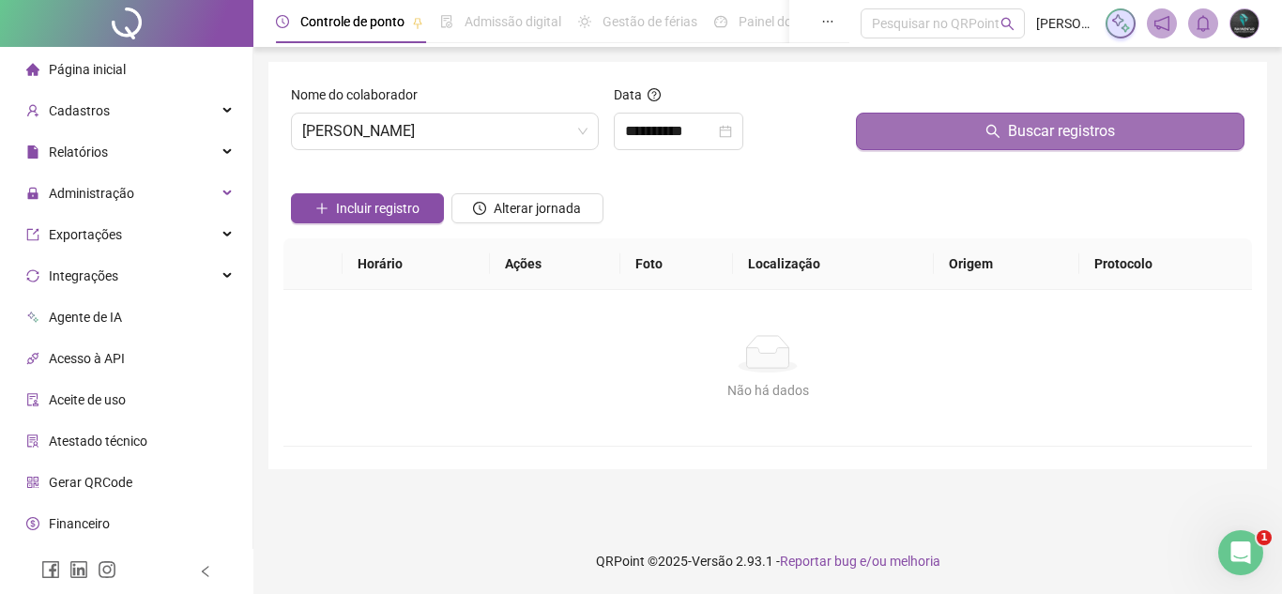
click at [993, 140] on button "Buscar registros" at bounding box center [1050, 132] width 388 height 38
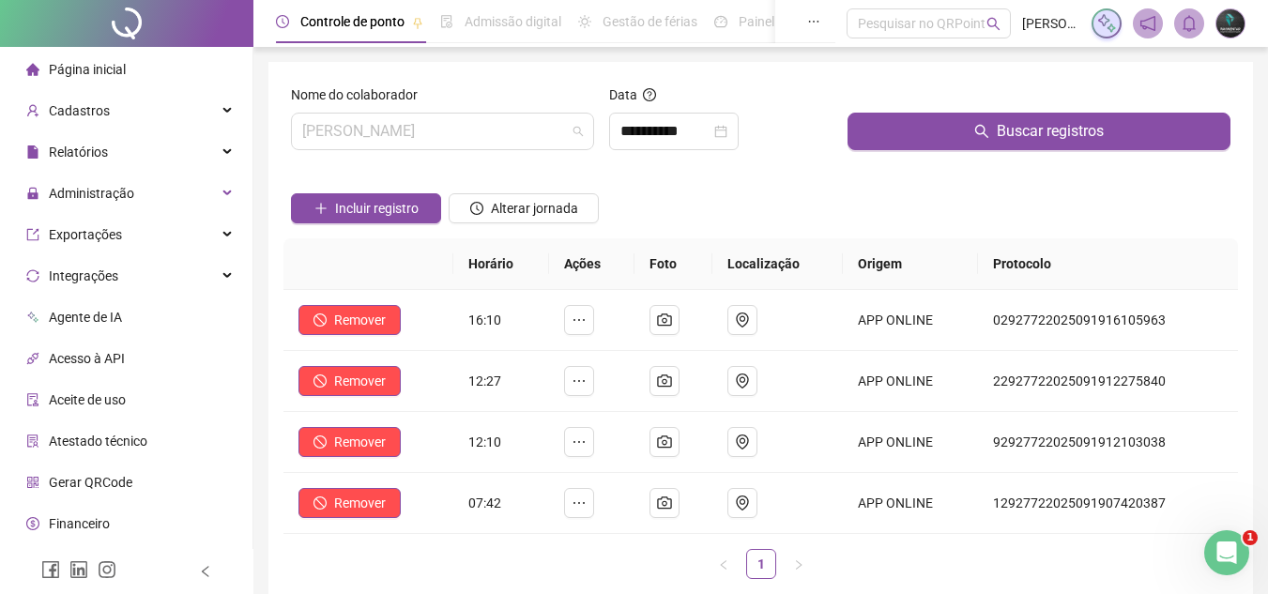
click at [492, 157] on body "**********" at bounding box center [634, 297] width 1268 height 594
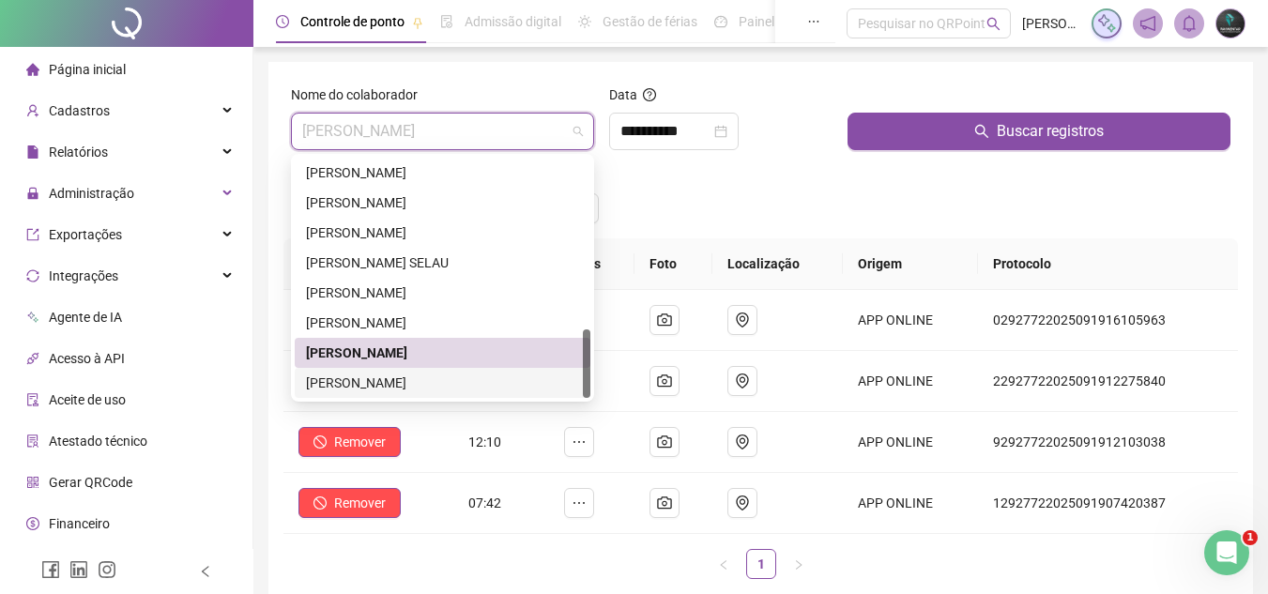
click at [373, 380] on div "VOLNEI DE OLIVEIRA CARDOSO" at bounding box center [442, 382] width 273 height 21
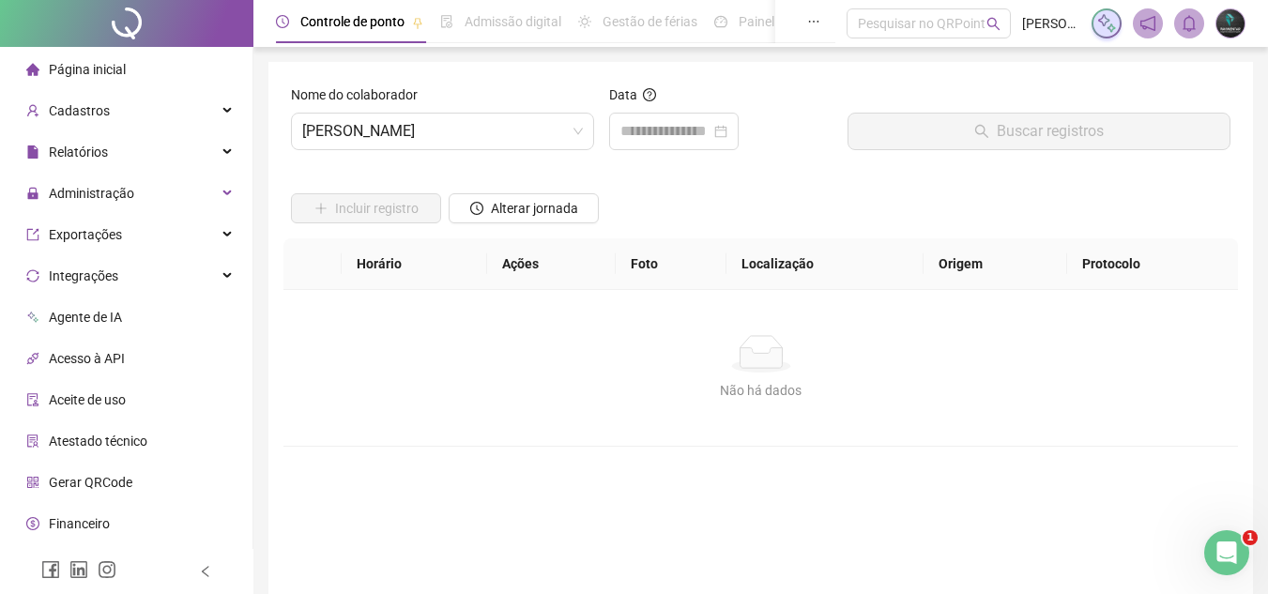
click at [677, 112] on div "Data" at bounding box center [720, 98] width 223 height 28
drag, startPoint x: 675, startPoint y: 135, endPoint x: 696, endPoint y: 147, distance: 24.8
click at [678, 139] on input at bounding box center [665, 131] width 90 height 23
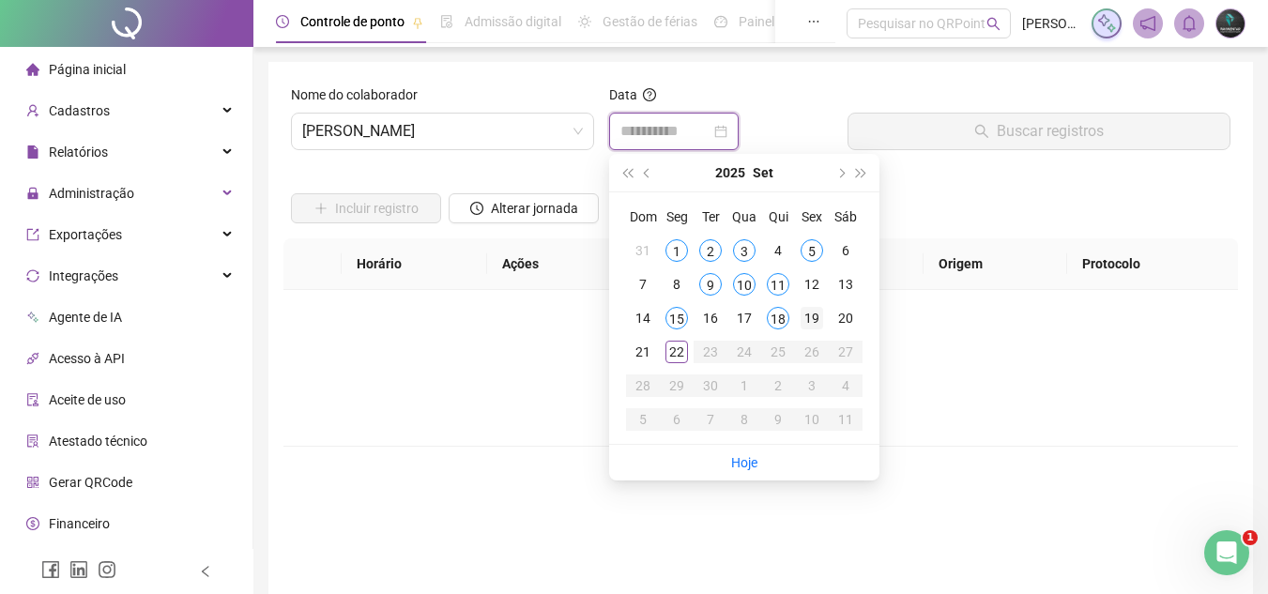
type input "**********"
click at [809, 319] on div "19" at bounding box center [811, 318] width 23 height 23
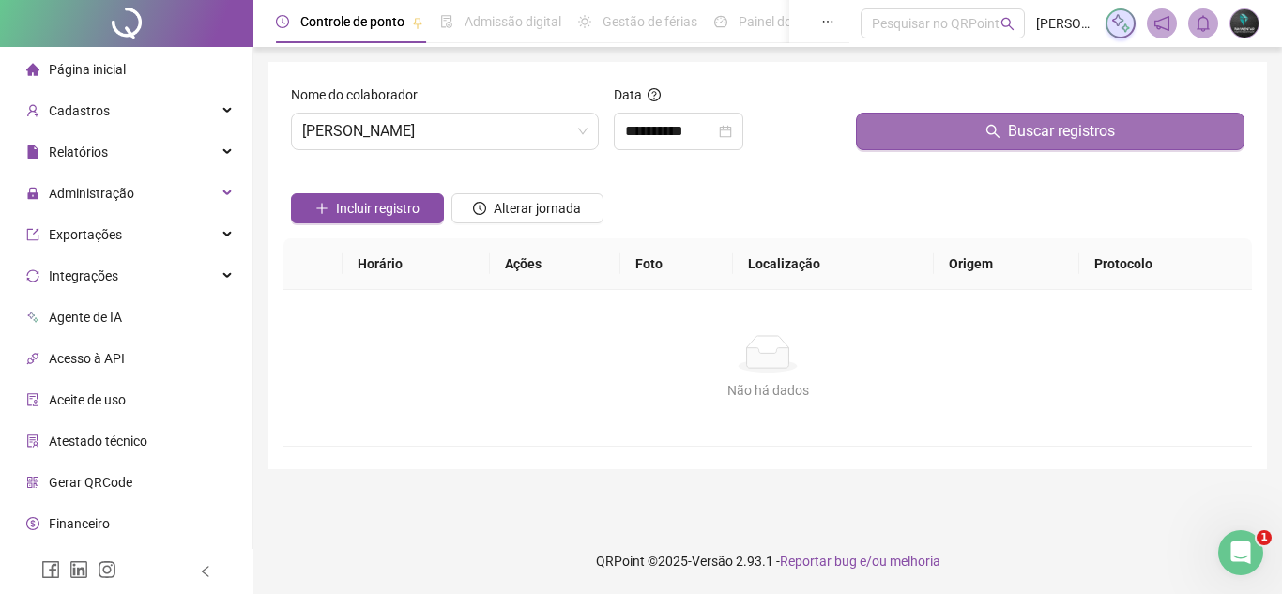
click at [919, 130] on button "Buscar registros" at bounding box center [1050, 132] width 388 height 38
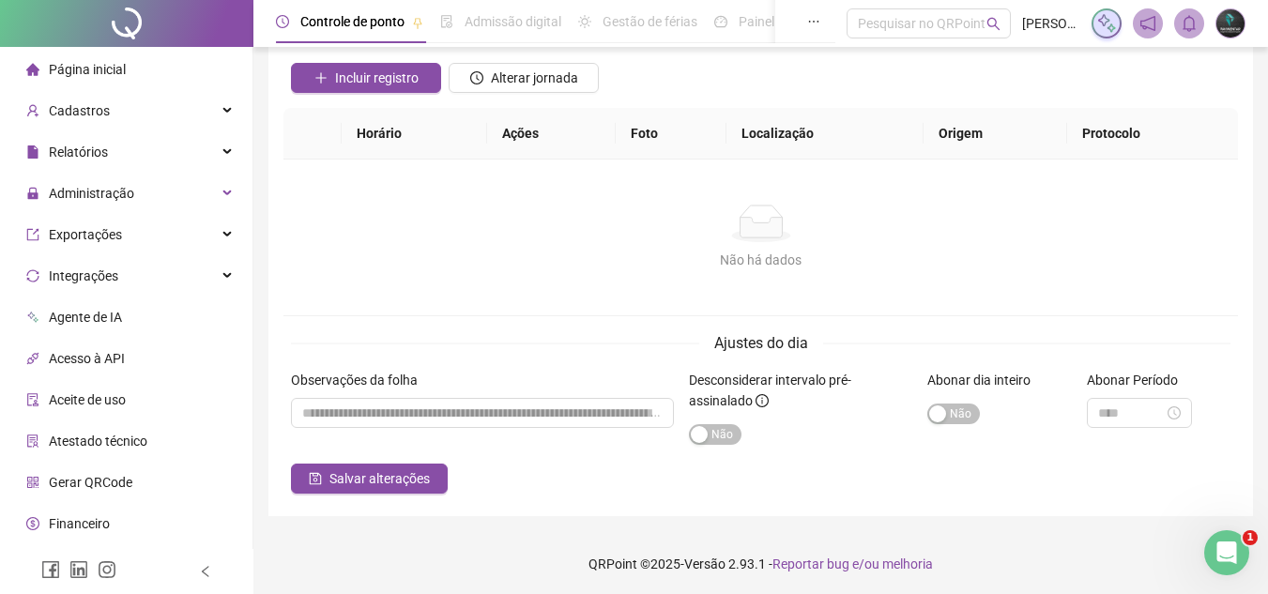
scroll to position [133, 0]
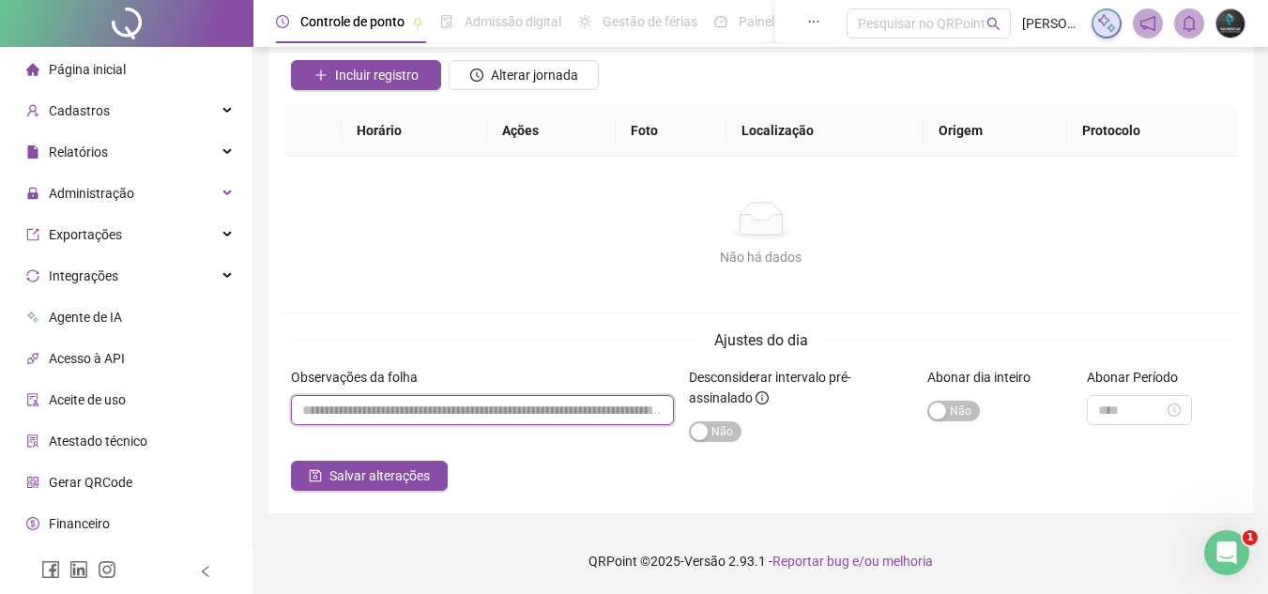
click at [488, 397] on input "textarea" at bounding box center [482, 410] width 383 height 30
paste input "*********"
type input "*********"
drag, startPoint x: 453, startPoint y: 397, endPoint x: 269, endPoint y: 408, distance: 184.2
click at [279, 412] on div "**********" at bounding box center [760, 221] width 984 height 585
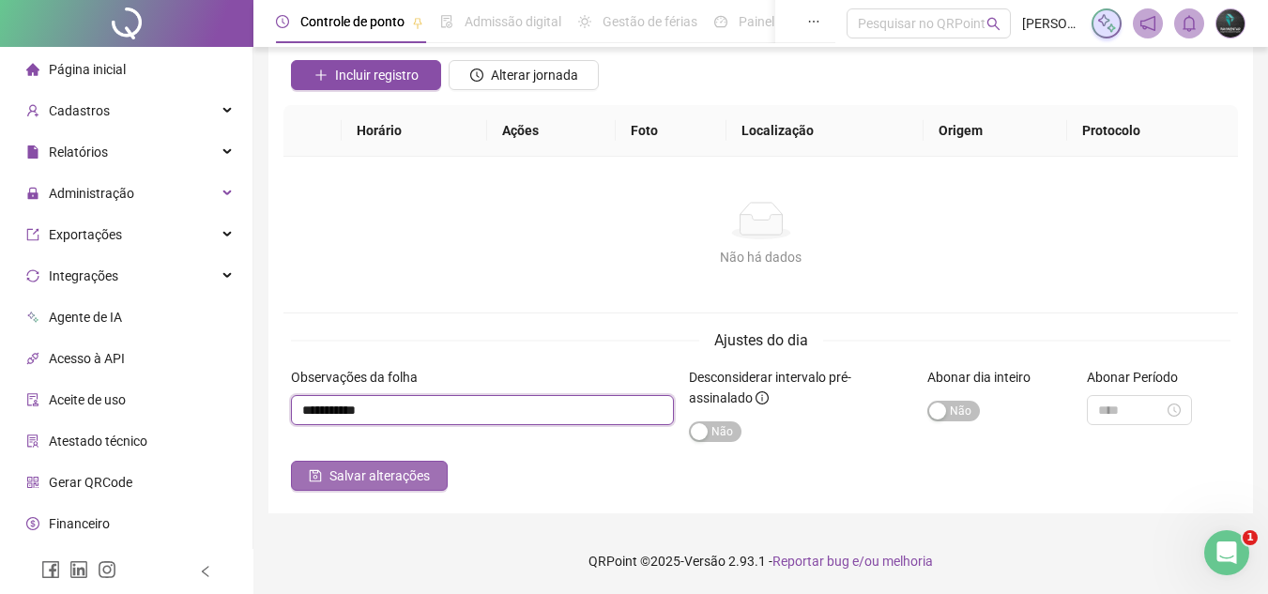
type input "**********"
drag, startPoint x: 431, startPoint y: 472, endPoint x: 439, endPoint y: 428, distance: 44.9
click at [431, 470] on button "Salvar alterações" at bounding box center [369, 476] width 157 height 30
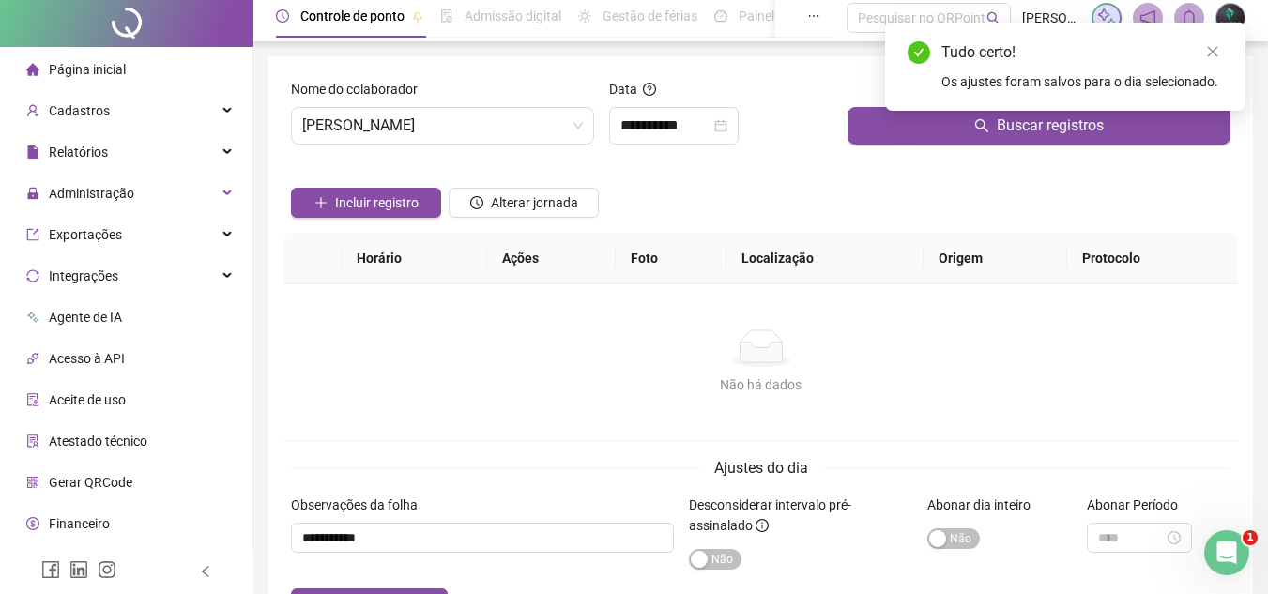
scroll to position [0, 0]
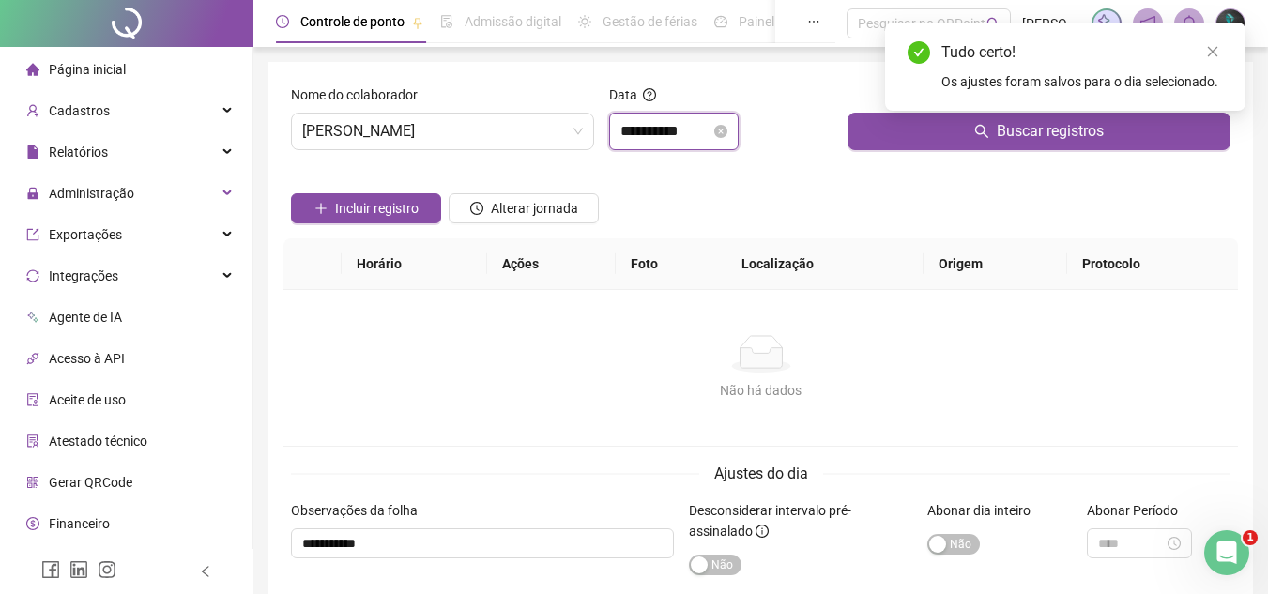
click at [667, 138] on input "**********" at bounding box center [665, 131] width 90 height 23
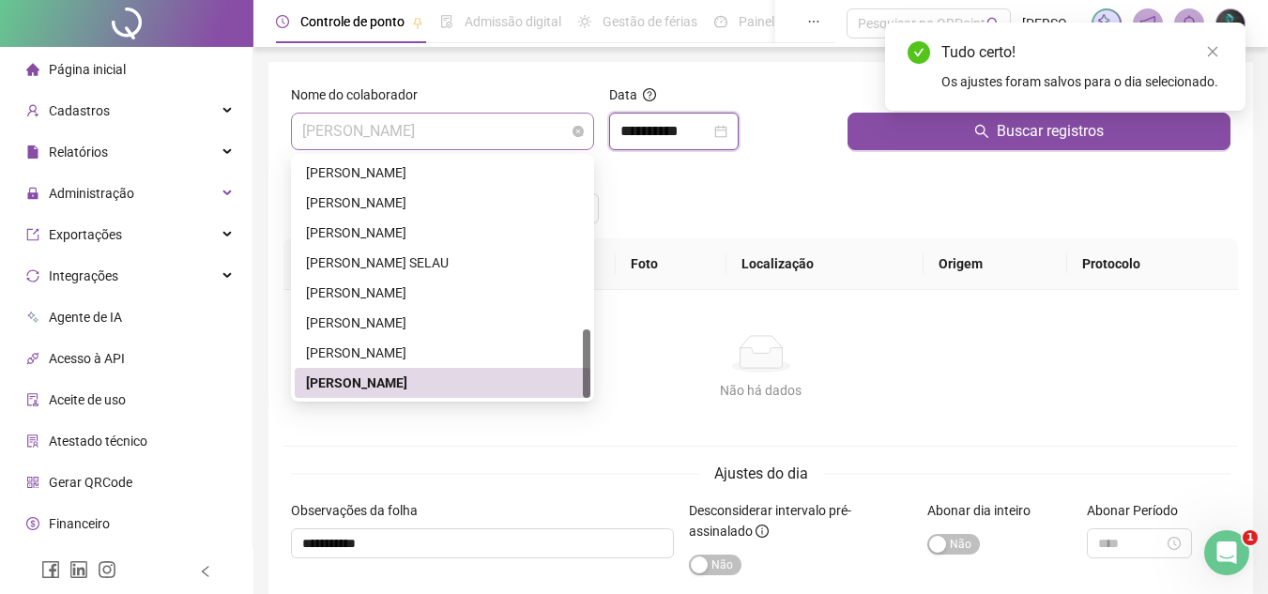
click at [568, 148] on span "VOLNEI DE OLIVEIRA CARDOSO" at bounding box center [442, 132] width 281 height 36
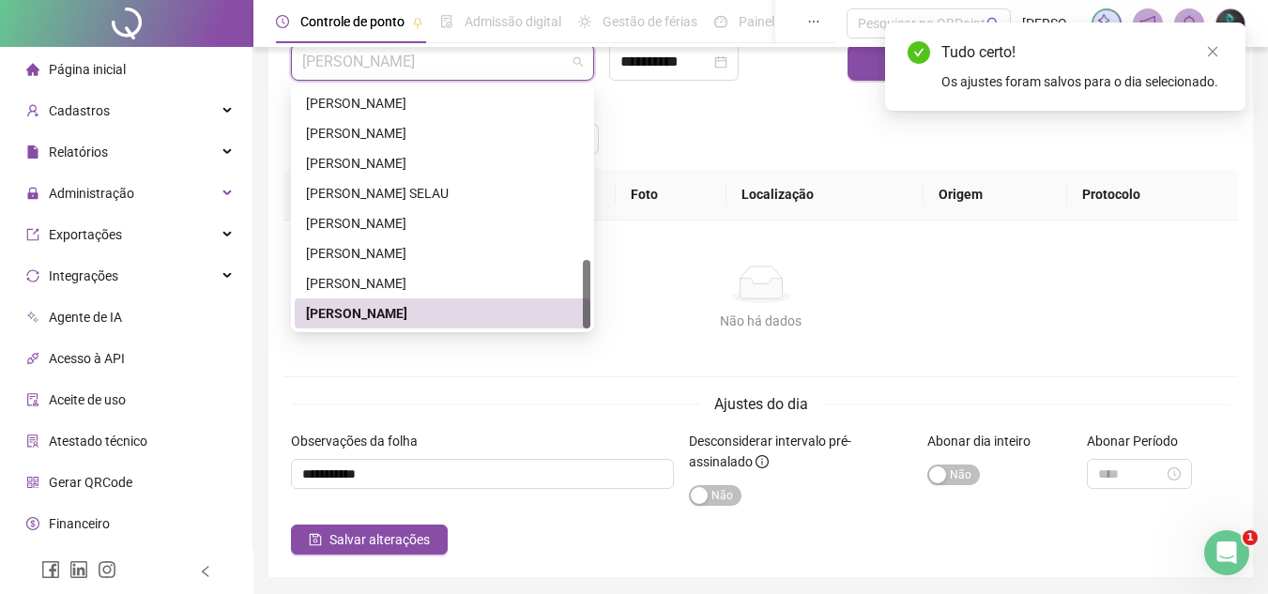
scroll to position [133, 0]
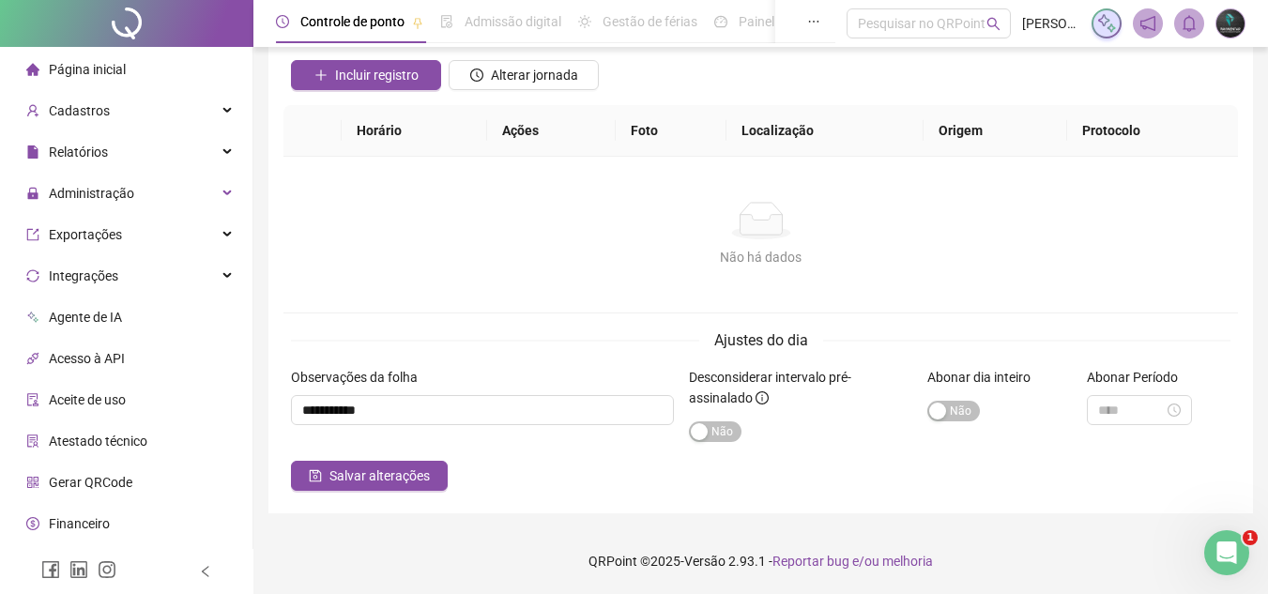
click at [177, 72] on li "Página inicial" at bounding box center [126, 70] width 245 height 38
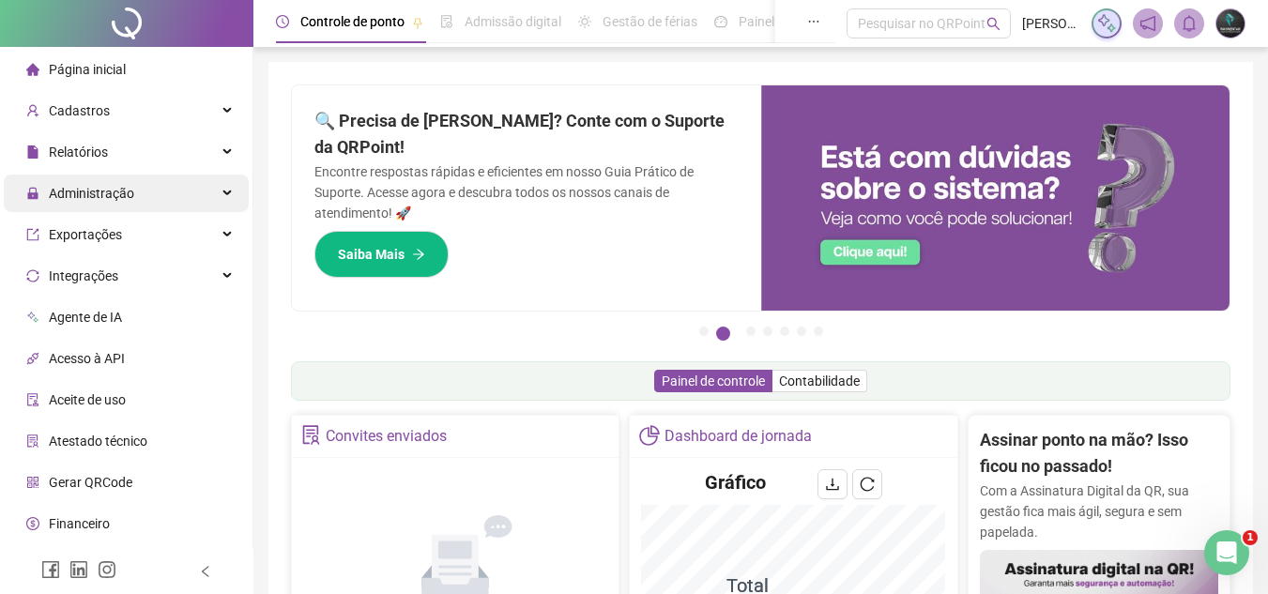
click at [181, 198] on div "Administração" at bounding box center [126, 194] width 245 height 38
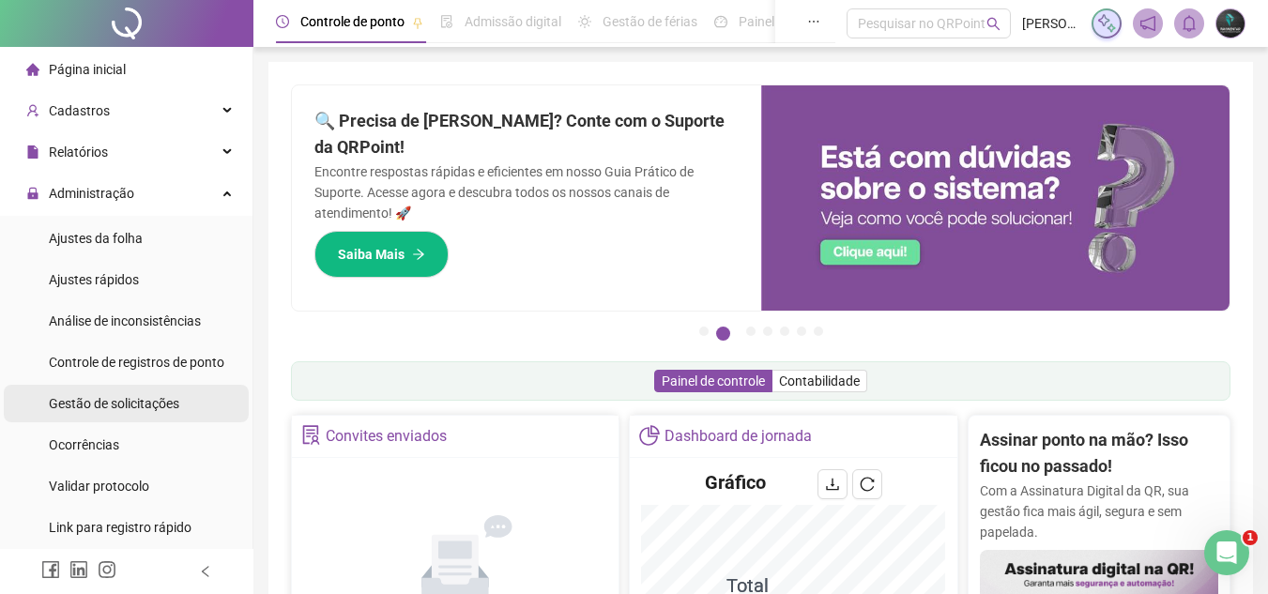
click at [129, 401] on span "Gestão de solicitações" at bounding box center [114, 403] width 130 height 15
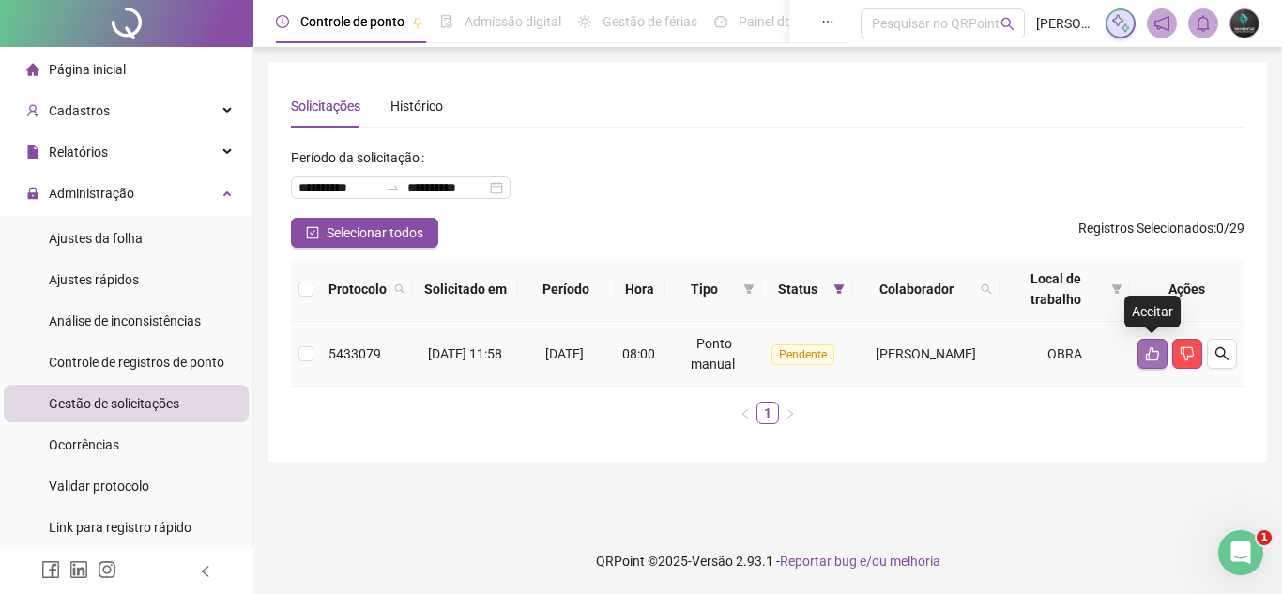
click at [1138, 349] on button "button" at bounding box center [1152, 354] width 30 height 30
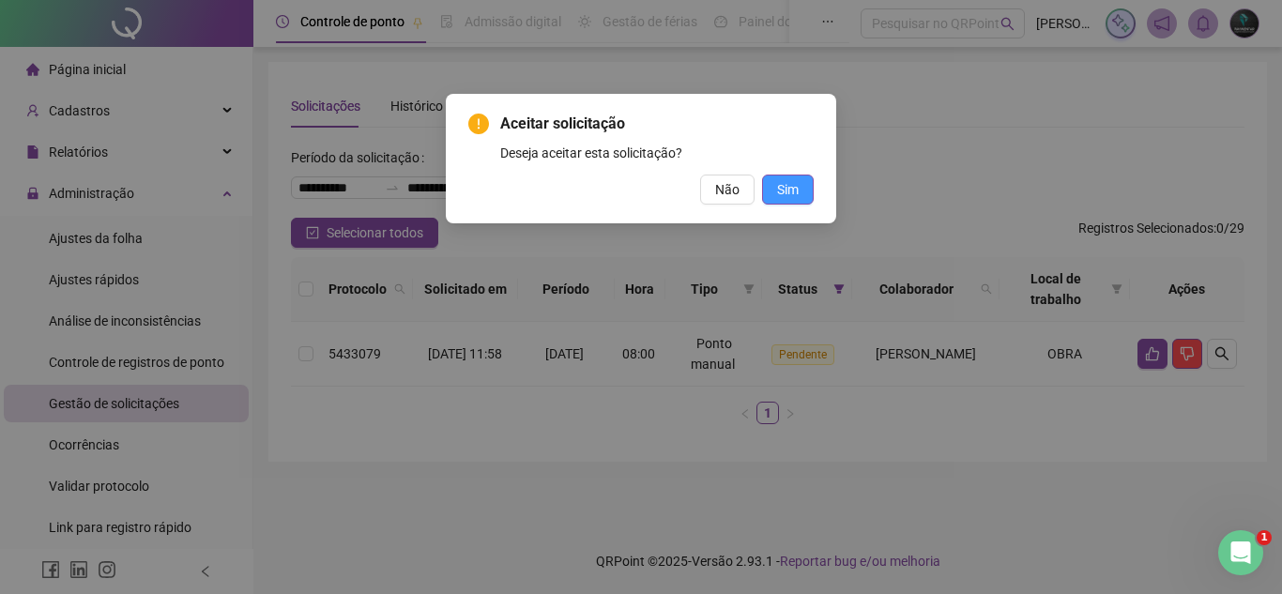
click at [796, 191] on span "Sim" at bounding box center [788, 189] width 22 height 21
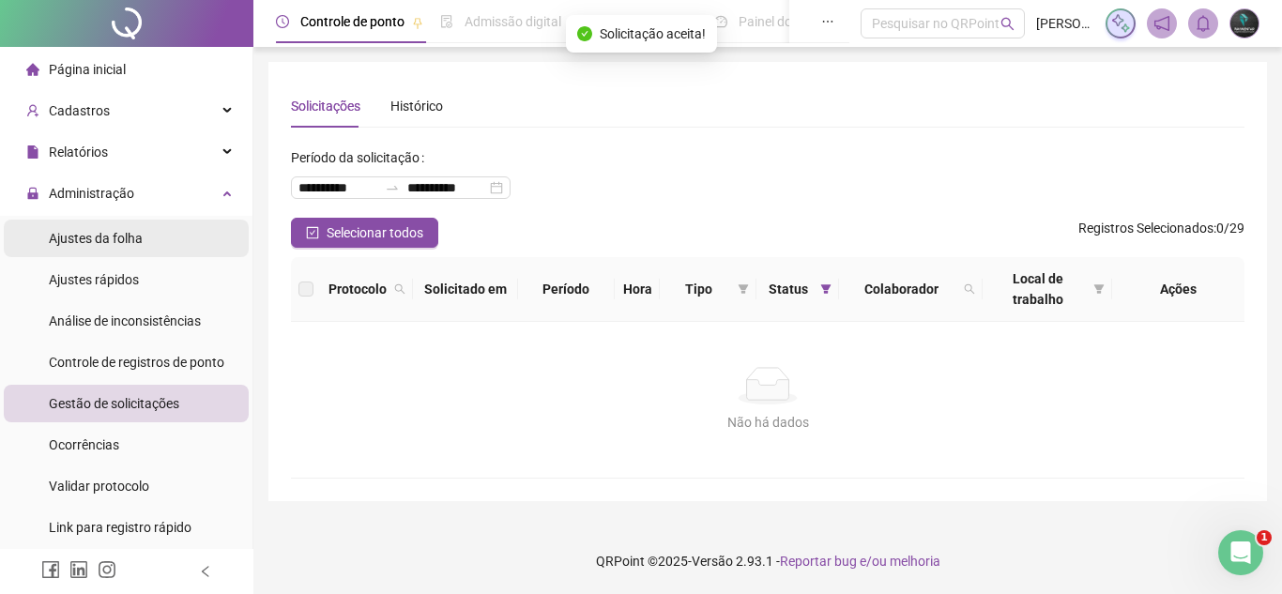
click at [53, 248] on div "Ajustes da folha" at bounding box center [96, 239] width 94 height 38
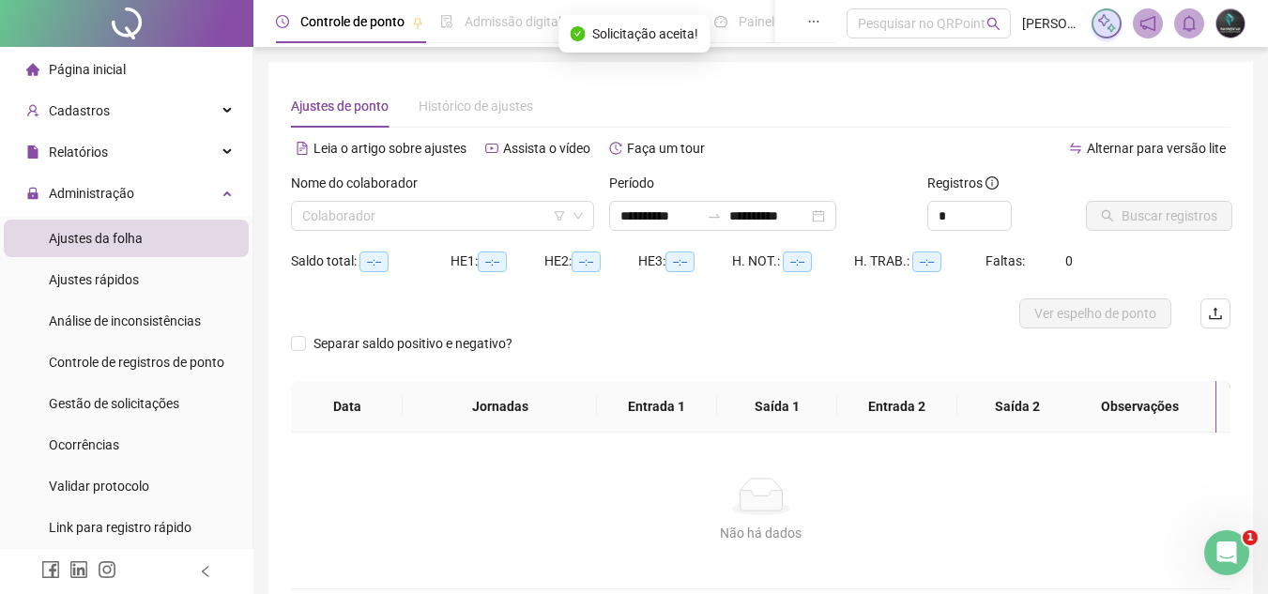
type input "**********"
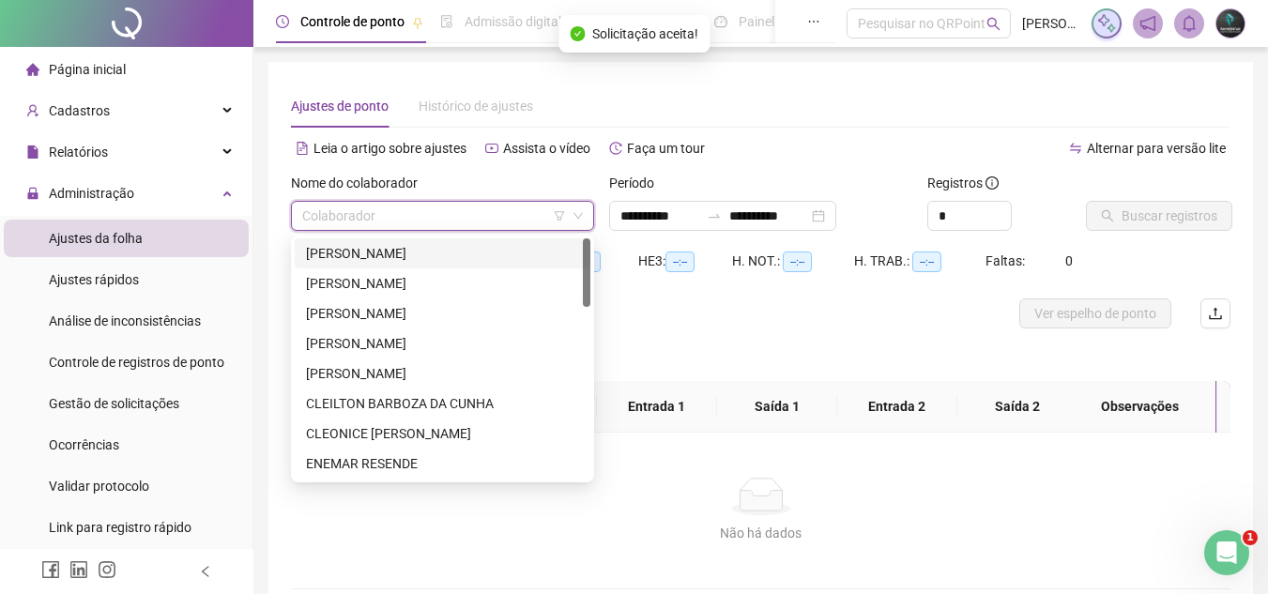
click at [514, 216] on input "search" at bounding box center [434, 216] width 264 height 28
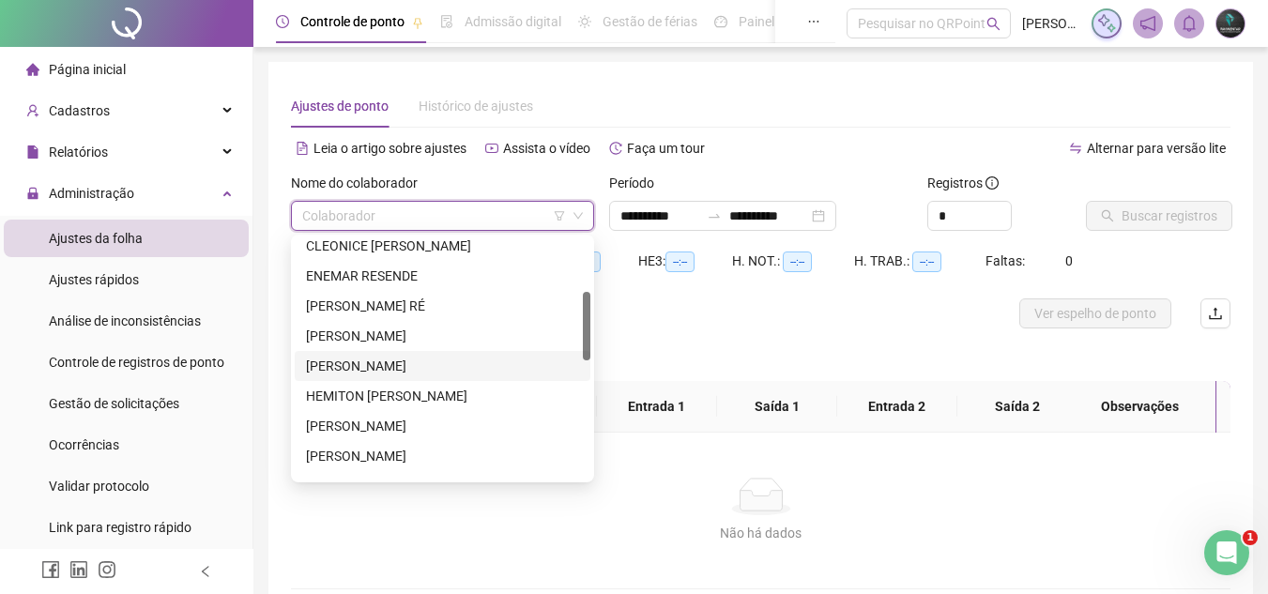
scroll to position [375, 0]
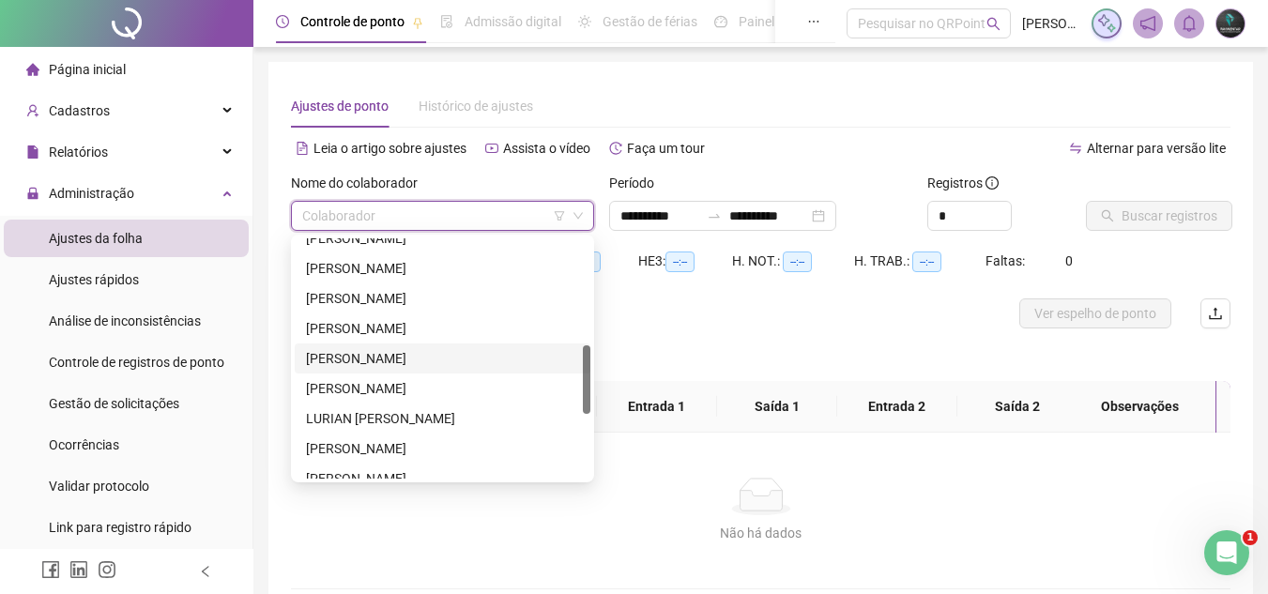
click at [447, 356] on div "JOÃO VITOR FRANCISCO FERNANDES" at bounding box center [442, 358] width 273 height 21
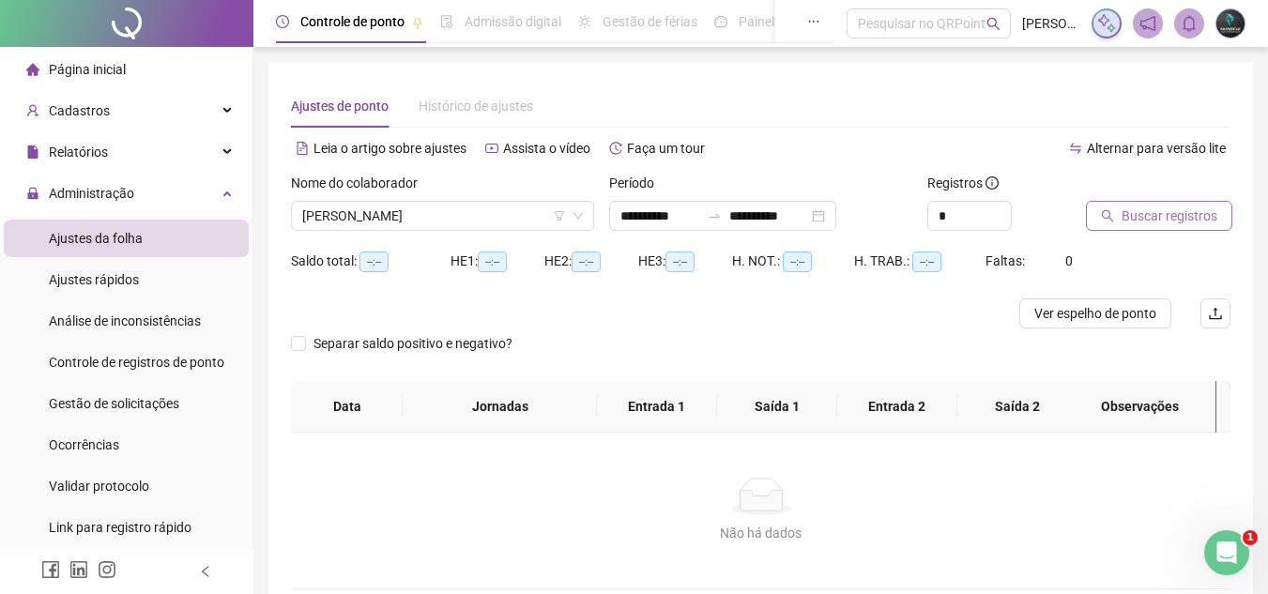
click at [1109, 217] on icon "search" at bounding box center [1107, 216] width 12 height 12
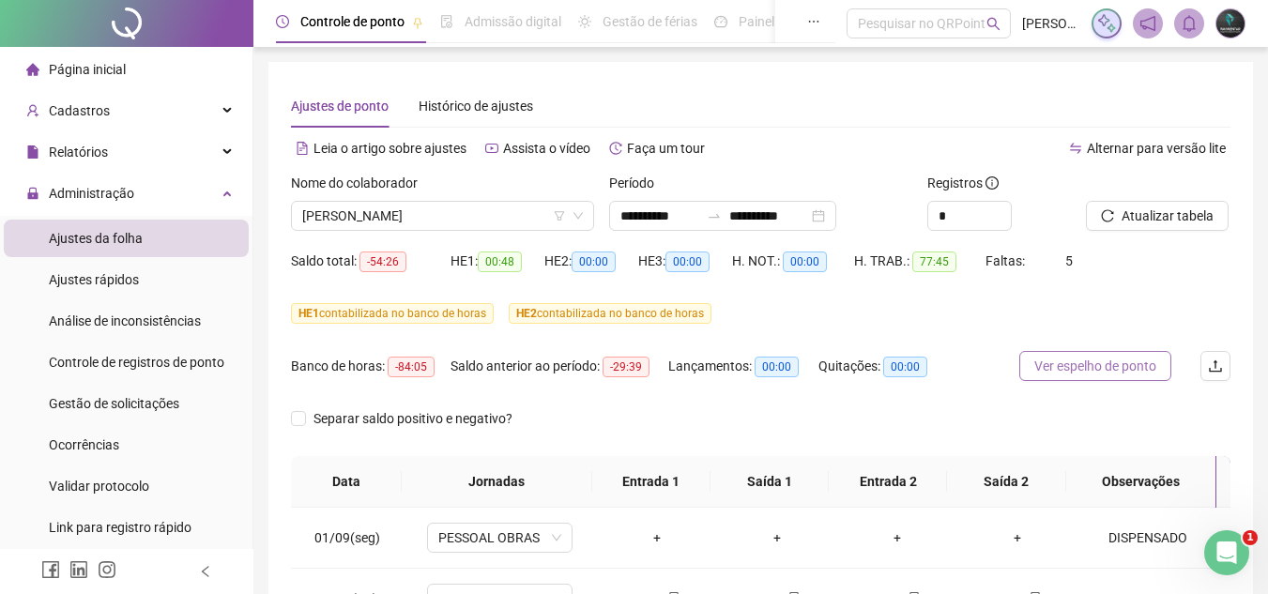
click at [1093, 363] on span "Ver espelho de ponto" at bounding box center [1095, 366] width 122 height 21
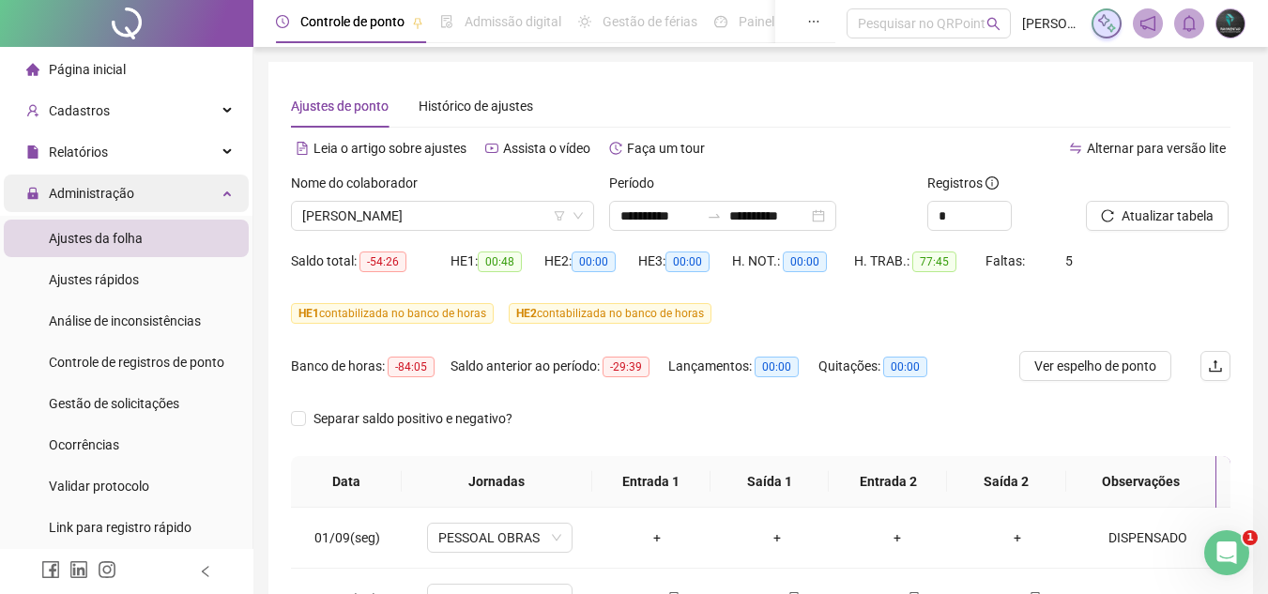
click at [155, 181] on div "Administração" at bounding box center [126, 194] width 245 height 38
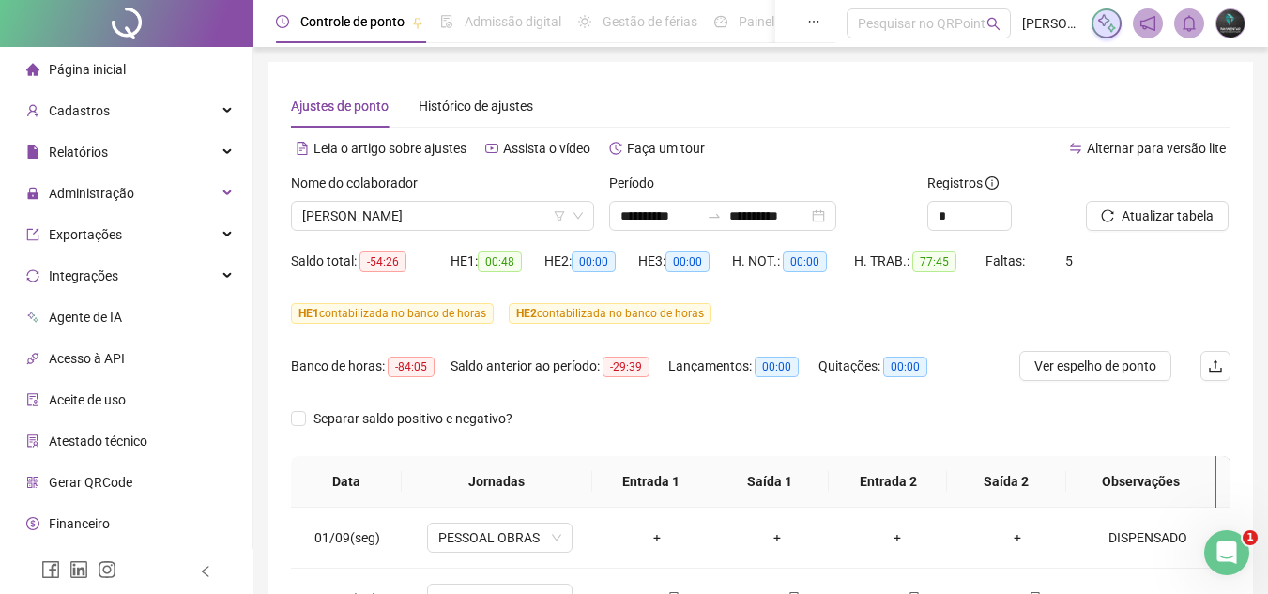
click at [160, 76] on li "Página inicial" at bounding box center [126, 70] width 245 height 38
